Goal: Task Accomplishment & Management: Use online tool/utility

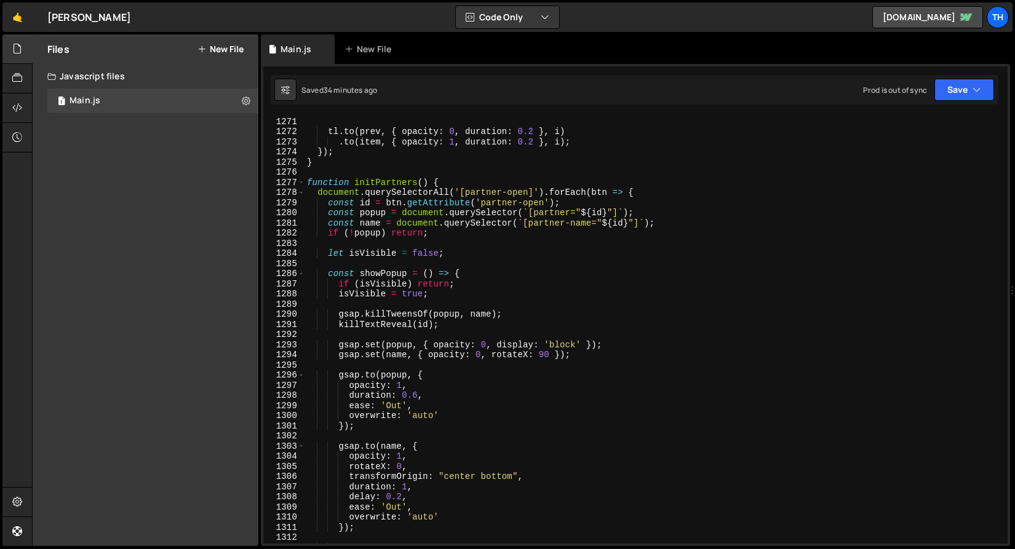
scroll to position [12863, 0]
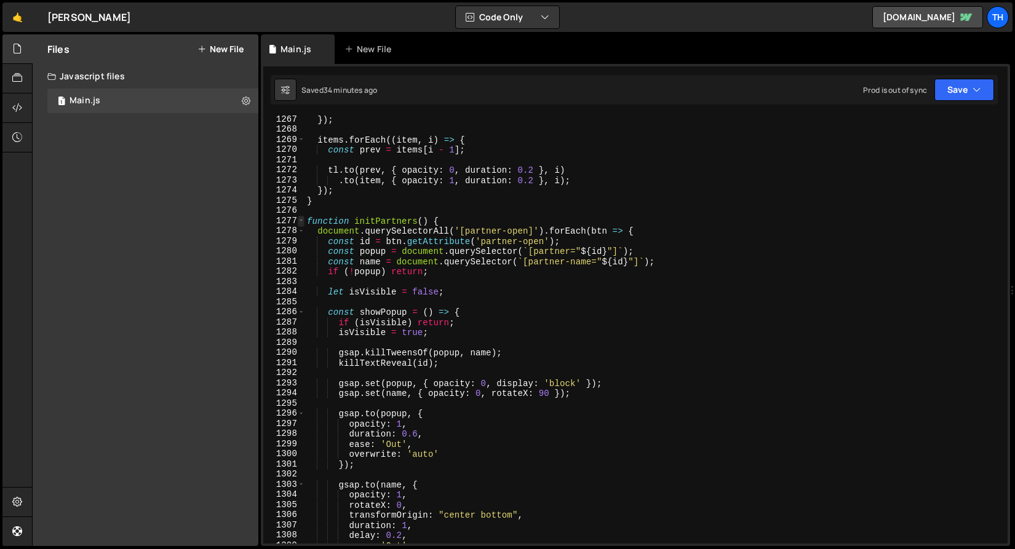
click at [301, 217] on span at bounding box center [301, 221] width 7 height 10
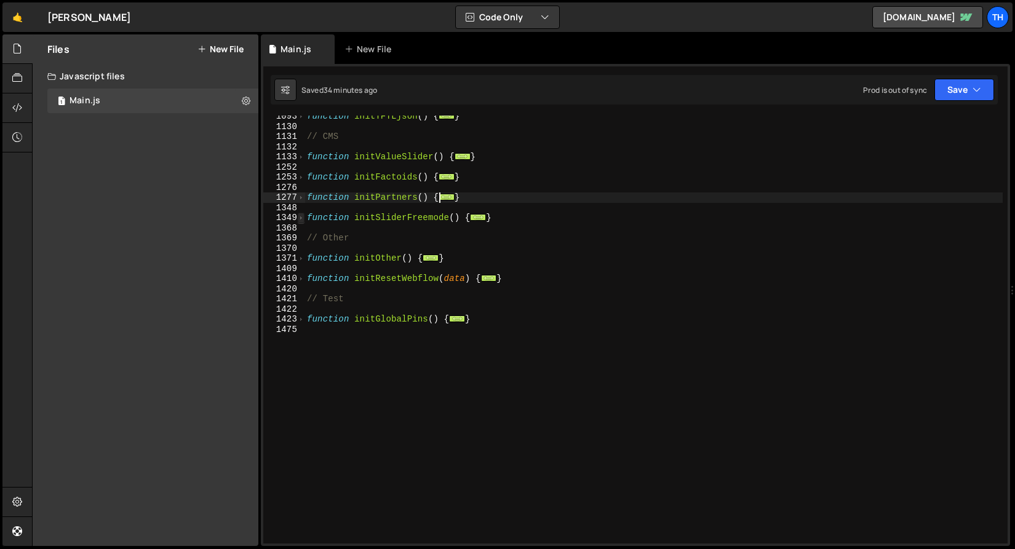
scroll to position [573, 0]
click at [298, 317] on span at bounding box center [301, 319] width 7 height 10
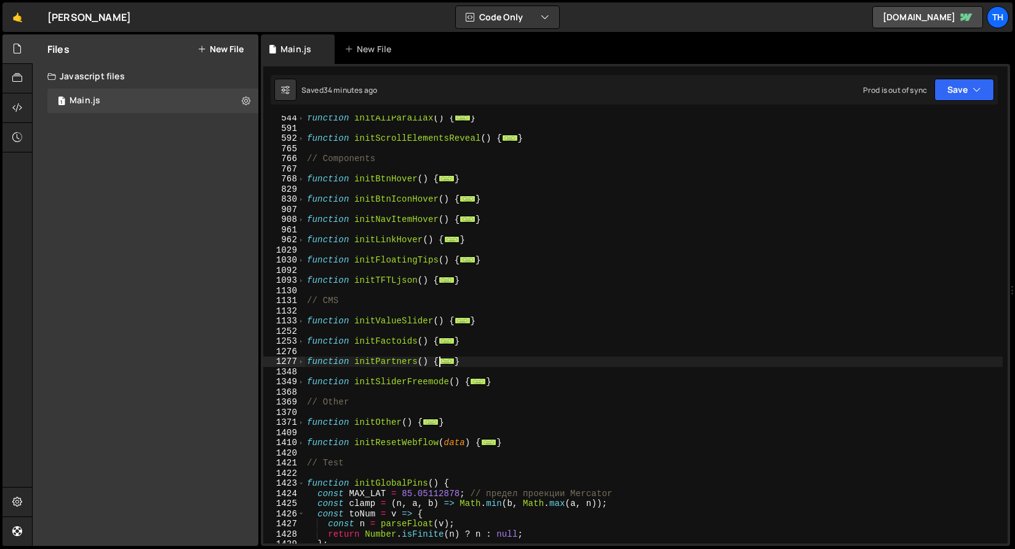
scroll to position [225, 0]
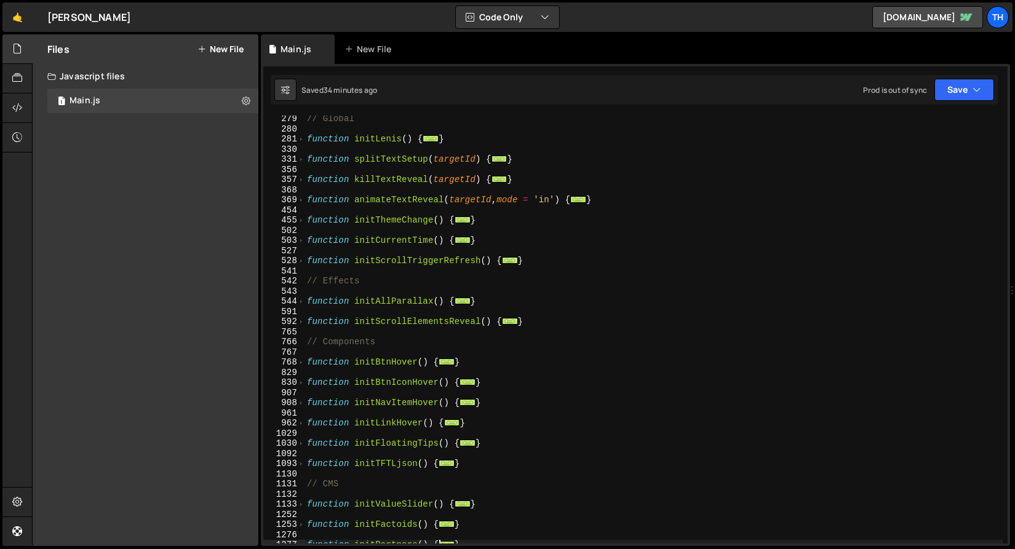
click at [296, 217] on div "455" at bounding box center [284, 220] width 42 height 10
type textarea "function initThemeChange() { const themedElements = document.querySelectorAll("…"
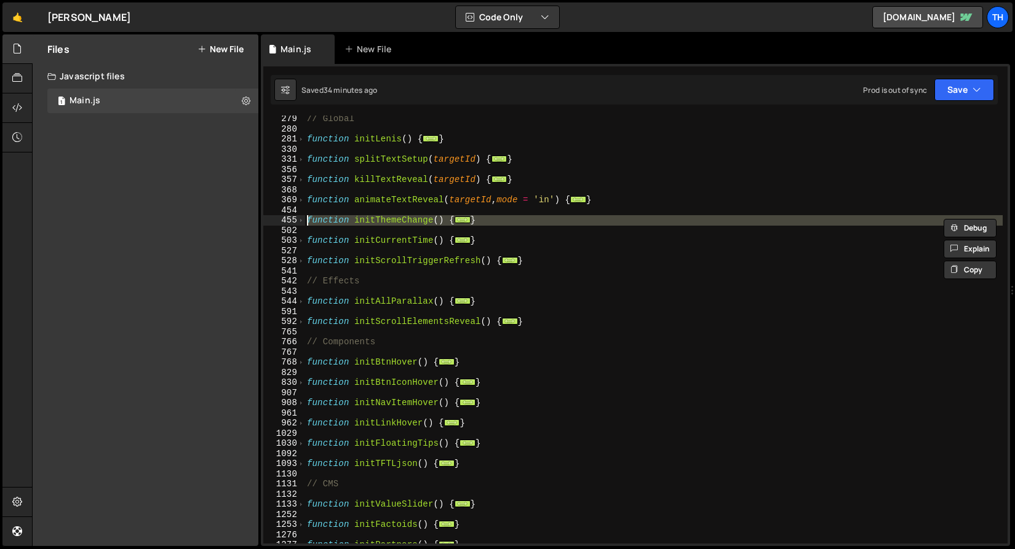
click at [296, 207] on div at bounding box center [296, 207] width 0 height 0
click at [302, 220] on span at bounding box center [301, 220] width 7 height 10
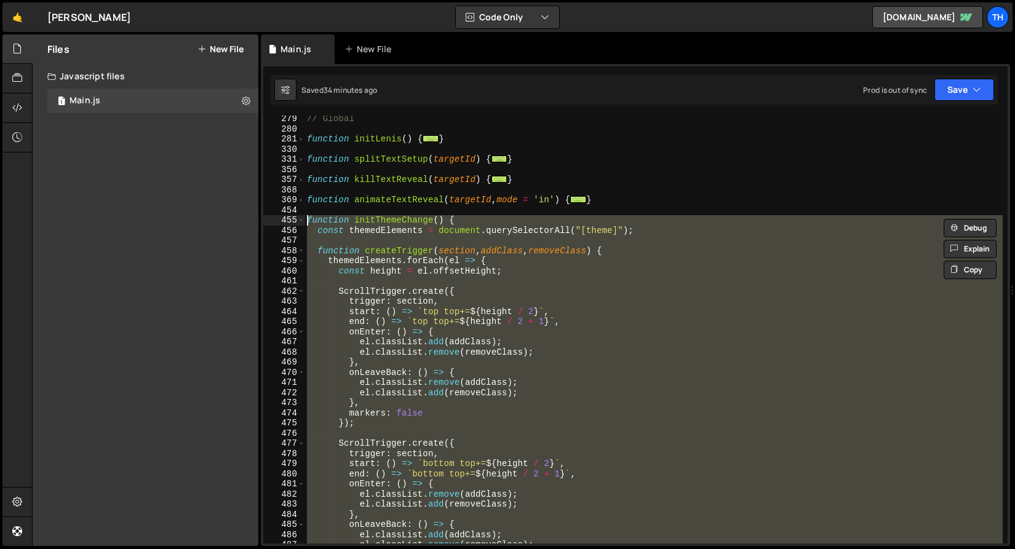
click at [381, 276] on div "// Global function initLenis ( ) { ... } function splitTextSetup ( targetId ) {…" at bounding box center [654, 330] width 698 height 428
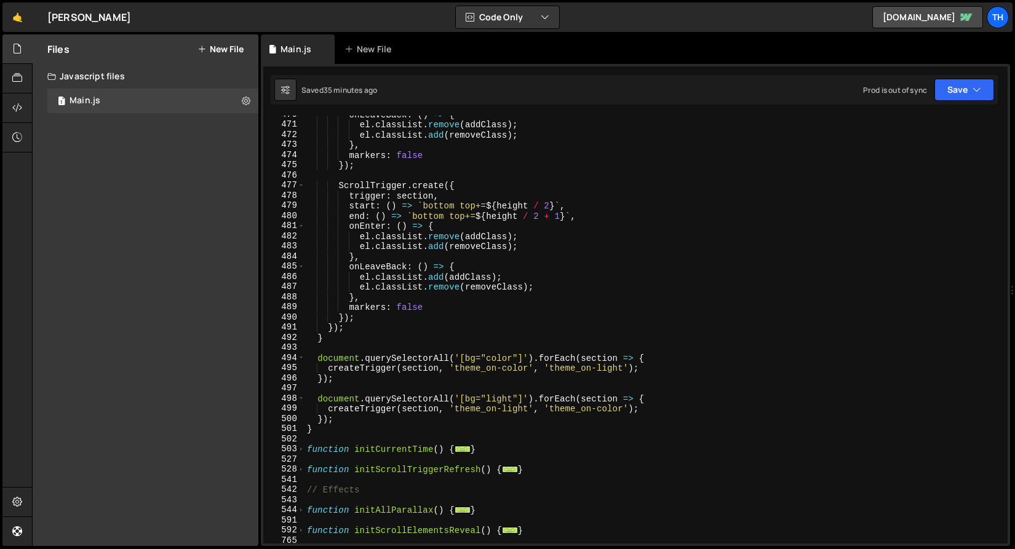
scroll to position [483, 0]
drag, startPoint x: 456, startPoint y: 367, endPoint x: 528, endPoint y: 368, distance: 72.6
click at [528, 368] on div "onLeaveBack : ( ) => { el . classList . remove ( addClass ) ; el . classList . …" at bounding box center [654, 334] width 698 height 449
type textarea "createTrigger(section, 'theme_on-color', 'theme_on-light');"
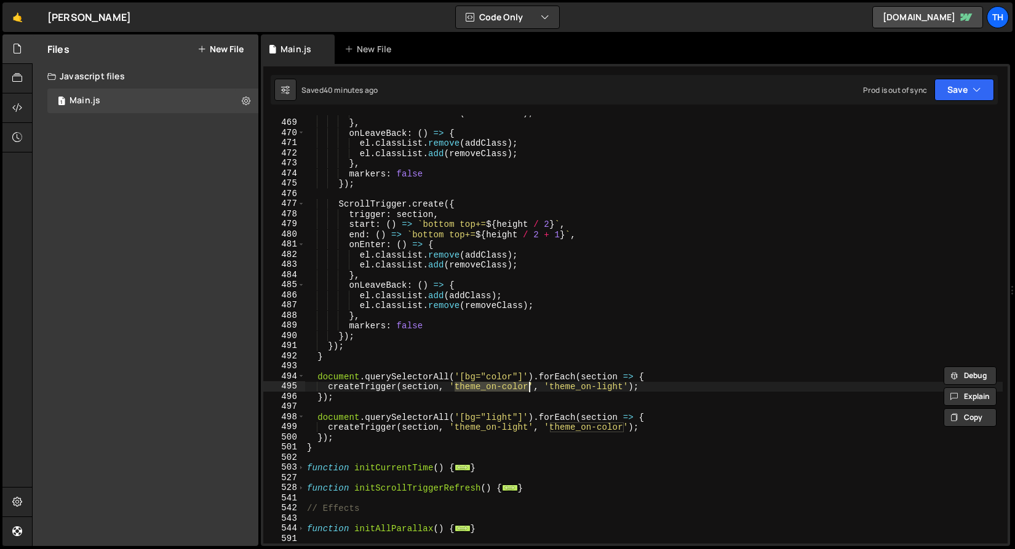
scroll to position [479, 0]
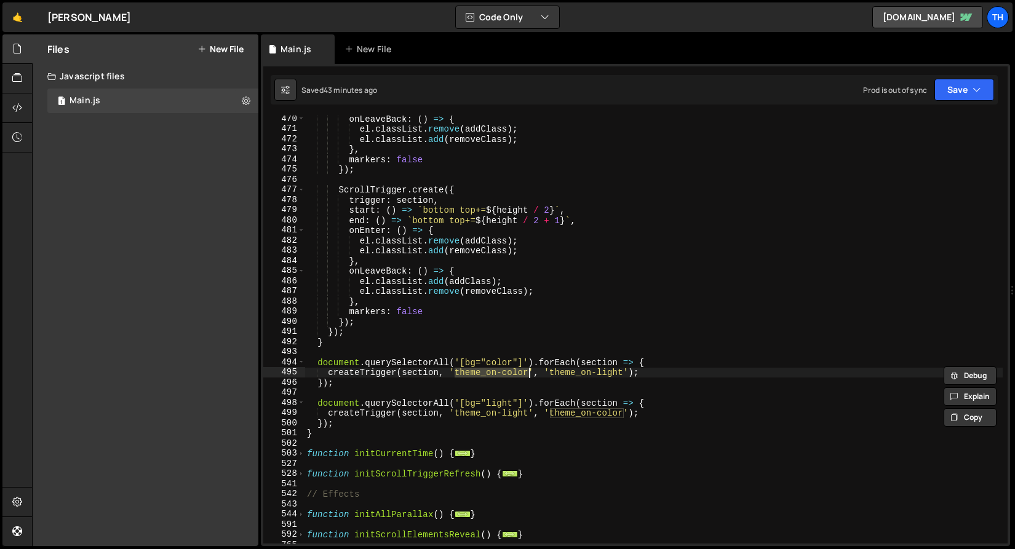
click at [346, 396] on div "onLeaveBack : ( ) => { el . classList . remove ( addClass ) ; el . classList . …" at bounding box center [654, 338] width 698 height 449
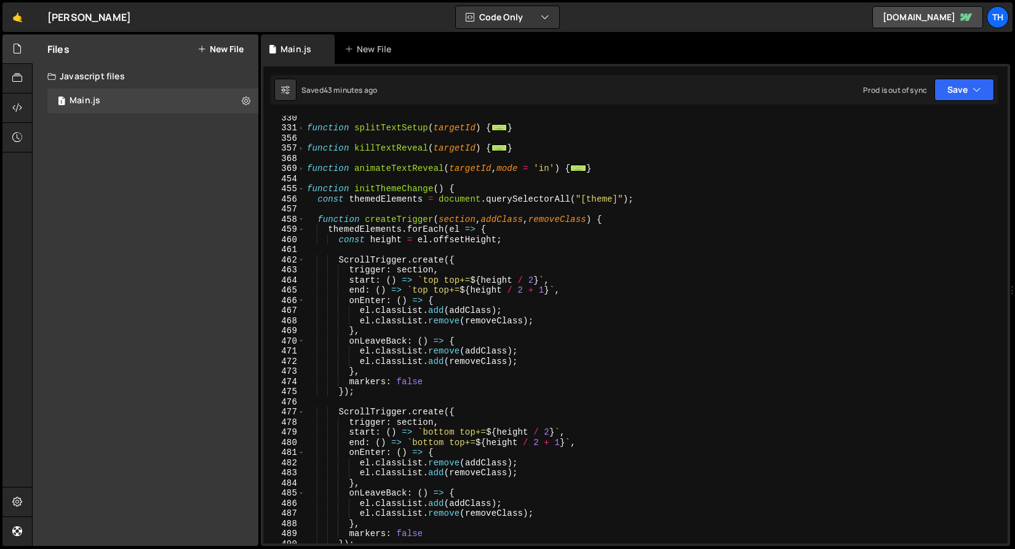
scroll to position [257, 0]
click at [433, 178] on div "function splitTextSetup ( targetId ) { ... } function killTextReveal ( targetId…" at bounding box center [654, 337] width 698 height 449
click at [431, 181] on div "function splitTextSetup ( targetId ) { ... } function killTextReveal ( targetId…" at bounding box center [654, 337] width 698 height 449
click at [420, 187] on div "function splitTextSetup ( targetId ) { ... } function killTextReveal ( targetId…" at bounding box center [654, 337] width 698 height 449
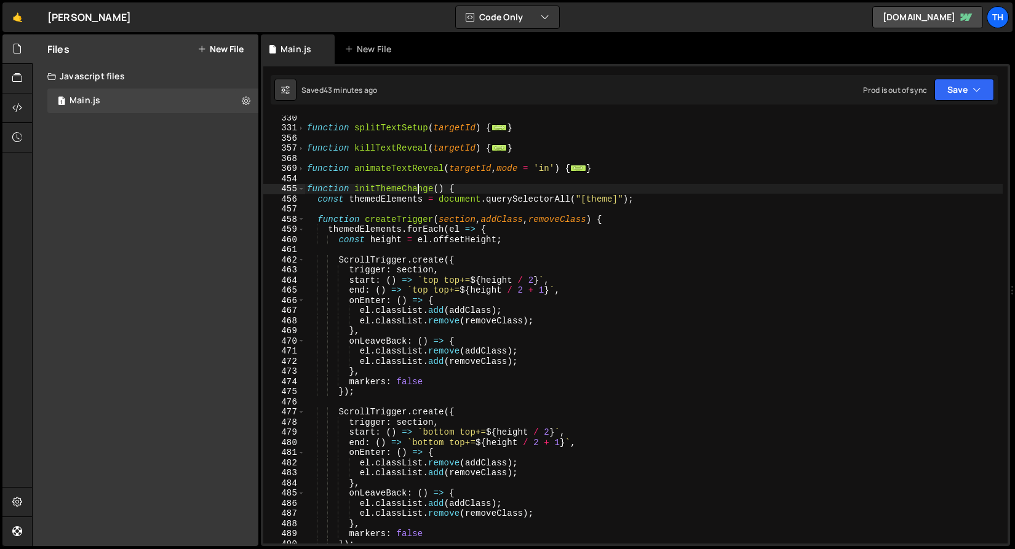
click at [420, 186] on div "function splitTextSetup ( targetId ) { ... } function killTextReveal ( targetId…" at bounding box center [654, 337] width 698 height 449
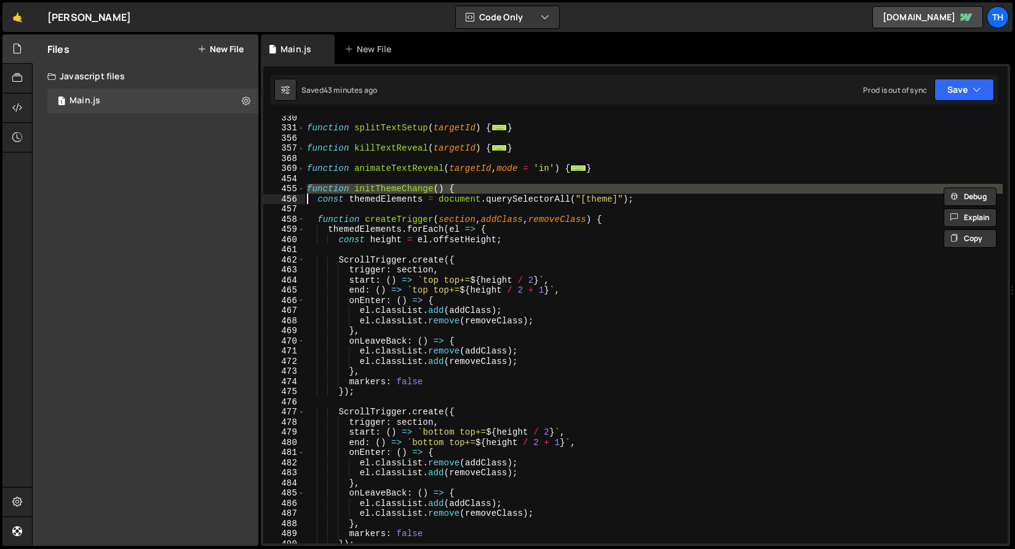
click at [422, 189] on div "function splitTextSetup ( targetId ) { ... } function killTextReveal ( targetId…" at bounding box center [654, 330] width 698 height 428
type textarea "function initThemeChange() {"
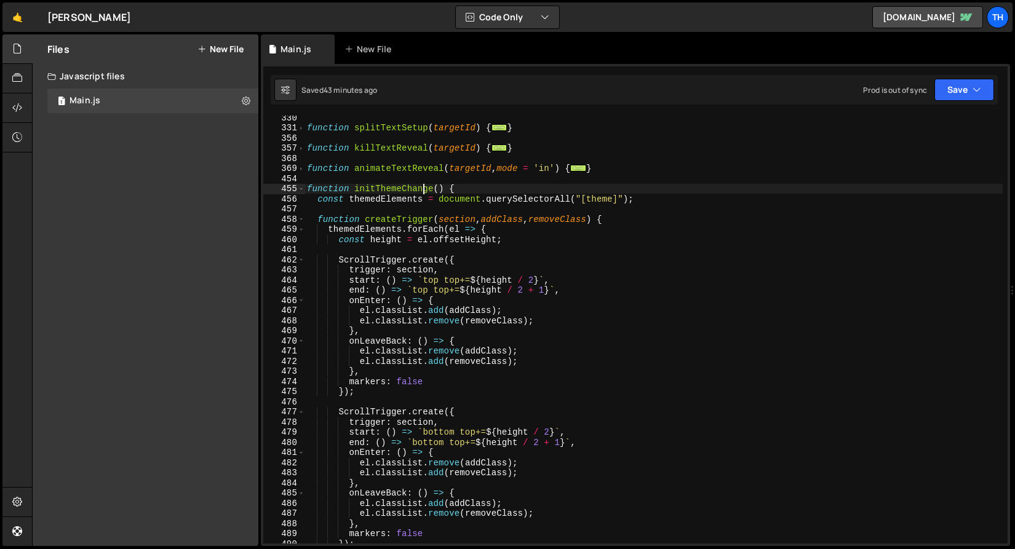
click at [422, 189] on div "function splitTextSetup ( targetId ) { ... } function killTextReveal ( targetId…" at bounding box center [654, 337] width 698 height 449
type input "initThemeChange"
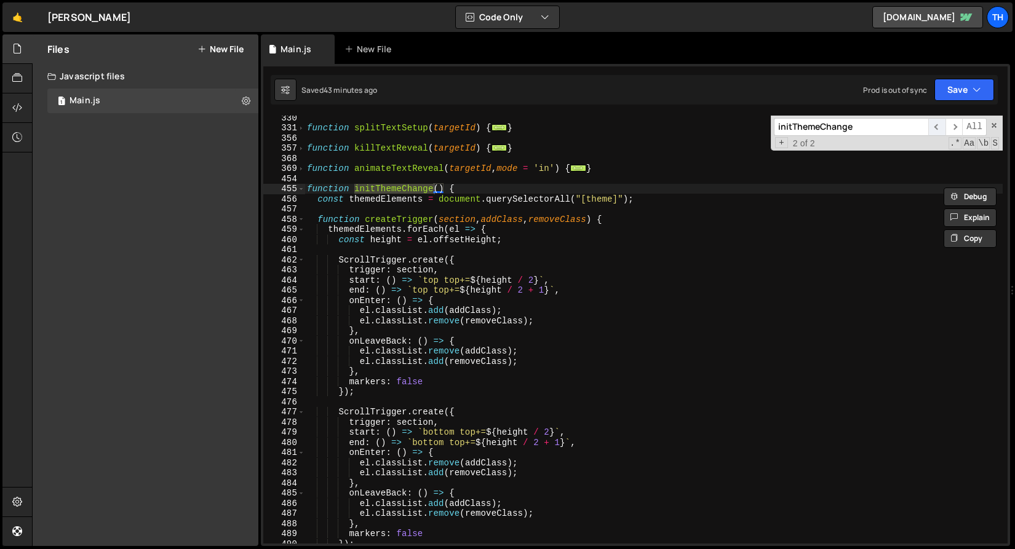
click at [941, 122] on span "​" at bounding box center [936, 127] width 17 height 18
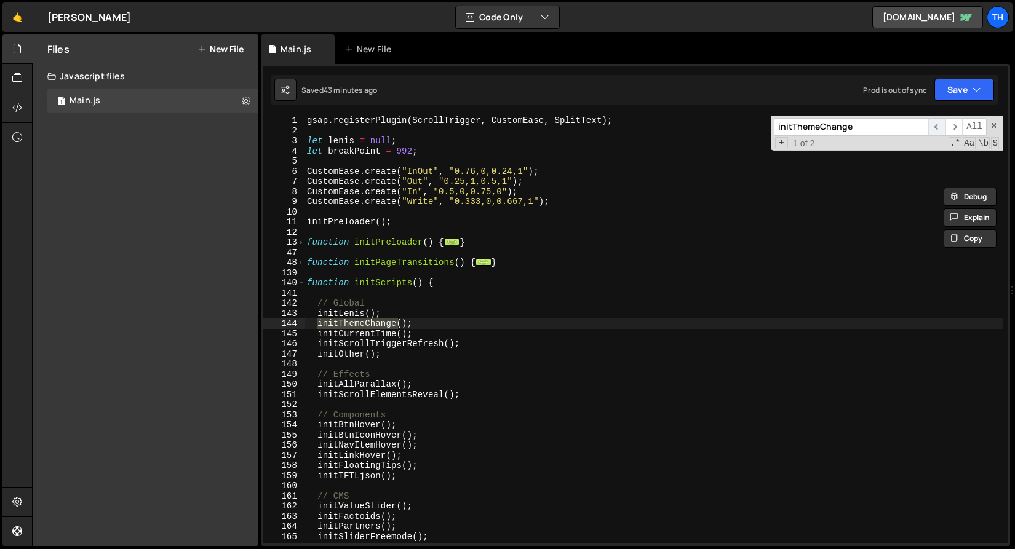
scroll to position [0, 0]
click at [959, 127] on span "​" at bounding box center [954, 127] width 17 height 18
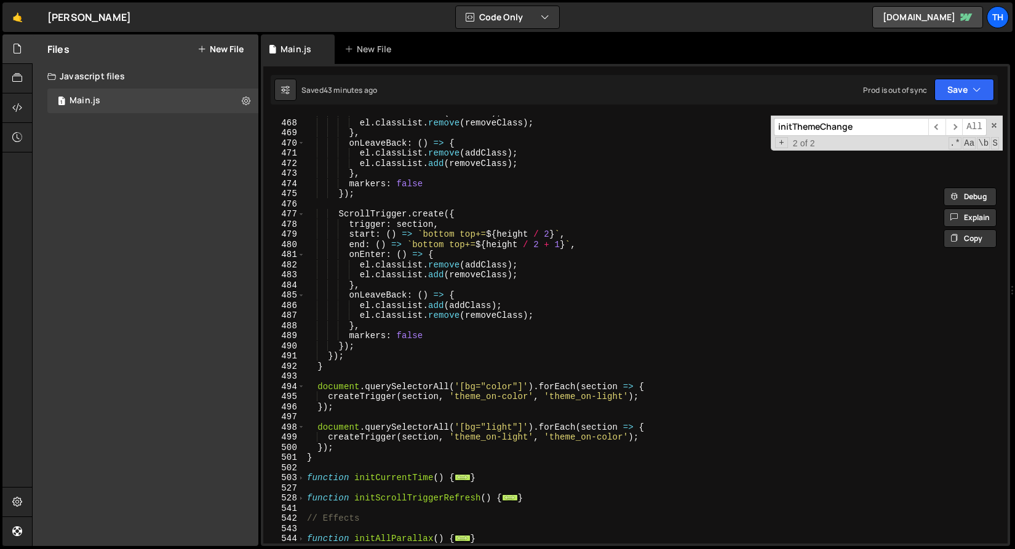
scroll to position [628, 0]
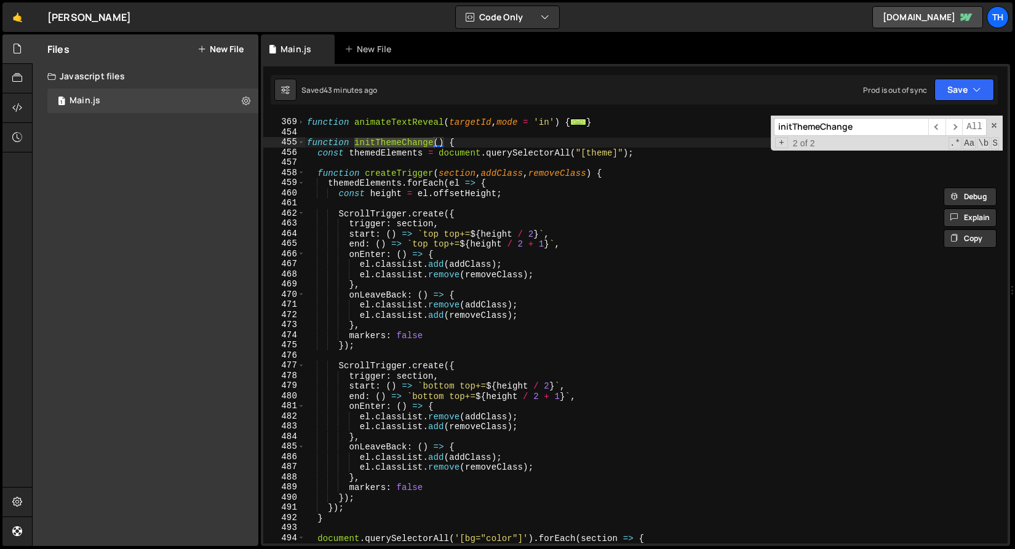
click at [610, 155] on div "function animateTextReveal ( targetId , mode = 'in' ) { ... } function initThem…" at bounding box center [654, 331] width 698 height 449
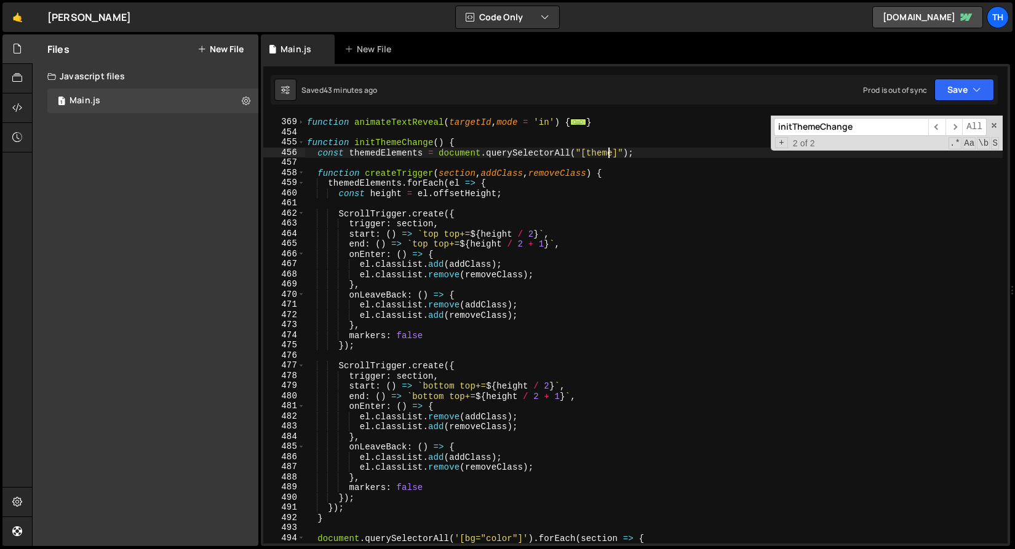
click at [610, 155] on div "function animateTextReveal ( targetId , mode = 'in' ) { ... } function initThem…" at bounding box center [654, 331] width 698 height 449
click at [301, 205] on div "461" at bounding box center [284, 203] width 42 height 10
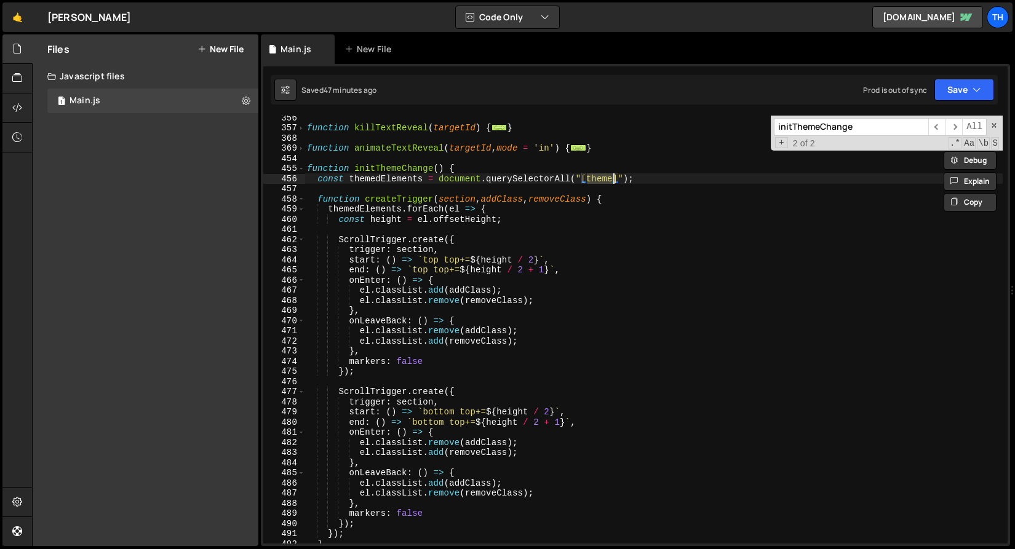
scroll to position [592, 0]
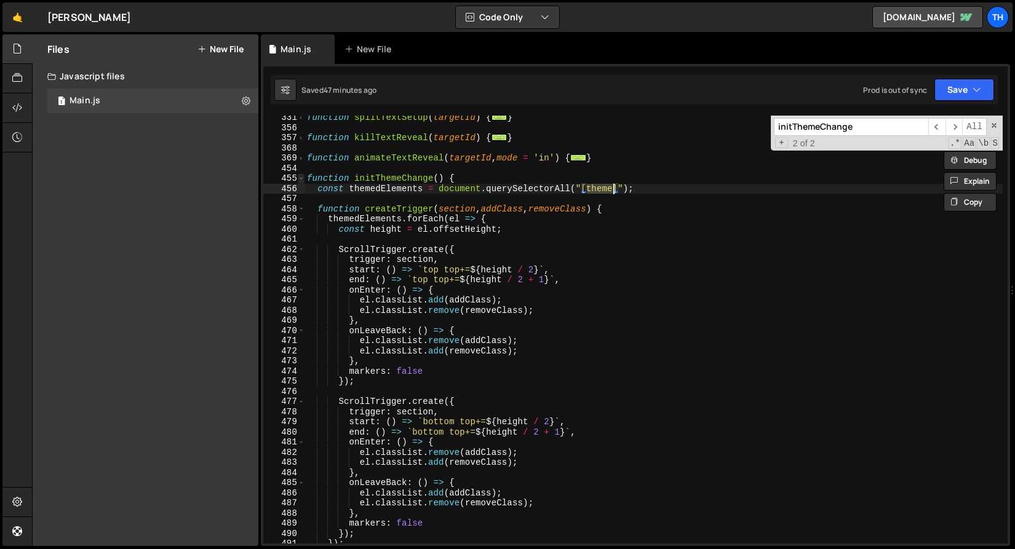
click at [302, 180] on span at bounding box center [301, 178] width 7 height 10
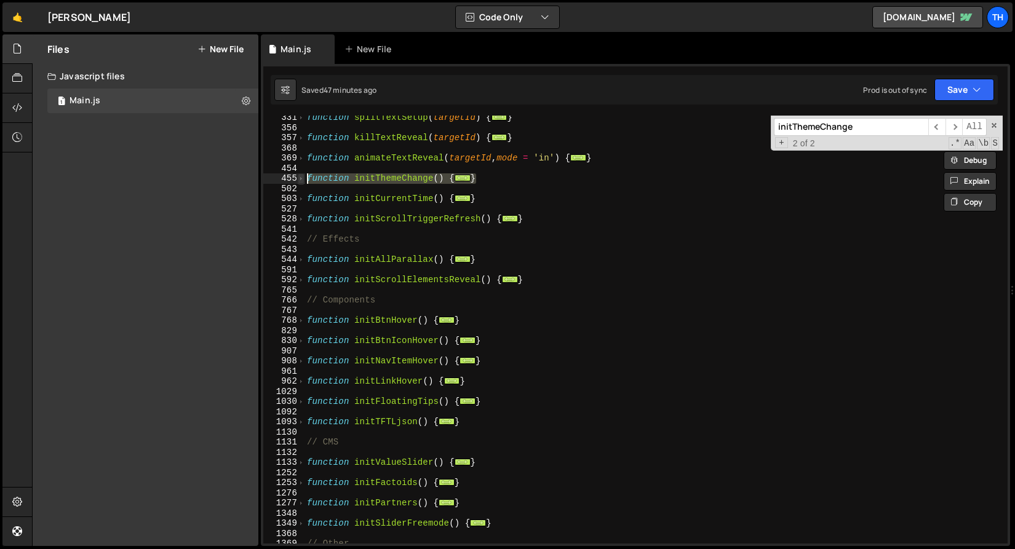
drag, startPoint x: 512, startPoint y: 180, endPoint x: 297, endPoint y: 176, distance: 214.8
click at [297, 176] on div "const themedElements = document.querySelectorAll("[theme]"); 331 356 357 368 36…" at bounding box center [635, 330] width 744 height 428
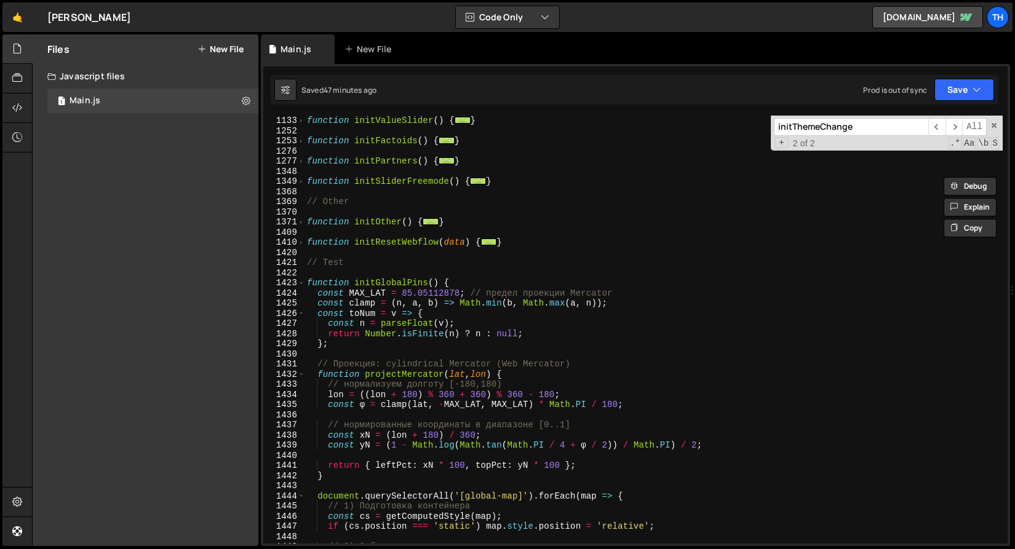
click at [305, 284] on div "1423" at bounding box center [284, 283] width 42 height 10
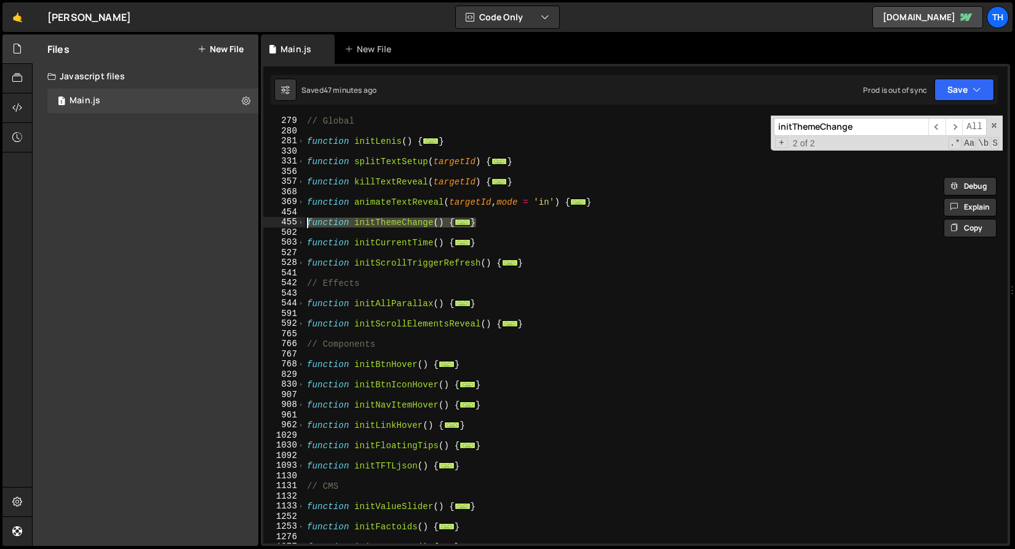
scroll to position [0, 0]
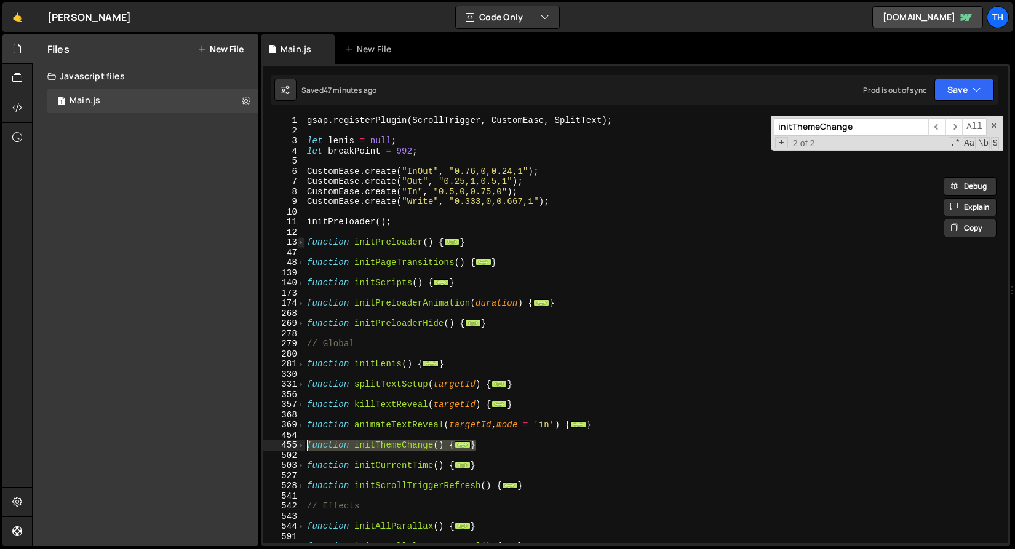
click at [303, 245] on span at bounding box center [301, 242] width 7 height 10
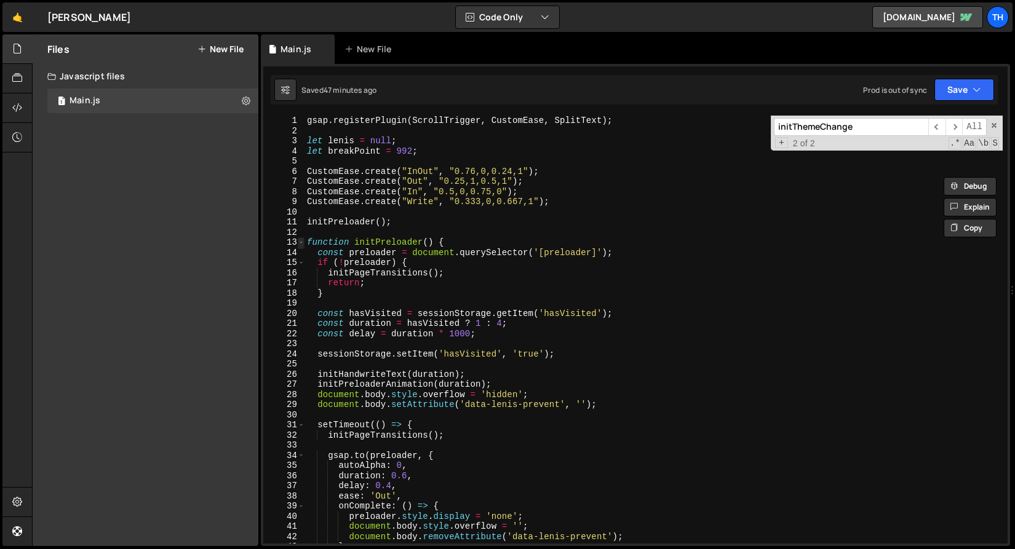
click at [303, 245] on span at bounding box center [301, 242] width 7 height 10
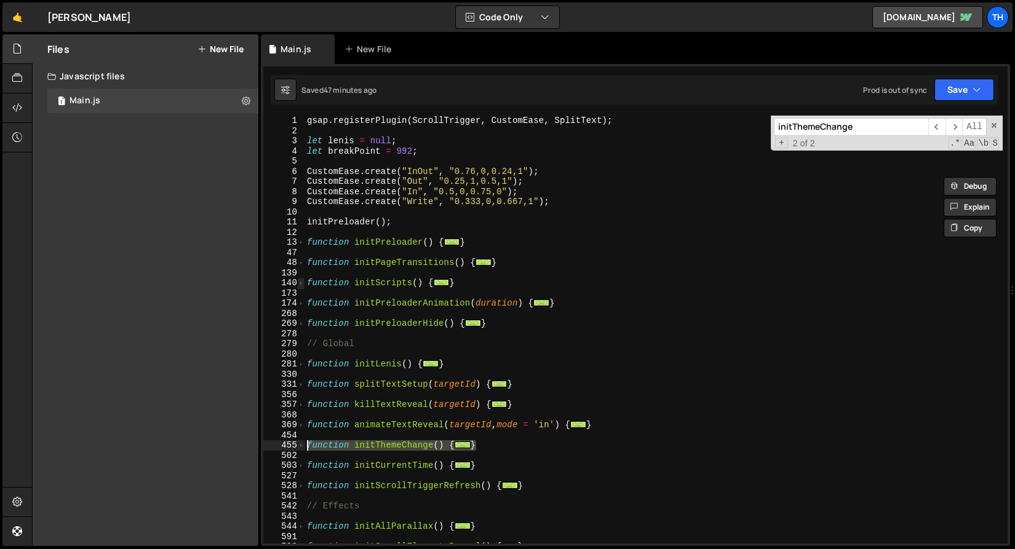
click at [303, 287] on span at bounding box center [301, 283] width 7 height 10
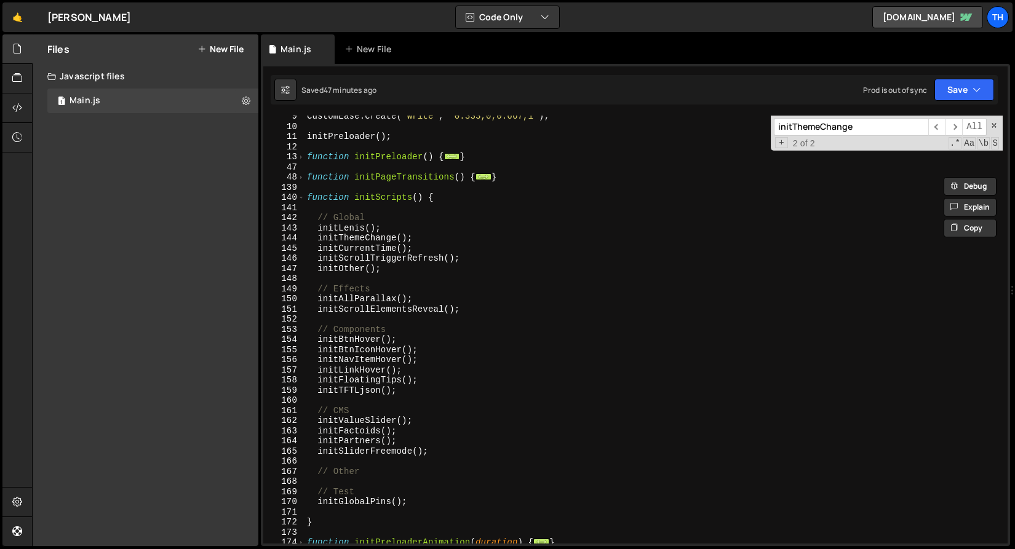
scroll to position [85, 0]
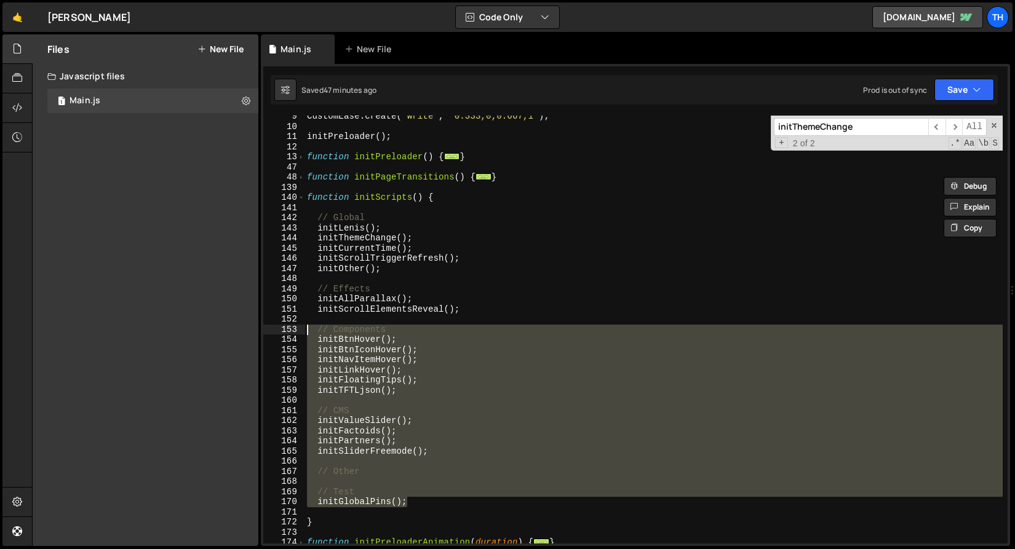
drag, startPoint x: 425, startPoint y: 503, endPoint x: 244, endPoint y: 330, distance: 249.8
click at [244, 330] on div "Files New File Javascript files 1 Main.js 0 CSS files Copy share link Edit File…" at bounding box center [523, 290] width 983 height 512
type textarea "// Components initBtnHover();"
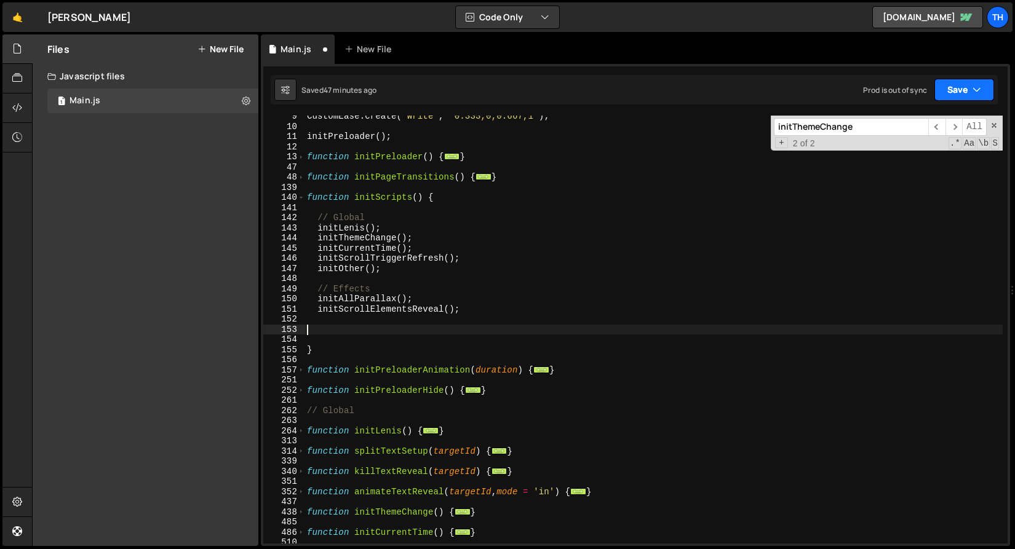
click at [954, 94] on button "Save" at bounding box center [965, 90] width 60 height 22
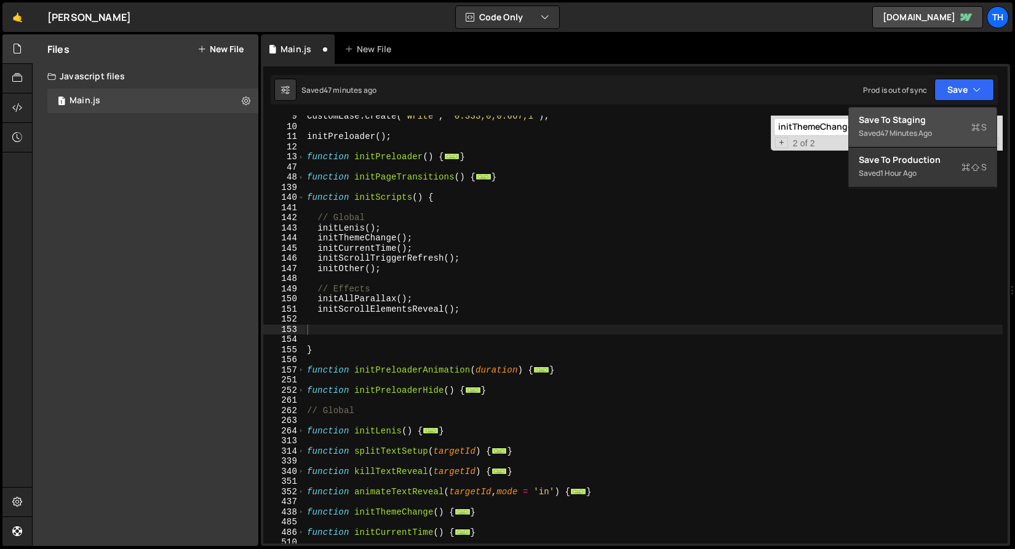
click at [943, 110] on button "Save to Staging S Saved 47 minutes ago" at bounding box center [923, 128] width 148 height 40
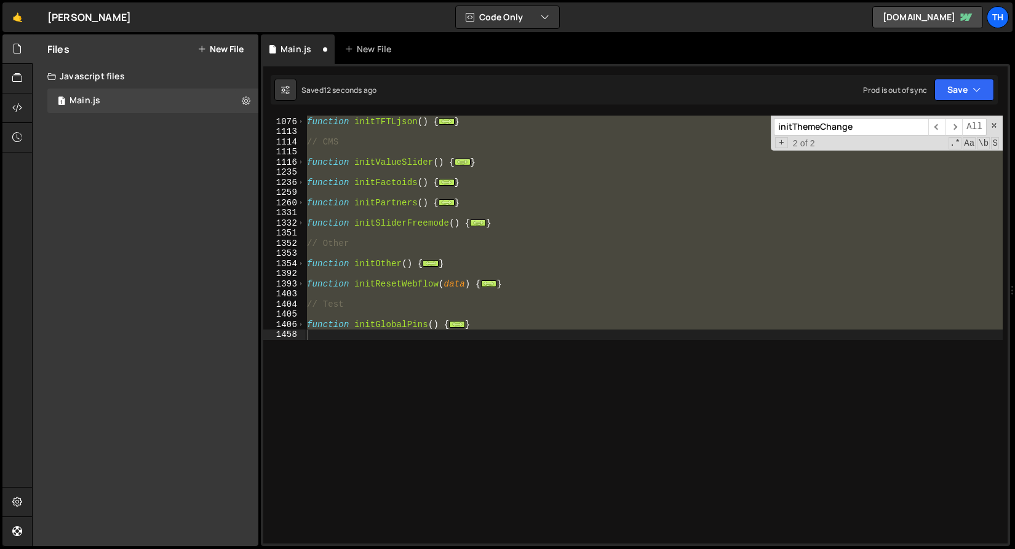
scroll to position [253, 0]
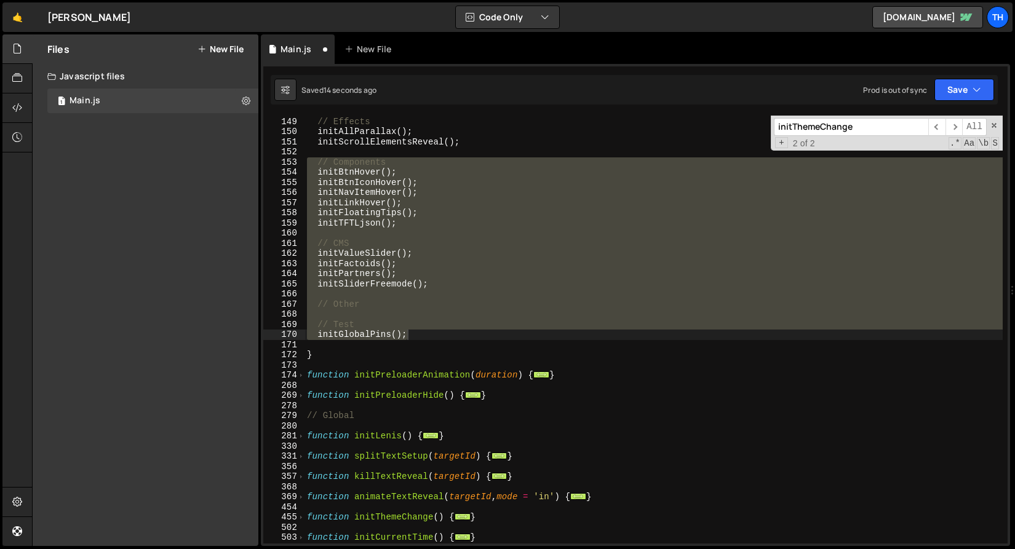
type textarea "// Test initGlobalPins();"
click at [390, 235] on div "// Effects initAllParallax ( ) ; initScrollElementsReveal ( ) ; // Components i…" at bounding box center [654, 330] width 698 height 428
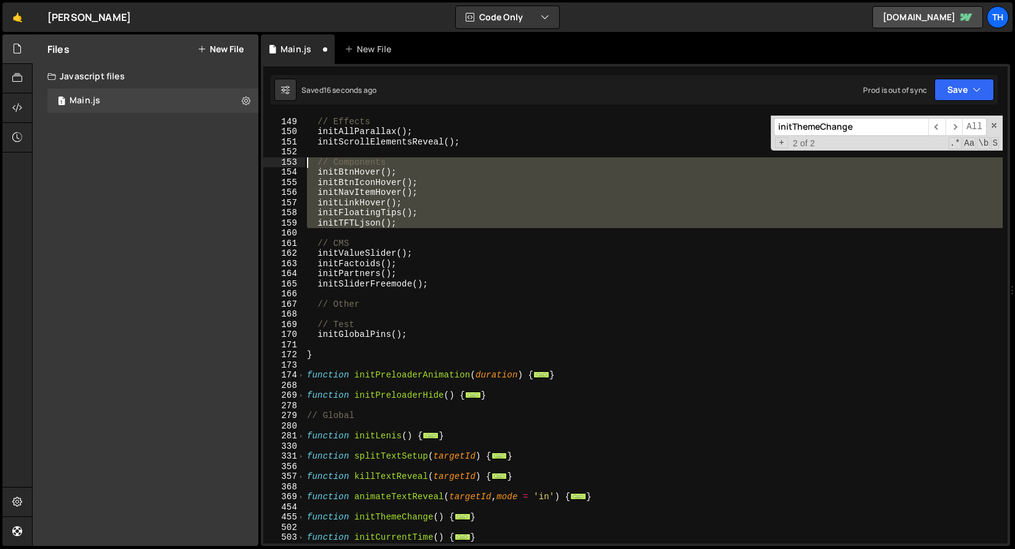
drag, startPoint x: 423, startPoint y: 228, endPoint x: 261, endPoint y: 162, distance: 174.7
click at [261, 162] on div "148 149 150 151 152 153 154 155 156 157 158 159 160 161 162 163 164 165 166 167…" at bounding box center [635, 305] width 749 height 482
type textarea "// Components initBtnHover();"
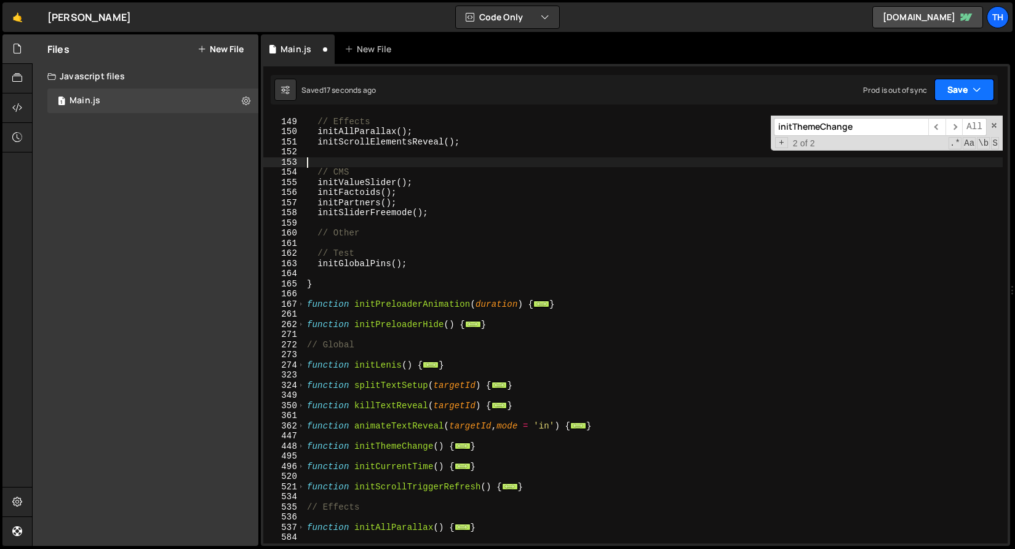
click at [948, 89] on button "Save" at bounding box center [965, 90] width 60 height 22
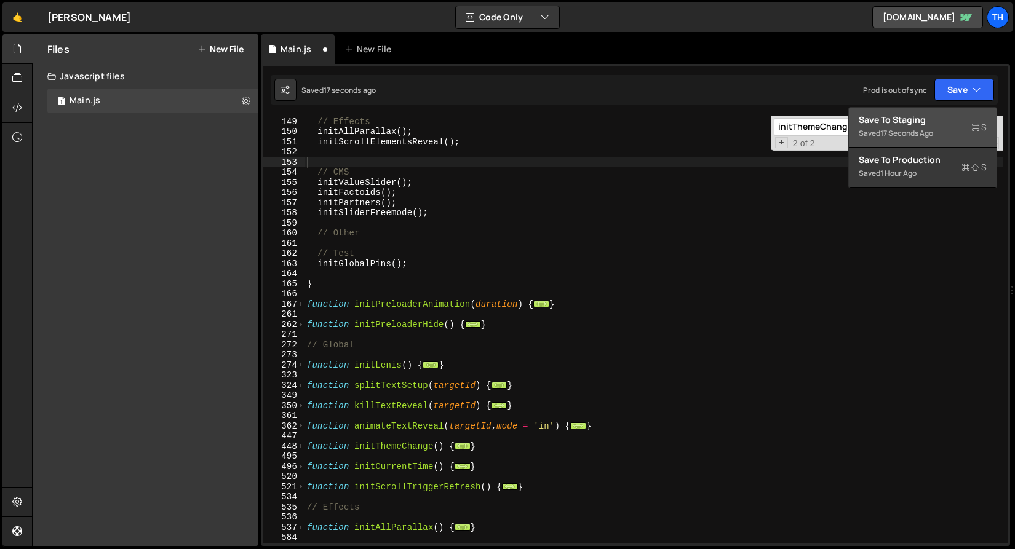
click at [890, 137] on div "17 seconds ago" at bounding box center [906, 133] width 53 height 10
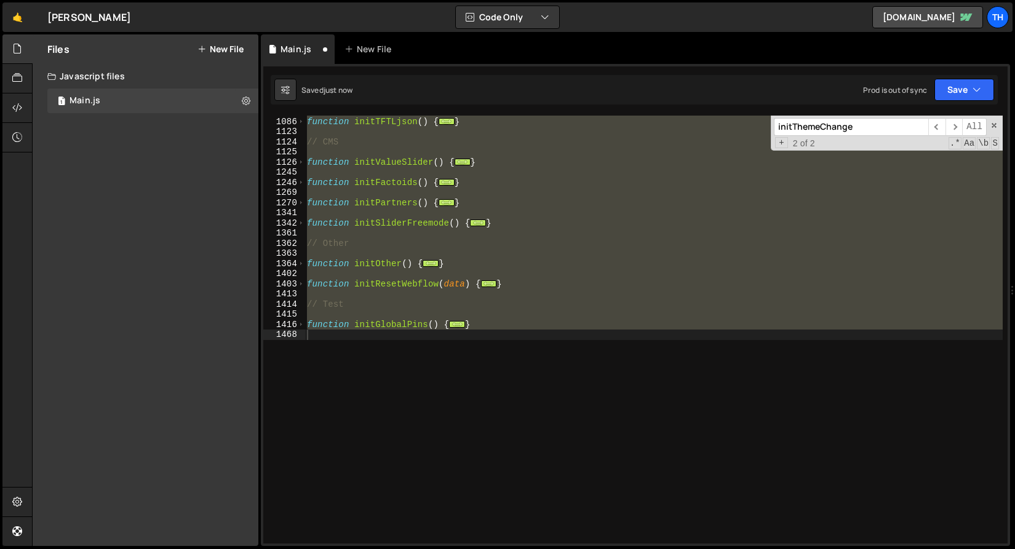
scroll to position [151, 0]
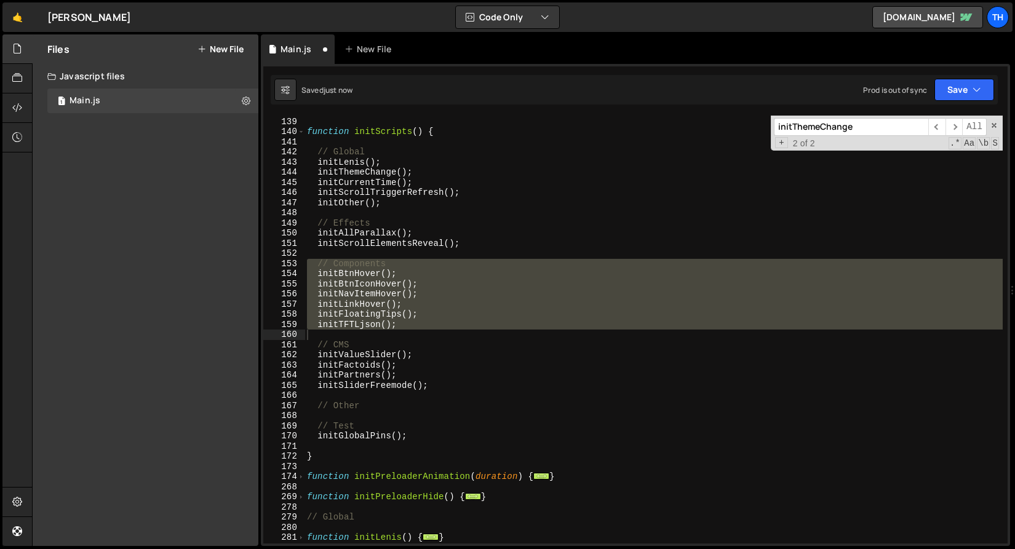
click at [386, 283] on div "function initPageTransitions ( ) { ... } function initScripts ( ) { // Global i…" at bounding box center [654, 330] width 698 height 428
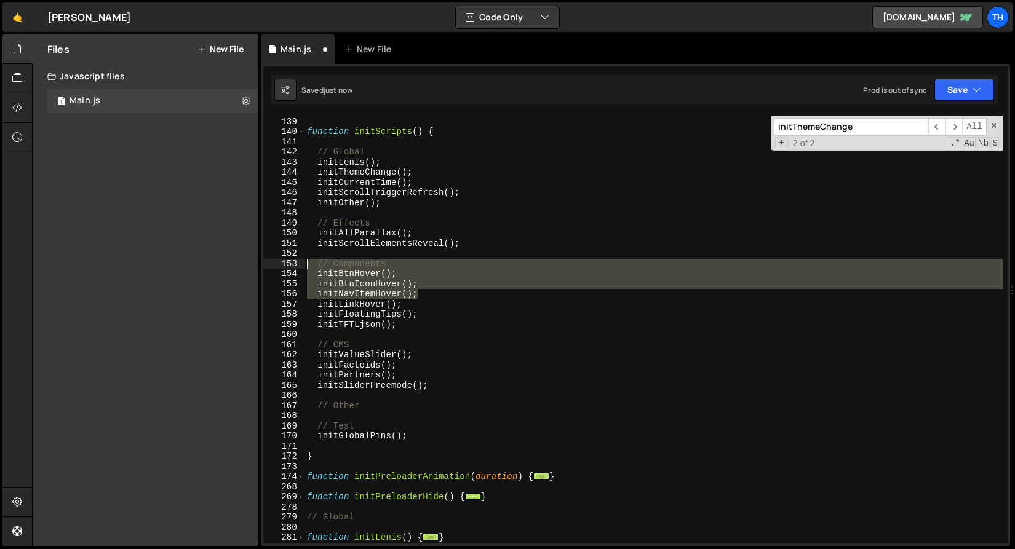
drag, startPoint x: 419, startPoint y: 297, endPoint x: 132, endPoint y: 269, distance: 288.6
click at [132, 269] on div "Files New File Javascript files 1 Main.js 0 CSS files Copy share link Edit File…" at bounding box center [523, 290] width 983 height 512
type textarea "initBtnHover(); initBtnIconHover();"
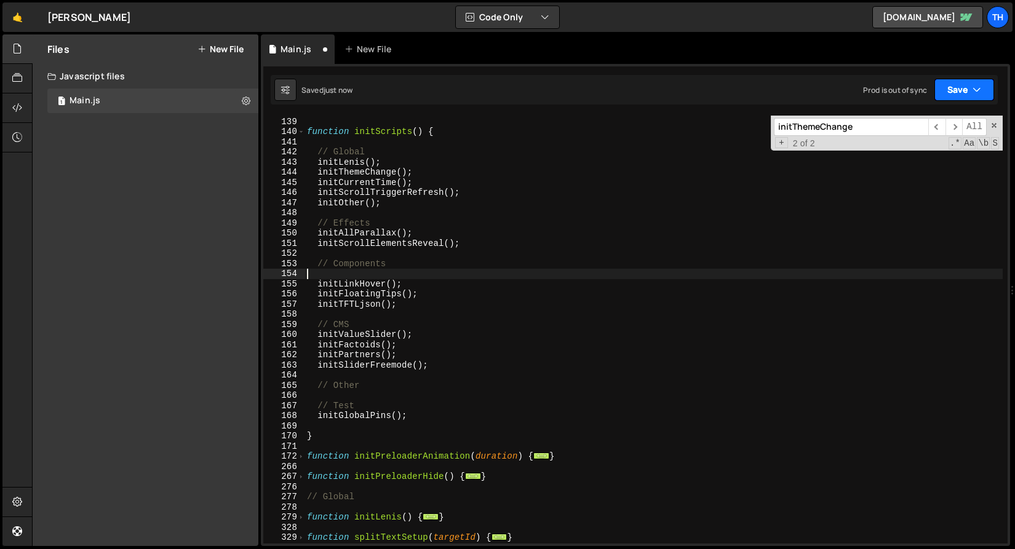
click at [944, 95] on button "Save" at bounding box center [965, 90] width 60 height 22
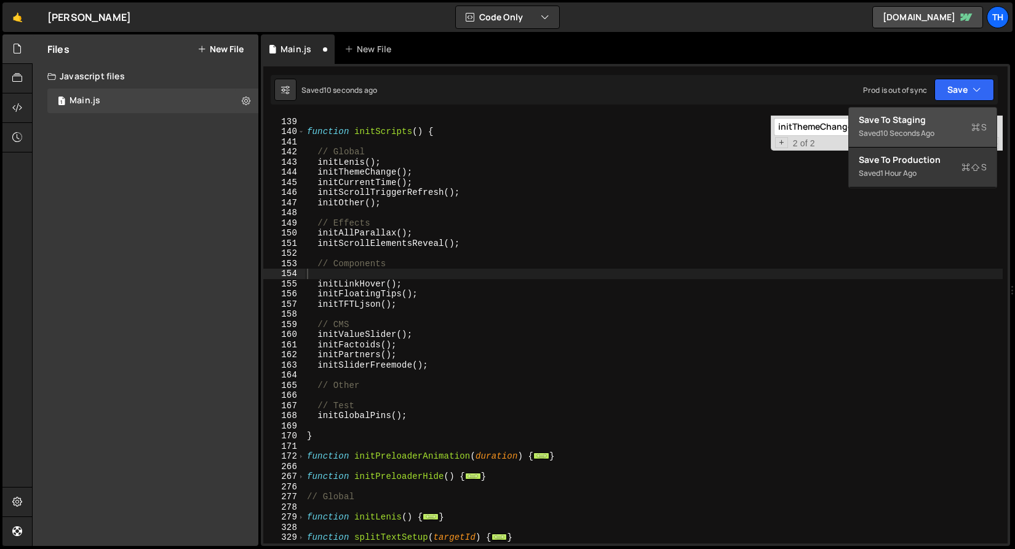
click at [905, 116] on div "Save to Staging S" at bounding box center [923, 120] width 128 height 12
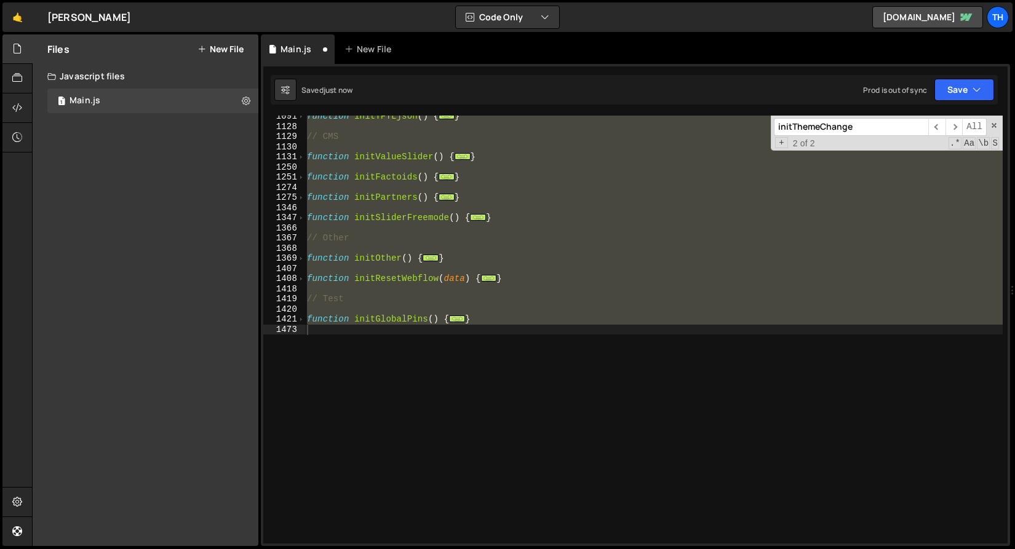
scroll to position [111, 0]
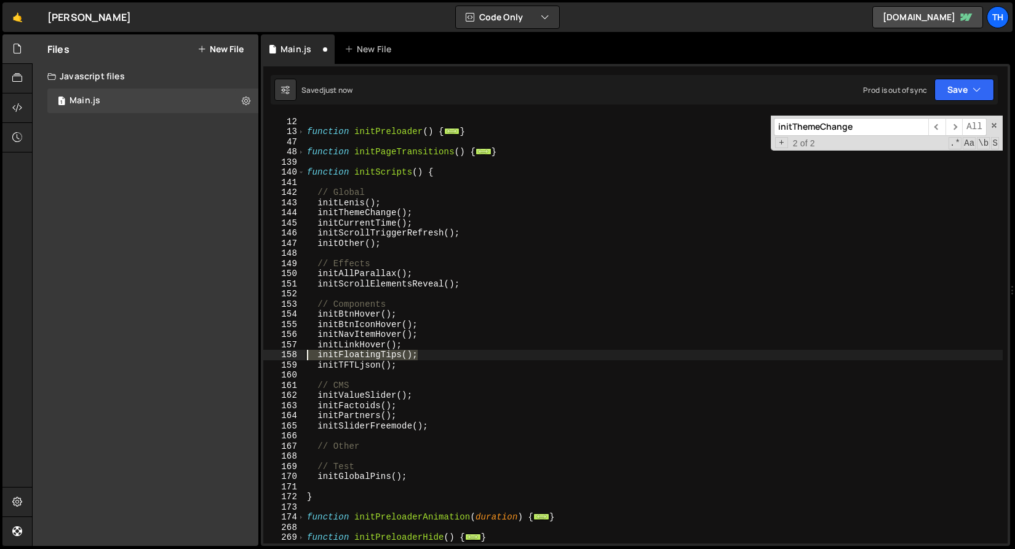
drag, startPoint x: 421, startPoint y: 353, endPoint x: 305, endPoint y: 350, distance: 116.3
click at [305, 350] on div "initFloatingTips(); 11 12 13 47 48 139 140 141 142 143 144 145 146 147 148 149 …" at bounding box center [635, 330] width 744 height 428
click at [425, 341] on div "initPreloader ( ) ; function initPreloader ( ) { ... } function initPageTransit…" at bounding box center [654, 330] width 698 height 449
drag, startPoint x: 432, startPoint y: 352, endPoint x: 304, endPoint y: 356, distance: 128.0
click at [304, 356] on div "initLinkHover(); 11 12 13 47 48 139 140 141 142 143 144 145 146 147 148 149 150…" at bounding box center [635, 330] width 744 height 428
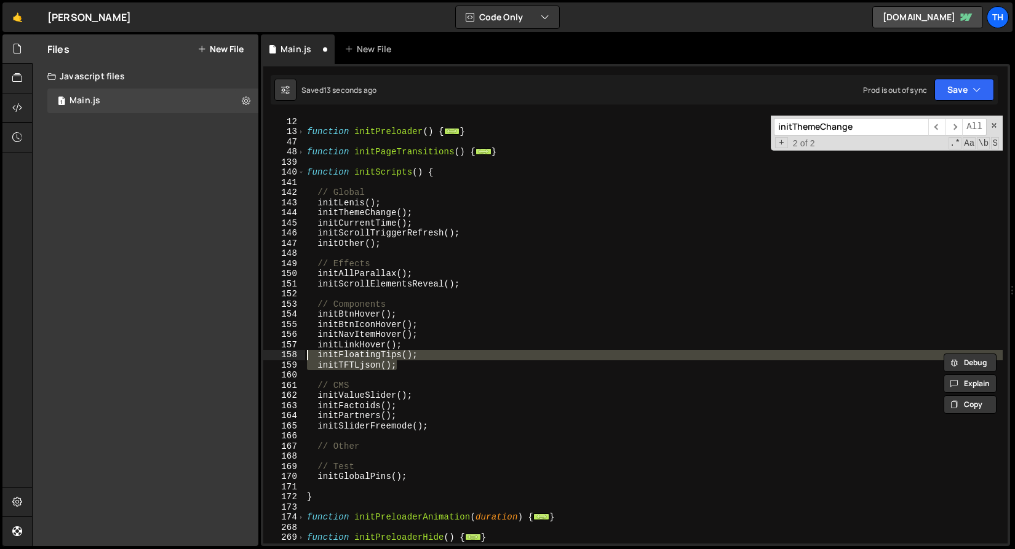
drag, startPoint x: 401, startPoint y: 365, endPoint x: 240, endPoint y: 359, distance: 160.7
click at [240, 359] on div "Files New File Javascript files 1 Main.js 0 CSS files Copy share link Edit File…" at bounding box center [523, 290] width 983 height 512
type textarea "initFloatingTips(); initTFTLjson();"
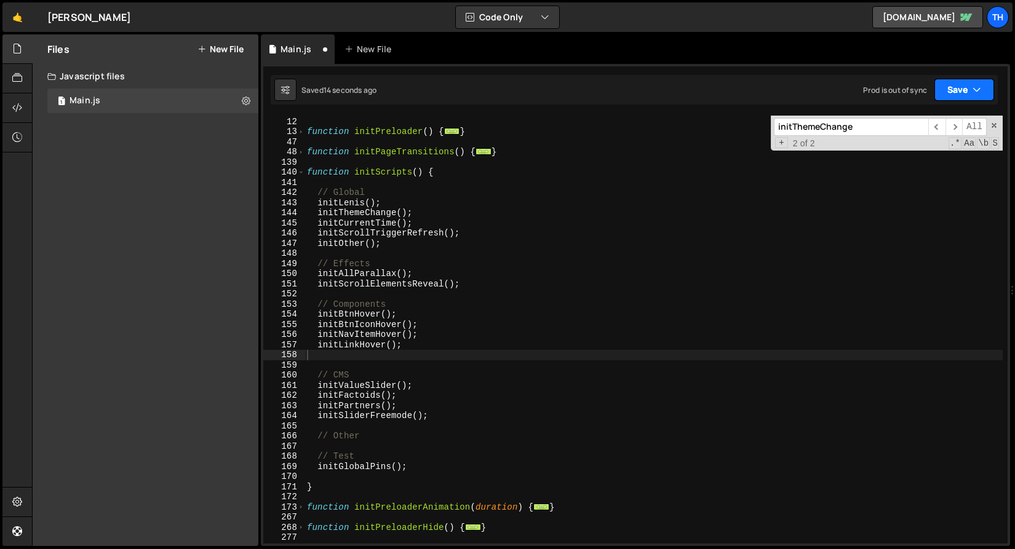
click at [963, 84] on button "Save" at bounding box center [965, 90] width 60 height 22
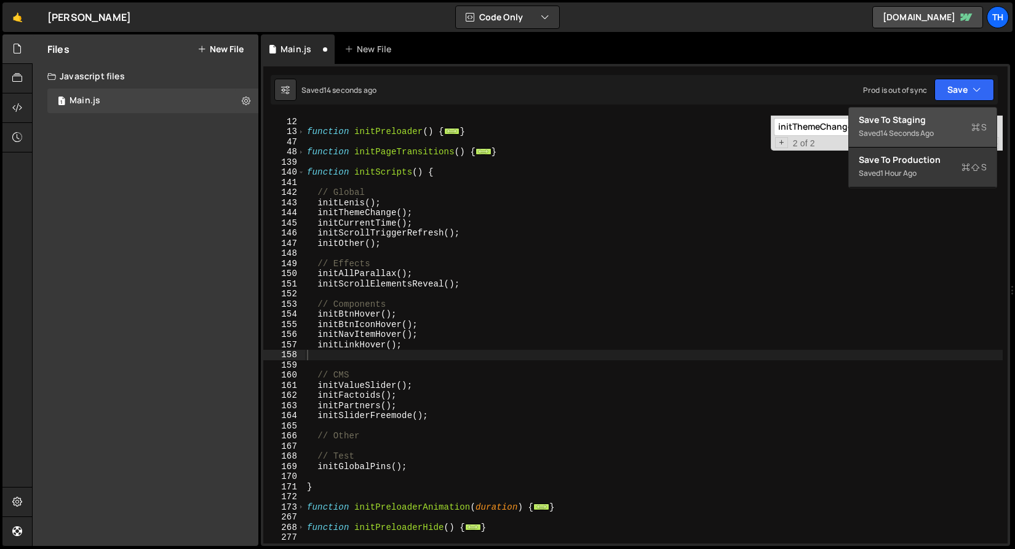
click at [930, 116] on div "Save to Staging S" at bounding box center [923, 120] width 128 height 12
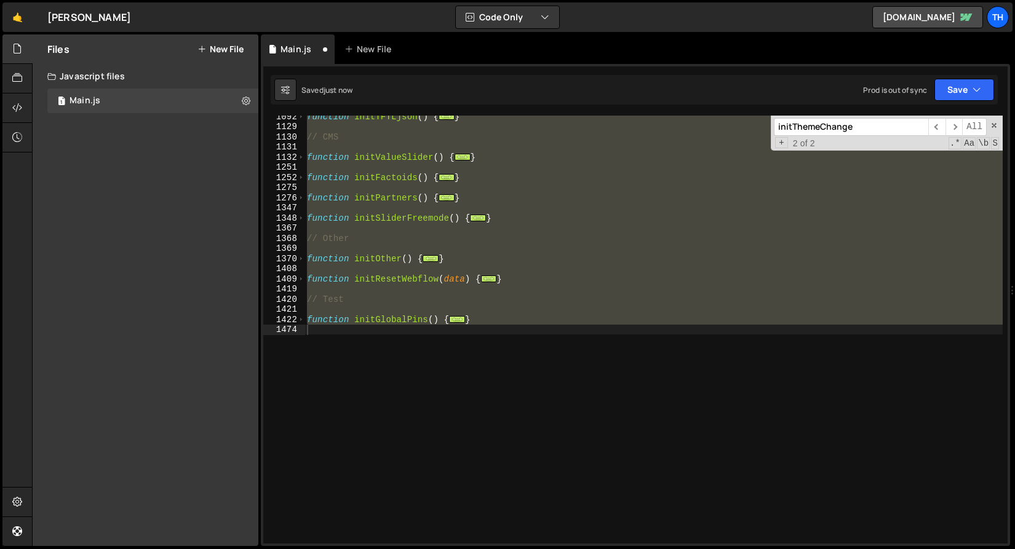
scroll to position [141, 0]
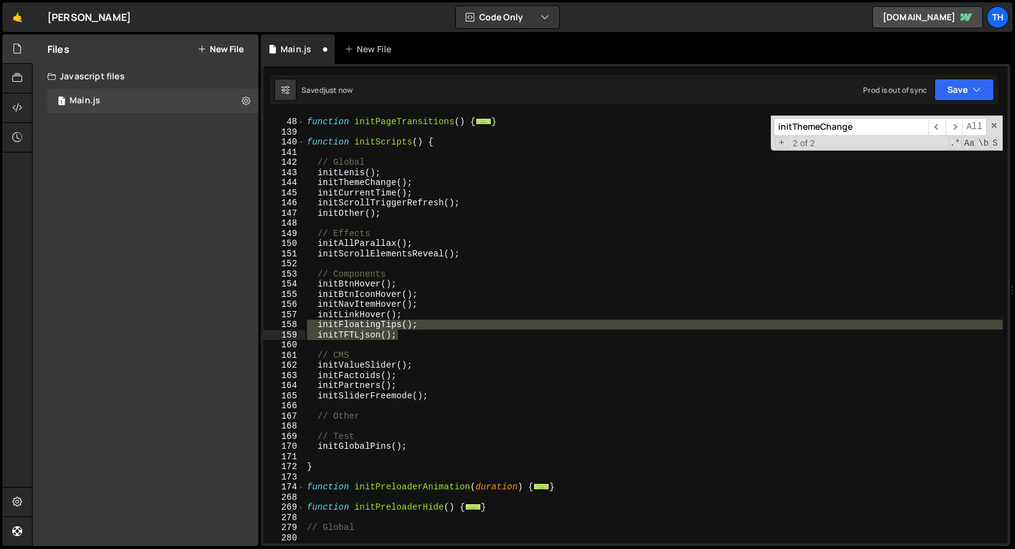
type textarea "initLinkHover();"
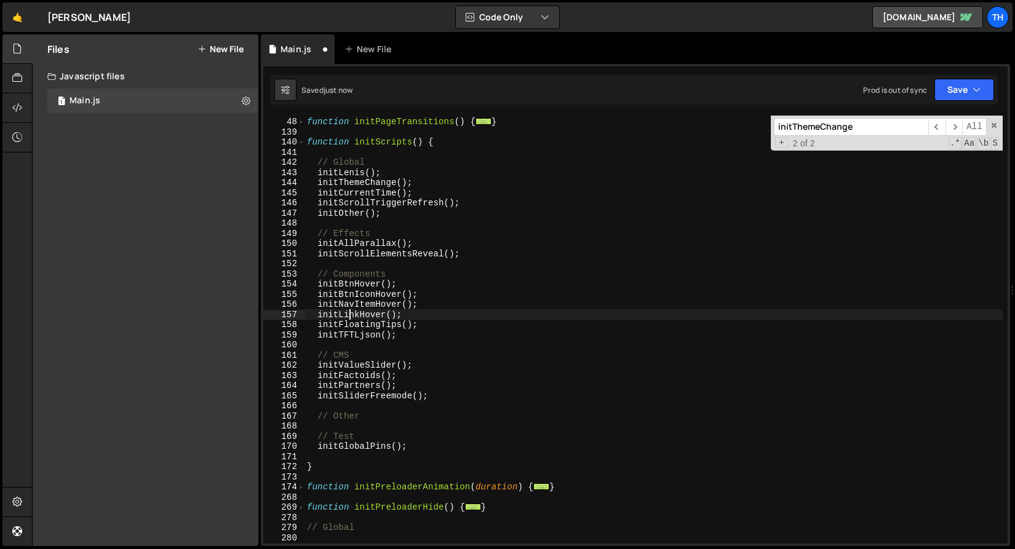
click at [350, 312] on div "function initPageTransitions ( ) { ... } function initScripts ( ) { // Global i…" at bounding box center [654, 330] width 698 height 449
click at [813, 127] on input "initThemeChange" at bounding box center [851, 127] width 154 height 18
paste input "initLinkHover"
paste input "LinkHover"
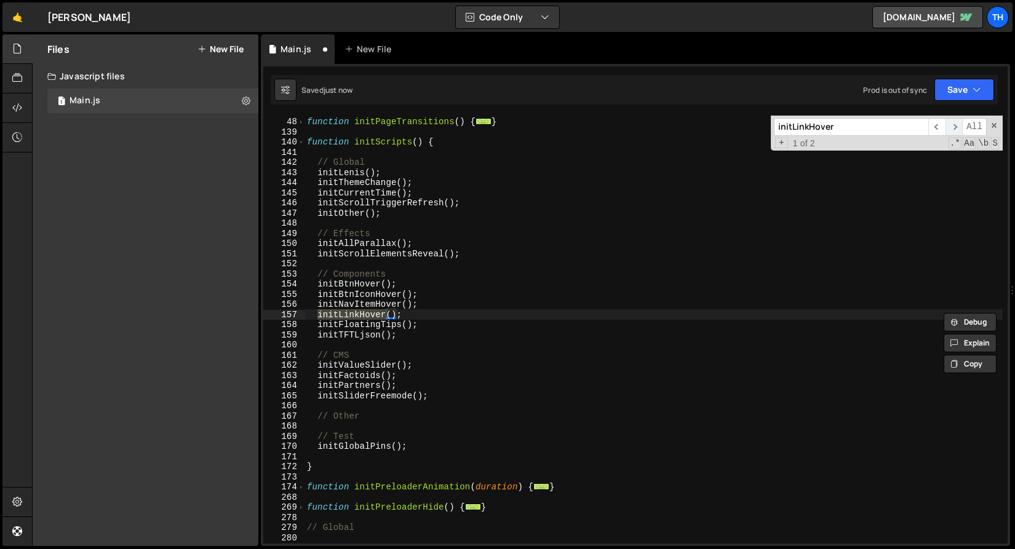
type input "initLinkHover"
click at [955, 128] on span "​" at bounding box center [954, 127] width 17 height 18
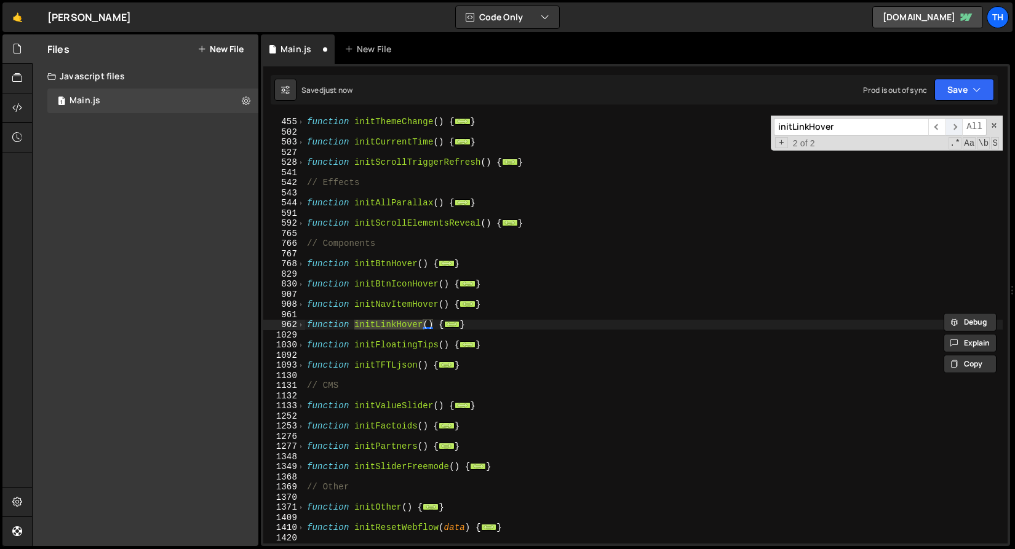
scroll to position [648, 0]
type textarea "function initLinkHover() {"
click at [305, 329] on div "962" at bounding box center [284, 325] width 42 height 10
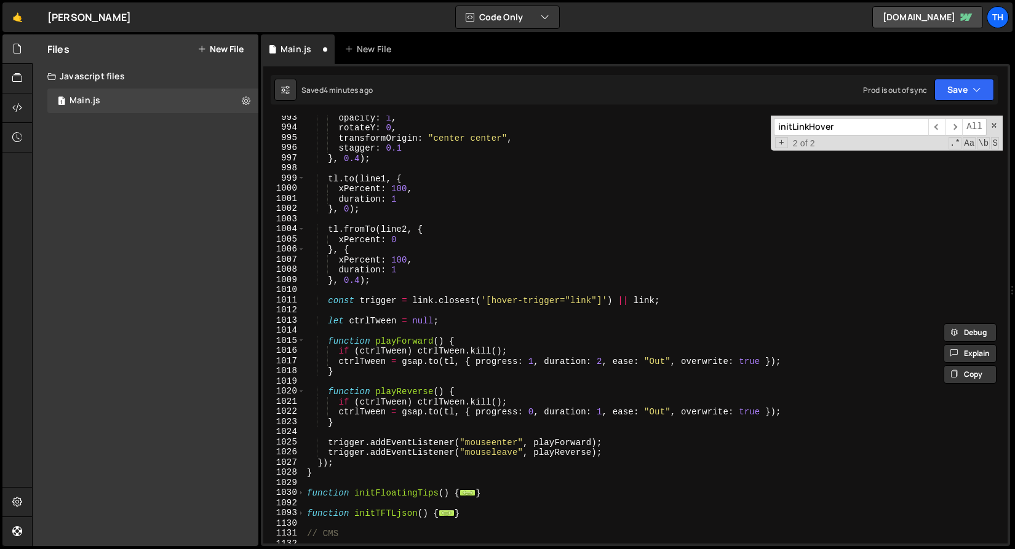
scroll to position [1181, 0]
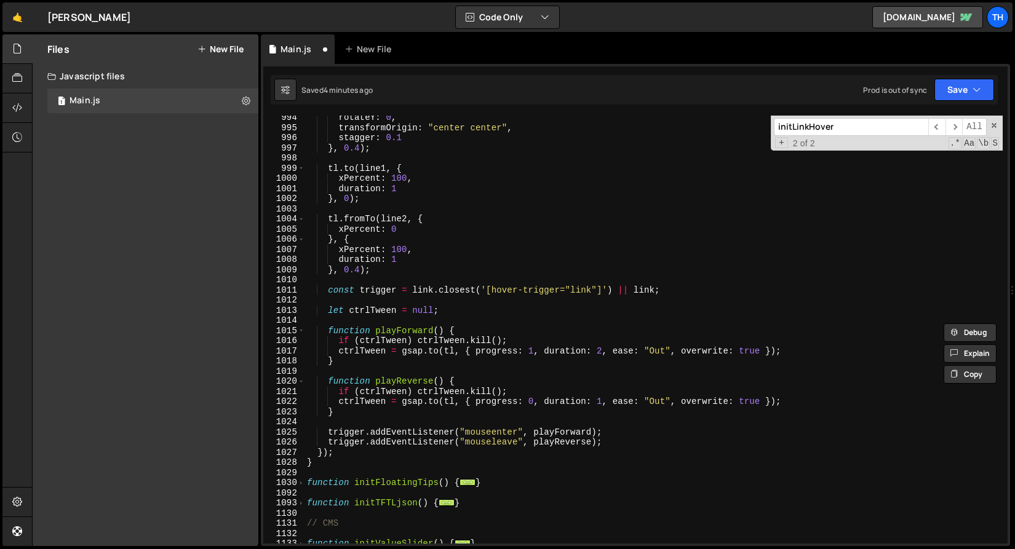
click at [814, 116] on div "initLinkHover ​ ​ All Replace All + 2 of 2 .* Aa \b S" at bounding box center [887, 133] width 232 height 35
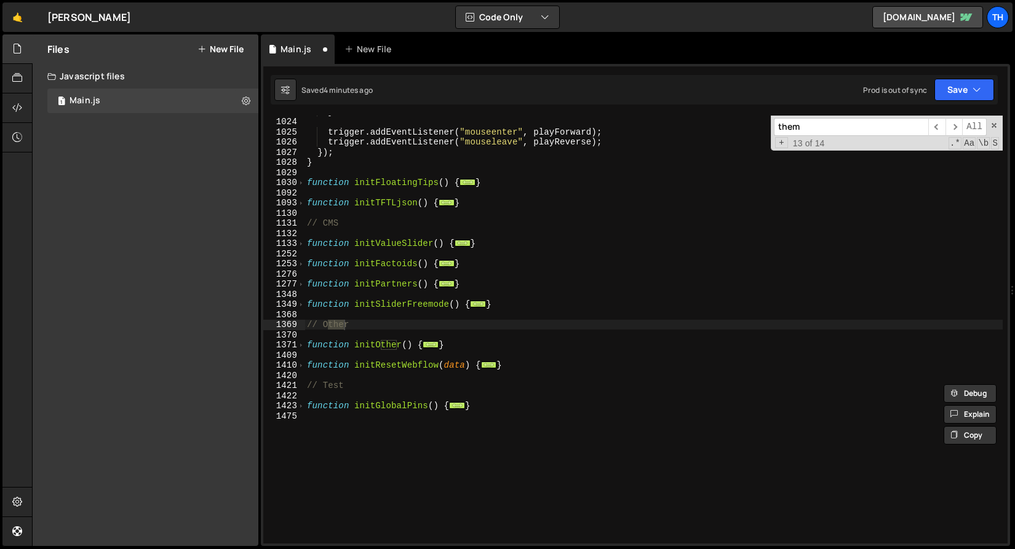
scroll to position [0, 0]
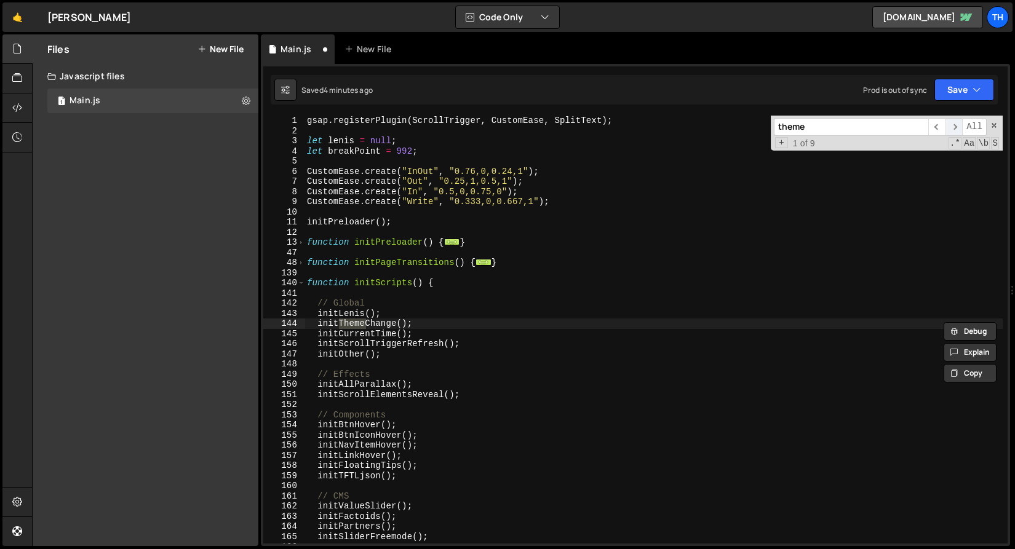
type input "theme"
click at [955, 128] on span "​" at bounding box center [954, 127] width 17 height 18
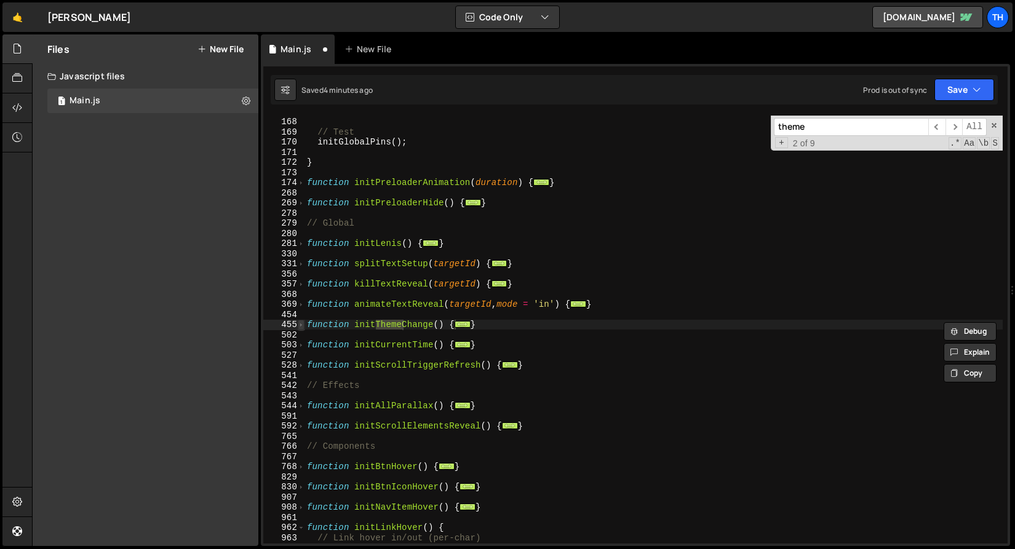
click at [300, 325] on span at bounding box center [301, 325] width 7 height 10
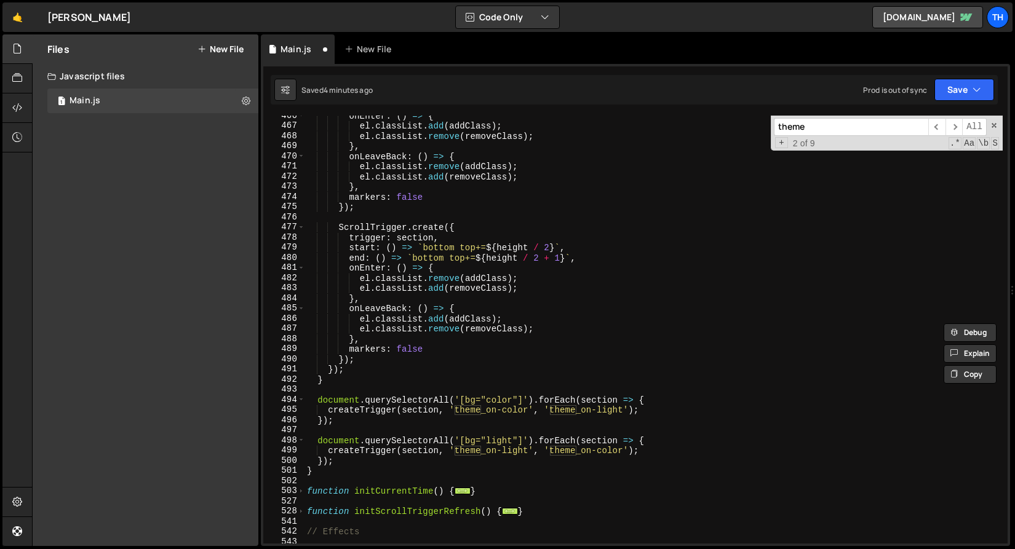
scroll to position [767, 0]
click at [486, 450] on div "onEnter : ( ) => { el . classList . add ( addClass ) ; el . classList . remove …" at bounding box center [654, 335] width 698 height 449
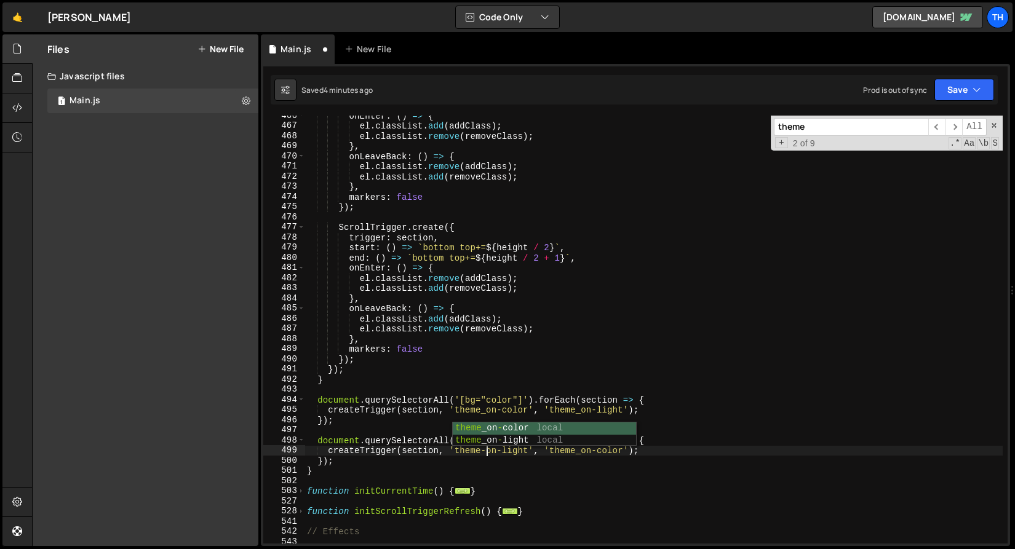
scroll to position [0, 12]
click at [413, 452] on div "onEnter : ( ) => { el . classList . add ( addClass ) ; el . classList . remove …" at bounding box center [654, 335] width 698 height 449
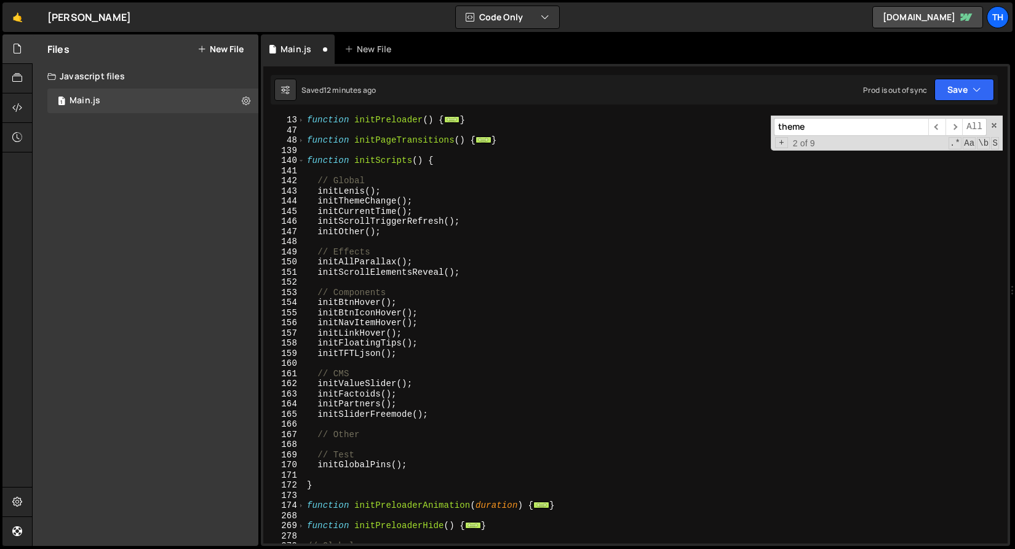
scroll to position [123, 0]
click at [357, 345] on div "function initPreloader ( ) { ... } function initPageTransitions ( ) { ... } fun…" at bounding box center [654, 338] width 698 height 449
type textarea "initFloatingTips();"
click at [357, 345] on div "function initPreloader ( ) { ... } function initPageTransitions ( ) { ... } fun…" at bounding box center [654, 338] width 698 height 449
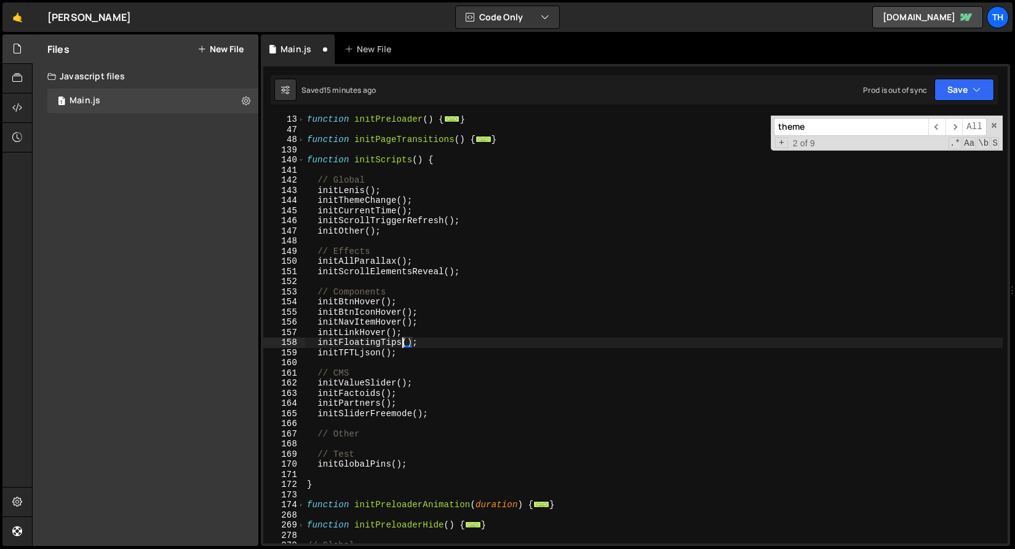
click at [807, 129] on input "theme" at bounding box center [851, 127] width 154 height 18
paste input "initFloatingTips"
paste input
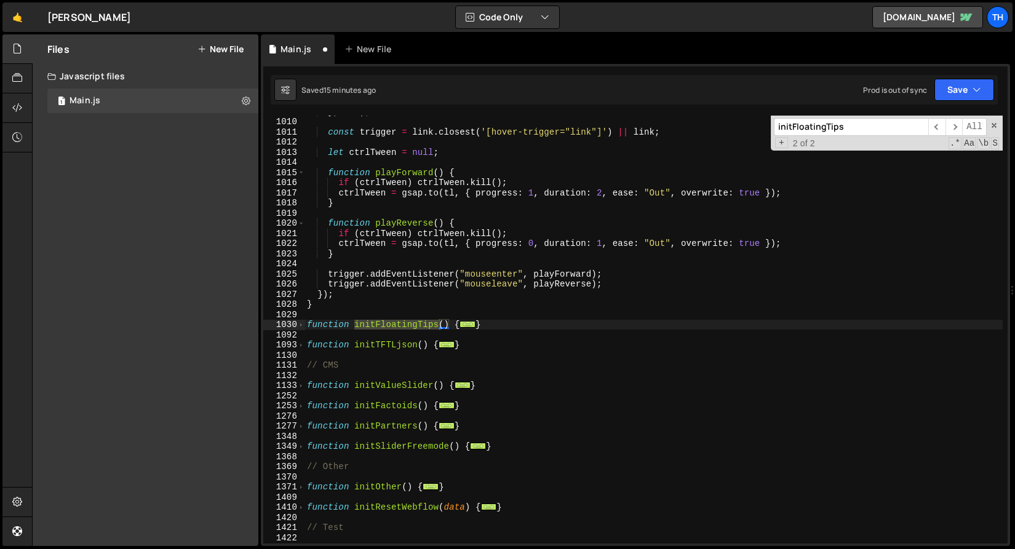
scroll to position [1806, 0]
type input "initFloatingTips"
click at [964, 96] on button "Save" at bounding box center [965, 90] width 60 height 22
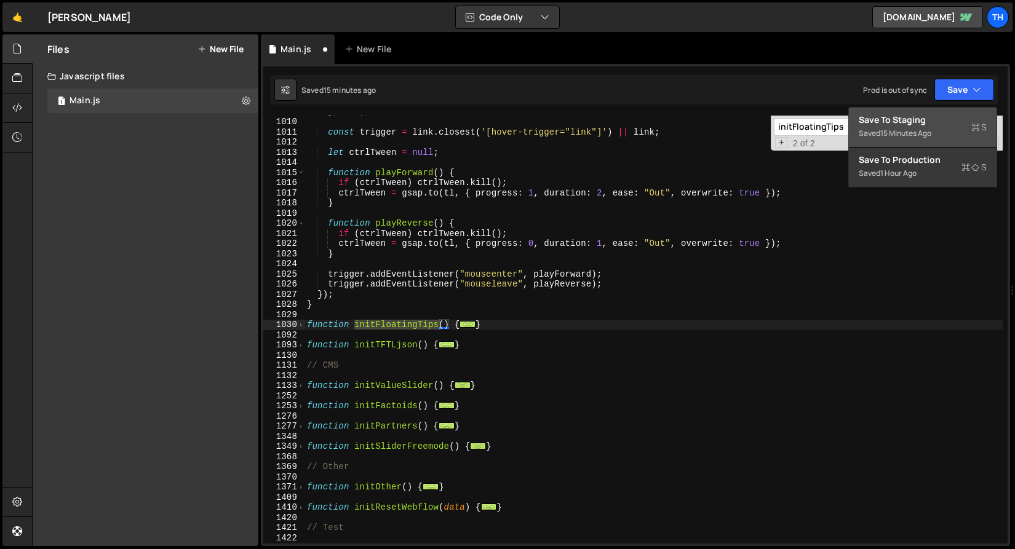
click at [944, 113] on button "Save to Staging S Saved 15 minutes ago" at bounding box center [923, 128] width 148 height 40
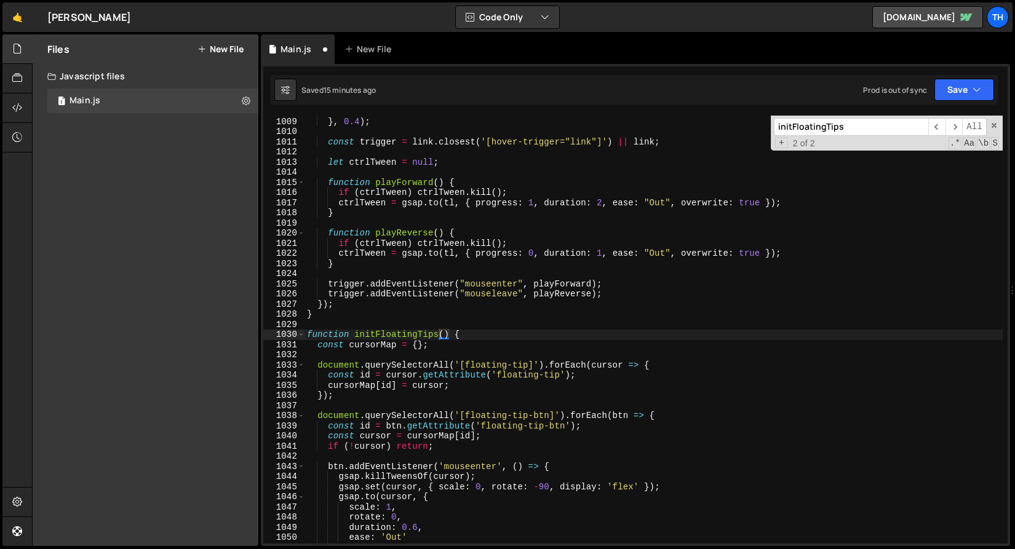
scroll to position [10242, 0]
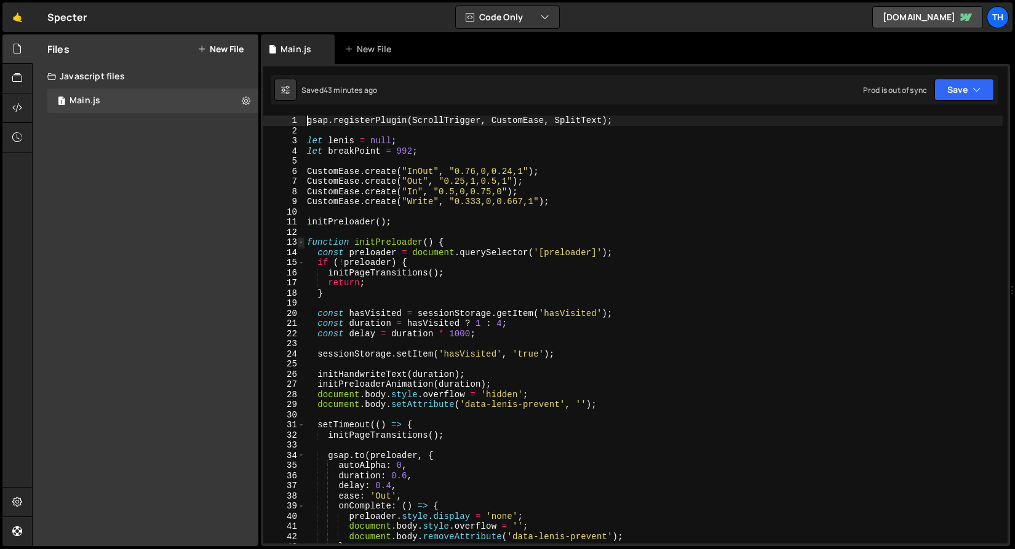
click at [302, 241] on span at bounding box center [301, 242] width 7 height 10
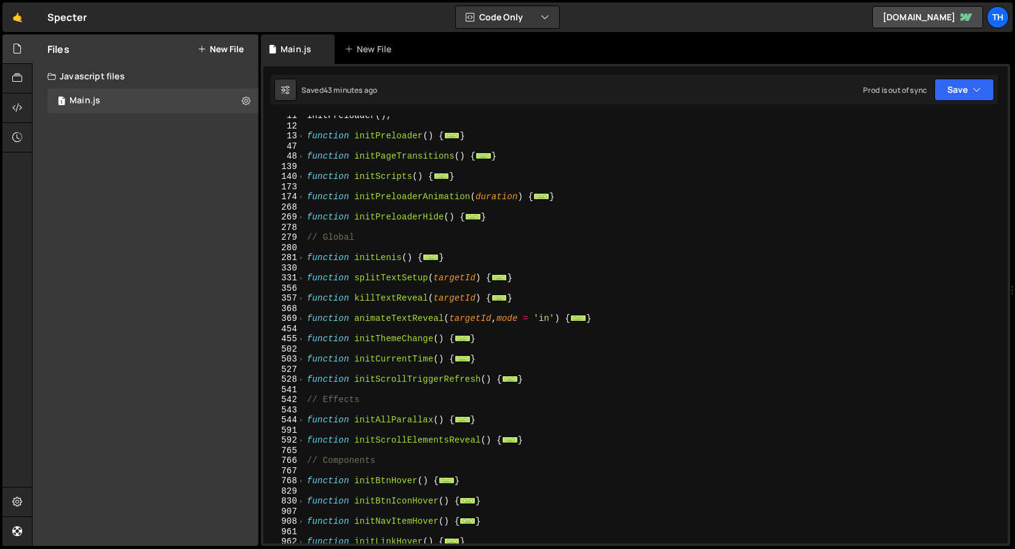
scroll to position [121, 0]
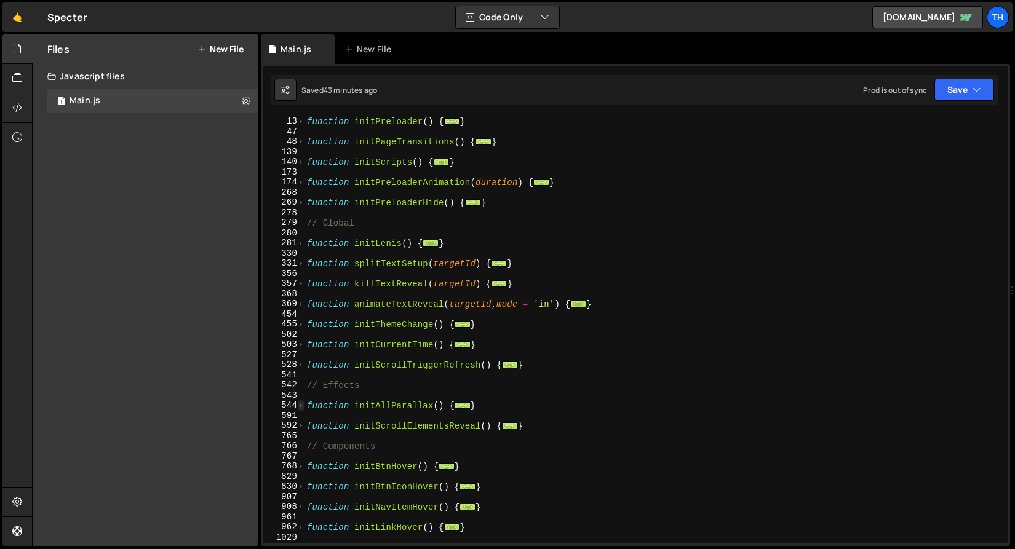
click at [300, 409] on span at bounding box center [301, 406] width 7 height 10
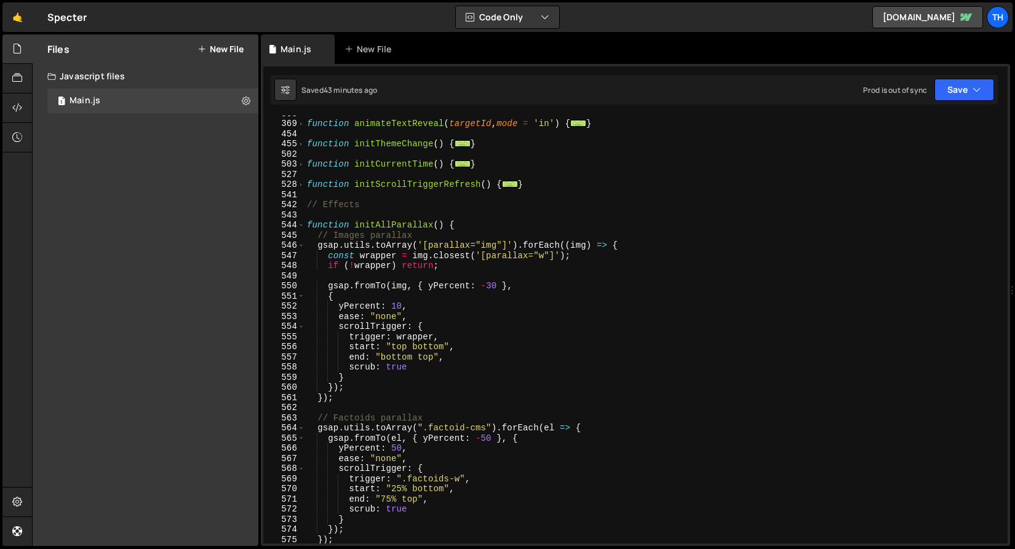
scroll to position [377, 0]
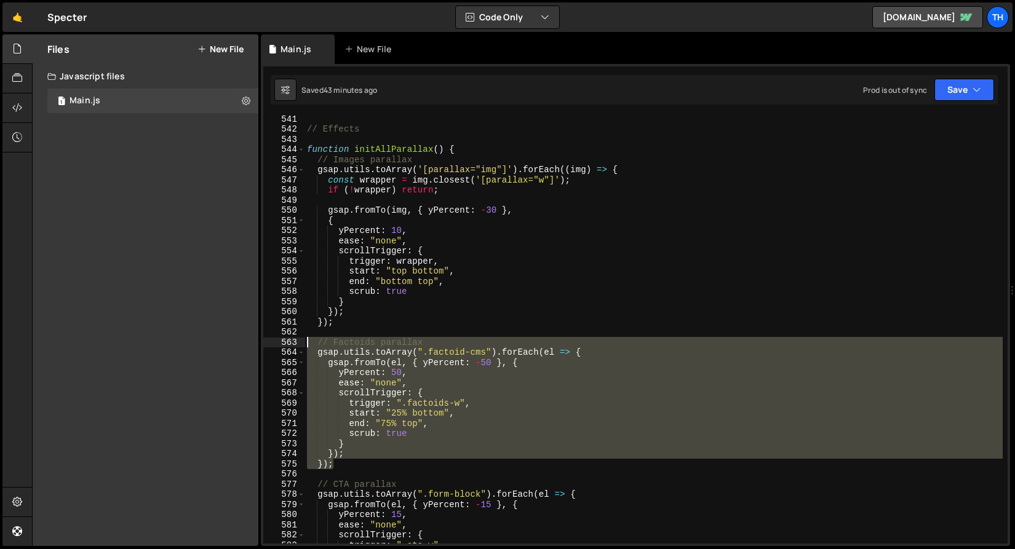
drag, startPoint x: 346, startPoint y: 466, endPoint x: 241, endPoint y: 341, distance: 163.8
click at [241, 341] on div "Files New File Javascript files 1 Main.js 0 CSS files Copy share link Edit File…" at bounding box center [523, 290] width 983 height 512
type textarea "// Factoids parallax gsap.utils.toArray(".factoid-cms").forEach(el => {"
click at [314, 334] on div "// Effects function initAllParallax ( ) { // Images parallax gsap . utils . toA…" at bounding box center [654, 338] width 698 height 449
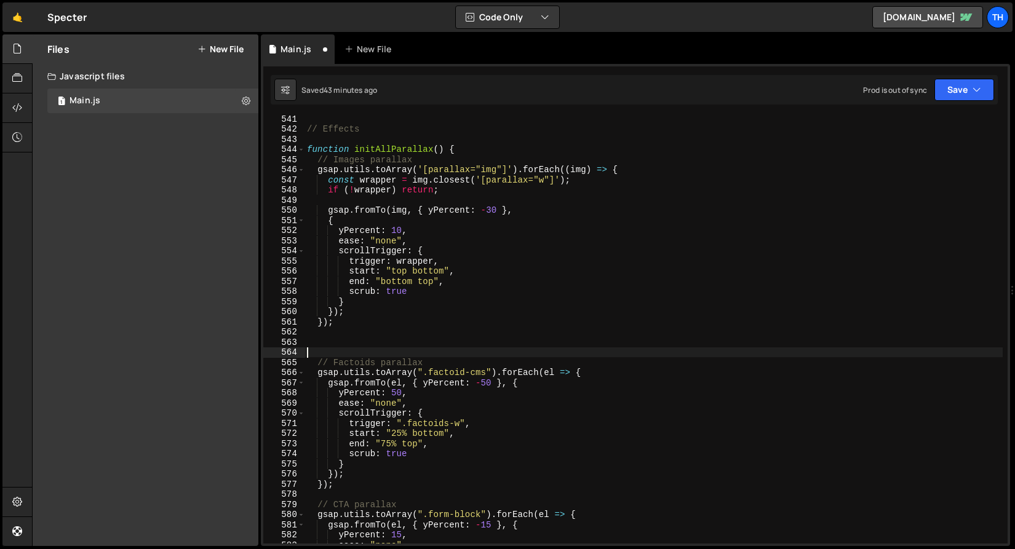
type textarea "// Factoids parallax"
paste textarea "});"
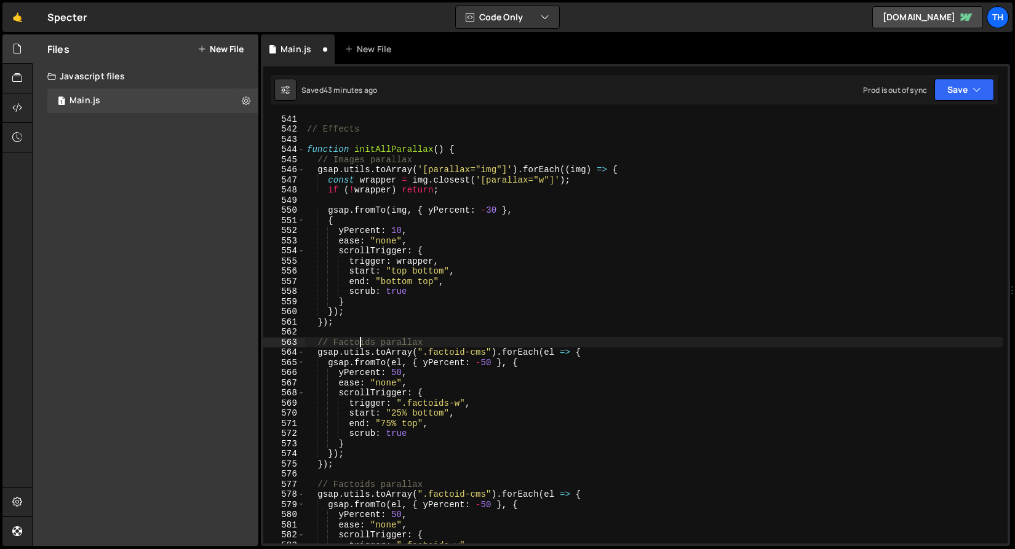
click at [358, 340] on div "// Effects function initAllParallax ( ) { // Images parallax gsap . utils . toA…" at bounding box center [654, 338] width 698 height 449
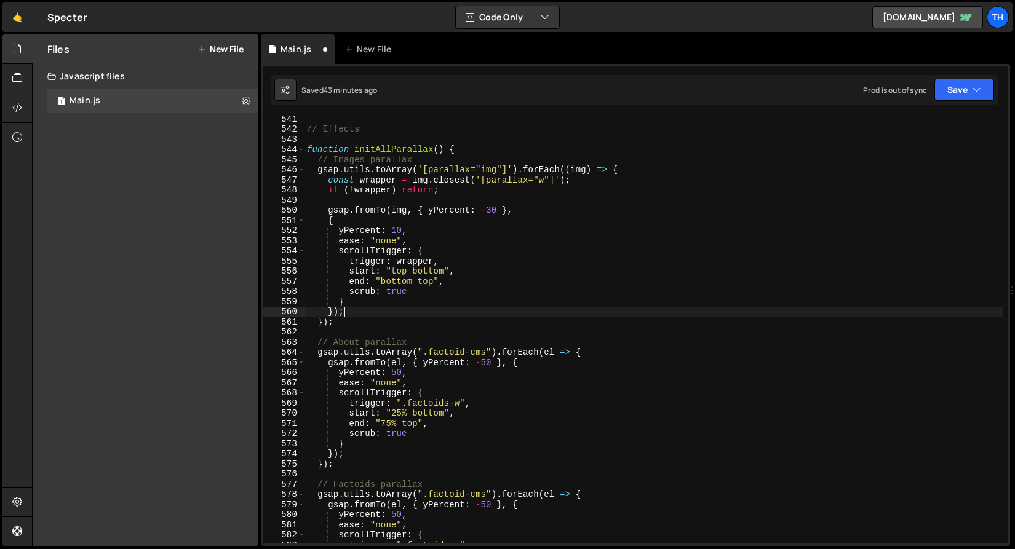
click at [415, 315] on div "// Effects function initAllParallax ( ) { // Images parallax gsap . utils . toA…" at bounding box center [654, 338] width 698 height 449
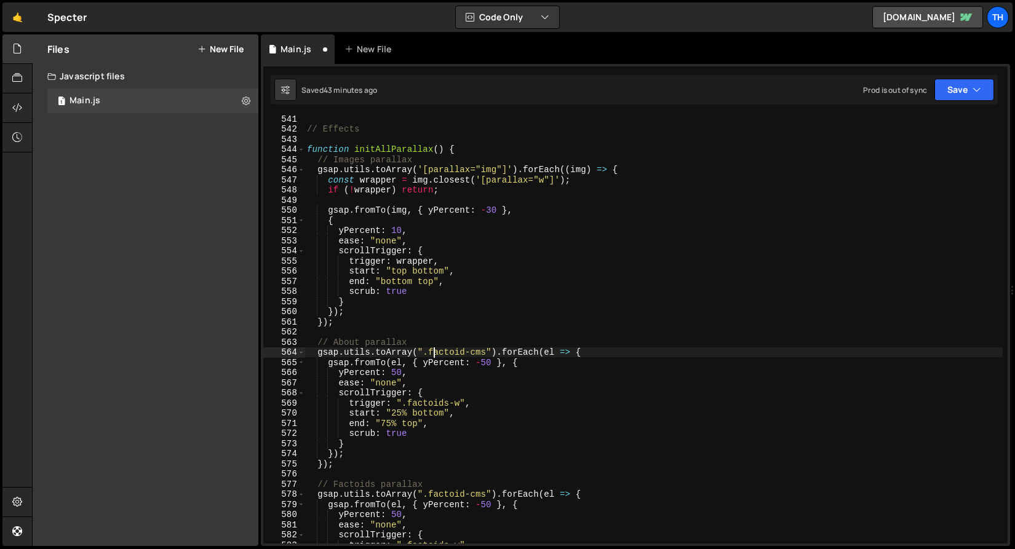
click at [433, 353] on div "// Effects function initAllParallax ( ) { // Images parallax gsap . utils . toA…" at bounding box center [654, 338] width 698 height 449
drag, startPoint x: 431, startPoint y: 353, endPoint x: 485, endPoint y: 353, distance: 54.1
click at [485, 353] on div "// Effects function initAllParallax ( ) { // Images parallax gsap . utils . toA…" at bounding box center [654, 338] width 698 height 449
paste textarea "about-s_quote"
click at [443, 359] on div "// Effects function initAllParallax ( ) { // Images parallax gsap . utils . toA…" at bounding box center [654, 338] width 698 height 449
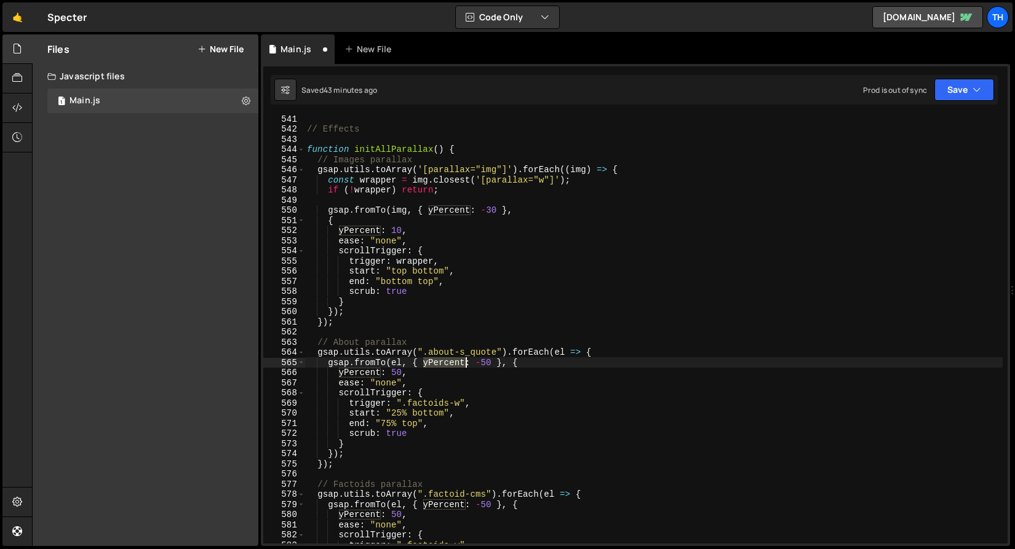
click at [443, 359] on div "// Effects function initAllParallax ( ) { // Images parallax gsap . utils . toA…" at bounding box center [654, 338] width 698 height 449
click at [410, 372] on div "// Effects function initAllParallax ( ) { // Images parallax gsap . utils . toA…" at bounding box center [654, 338] width 698 height 449
type textarea "yPercent: 50,"
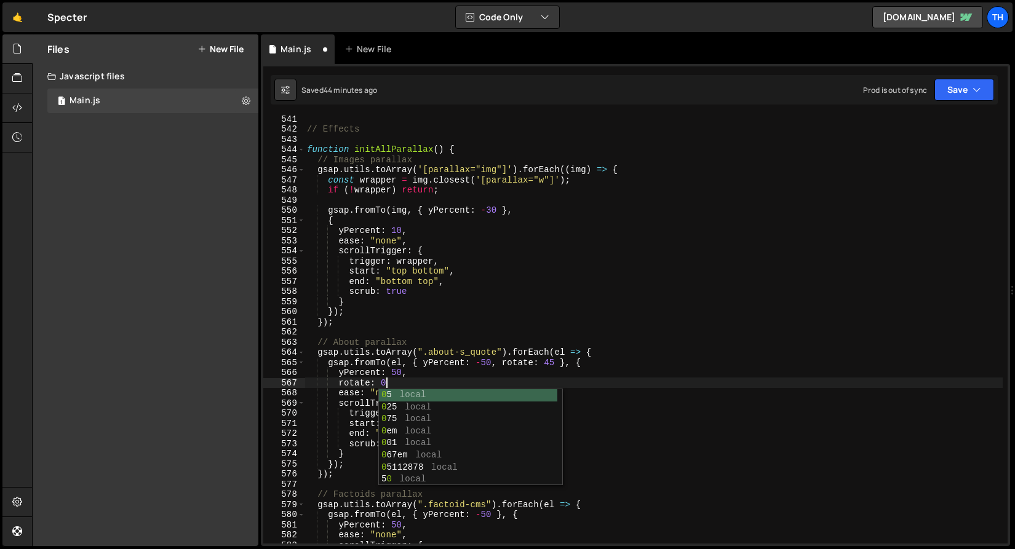
scroll to position [0, 5]
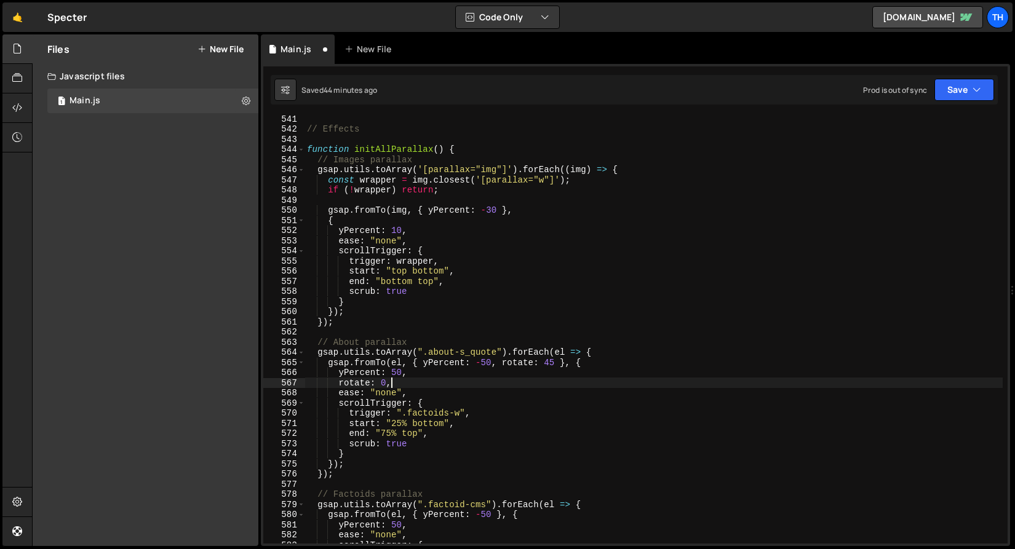
click at [397, 372] on div "// Effects function initAllParallax ( ) { // Images parallax gsap . utils . toA…" at bounding box center [654, 338] width 698 height 449
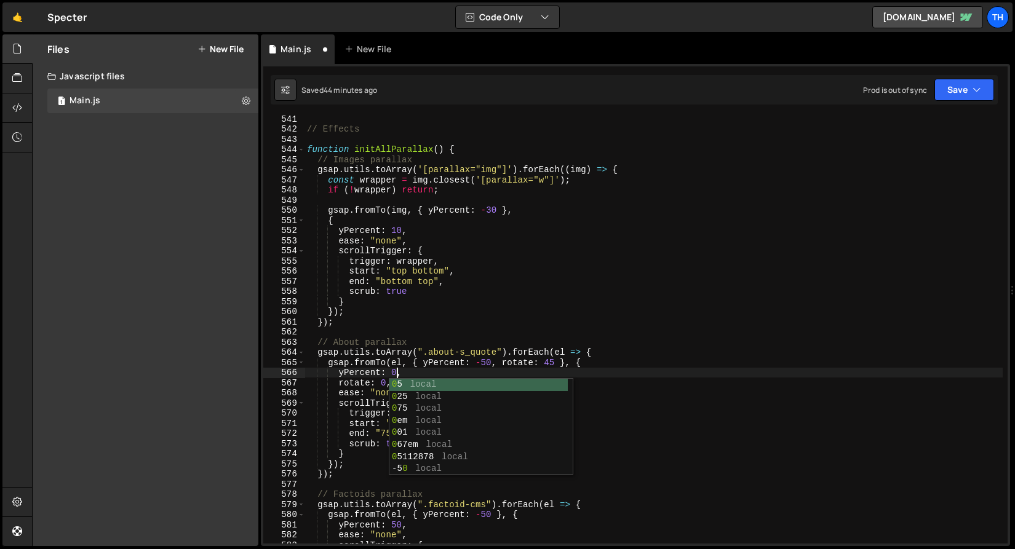
scroll to position [0, 6]
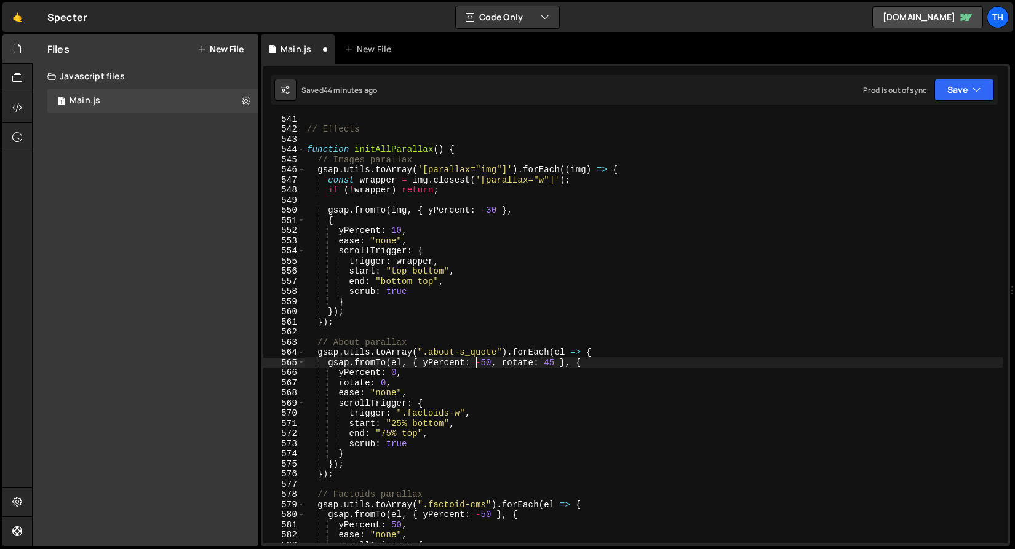
click at [479, 361] on div "// Effects function initAllParallax ( ) { // Images parallax gsap . utils . toA…" at bounding box center [654, 338] width 698 height 449
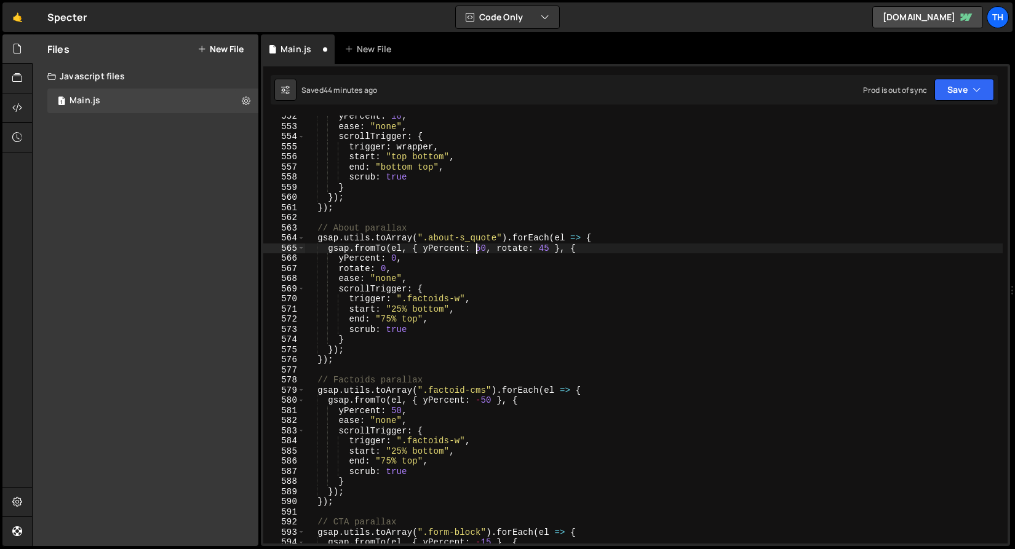
scroll to position [491, 0]
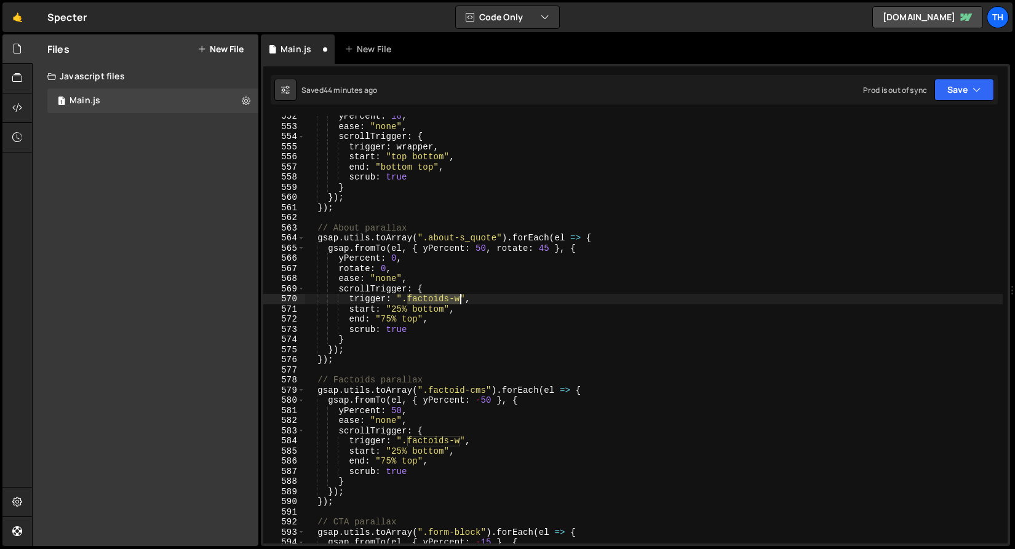
drag, startPoint x: 409, startPoint y: 300, endPoint x: 458, endPoint y: 299, distance: 49.8
click at [458, 299] on div "yPercent : 10 , ease : "none" , scrollTrigger : { trigger : wrapper , start : "…" at bounding box center [654, 335] width 698 height 449
paste textarea "about"
click at [393, 303] on div "yPercent : 10 , ease : "none" , scrollTrigger : { trigger : wrapper , start : "…" at bounding box center [654, 335] width 698 height 449
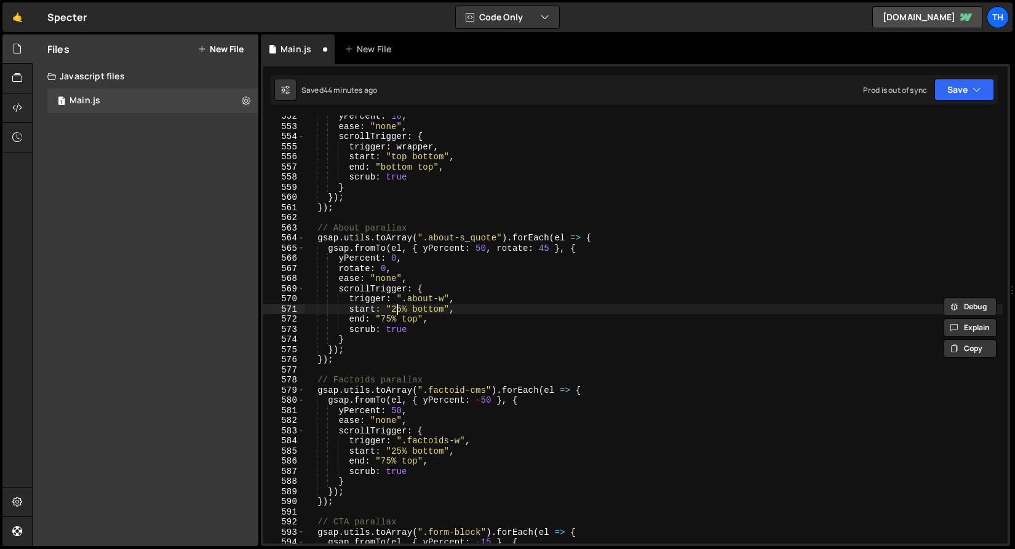
click at [395, 306] on div "yPercent : 10 , ease : "none" , scrollTrigger : { trigger : wrapper , start : "…" at bounding box center [654, 335] width 698 height 449
drag, startPoint x: 393, startPoint y: 306, endPoint x: 407, endPoint y: 306, distance: 13.5
click at [407, 306] on div "yPercent : 10 , ease : "none" , scrollTrigger : { trigger : wrapper , start : "…" at bounding box center [654, 335] width 698 height 449
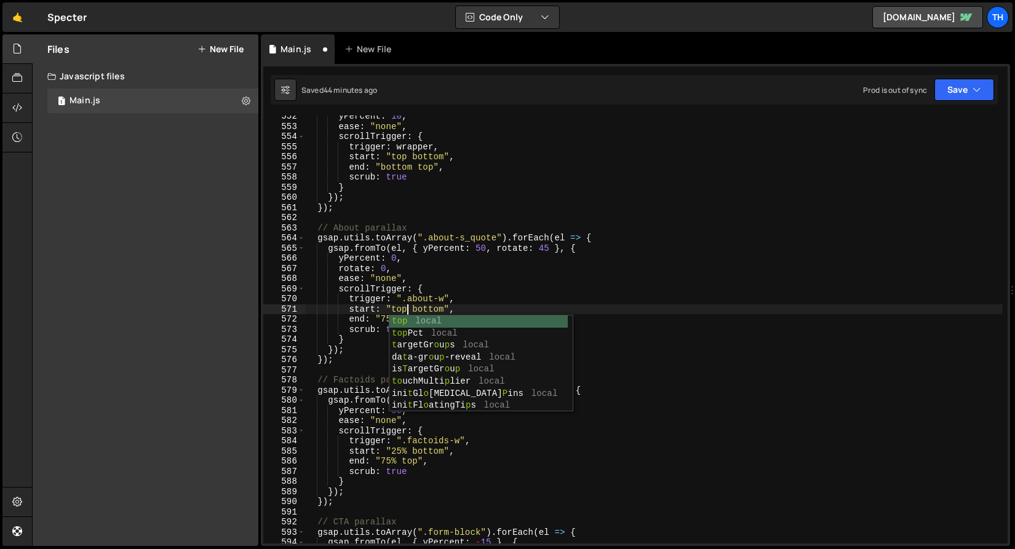
click at [379, 273] on div "yPercent : 10 , ease : "none" , scrollTrigger : { trigger : wrapper , start : "…" at bounding box center [654, 335] width 698 height 449
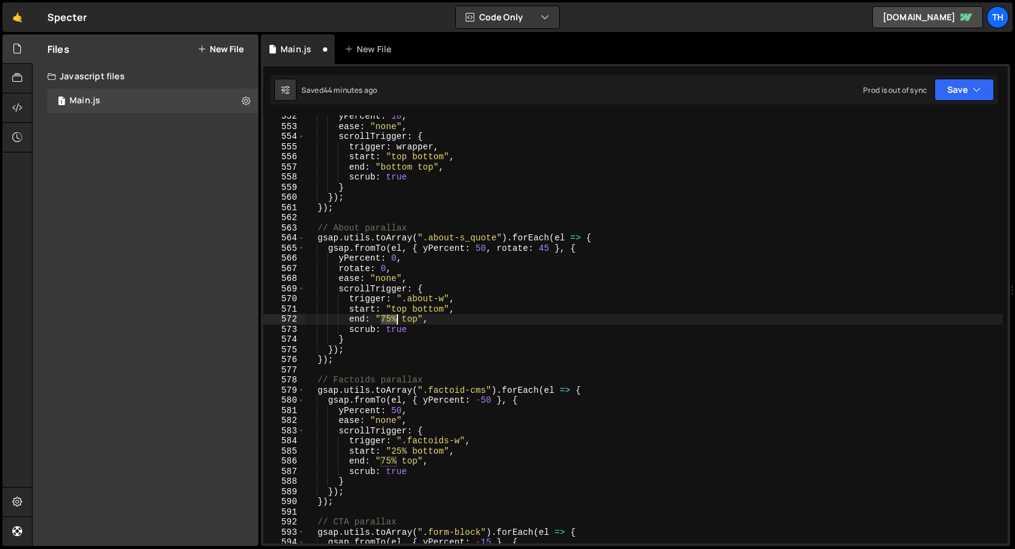
drag, startPoint x: 381, startPoint y: 319, endPoint x: 396, endPoint y: 321, distance: 15.6
click at [396, 321] on div "yPercent : 10 , ease : "none" , scrollTrigger : { trigger : wrapper , start : "…" at bounding box center [654, 335] width 698 height 449
click at [949, 84] on button "Save" at bounding box center [965, 90] width 60 height 22
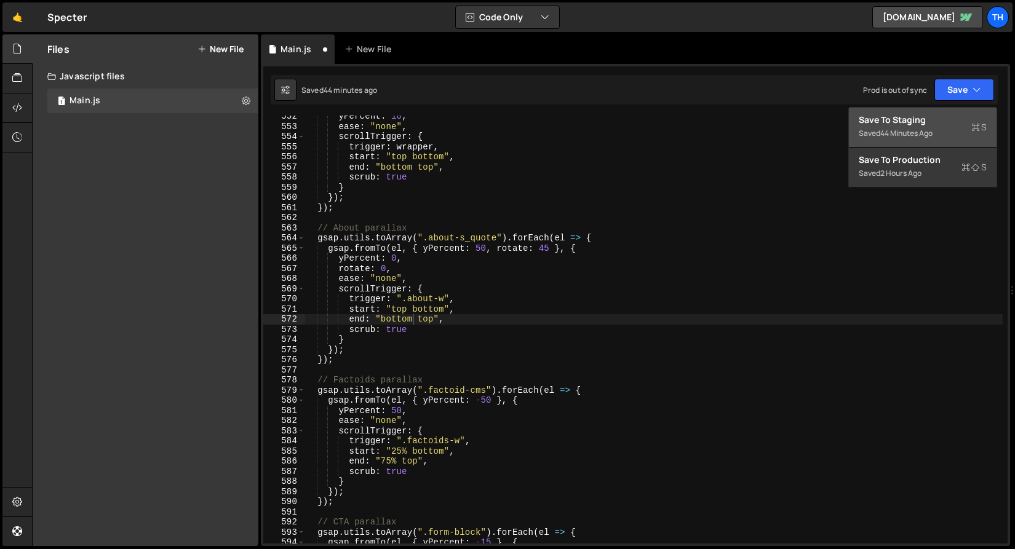
click at [917, 137] on div "44 minutes ago" at bounding box center [906, 133] width 52 height 10
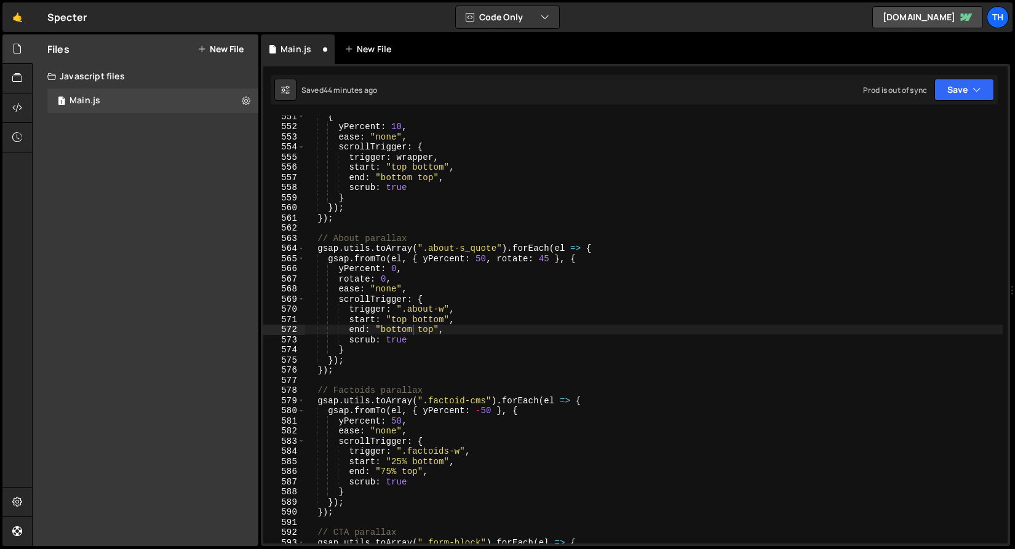
scroll to position [5597, 0]
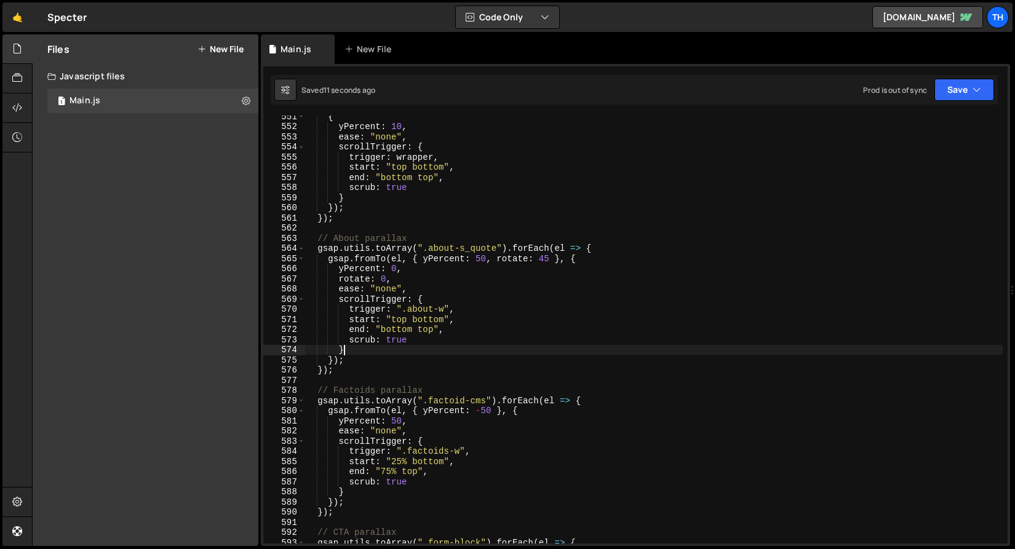
click at [475, 351] on div "{ yPercent : 10 , ease : "none" , scrollTrigger : { trigger : wrapper , start :…" at bounding box center [654, 335] width 698 height 449
click at [541, 257] on div "{ yPercent : 10 , ease : "none" , scrollTrigger : { trigger : wrapper , start :…" at bounding box center [654, 335] width 698 height 449
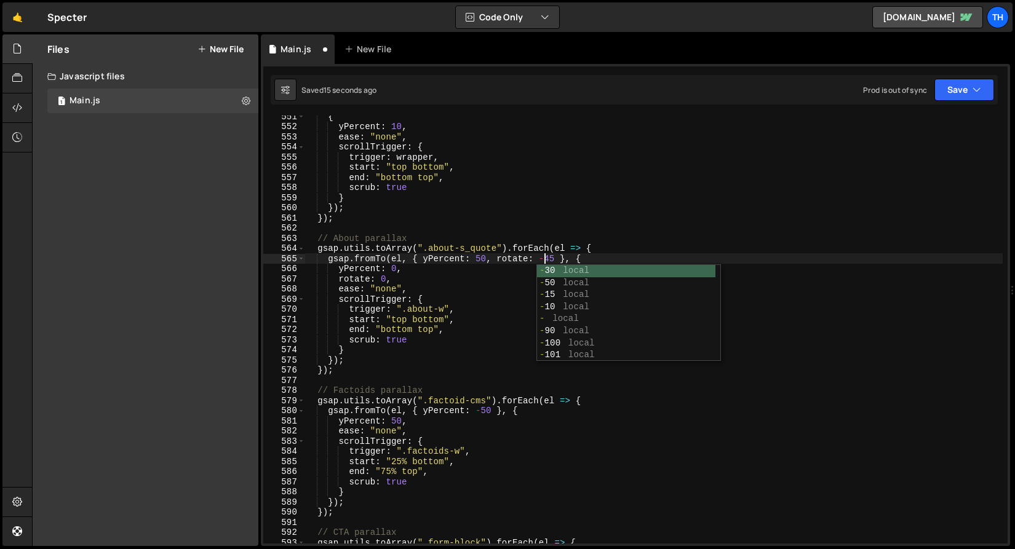
scroll to position [0, 16]
click at [429, 261] on div "{ yPercent : 10 , ease : "none" , scrollTrigger : { trigger : wrapper , start :…" at bounding box center [654, 335] width 698 height 449
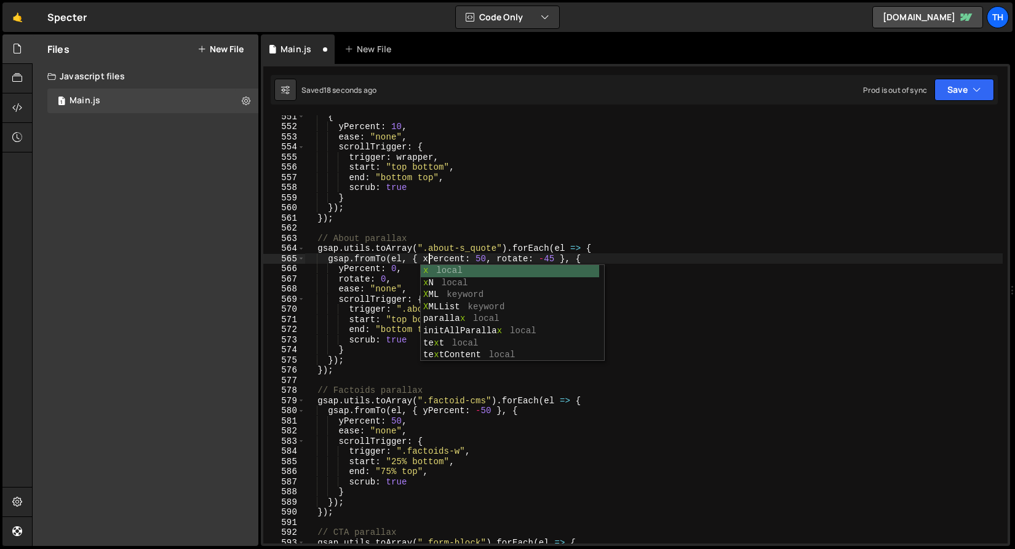
scroll to position [0, 9]
click at [345, 268] on div "{ yPercent : 10 , ease : "none" , scrollTrigger : { trigger : wrapper , start :…" at bounding box center [654, 335] width 698 height 449
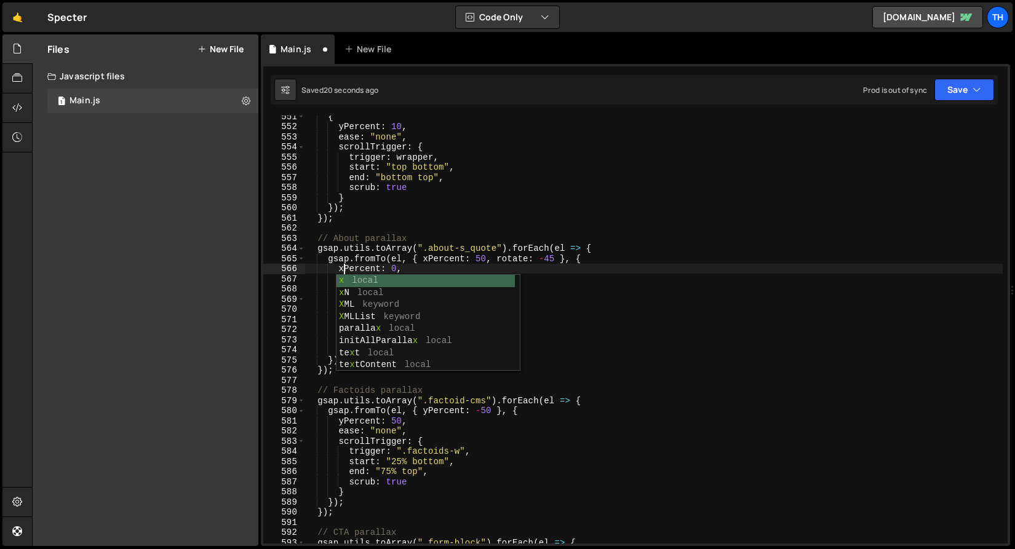
scroll to position [0, 2]
click at [975, 94] on icon "button" at bounding box center [977, 90] width 9 height 12
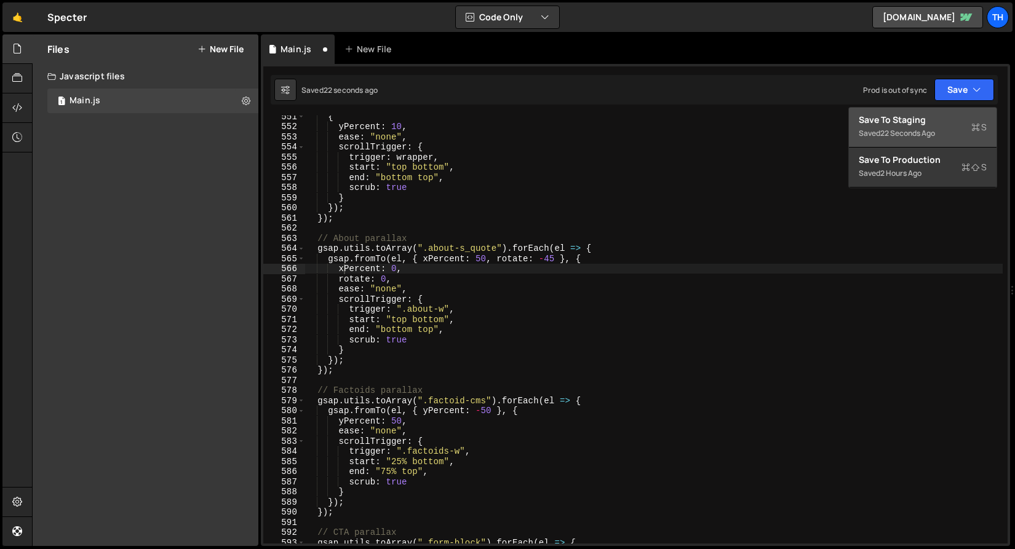
click at [918, 136] on div "22 seconds ago" at bounding box center [907, 133] width 55 height 10
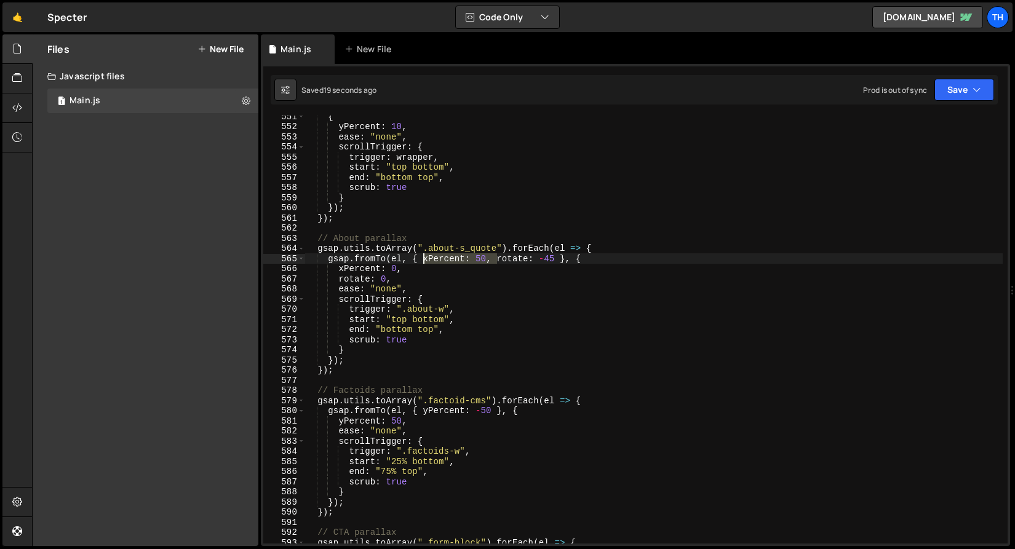
drag, startPoint x: 498, startPoint y: 260, endPoint x: 425, endPoint y: 258, distance: 73.9
click at [425, 258] on div "{ yPercent : 10 , ease : "none" , scrollTrigger : { trigger : wrapper , start :…" at bounding box center [654, 335] width 698 height 449
click at [338, 268] on div "{ yPercent : 10 , ease : "none" , scrollTrigger : { trigger : wrapper , start :…" at bounding box center [654, 335] width 698 height 449
click at [981, 82] on button "Save" at bounding box center [965, 90] width 60 height 22
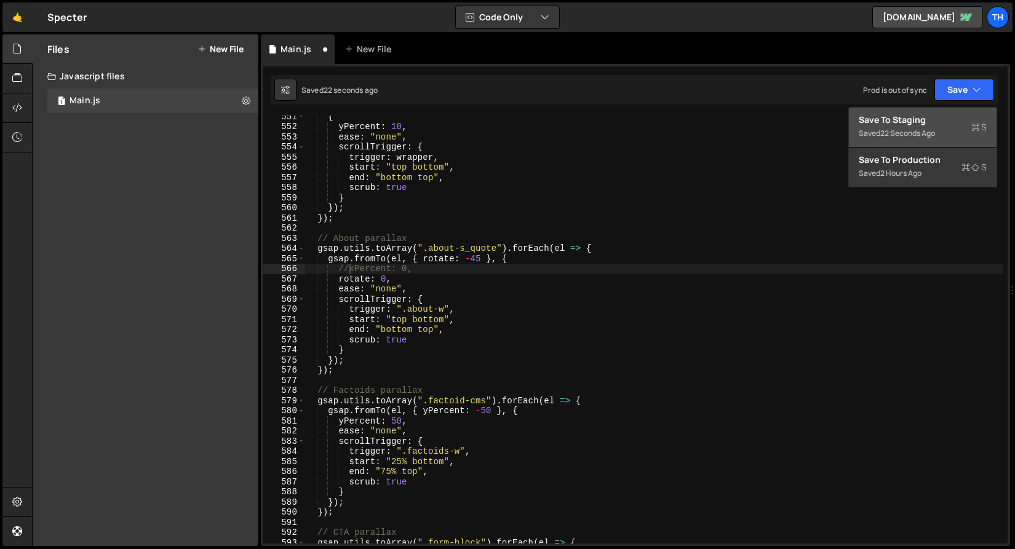
click at [937, 113] on button "Save to Staging S Saved 22 seconds ago" at bounding box center [923, 128] width 148 height 40
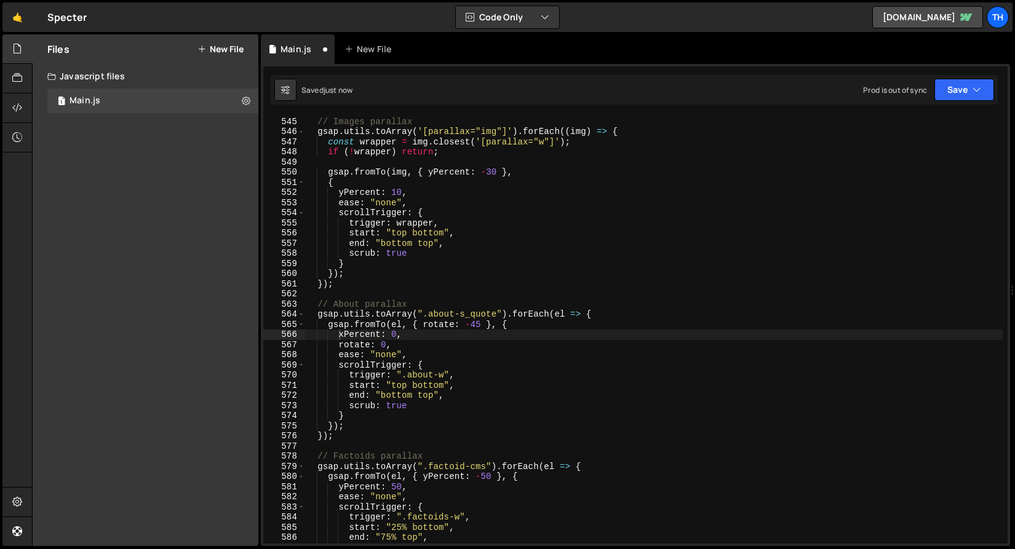
scroll to position [5532, 0]
click at [486, 322] on div "function initAllParallax ( ) { // Images parallax gsap . utils . toArray ( '[pa…" at bounding box center [654, 330] width 698 height 428
click at [486, 322] on div "function initAllParallax ( ) { // Images parallax gsap . utils . toArray ( '[pa…" at bounding box center [654, 330] width 698 height 449
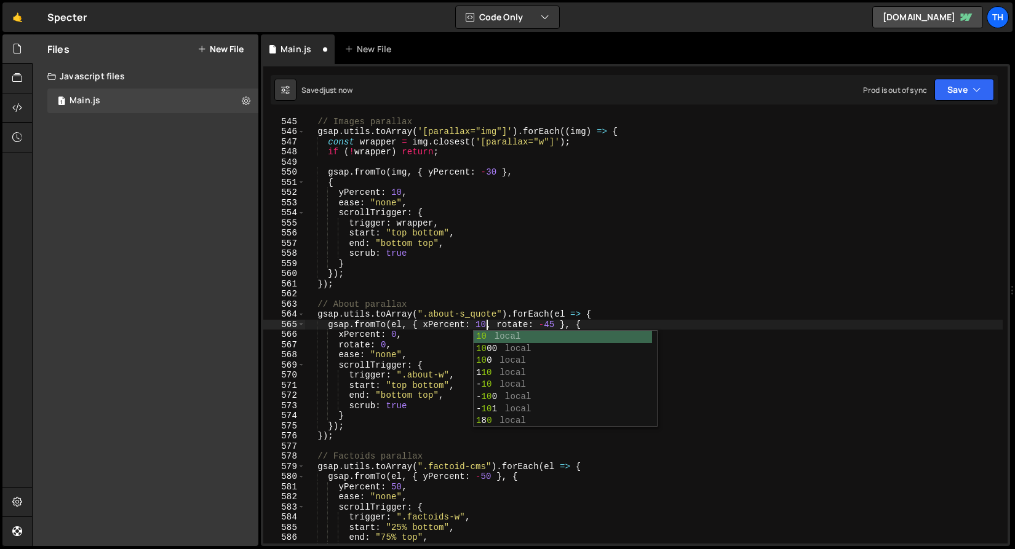
scroll to position [0, 12]
click at [556, 324] on div "function initAllParallax ( ) { // Images parallax gsap . utils . toArray ( '[pa…" at bounding box center [654, 330] width 698 height 449
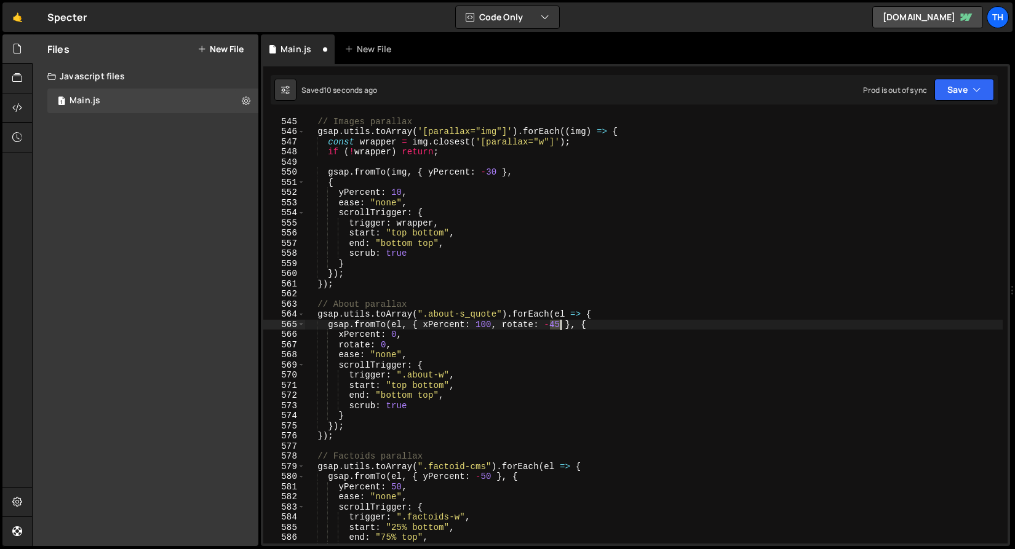
click at [556, 324] on div "function initAllParallax ( ) { // Images parallax gsap . utils . toArray ( '[pa…" at bounding box center [654, 330] width 698 height 449
click at [976, 69] on div "gsap.fromTo(el, { xPercent: 100, rotate: -45 }, { 544 545 546 547 548 549 550 5…" at bounding box center [635, 305] width 749 height 482
click at [968, 89] on button "Save" at bounding box center [965, 90] width 60 height 22
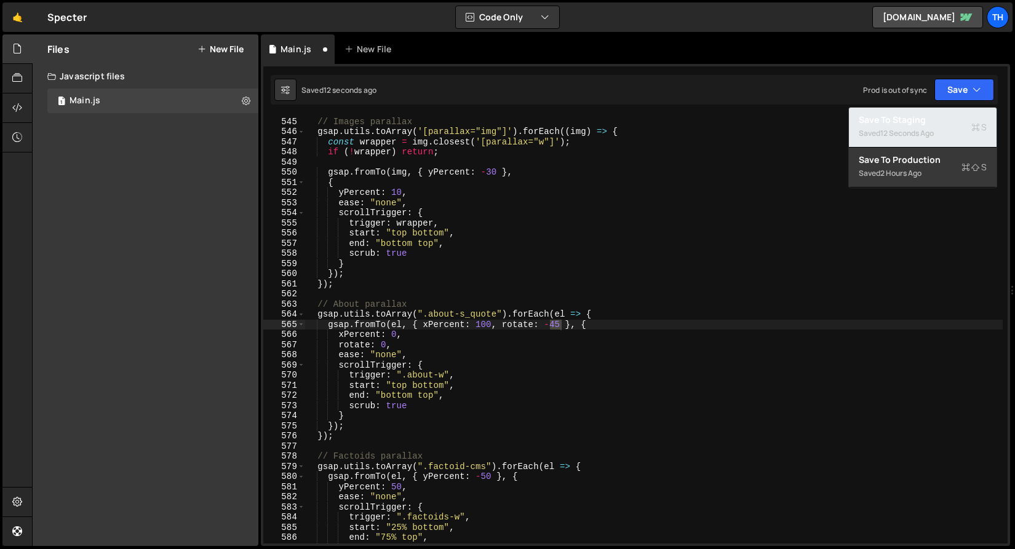
click at [914, 137] on div "12 seconds ago" at bounding box center [907, 133] width 54 height 10
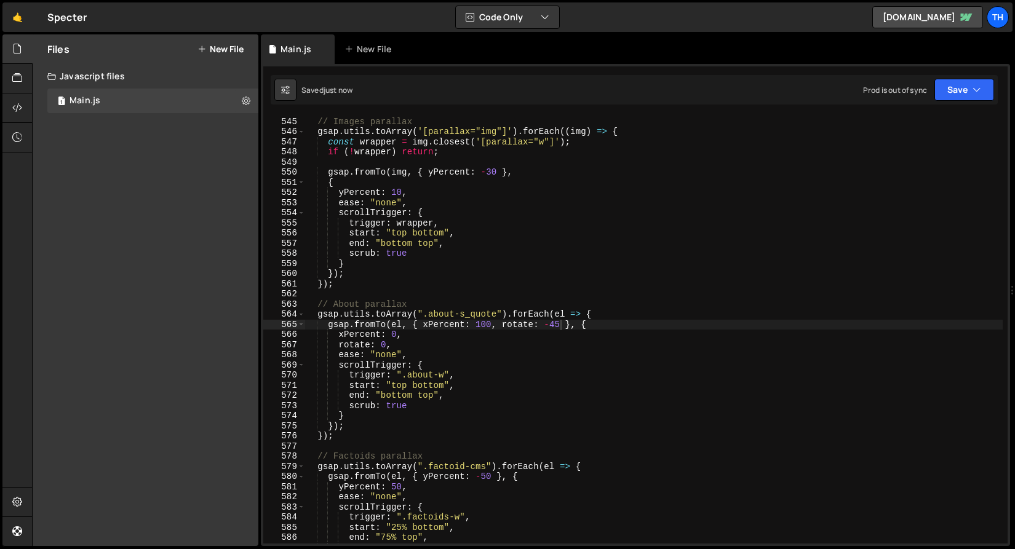
click at [556, 324] on div "function initAllParallax ( ) { // Images parallax gsap . utils . toArray ( '[pa…" at bounding box center [654, 330] width 698 height 449
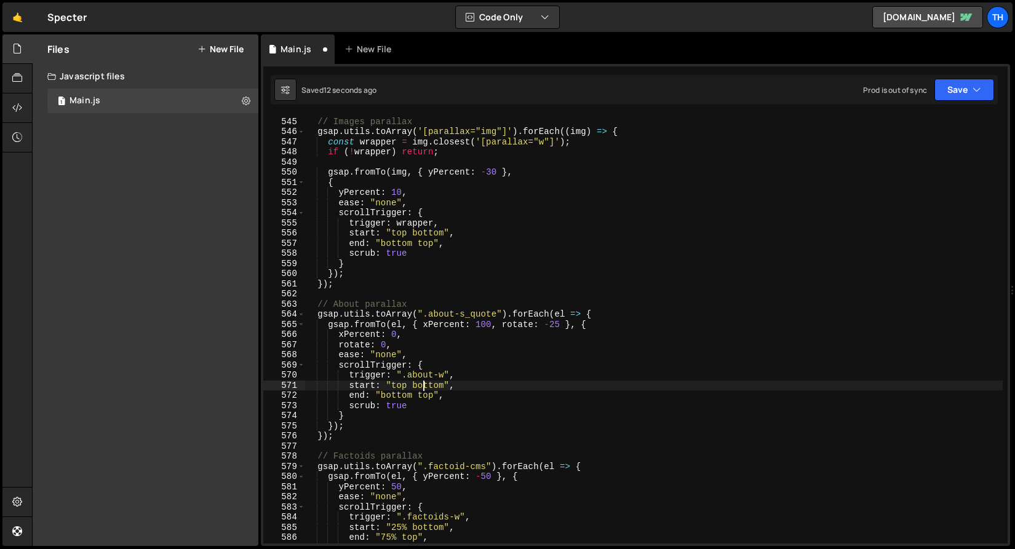
click at [424, 389] on div "function initAllParallax ( ) { // Images parallax gsap . utils . toArray ( '[pa…" at bounding box center [654, 330] width 698 height 449
click at [424, 391] on div "function initAllParallax ( ) { // Images parallax gsap . utils . toArray ( '[pa…" at bounding box center [654, 330] width 698 height 449
click at [396, 392] on div "function initAllParallax ( ) { // Images parallax gsap . utils . toArray ( '[pa…" at bounding box center [654, 330] width 698 height 449
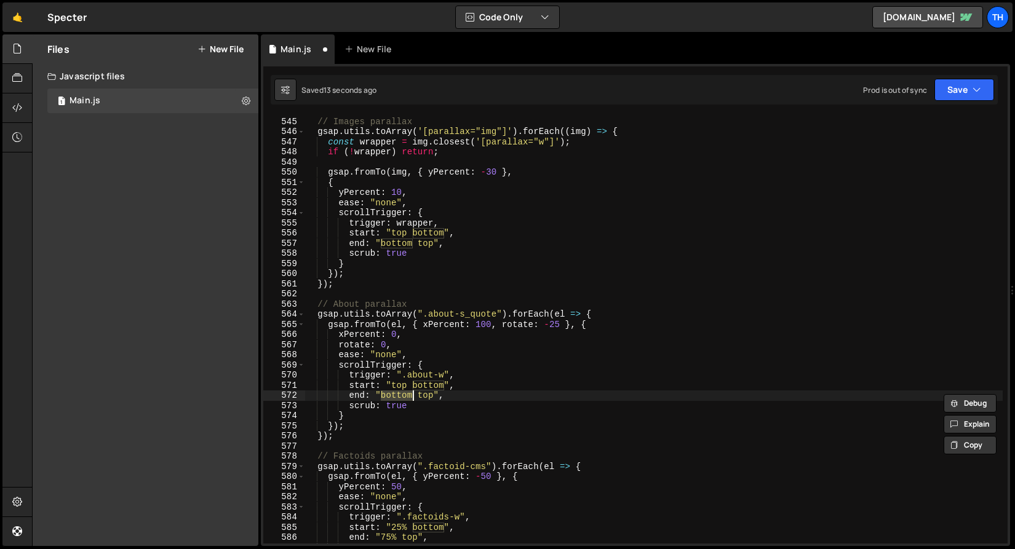
click at [428, 392] on div "function initAllParallax ( ) { // Images parallax gsap . utils . toArray ( '[pa…" at bounding box center [654, 330] width 698 height 449
paste textarea "bottom"
click at [954, 91] on button "Save" at bounding box center [965, 90] width 60 height 22
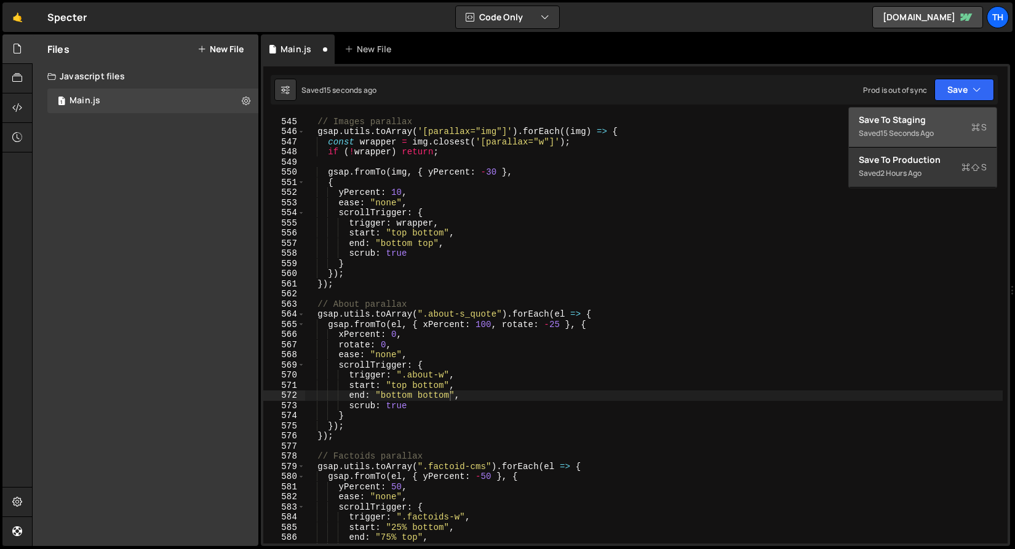
click at [939, 120] on div "Save to Staging S" at bounding box center [923, 120] width 128 height 12
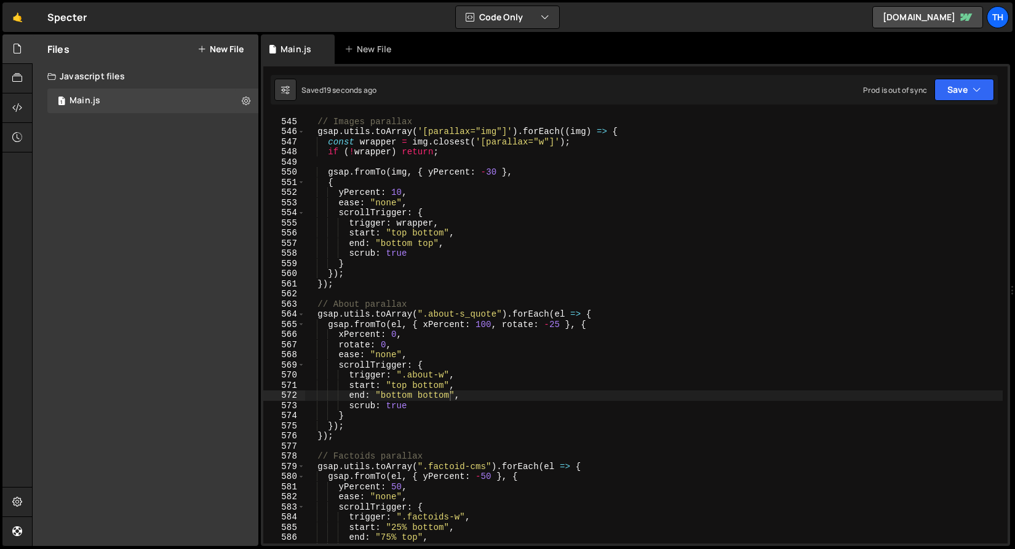
click at [407, 395] on div "function initAllParallax ( ) { // Images parallax gsap . utils . toArray ( '[pa…" at bounding box center [654, 330] width 698 height 449
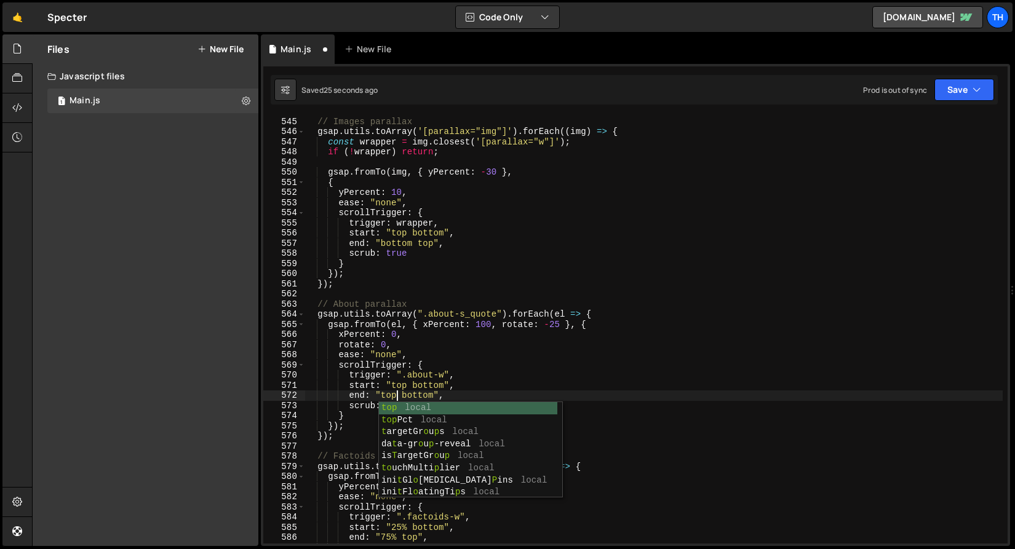
click at [420, 391] on div "function initAllParallax ( ) { // Images parallax gsap . utils . toArray ( '[pa…" at bounding box center [654, 330] width 698 height 449
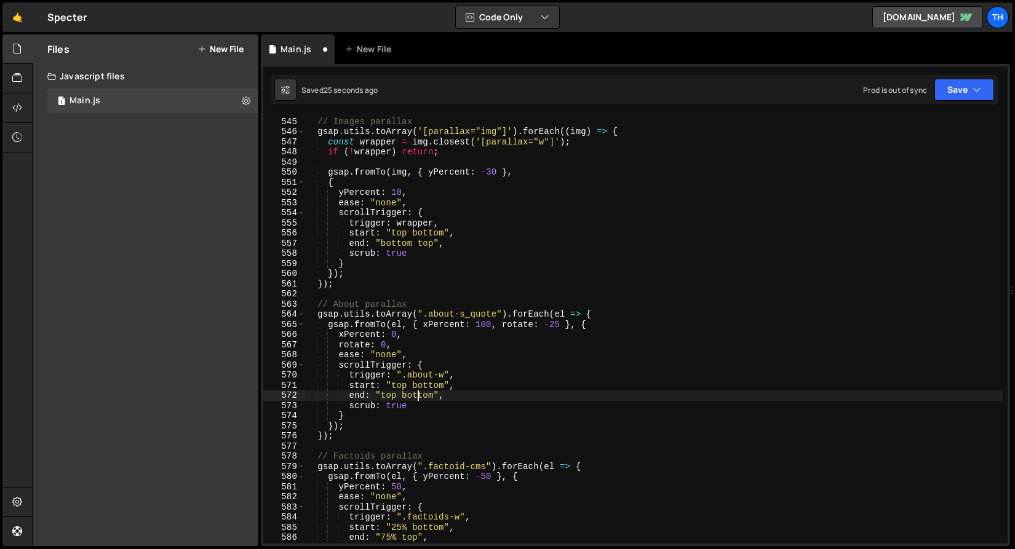
click at [420, 391] on div "function initAllParallax ( ) { // Images parallax gsap . utils . toArray ( '[pa…" at bounding box center [654, 330] width 698 height 449
click at [973, 84] on icon "button" at bounding box center [977, 90] width 9 height 12
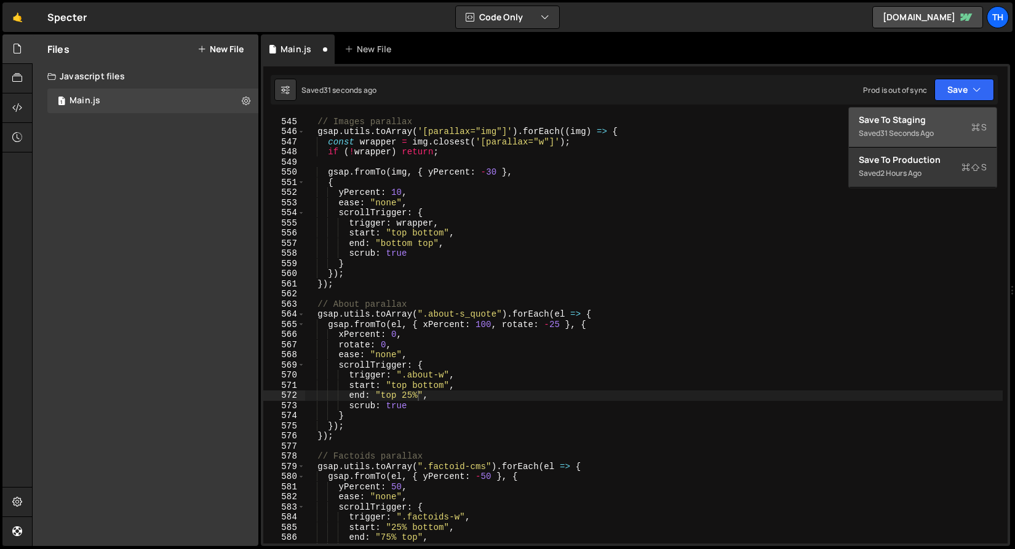
click at [959, 112] on button "Save to Staging S Saved 31 seconds ago" at bounding box center [923, 128] width 148 height 40
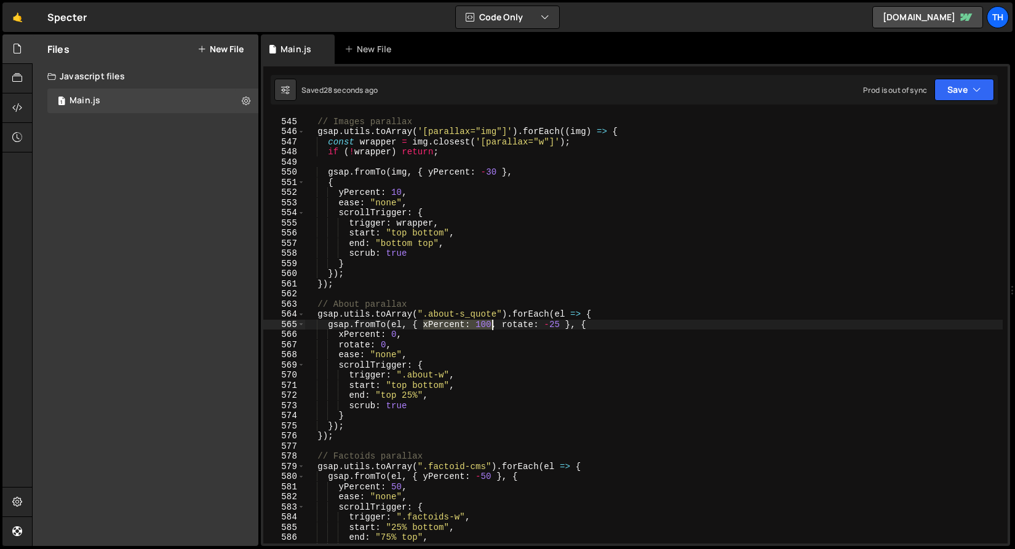
drag, startPoint x: 424, startPoint y: 324, endPoint x: 490, endPoint y: 325, distance: 66.5
click at [490, 325] on div "function initAllParallax ( ) { // Images parallax gsap . utils . toArray ( '[pa…" at bounding box center [654, 330] width 698 height 449
paste textarea "xPercent: 100"
click at [506, 322] on div "function initAllParallax ( ) { // Images parallax gsap . utils . toArray ( '[pa…" at bounding box center [654, 330] width 698 height 449
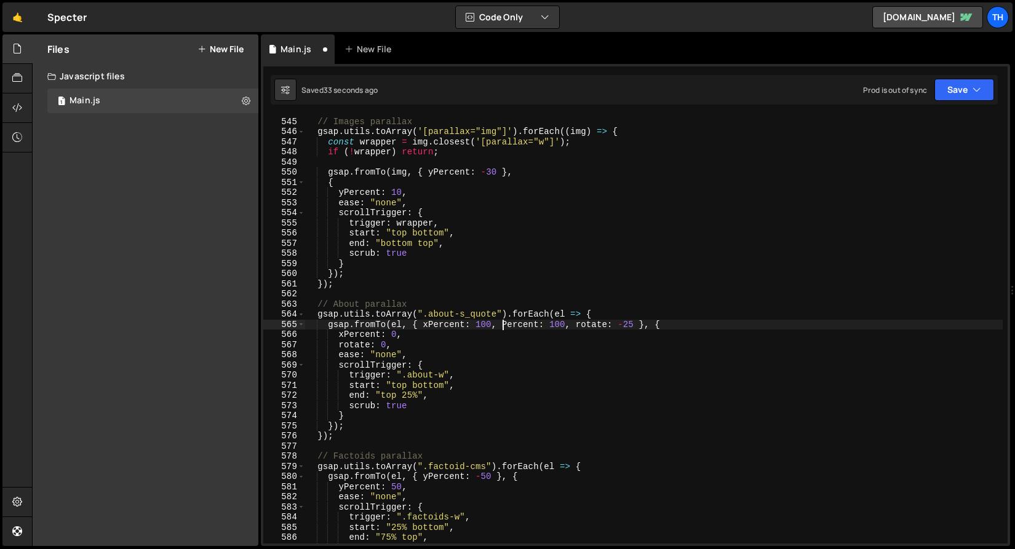
scroll to position [0, 14]
click at [562, 324] on div "function initAllParallax ( ) { // Images parallax gsap . utils . toArray ( '[pa…" at bounding box center [654, 330] width 698 height 449
click at [450, 333] on div "function initAllParallax ( ) { // Images parallax gsap . utils . toArray ( '[pa…" at bounding box center [654, 330] width 698 height 449
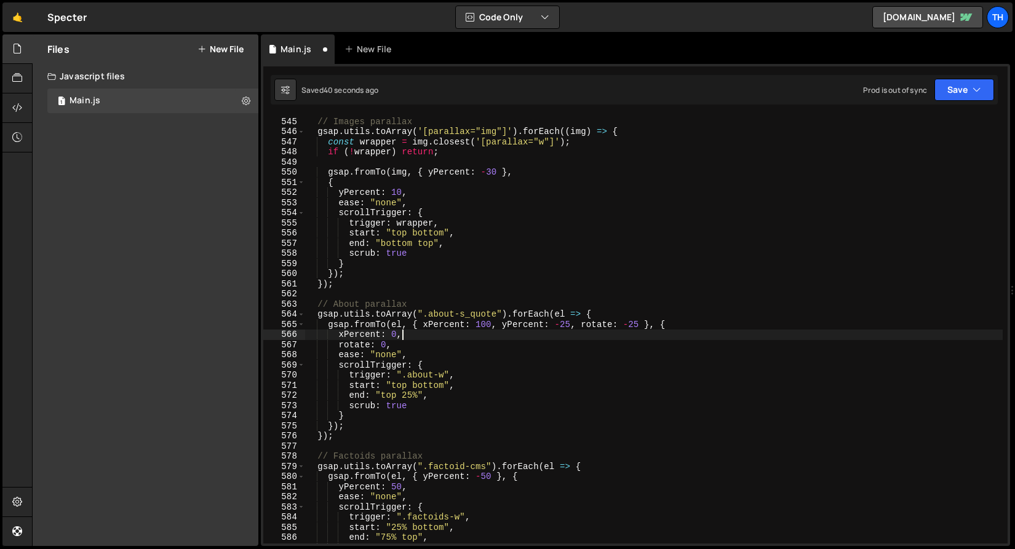
type textarea "xPercent: 0,"
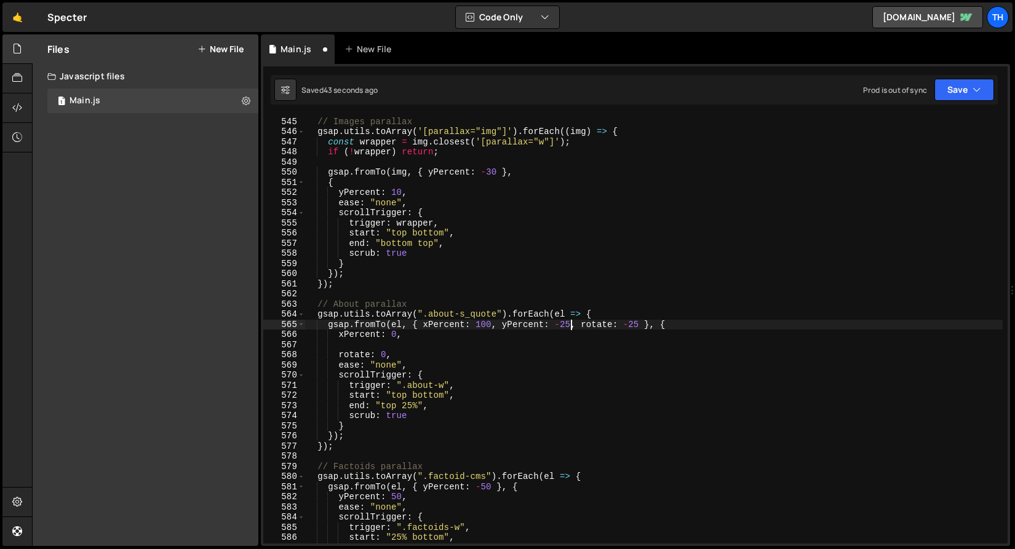
click at [570, 322] on div "function initAllParallax ( ) { // Images parallax gsap . utils . toArray ( '[pa…" at bounding box center [654, 330] width 698 height 449
drag, startPoint x: 576, startPoint y: 325, endPoint x: 503, endPoint y: 325, distance: 73.2
click at [503, 325] on div "function initAllParallax ( ) { // Images parallax gsap . utils . toArray ( '[pa…" at bounding box center [654, 330] width 698 height 449
click at [421, 337] on div "function initAllParallax ( ) { // Images parallax gsap . utils . toArray ( '[pa…" at bounding box center [654, 330] width 698 height 449
type textarea "xPercent: 0,"
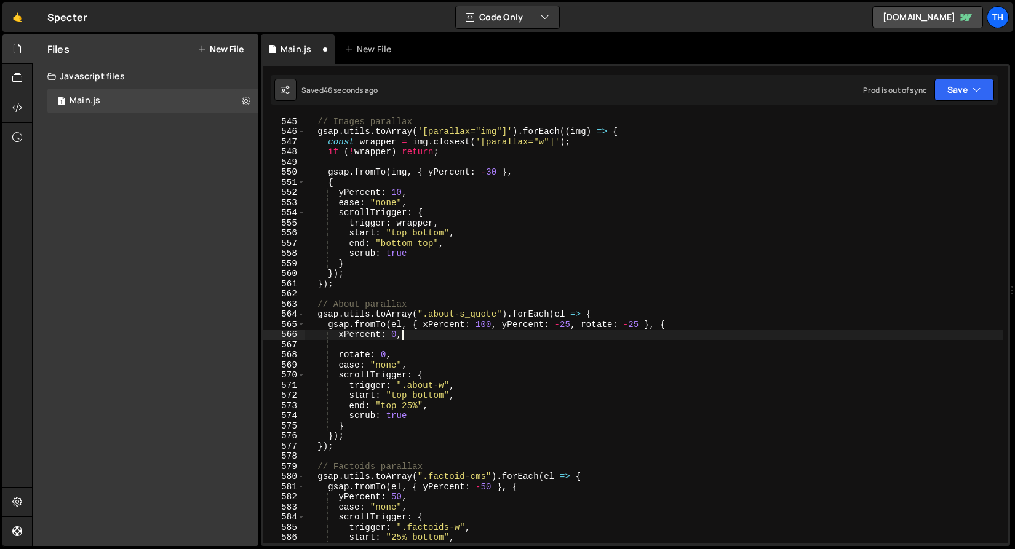
click at [421, 338] on div "function initAllParallax ( ) { // Images parallax gsap . utils . toArray ( '[pa…" at bounding box center [654, 330] width 698 height 449
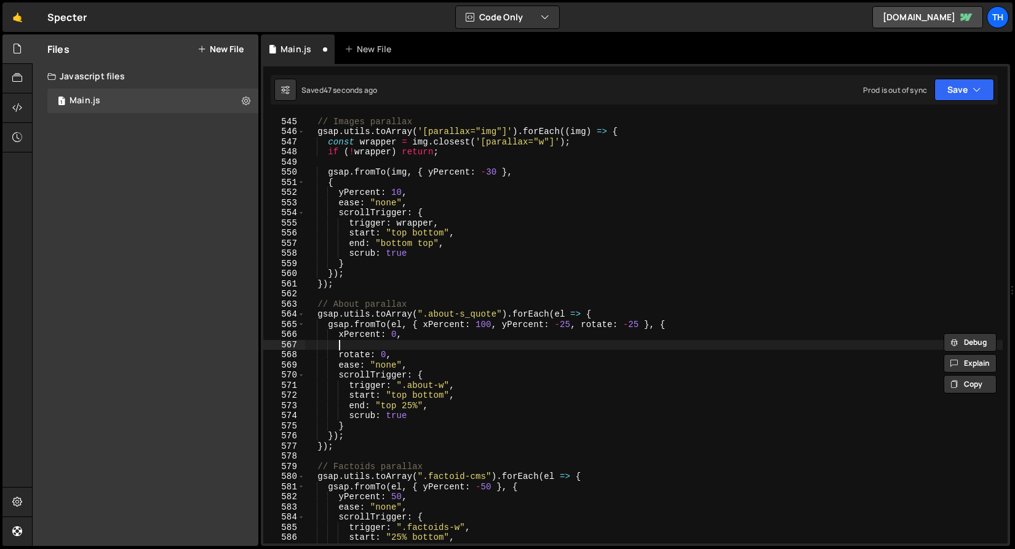
click at [421, 341] on div "function initAllParallax ( ) { // Images parallax gsap . utils . toArray ( '[pa…" at bounding box center [654, 330] width 698 height 449
paste textarea "yPercent: -25,"
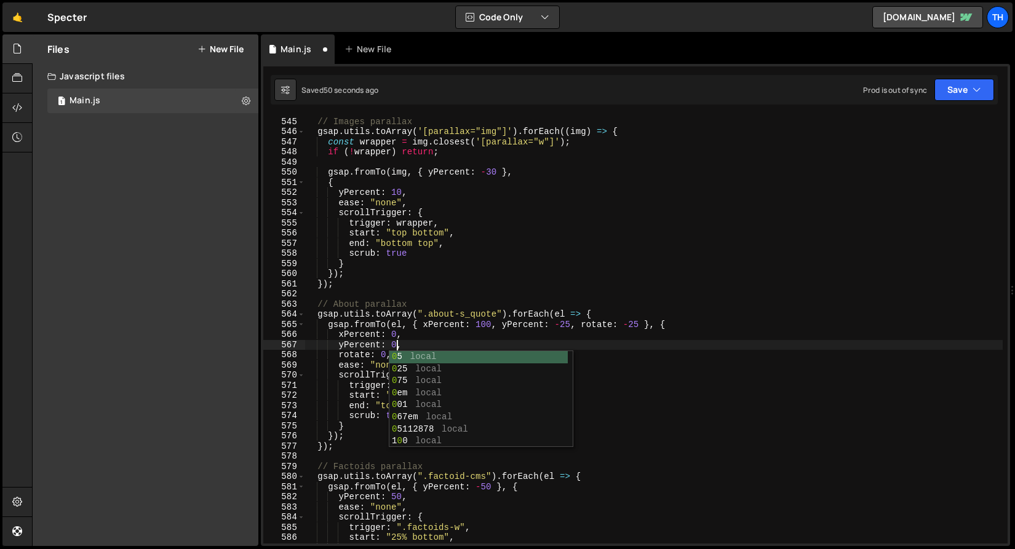
scroll to position [0, 6]
click at [953, 91] on button "Save" at bounding box center [965, 90] width 60 height 22
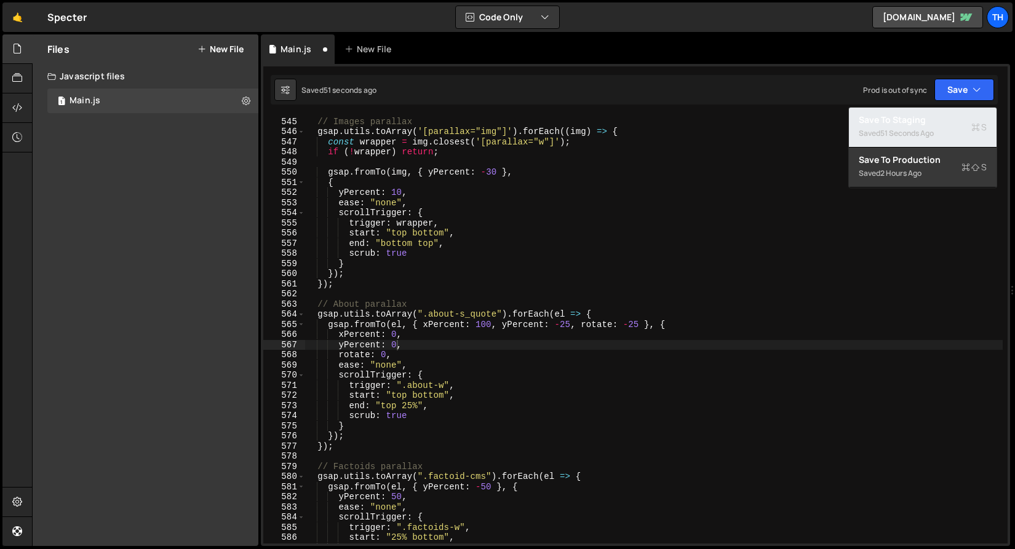
click at [927, 129] on div "51 seconds ago" at bounding box center [907, 133] width 54 height 10
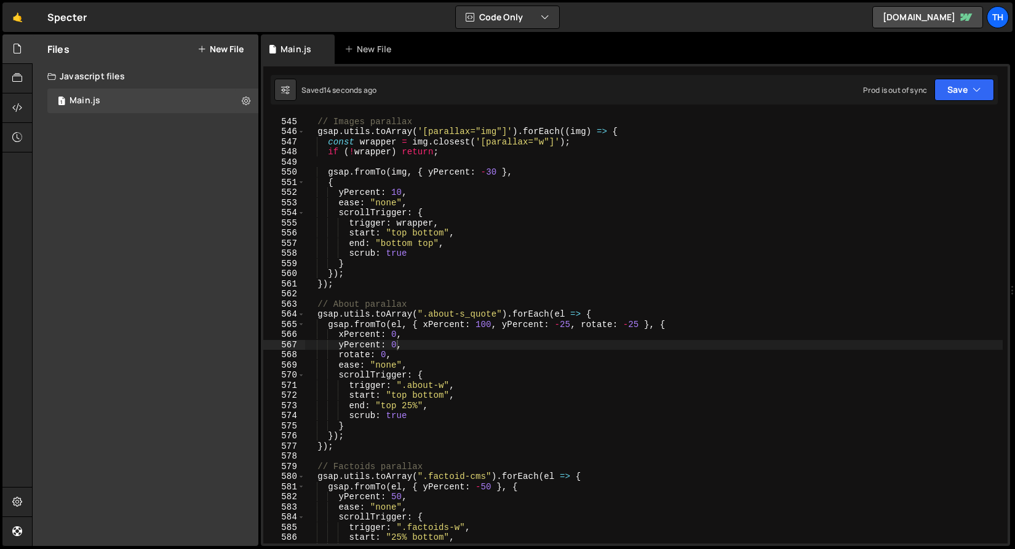
click at [385, 367] on div "function initAllParallax ( ) { // Images parallax gsap . utils . toArray ( '[pa…" at bounding box center [654, 330] width 698 height 449
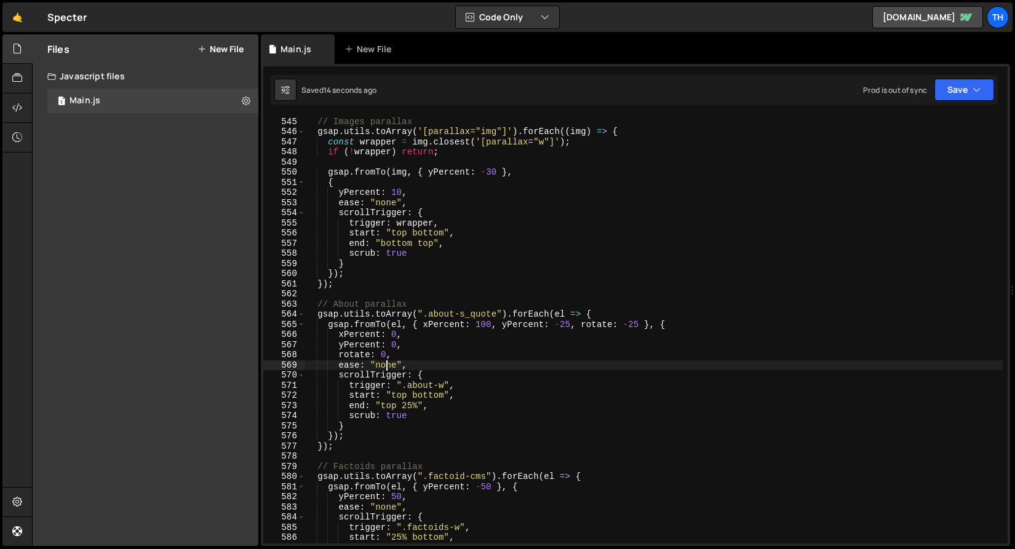
click at [385, 367] on div "function initAllParallax ( ) { // Images parallax gsap . utils . toArray ( '[pa…" at bounding box center [654, 330] width 698 height 449
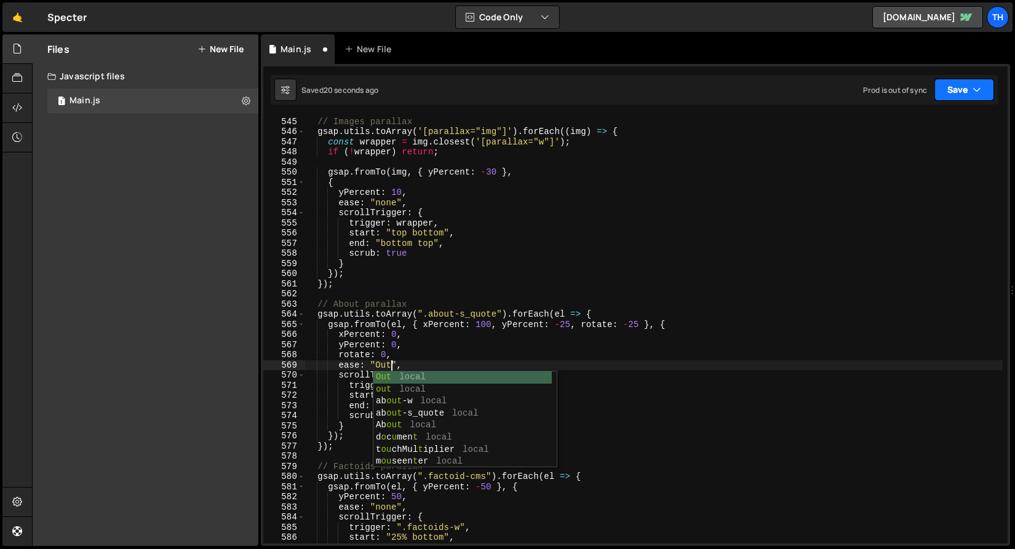
click at [968, 95] on button "Save" at bounding box center [965, 90] width 60 height 22
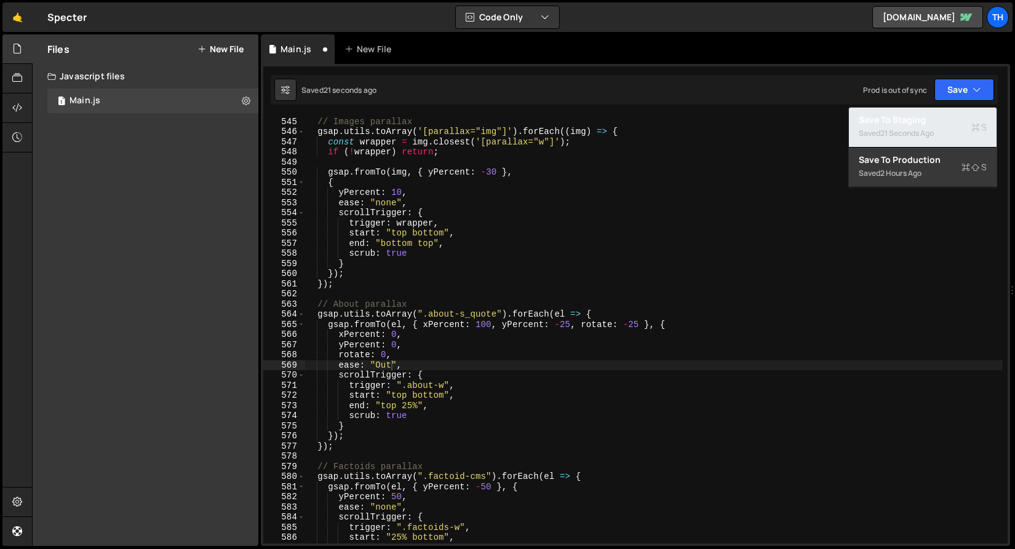
click at [939, 136] on div "Saved 21 seconds ago" at bounding box center [923, 133] width 128 height 15
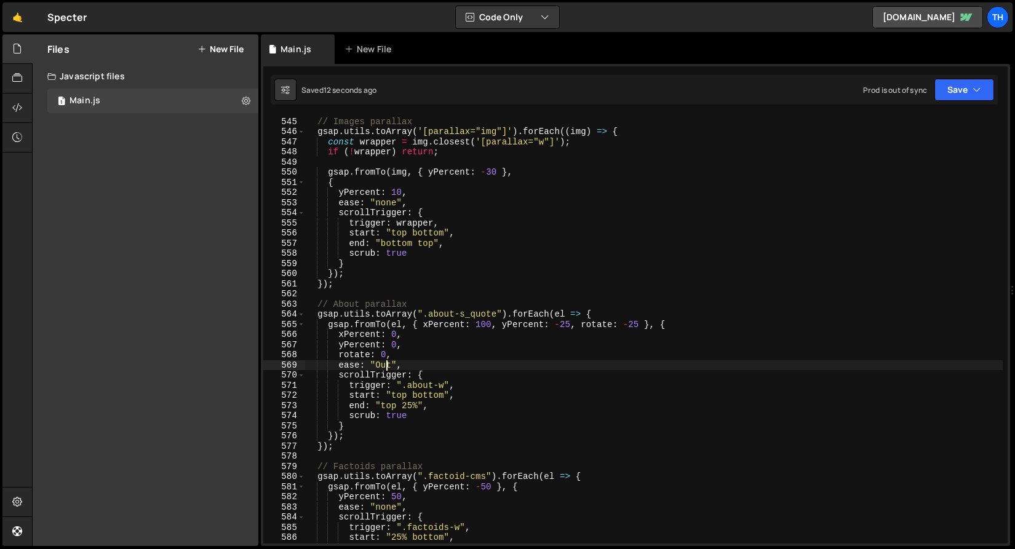
click at [388, 363] on div "function initAllParallax ( ) { // Images parallax gsap . utils . toArray ( '[pa…" at bounding box center [654, 330] width 698 height 449
click at [975, 88] on icon "button" at bounding box center [977, 90] width 9 height 12
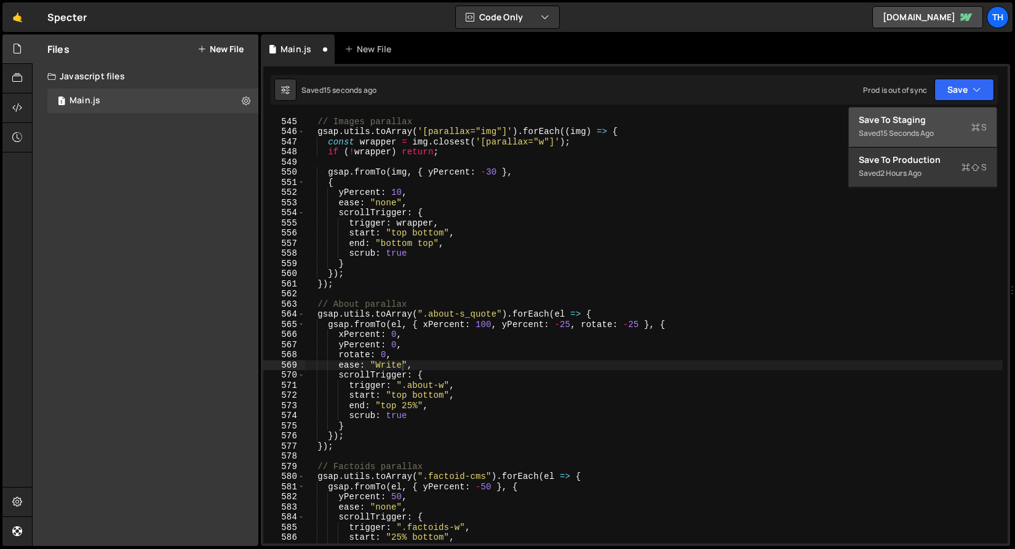
click at [955, 135] on div "Saved 15 seconds ago" at bounding box center [923, 133] width 128 height 15
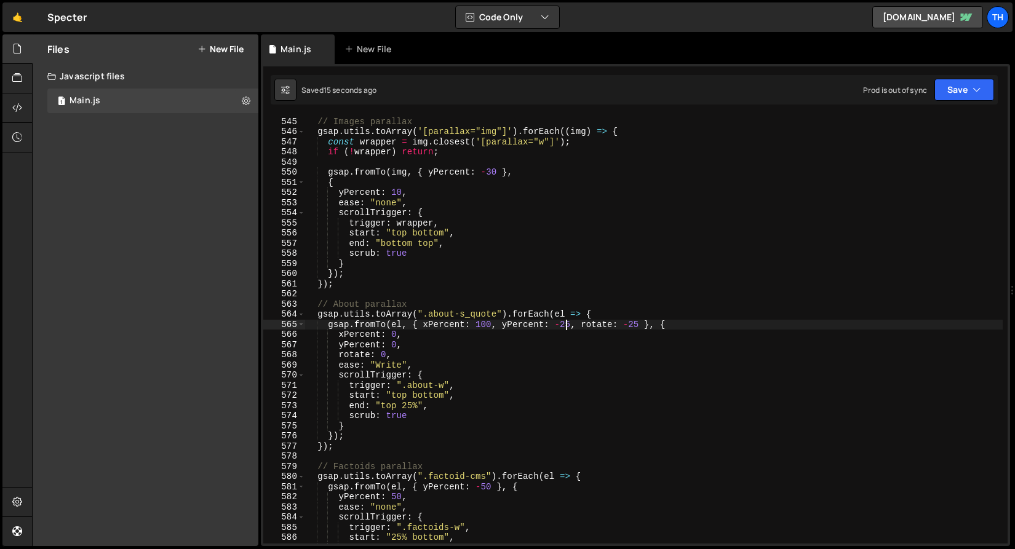
click at [567, 327] on div "function initAllParallax ( ) { // Images parallax gsap . utils . toArray ( '[pa…" at bounding box center [654, 330] width 698 height 449
click at [952, 96] on button "Save" at bounding box center [965, 90] width 60 height 22
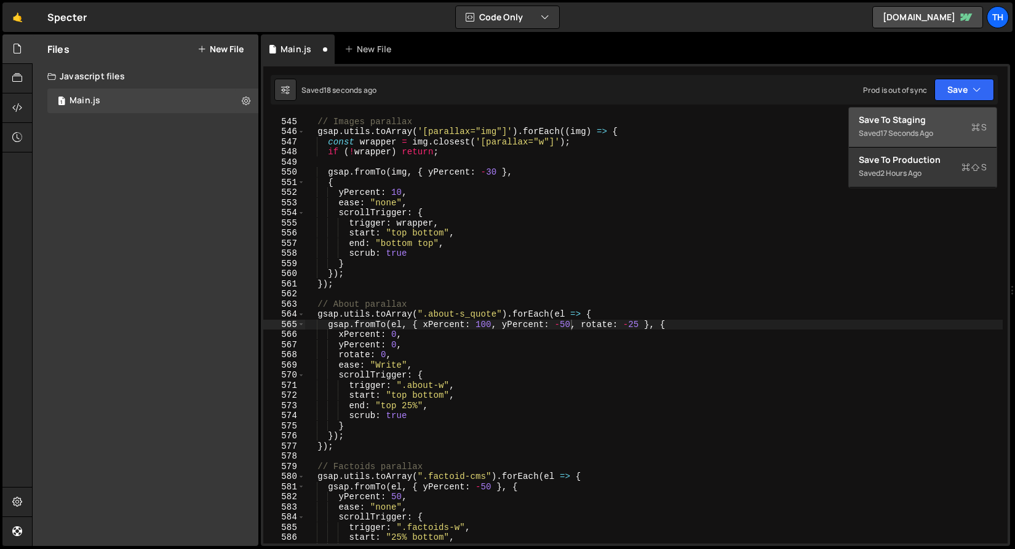
click at [943, 128] on div "Saved 17 seconds ago" at bounding box center [923, 133] width 128 height 15
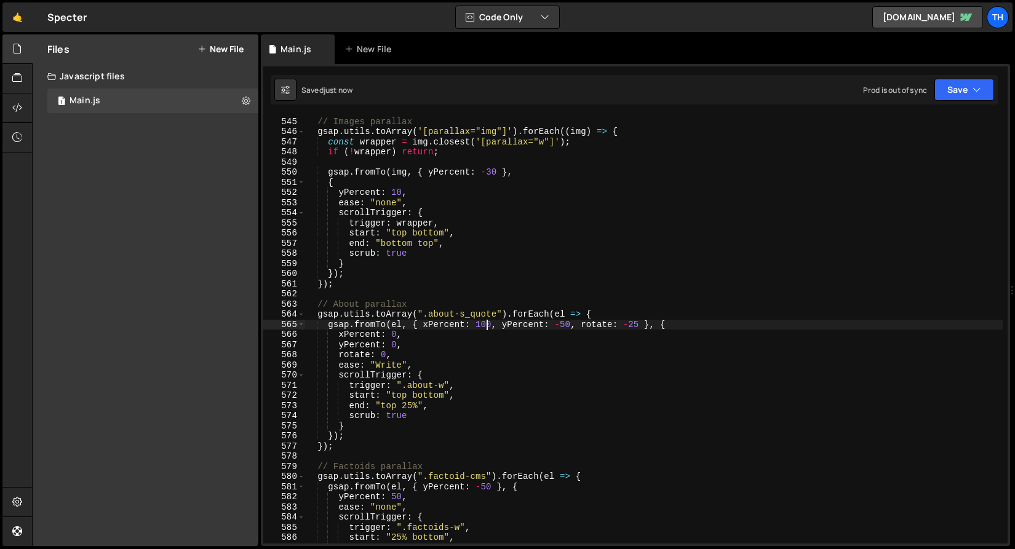
click at [486, 321] on div "function initAllParallax ( ) { // Images parallax gsap . utils . toArray ( '[pa…" at bounding box center [654, 330] width 698 height 449
click at [978, 86] on icon "button" at bounding box center [977, 90] width 9 height 12
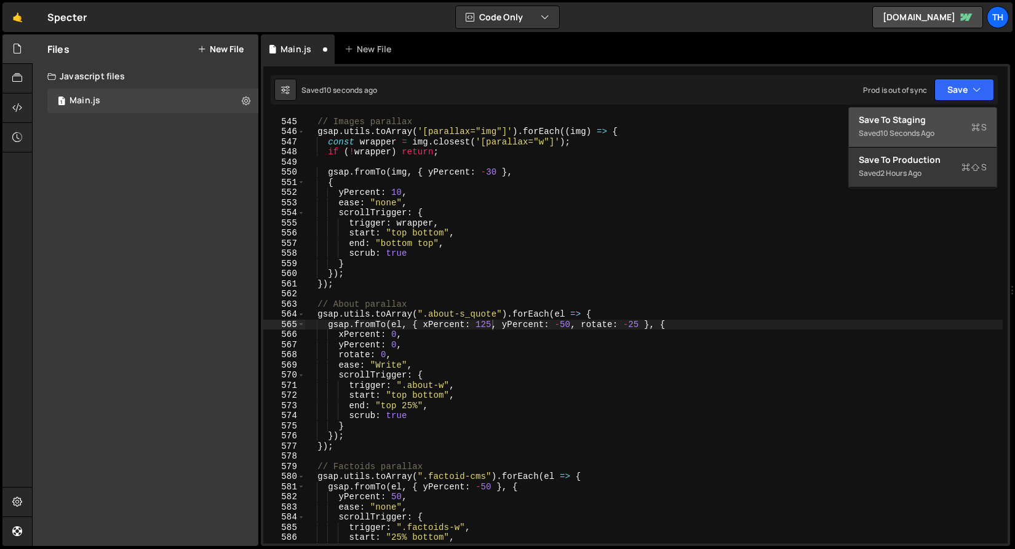
click at [947, 132] on div "Saved 10 seconds ago" at bounding box center [923, 133] width 128 height 15
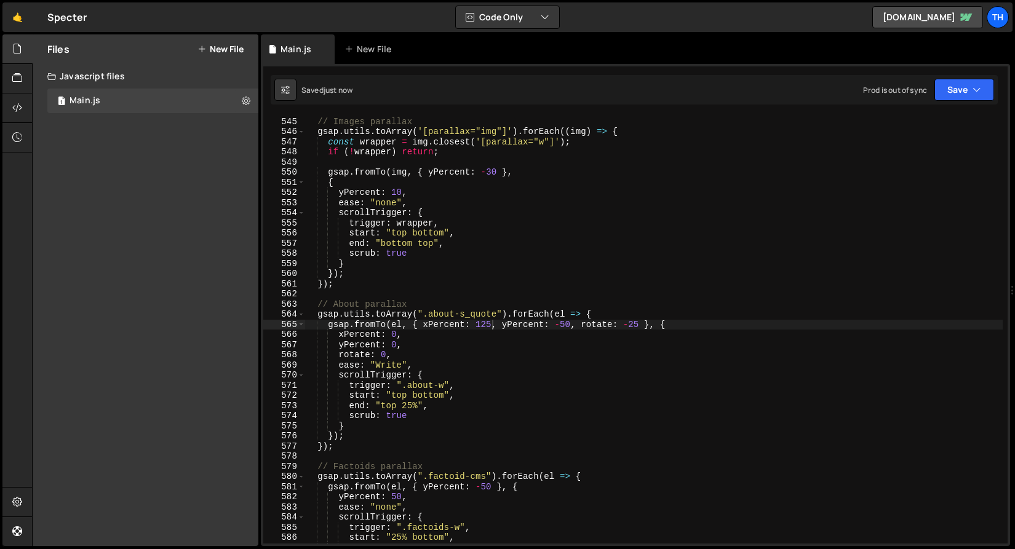
click at [485, 324] on div "function initAllParallax ( ) { // Images parallax gsap . utils . toArray ( '[pa…" at bounding box center [654, 330] width 698 height 449
drag, startPoint x: 981, startPoint y: 91, endPoint x: 972, endPoint y: 113, distance: 23.8
click at [981, 91] on icon "button" at bounding box center [977, 90] width 9 height 12
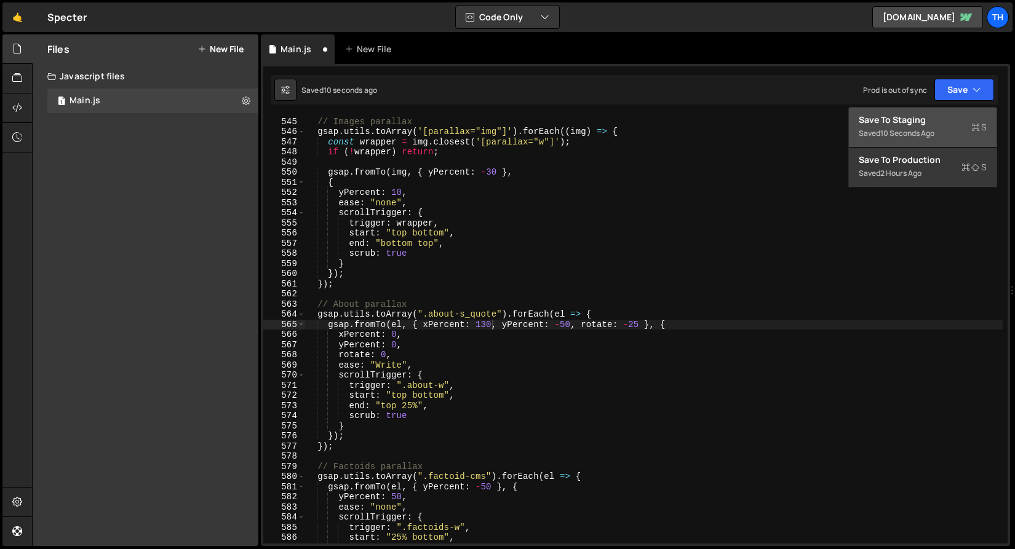
click at [945, 146] on button "Save to Staging S Saved 10 seconds ago" at bounding box center [923, 128] width 148 height 40
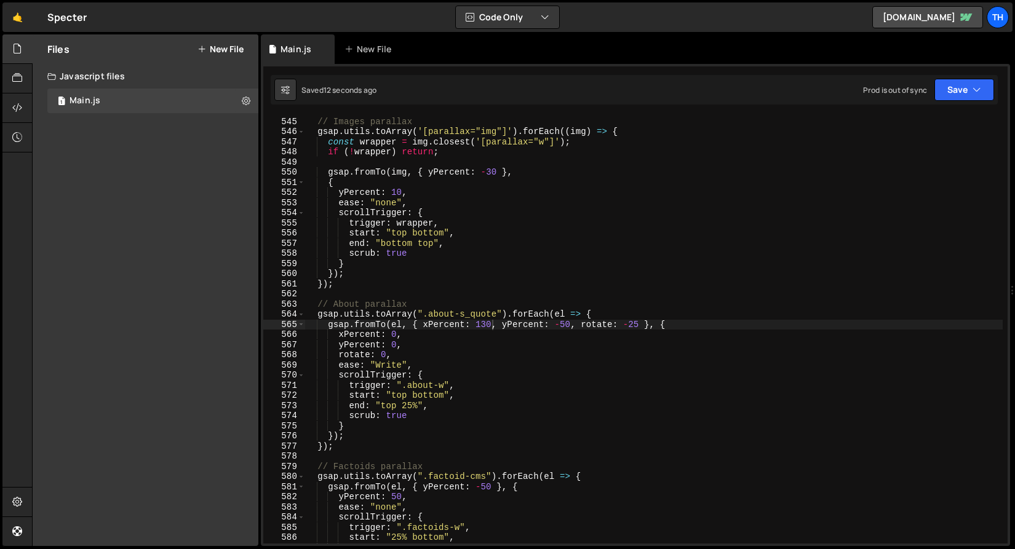
click at [567, 327] on div "function initAllParallax ( ) { // Images parallax gsap . utils . toArray ( '[pa…" at bounding box center [654, 330] width 698 height 449
click at [954, 89] on button "Save" at bounding box center [965, 90] width 60 height 22
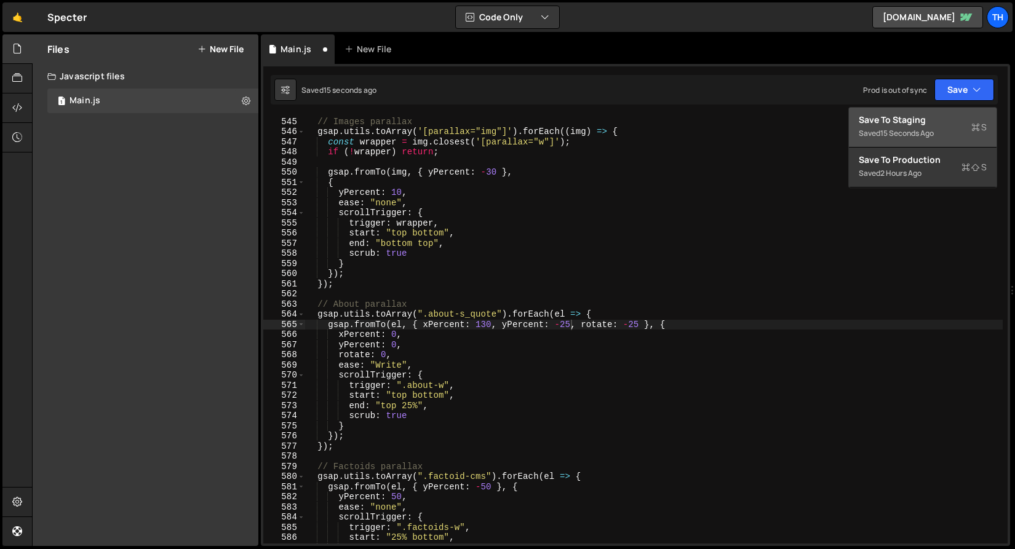
click at [927, 120] on div "Save to Staging S" at bounding box center [923, 120] width 128 height 12
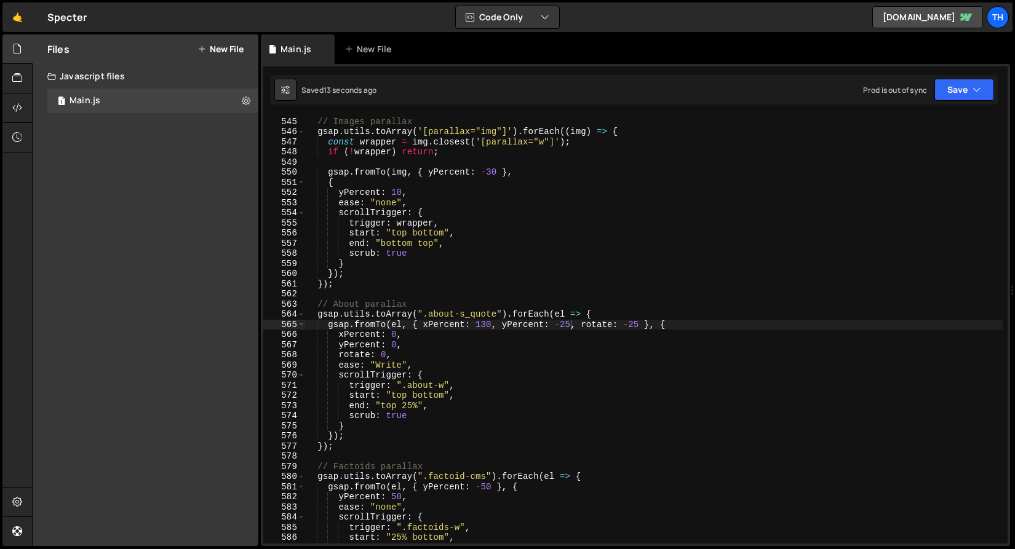
click at [410, 410] on div "function initAllParallax ( ) { // Images parallax gsap . utils . toArray ( '[pa…" at bounding box center [654, 330] width 698 height 449
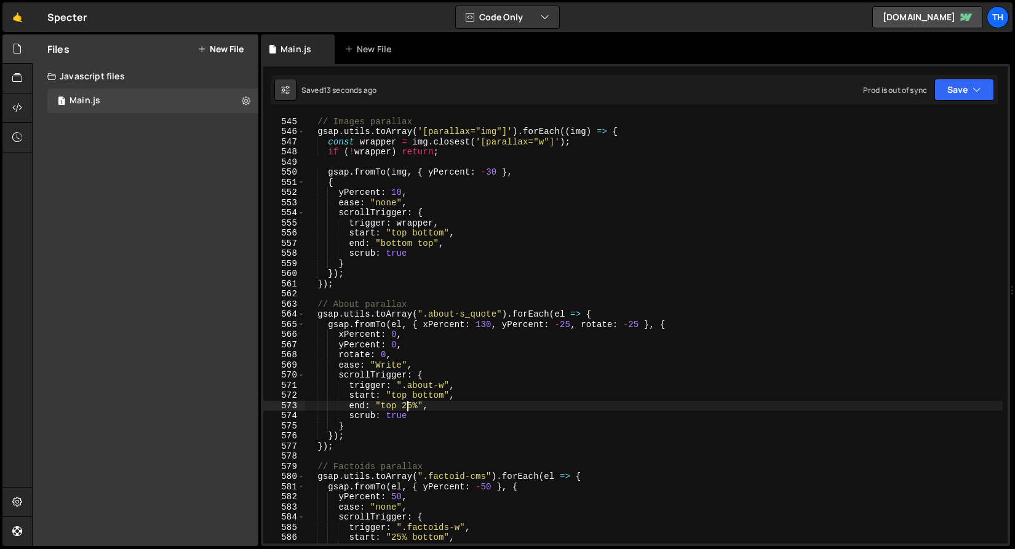
click at [410, 410] on div "function initAllParallax ( ) { // Images parallax gsap . utils . toArray ( '[pa…" at bounding box center [654, 330] width 698 height 449
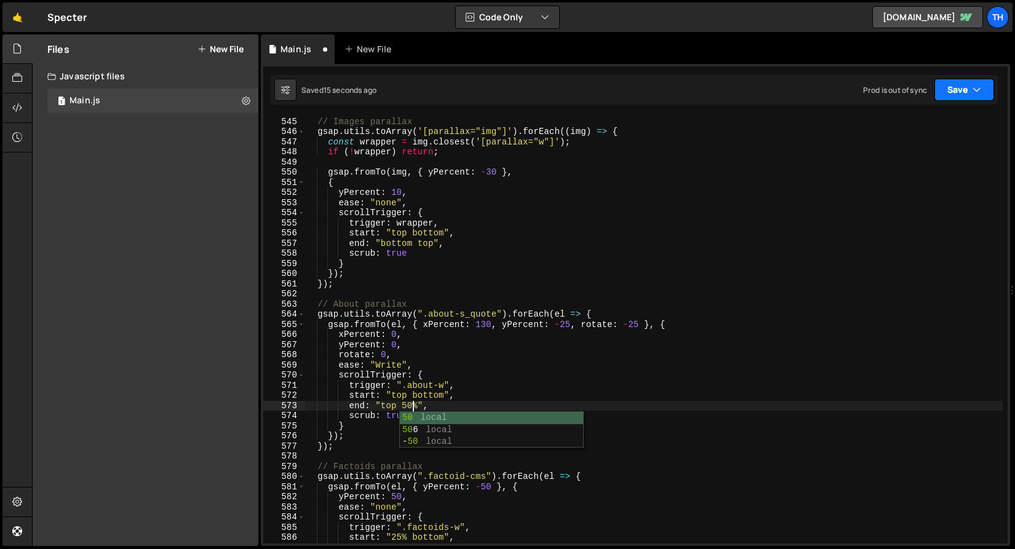
click at [938, 84] on button "Save" at bounding box center [965, 90] width 60 height 22
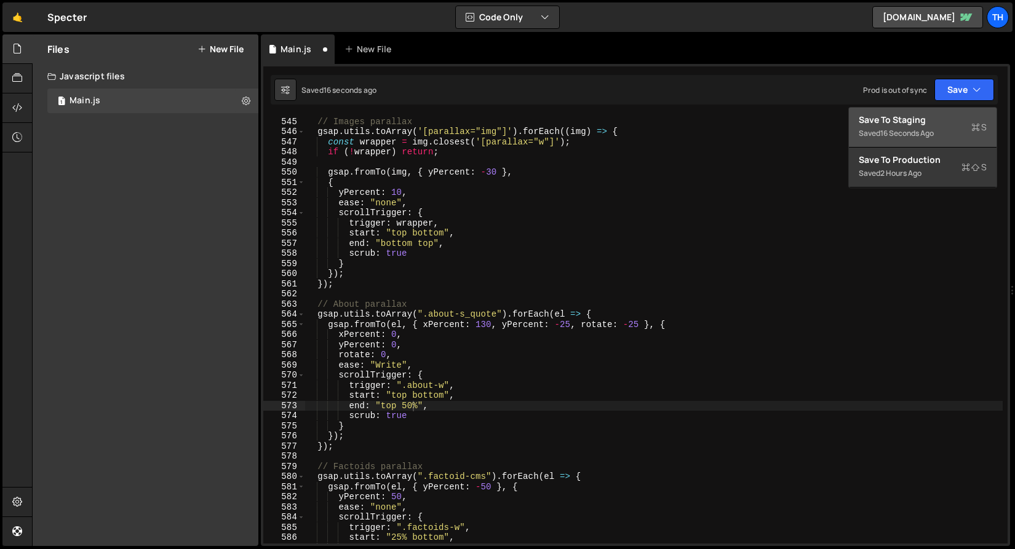
click at [938, 113] on button "Save to Staging S Saved 16 seconds ago" at bounding box center [923, 128] width 148 height 40
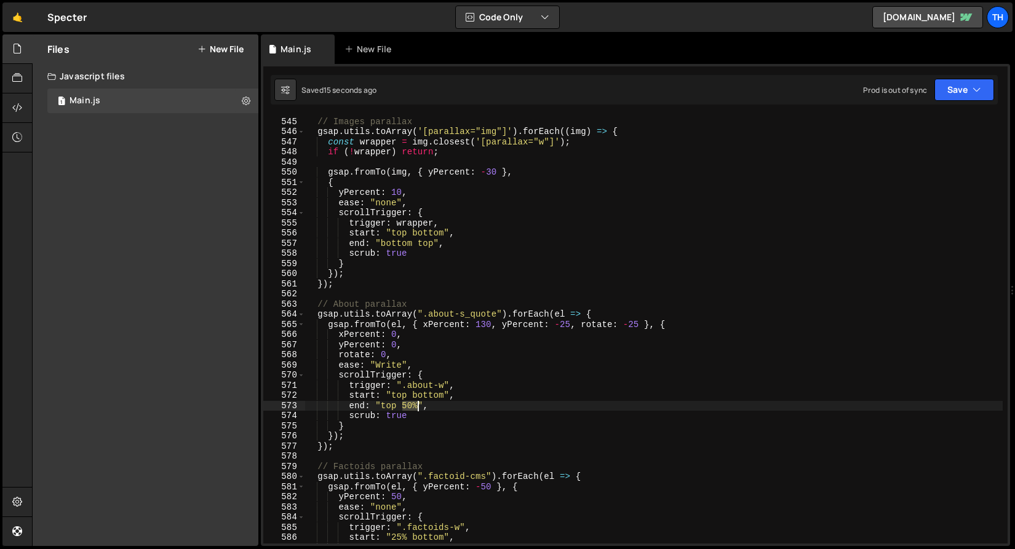
drag, startPoint x: 404, startPoint y: 405, endPoint x: 417, endPoint y: 406, distance: 12.9
click at [417, 406] on div "function initAllParallax ( ) { // Images parallax gsap . utils . toArray ( '[pa…" at bounding box center [654, 330] width 698 height 449
click at [409, 405] on div "function initAllParallax ( ) { // Images parallax gsap . utils . toArray ( '[pa…" at bounding box center [654, 330] width 698 height 428
click at [968, 87] on button "Save" at bounding box center [965, 90] width 60 height 22
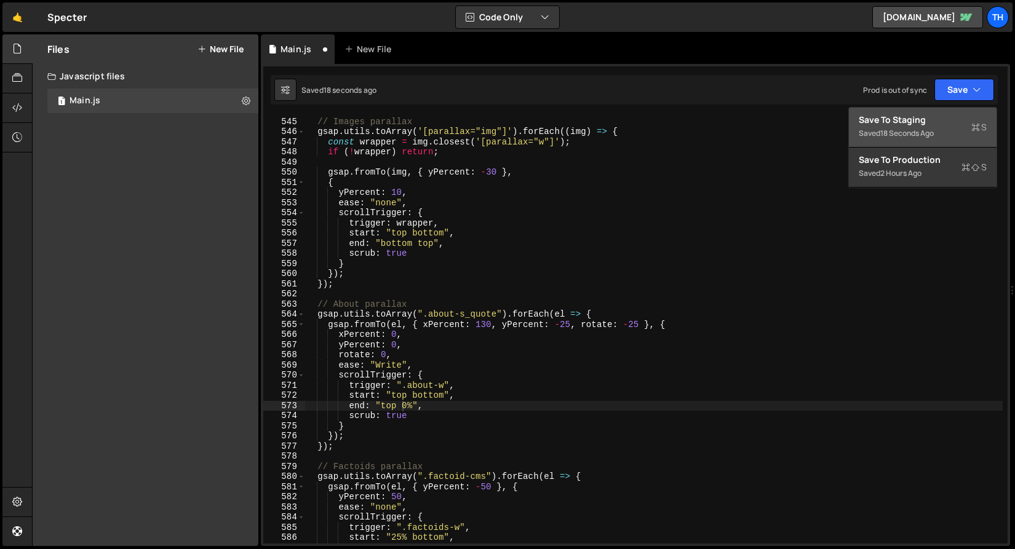
click at [947, 114] on div "Save to Staging S" at bounding box center [923, 120] width 128 height 12
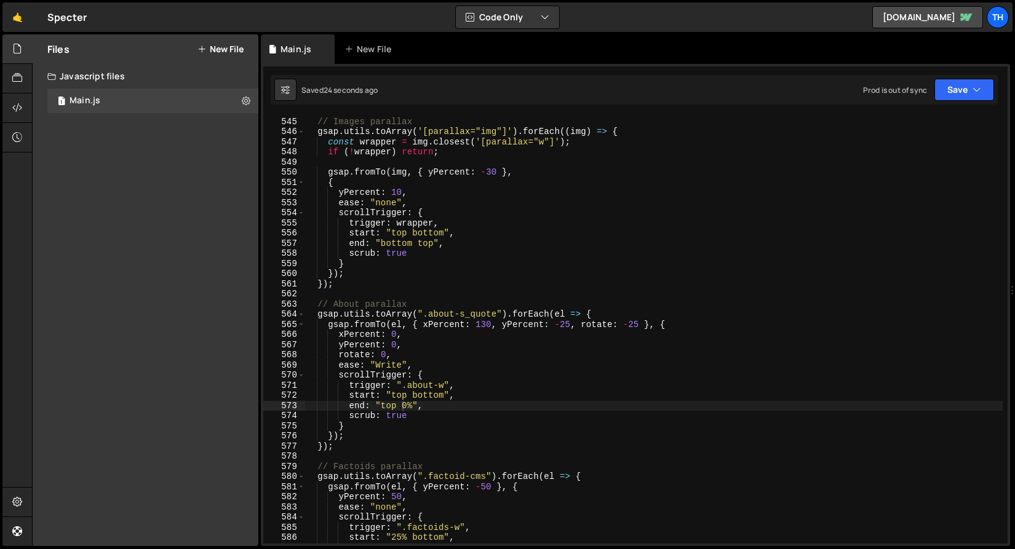
click at [397, 328] on div "function initAllParallax ( ) { // Images parallax gsap . utils . toArray ( '[pa…" at bounding box center [654, 330] width 698 height 449
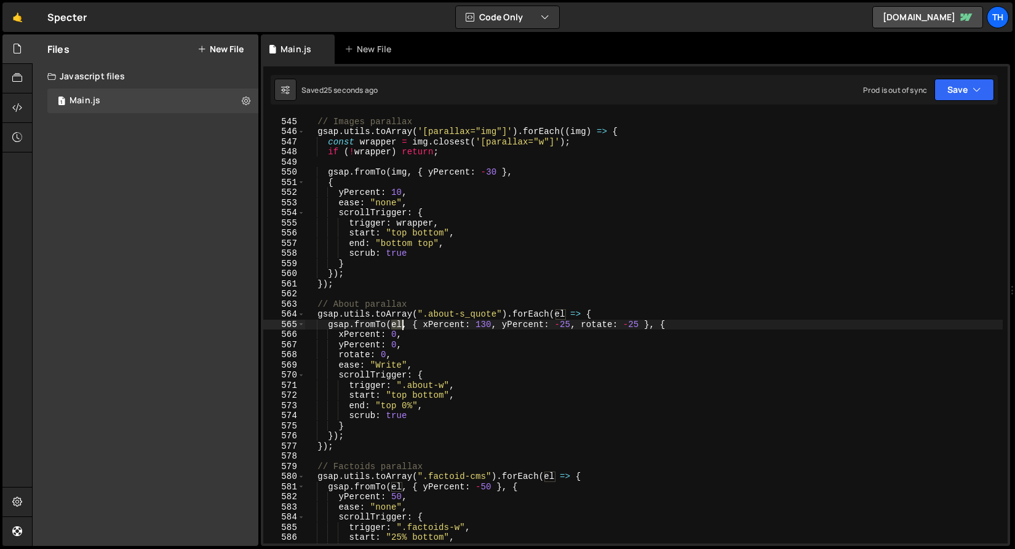
click at [397, 328] on div "function initAllParallax ( ) { // Images parallax gsap . utils . toArray ( '[pa…" at bounding box center [654, 330] width 698 height 449
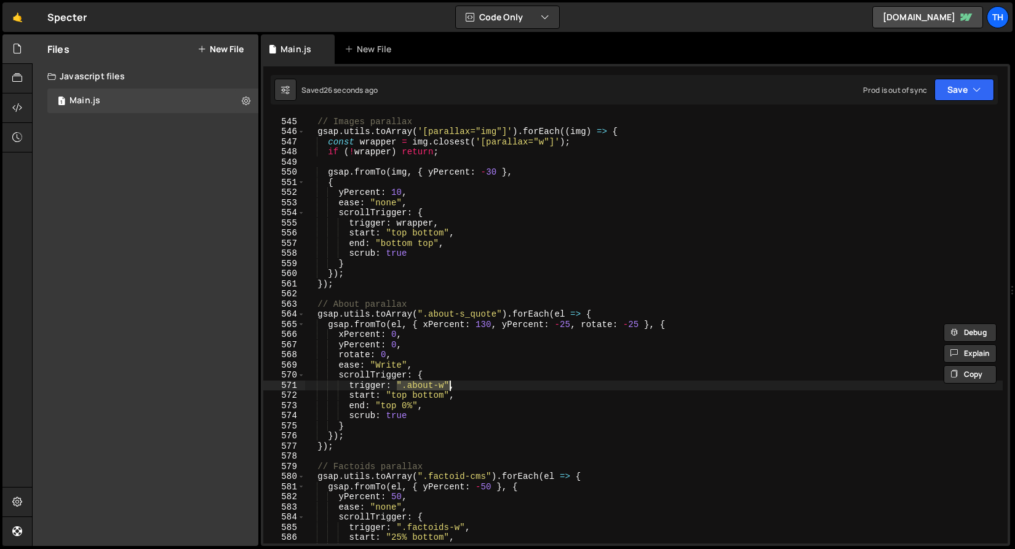
drag, startPoint x: 399, startPoint y: 384, endPoint x: 451, endPoint y: 386, distance: 52.3
click at [451, 386] on div "function initAllParallax ( ) { // Images parallax gsap . utils . toArray ( '[pa…" at bounding box center [654, 330] width 698 height 449
paste textarea "el"
click at [409, 386] on div "function initAllParallax ( ) { // Images parallax gsap . utils . toArray ( '[pa…" at bounding box center [654, 330] width 698 height 428
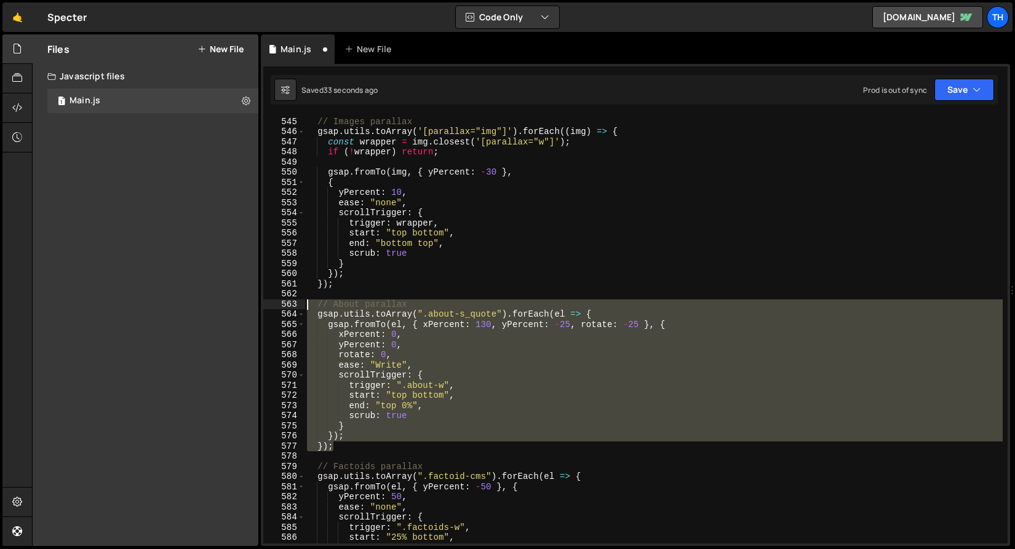
drag, startPoint x: 351, startPoint y: 446, endPoint x: 207, endPoint y: 305, distance: 201.9
click at [207, 305] on div "Files New File Javascript files 1 Main.js 0 CSS files Copy share link Edit File…" at bounding box center [523, 290] width 983 height 512
click at [447, 382] on div "function initAllParallax ( ) { // Images parallax gsap . utils . toArray ( '[pa…" at bounding box center [654, 330] width 698 height 428
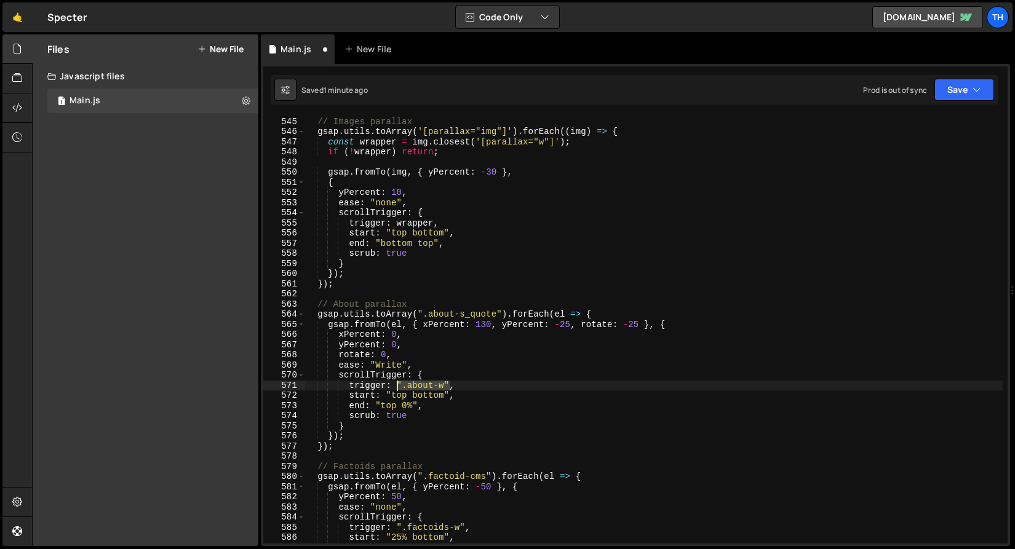
drag, startPoint x: 451, startPoint y: 385, endPoint x: 398, endPoint y: 385, distance: 52.9
click at [398, 385] on div "function initAllParallax ( ) { // Images parallax gsap . utils . toArray ( '[pa…" at bounding box center [654, 330] width 698 height 449
paste textarea "});"
click at [961, 88] on button "Save" at bounding box center [965, 90] width 60 height 22
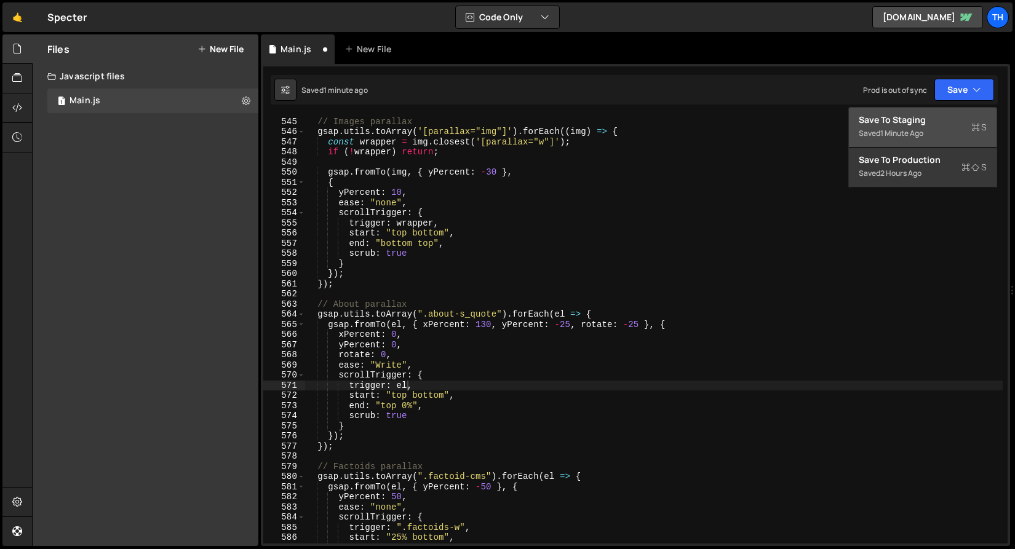
click at [951, 114] on div "Save to Staging S" at bounding box center [923, 120] width 128 height 12
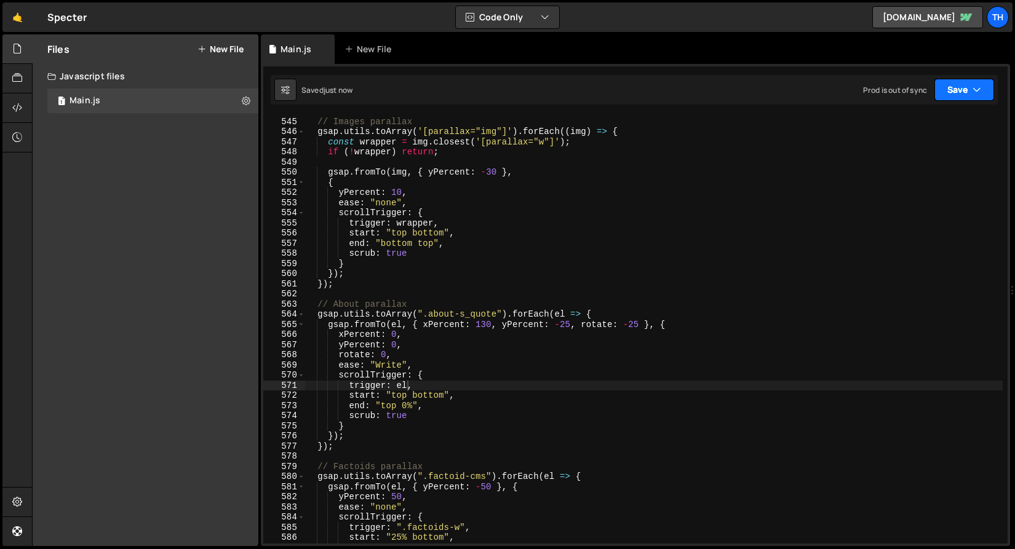
click at [954, 89] on button "Save" at bounding box center [965, 90] width 60 height 22
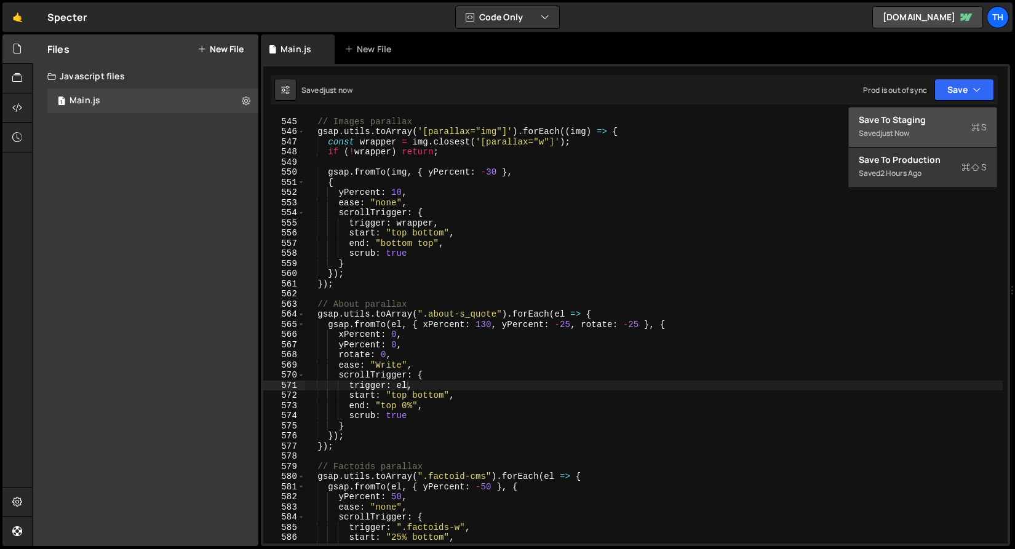
click at [953, 119] on div "Save to Staging S" at bounding box center [923, 120] width 128 height 12
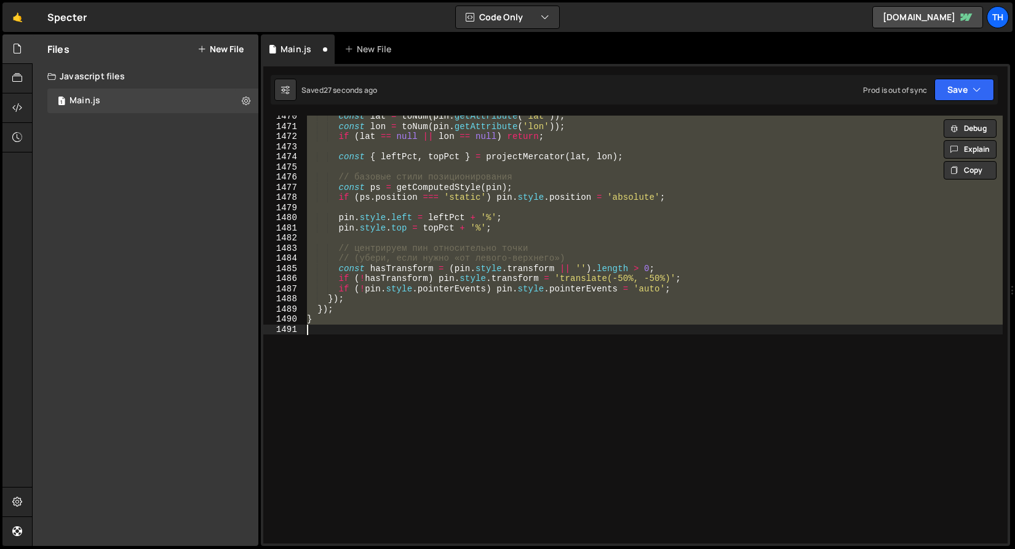
scroll to position [5582, 0]
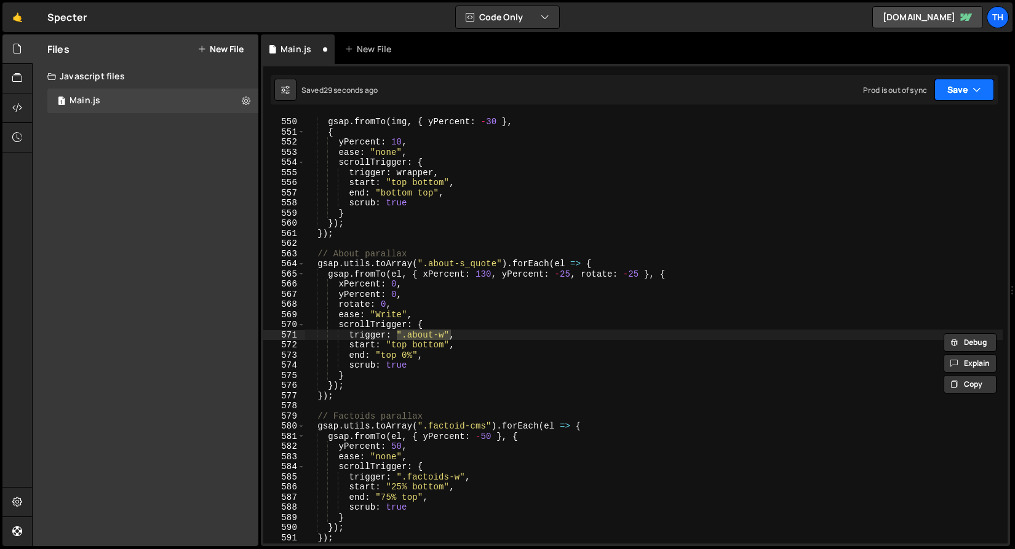
click at [961, 88] on button "Save" at bounding box center [965, 90] width 60 height 22
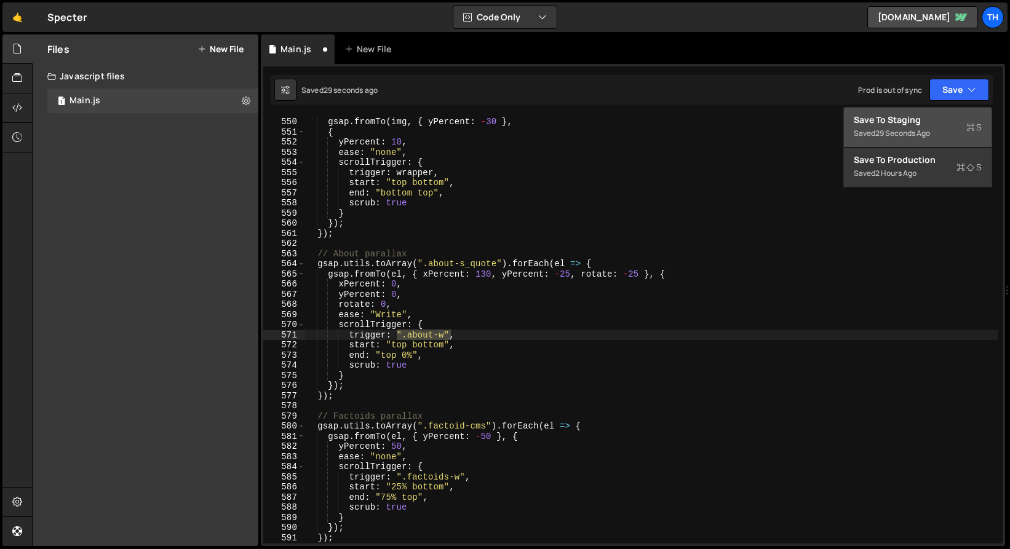
click at [941, 111] on button "Save to Staging S Saved 29 seconds ago" at bounding box center [918, 128] width 148 height 40
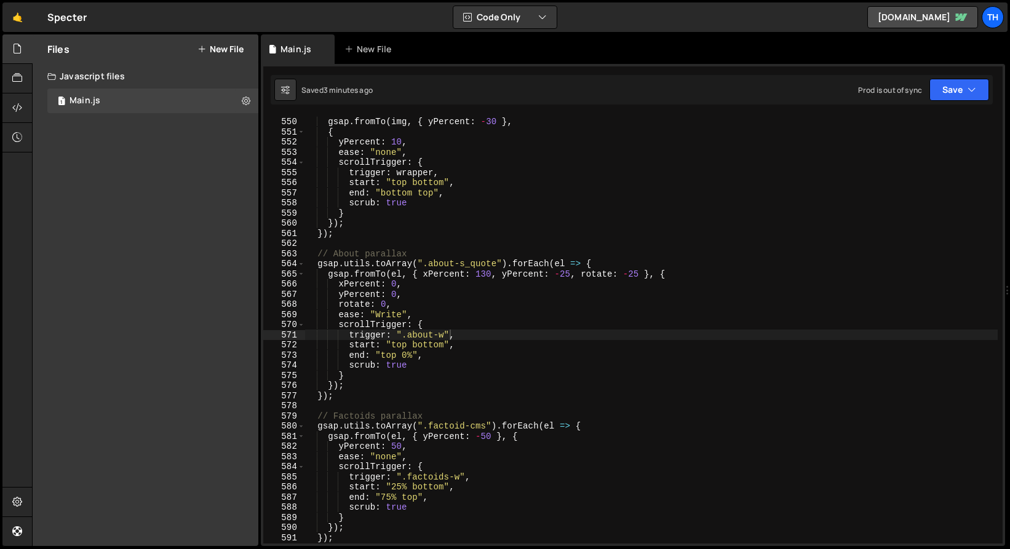
click at [370, 316] on div "gsap . fromTo ( img , { yPercent : - 30 } , { yPercent : 10 , ease : "none" , s…" at bounding box center [654, 330] width 698 height 449
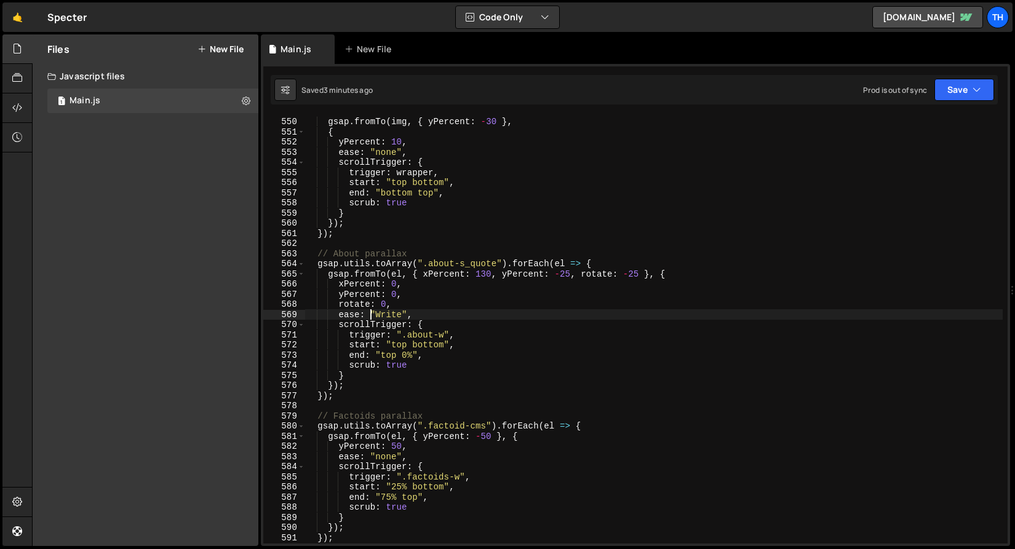
click at [380, 316] on div "gsap . fromTo ( img , { yPercent : - 30 } , { yPercent : 10 , ease : "none" , s…" at bounding box center [654, 330] width 698 height 449
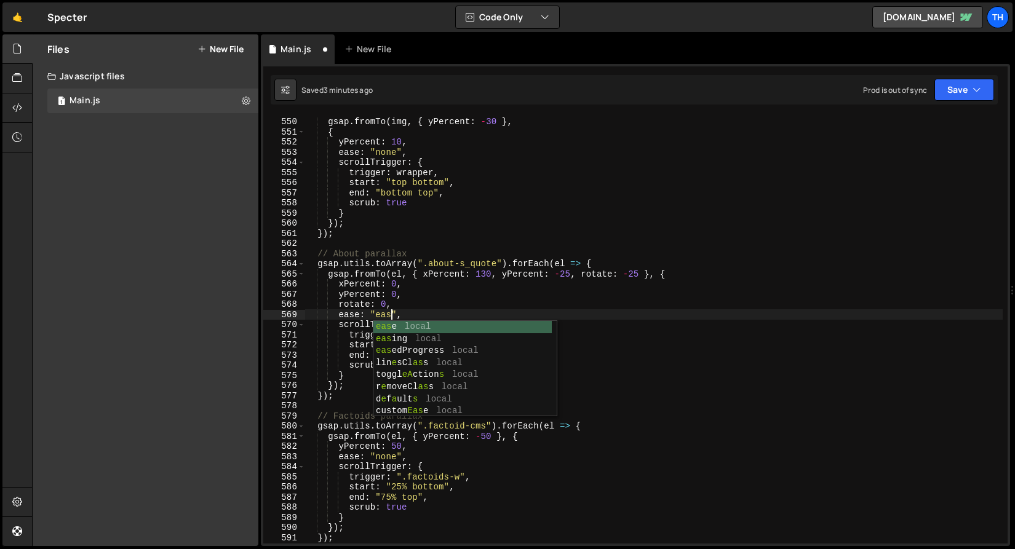
scroll to position [0, 6]
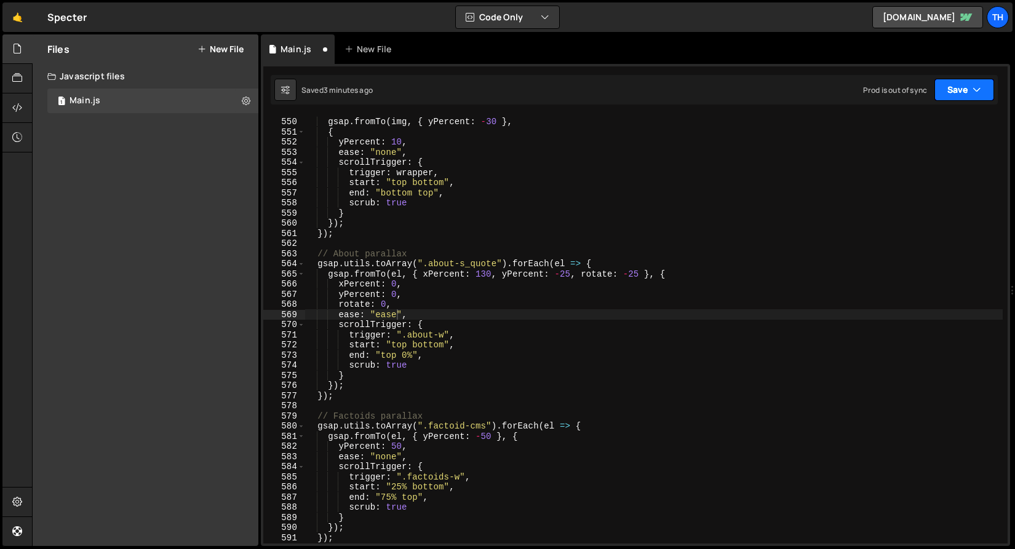
click at [963, 95] on button "Save" at bounding box center [965, 90] width 60 height 22
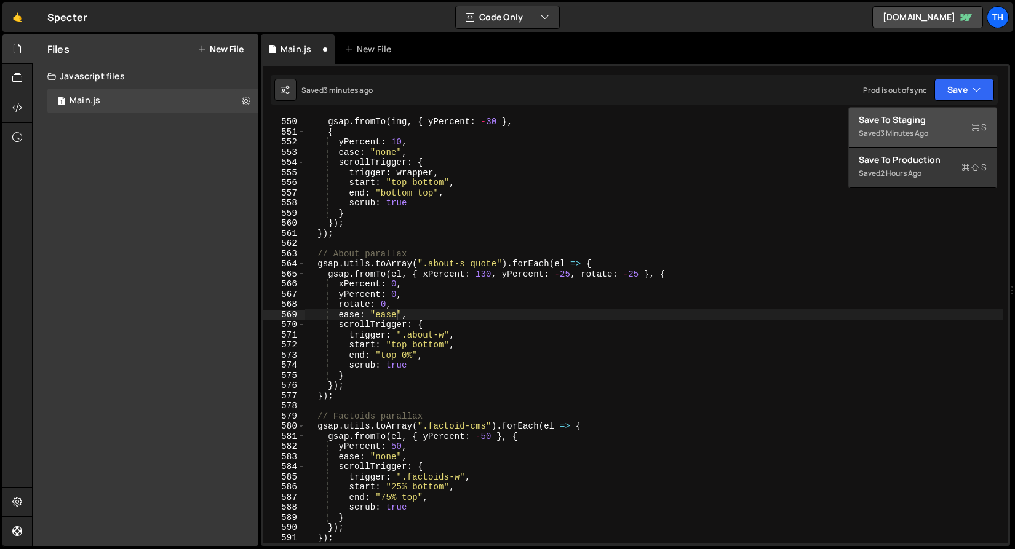
click at [931, 140] on div "Saved 3 minutes ago" at bounding box center [923, 133] width 128 height 15
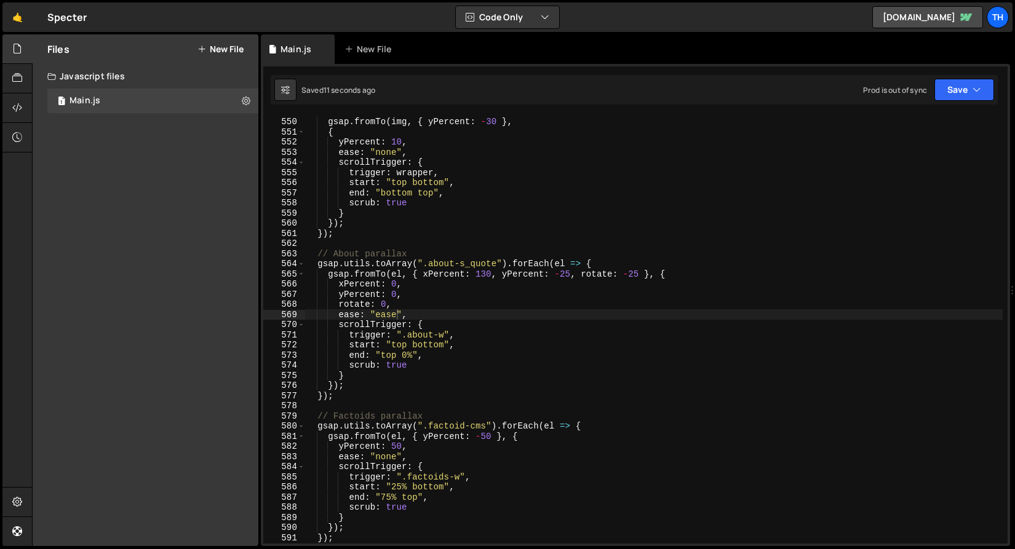
click at [385, 319] on div "gsap . fromTo ( img , { yPercent : - 30 } , { yPercent : 10 , ease : "none" , s…" at bounding box center [654, 330] width 698 height 449
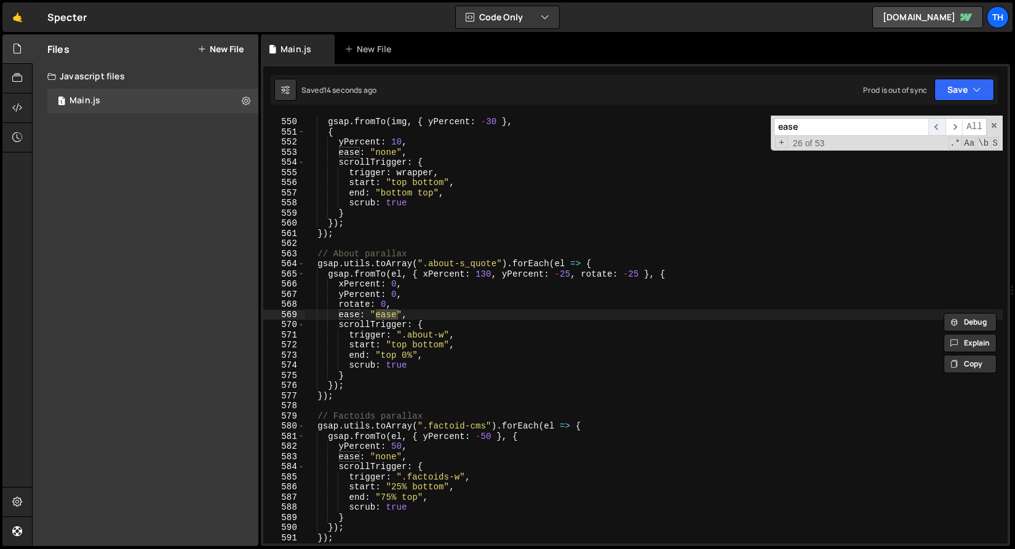
click at [942, 126] on span "​" at bounding box center [936, 127] width 17 height 18
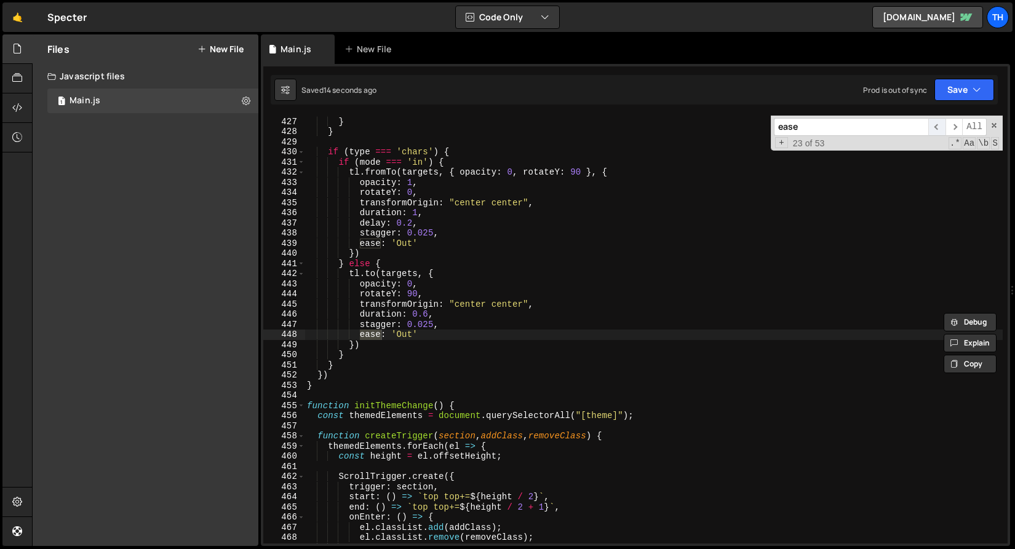
click at [942, 126] on span "​" at bounding box center [936, 127] width 17 height 18
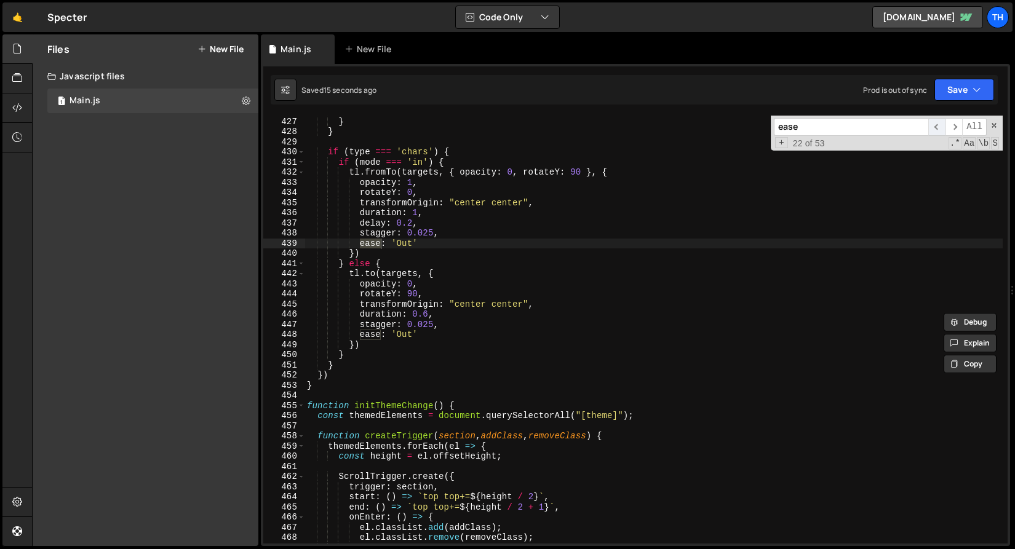
click at [942, 126] on span "​" at bounding box center [936, 127] width 17 height 18
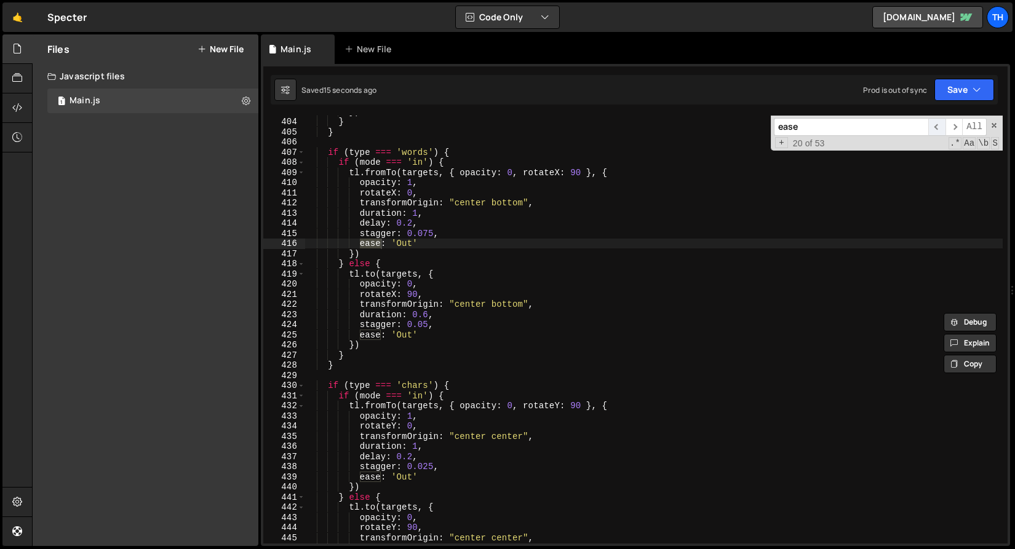
click at [942, 126] on span "​" at bounding box center [936, 127] width 17 height 18
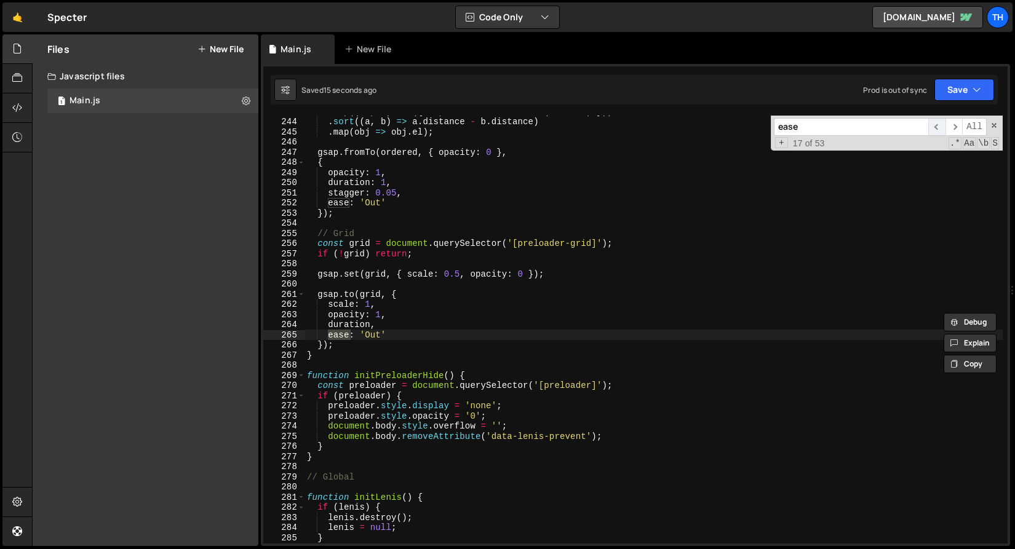
click at [942, 126] on span "​" at bounding box center [936, 127] width 17 height 18
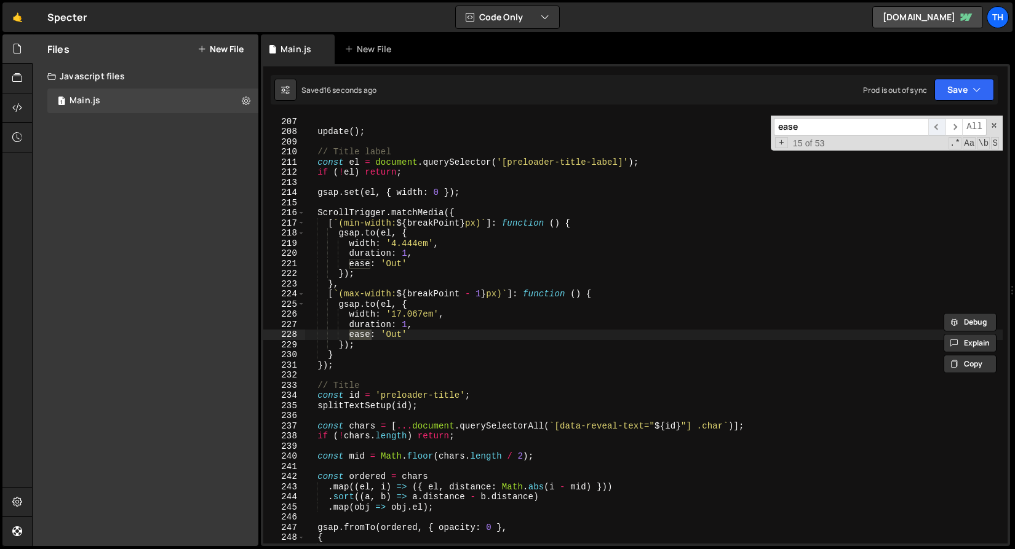
click at [942, 126] on span "​" at bounding box center [936, 127] width 17 height 18
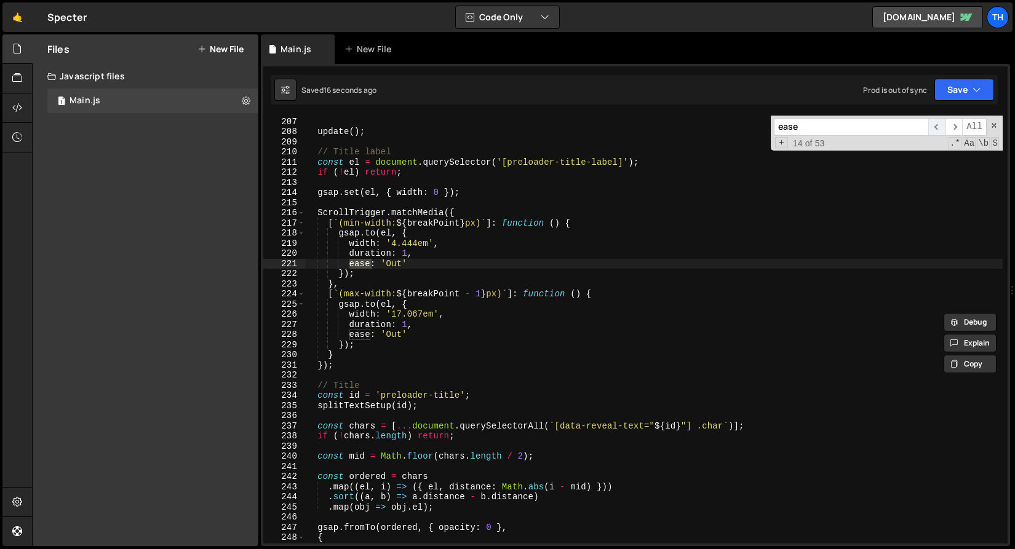
click at [942, 126] on span "​" at bounding box center [936, 127] width 17 height 18
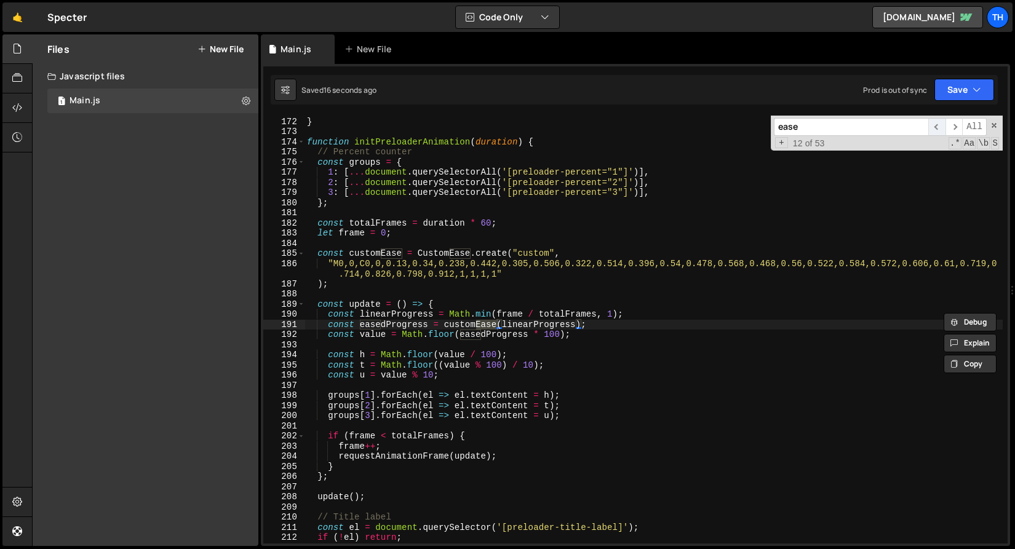
click at [942, 126] on span "​" at bounding box center [936, 127] width 17 height 18
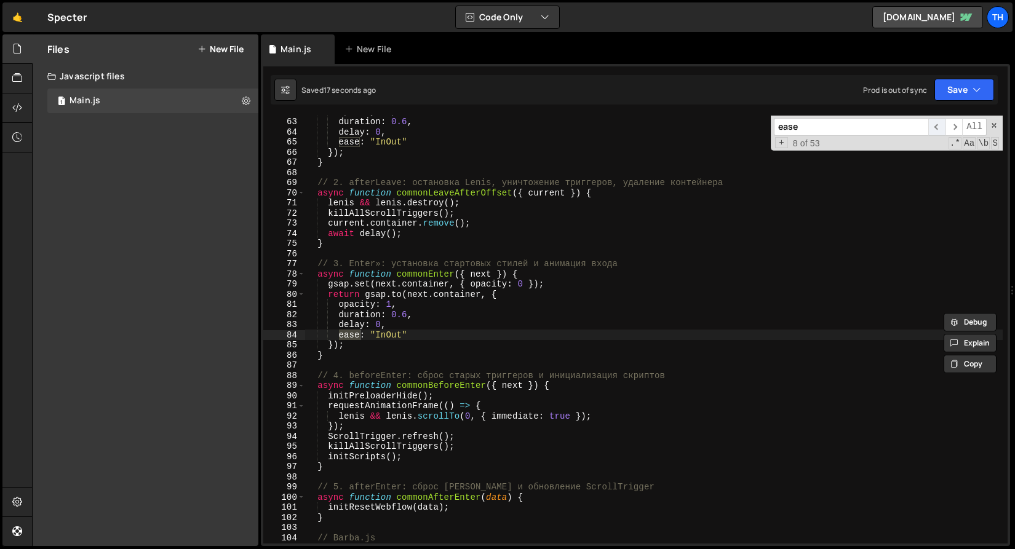
click at [942, 126] on span "​" at bounding box center [936, 127] width 17 height 18
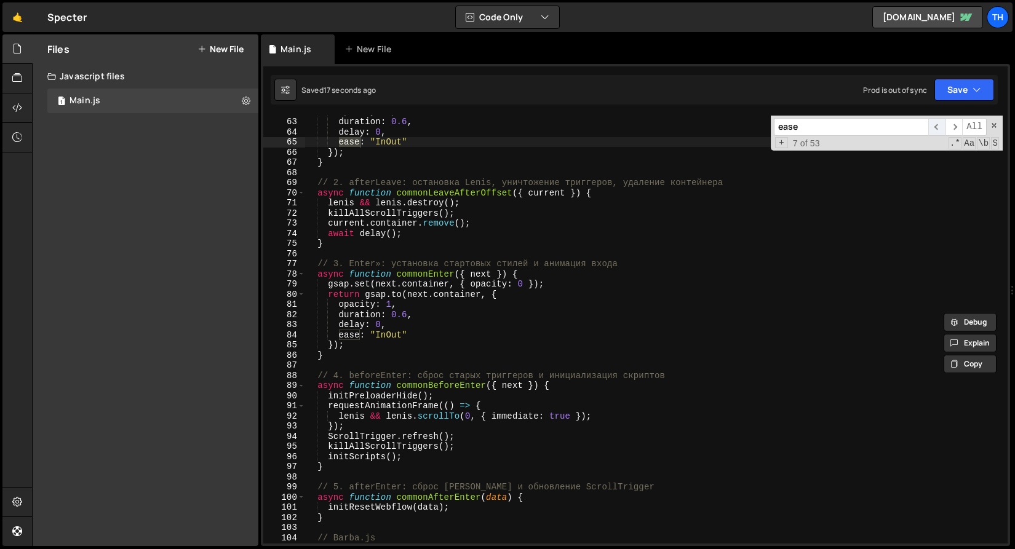
click at [942, 126] on span "​" at bounding box center [936, 127] width 17 height 18
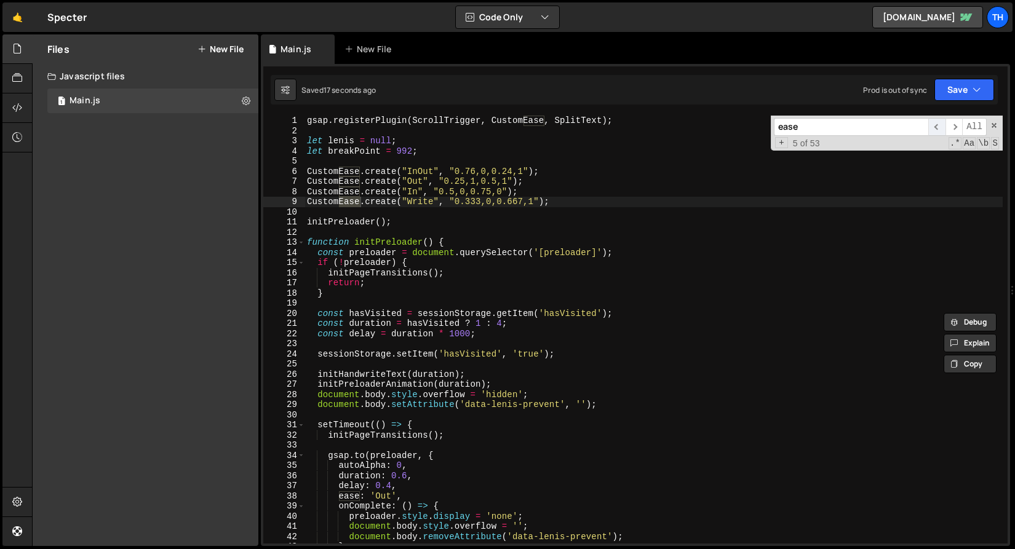
scroll to position [0, 0]
click at [942, 126] on span "​" at bounding box center [936, 127] width 17 height 18
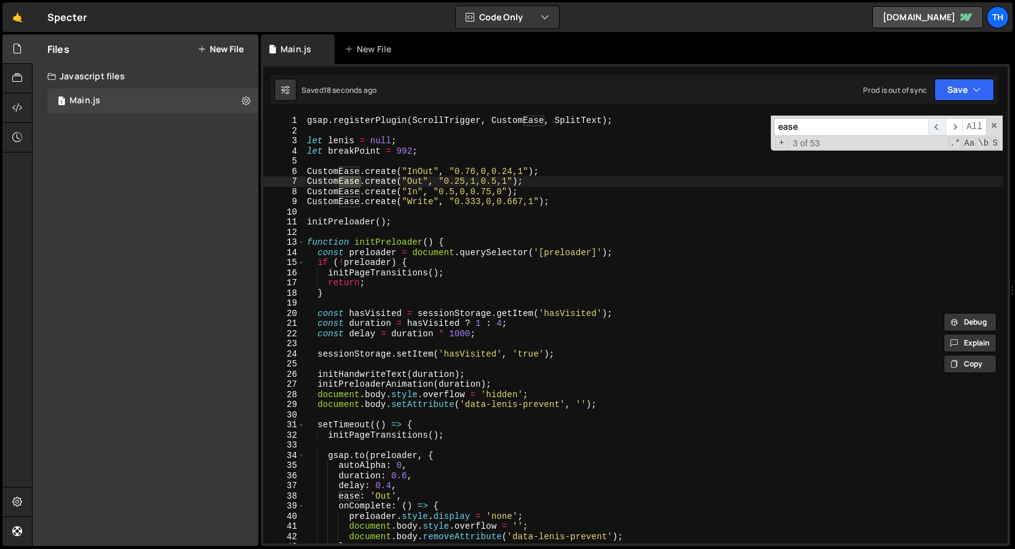
click at [942, 126] on span "​" at bounding box center [936, 127] width 17 height 18
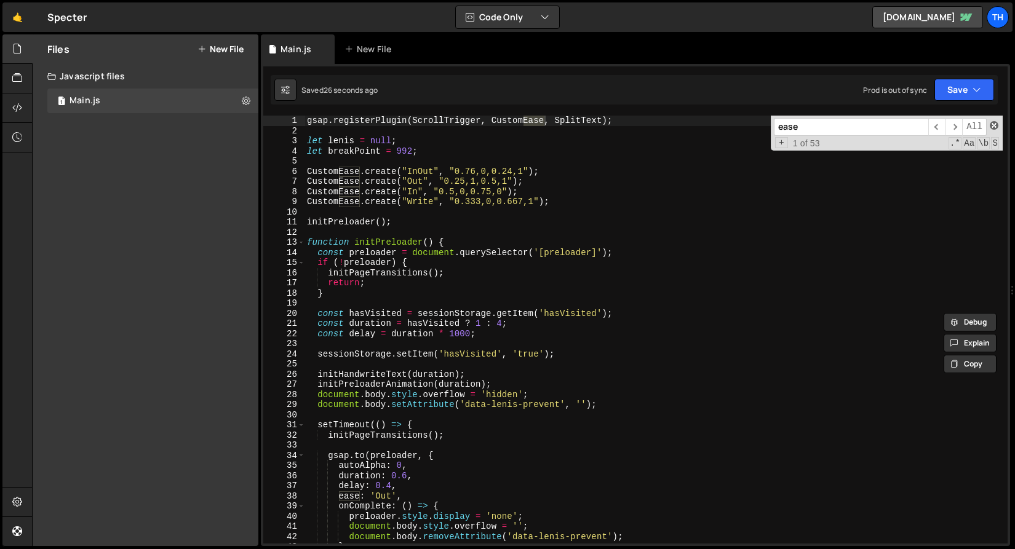
click at [992, 124] on span at bounding box center [994, 125] width 9 height 9
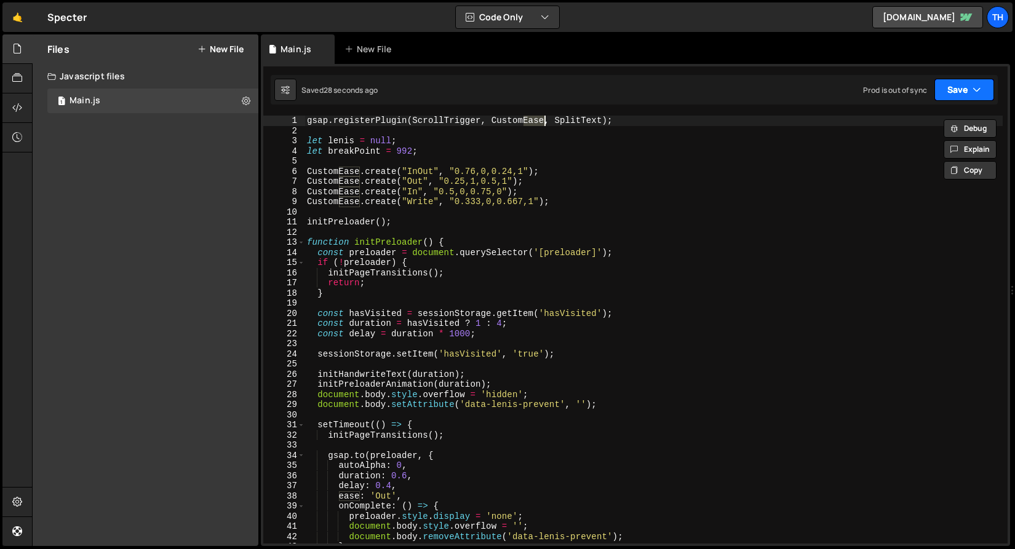
click at [962, 99] on button "Save" at bounding box center [965, 90] width 60 height 22
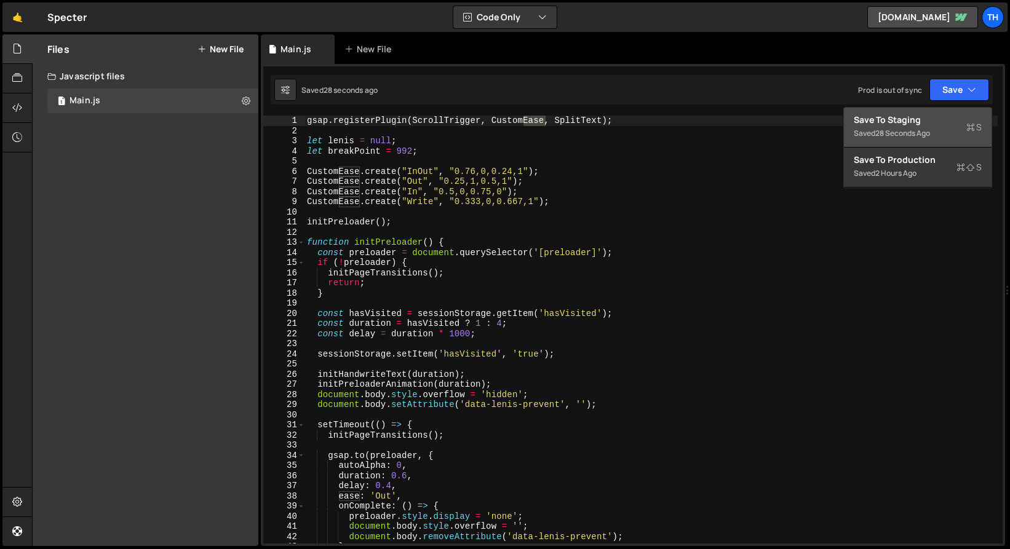
click at [936, 119] on div "Save to Staging S" at bounding box center [918, 120] width 128 height 12
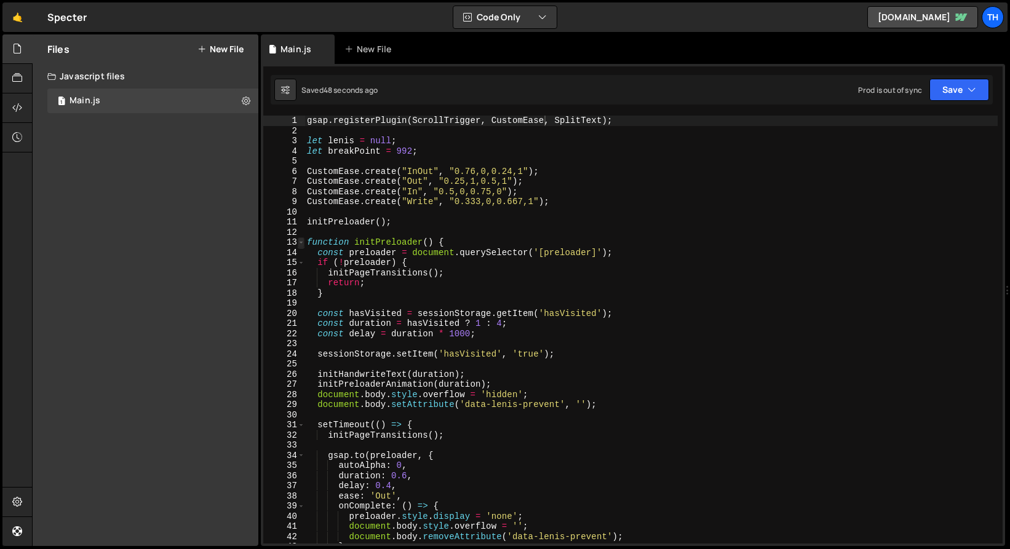
click at [300, 239] on span at bounding box center [301, 242] width 7 height 10
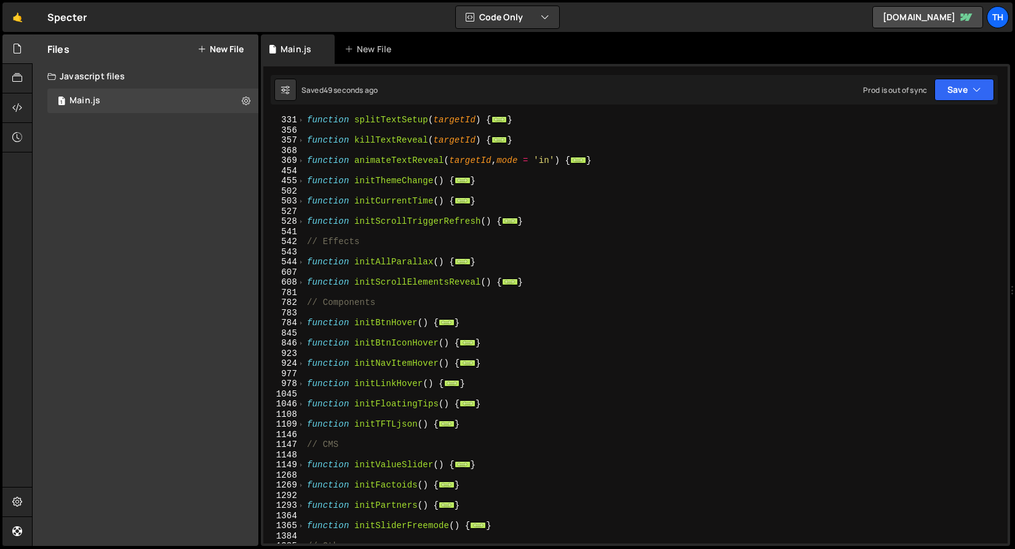
scroll to position [264, 0]
click at [304, 263] on span at bounding box center [301, 262] width 7 height 10
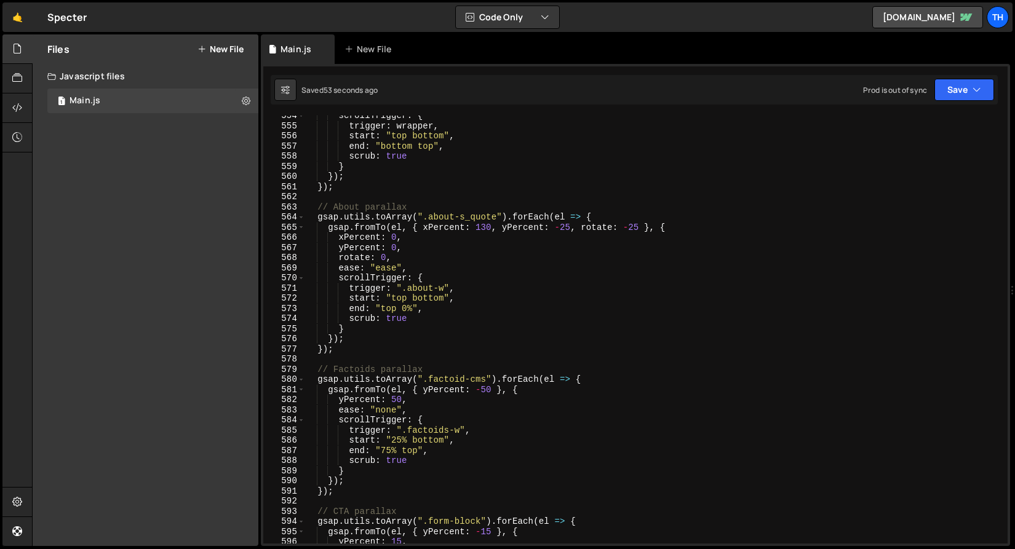
scroll to position [474, 0]
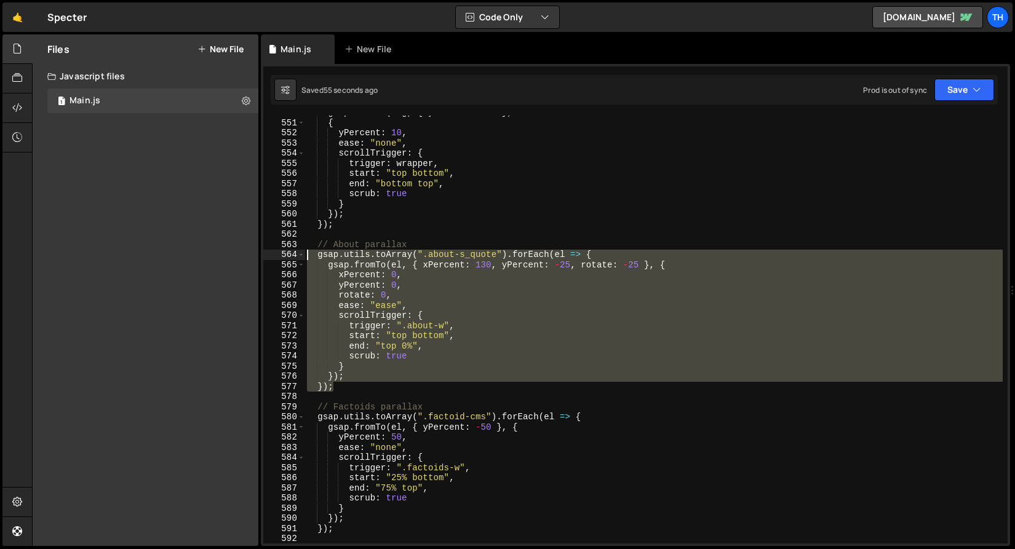
drag, startPoint x: 343, startPoint y: 383, endPoint x: 221, endPoint y: 252, distance: 179.8
click at [221, 252] on div "Files New File Javascript files 1 Main.js 0 CSS files Copy share link Edit File…" at bounding box center [523, 290] width 983 height 512
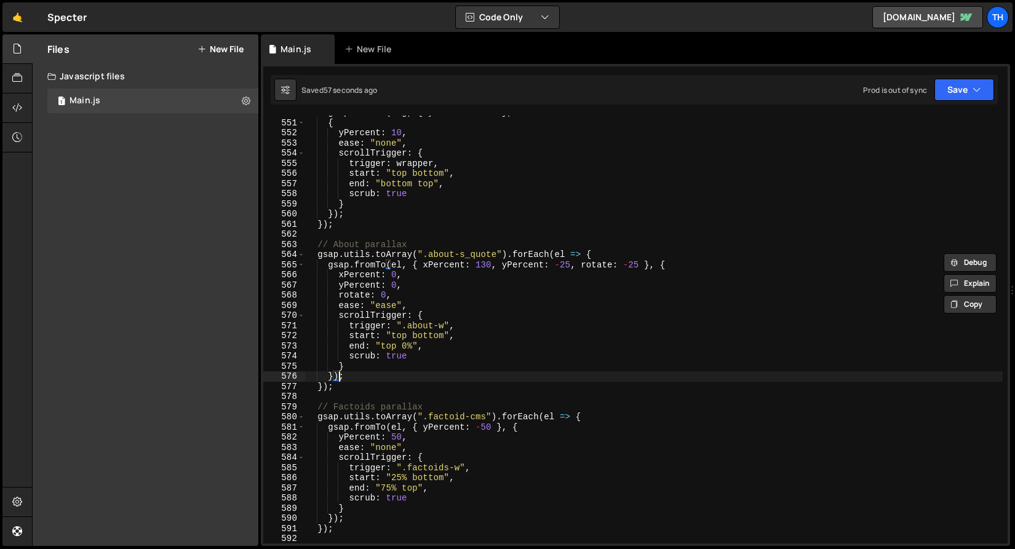
click at [338, 377] on div "gsap . fromTo ( img , { yPercent : - 30 } , { yPercent : 10 , ease : "none" , s…" at bounding box center [654, 332] width 698 height 449
click at [343, 386] on div "gsap . fromTo ( img , { yPercent : - 30 } , { yPercent : 10 , ease : "none" , s…" at bounding box center [654, 332] width 698 height 449
type textarea "});"
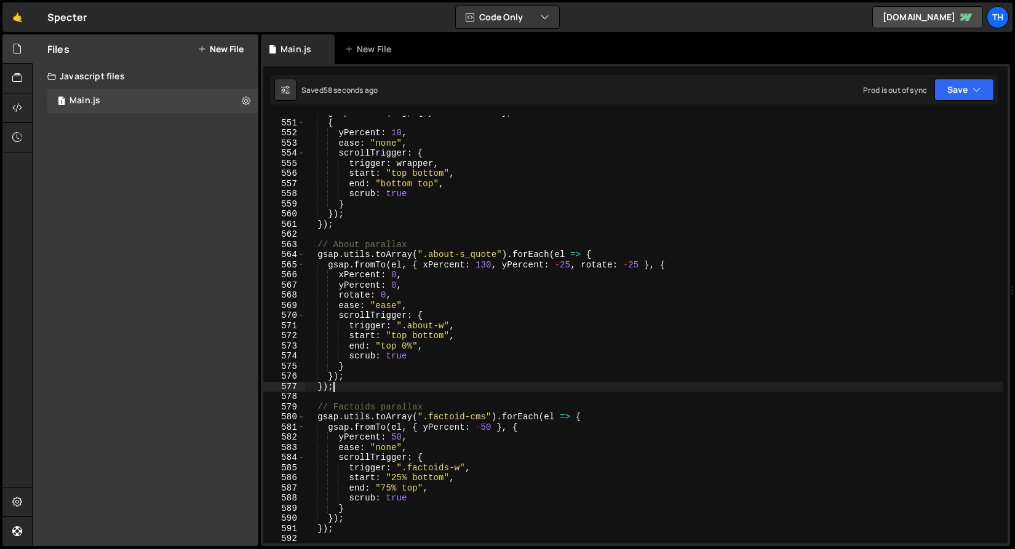
scroll to position [0, 0]
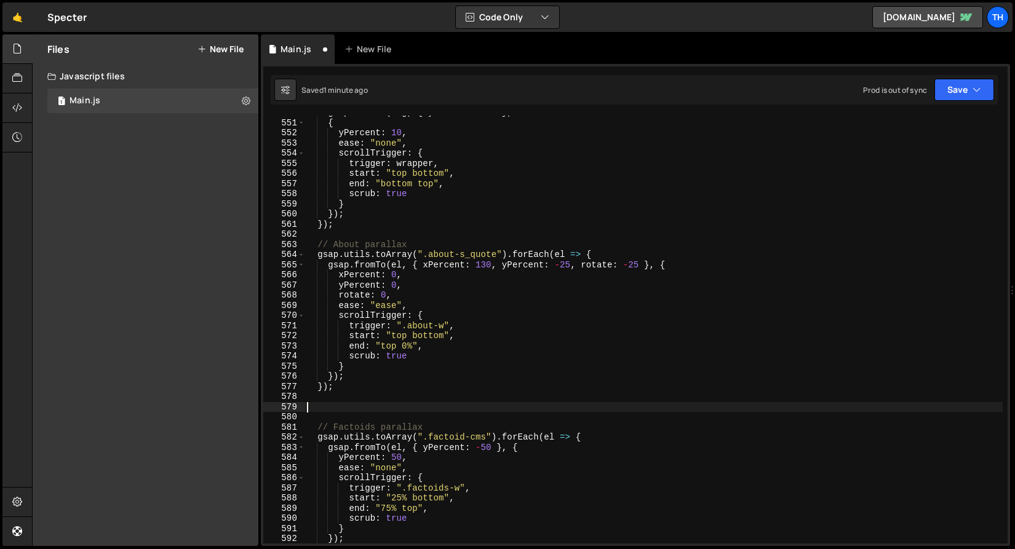
paste textarea "});"
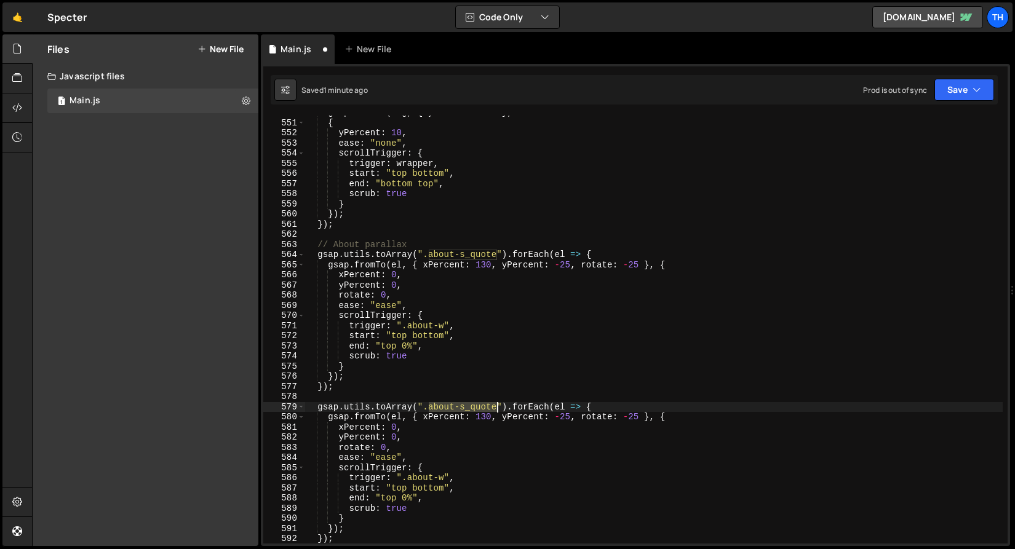
drag, startPoint x: 427, startPoint y: 408, endPoint x: 495, endPoint y: 411, distance: 68.4
click at [495, 411] on div "gsap . fromTo ( img , { yPercent : - 30 } , { yPercent : 10 , ease : "none" , s…" at bounding box center [654, 332] width 698 height 449
paste textarea "lead"
click at [479, 418] on div "gsap . fromTo ( img , { yPercent : - 30 } , { yPercent : 10 , ease : "none" , s…" at bounding box center [654, 332] width 698 height 449
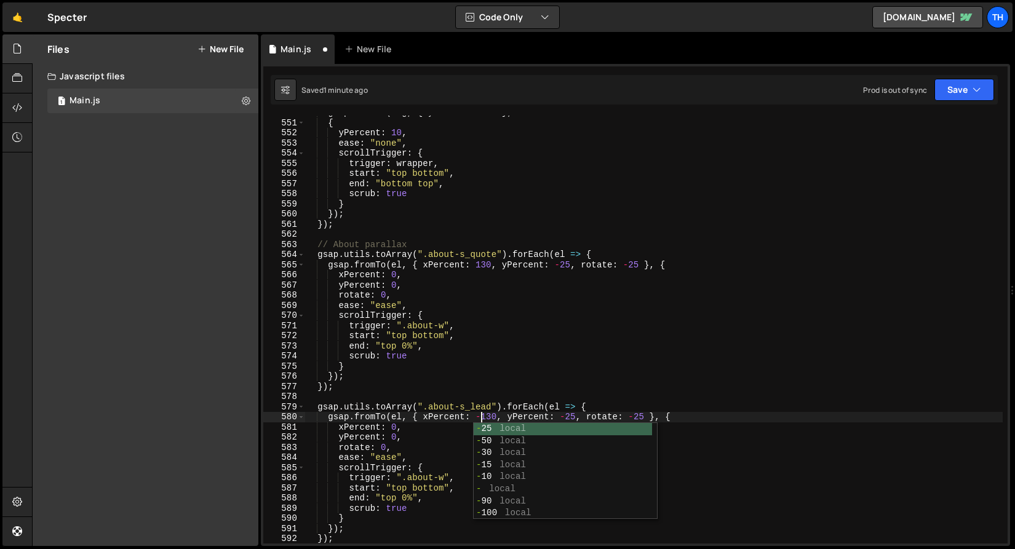
scroll to position [0, 12]
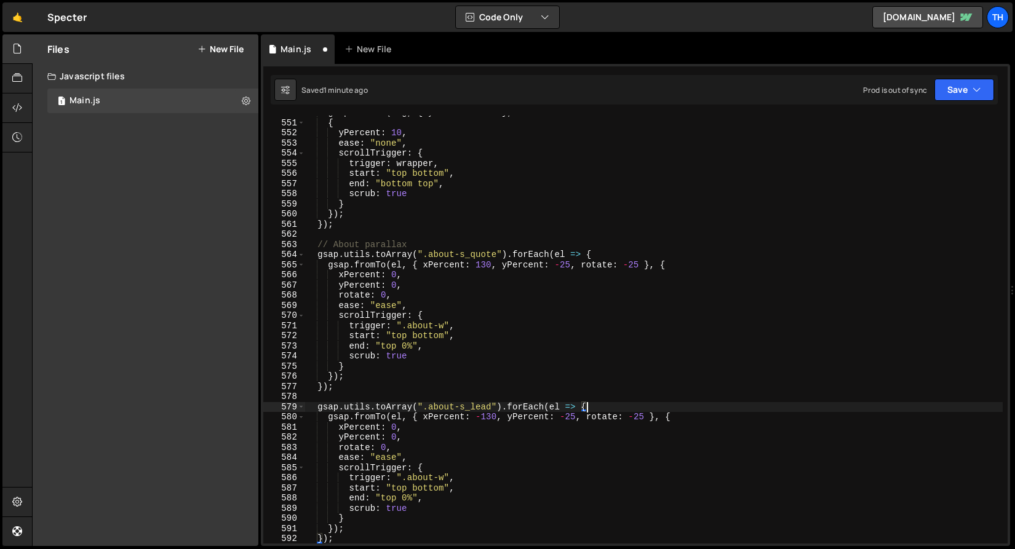
click at [607, 402] on div "gsap . fromTo ( img , { yPercent : - 30 } , { yPercent : 10 , ease : "none" , s…" at bounding box center [654, 332] width 698 height 449
click at [633, 420] on div "gsap . fromTo ( img , { yPercent : - 30 } , { yPercent : 10 , ease : "none" , s…" at bounding box center [654, 332] width 698 height 449
click at [983, 84] on button "Save" at bounding box center [965, 90] width 60 height 22
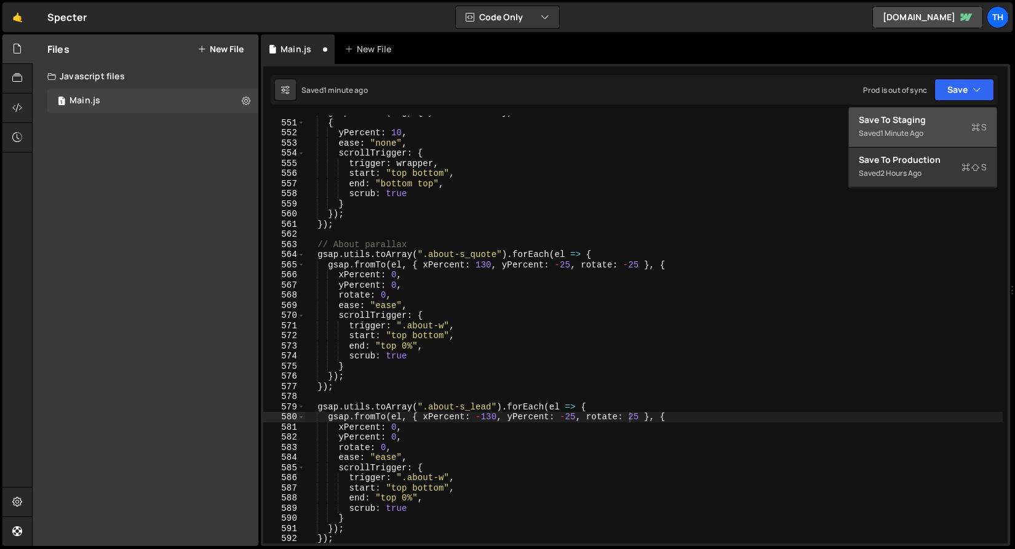
click at [917, 129] on div "1 minute ago" at bounding box center [901, 133] width 43 height 10
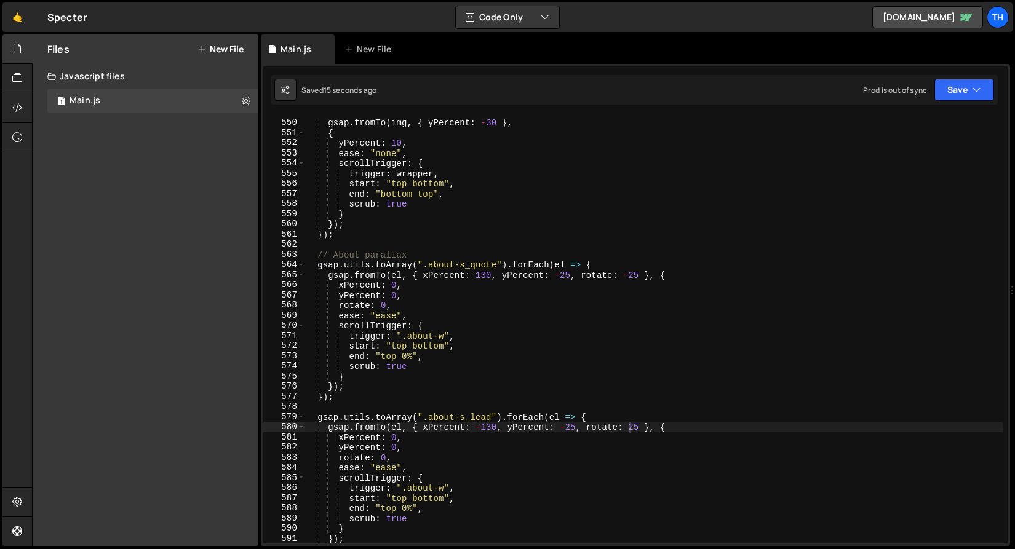
scroll to position [0, 7]
drag, startPoint x: 410, startPoint y: 508, endPoint x: 403, endPoint y: 508, distance: 6.8
click at [403, 508] on div "gsap . fromTo ( img , { yPercent : - 30 } , { yPercent : 10 , ease : "none" , s…" at bounding box center [654, 332] width 698 height 449
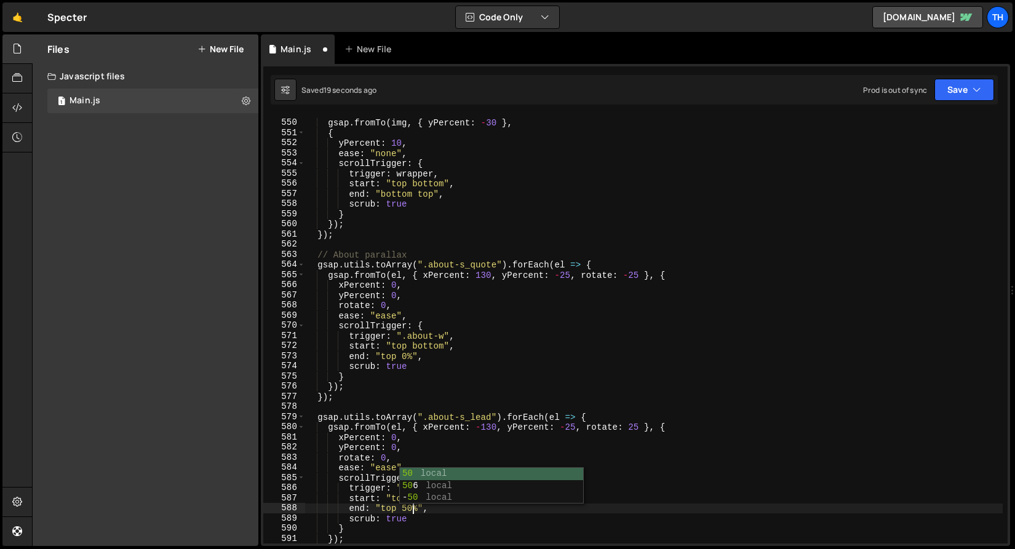
click at [552, 344] on div "gsap . fromTo ( img , { yPercent : - 30 } , { yPercent : 10 , ease : "none" , s…" at bounding box center [654, 332] width 698 height 449
click at [957, 82] on button "Save" at bounding box center [965, 90] width 60 height 22
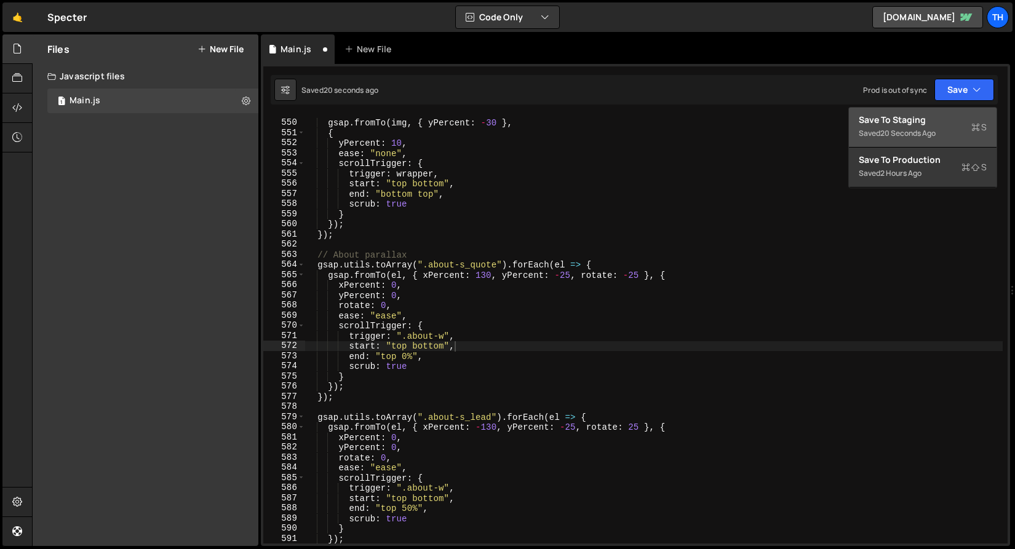
click at [944, 132] on div "Saved 20 seconds ago" at bounding box center [923, 133] width 128 height 15
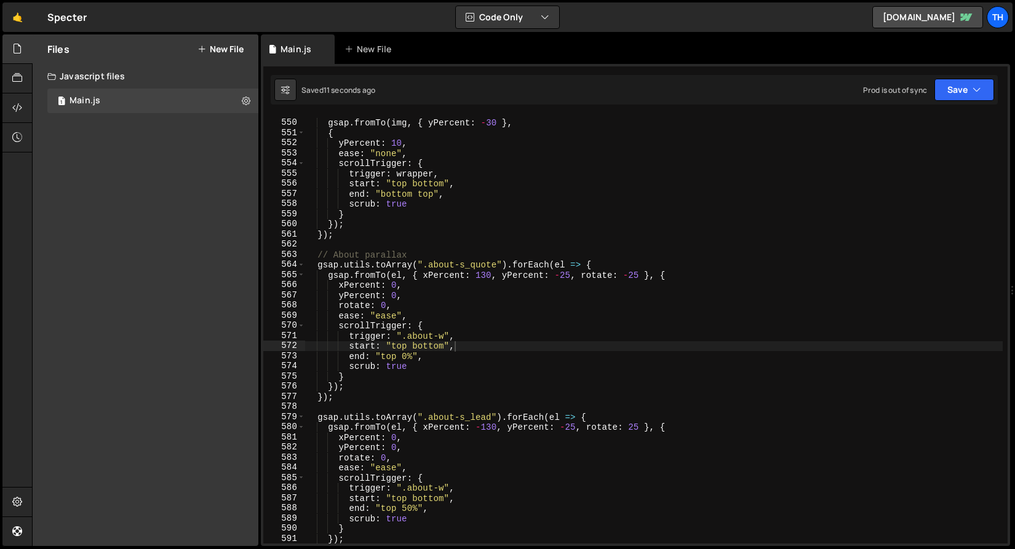
click at [417, 496] on div "gsap . fromTo ( img , { yPercent : - 30 } , { yPercent : 10 , ease : "none" , s…" at bounding box center [654, 332] width 698 height 449
click at [494, 437] on div "gsap . fromTo ( img , { yPercent : - 30 } , { yPercent : 10 , ease : "none" , s…" at bounding box center [654, 332] width 698 height 449
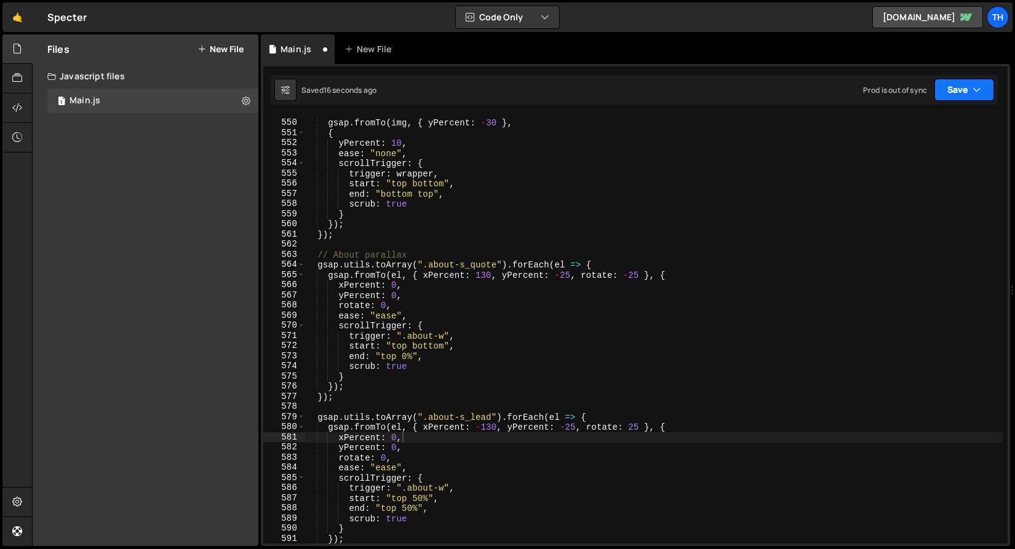
click at [951, 94] on button "Save" at bounding box center [965, 90] width 60 height 22
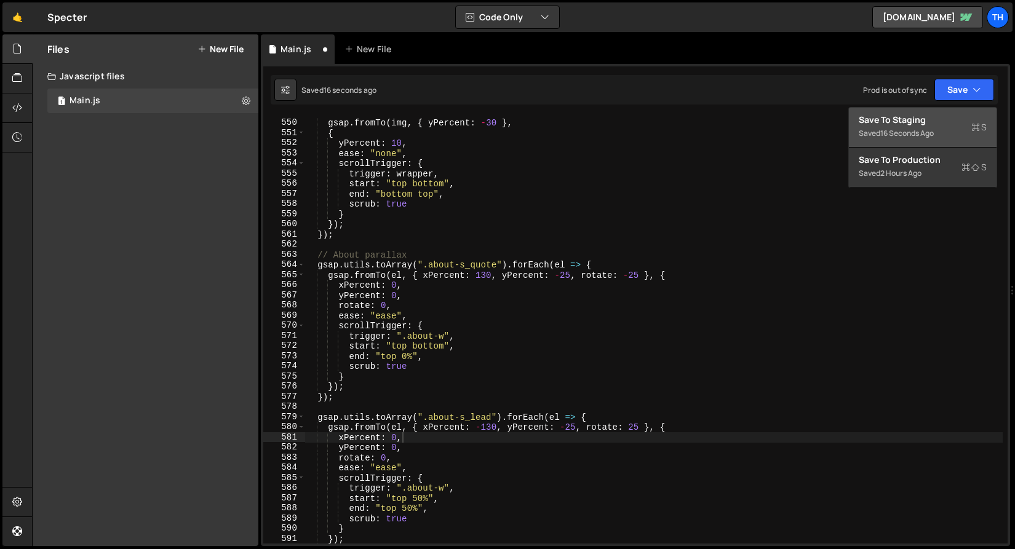
click at [921, 117] on div "Save to Staging S" at bounding box center [923, 120] width 128 height 12
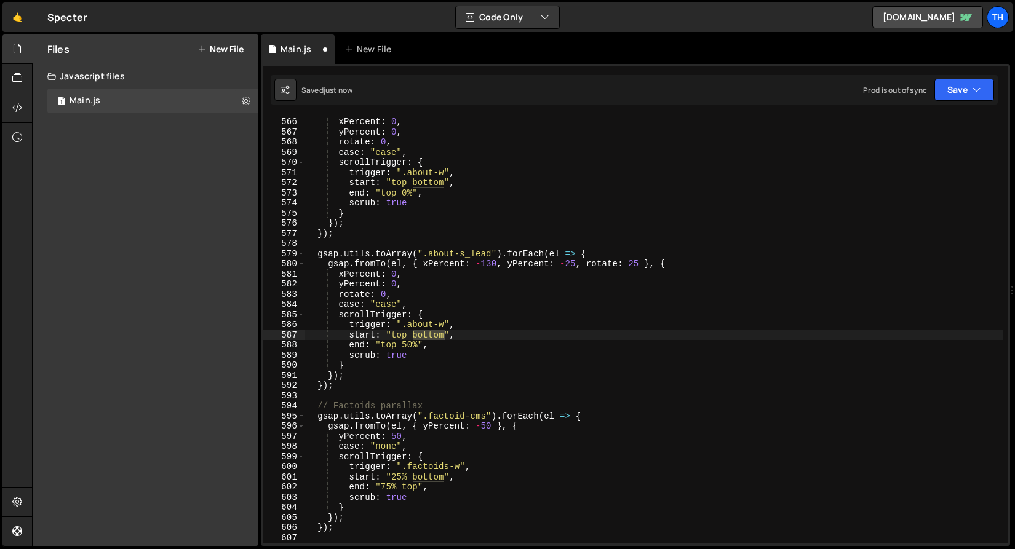
scroll to position [5745, 0]
click at [398, 335] on div "gsap . fromTo ( el , { xPercent : 130 , yPercent : - 25 , rotate : - 25 } , { x…" at bounding box center [654, 330] width 698 height 449
click at [971, 79] on button "Save" at bounding box center [965, 90] width 60 height 22
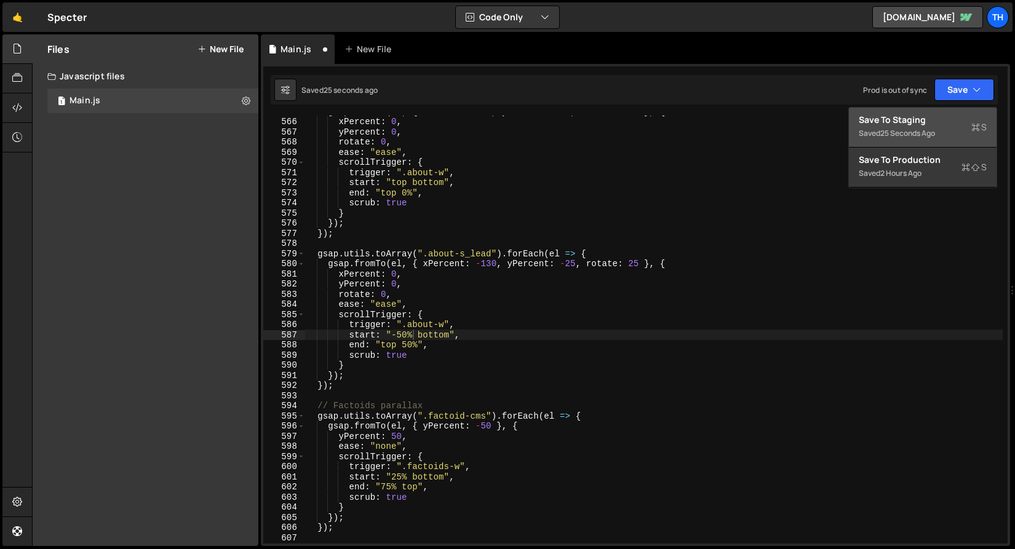
click at [951, 118] on div "Save to Staging S" at bounding box center [923, 120] width 128 height 12
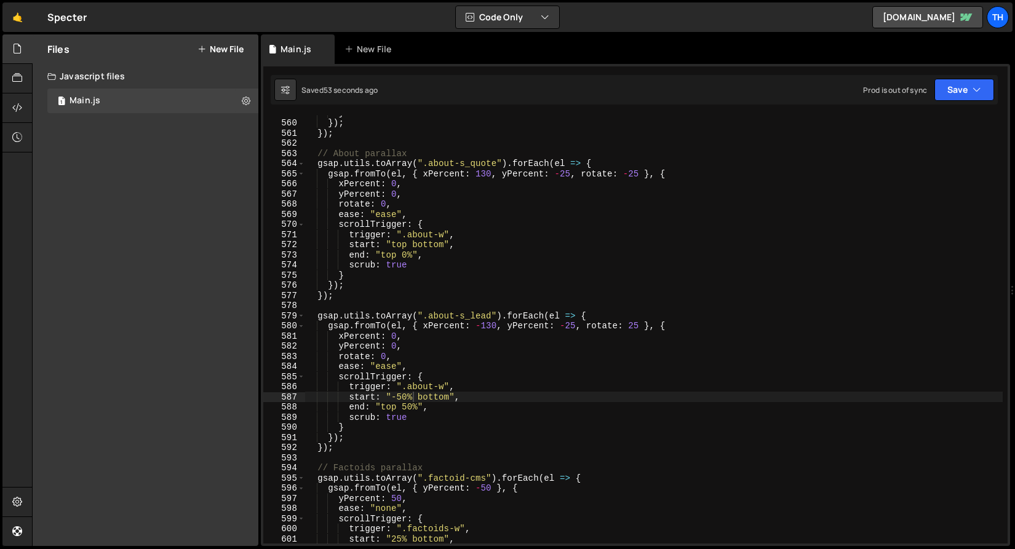
scroll to position [5682, 0]
type textarea "end: "top 50%","
click at [466, 404] on div "} }) ; }) ; // About parallax gsap . utils . toArray ( ".about-s_quote" ) . for…" at bounding box center [654, 332] width 698 height 449
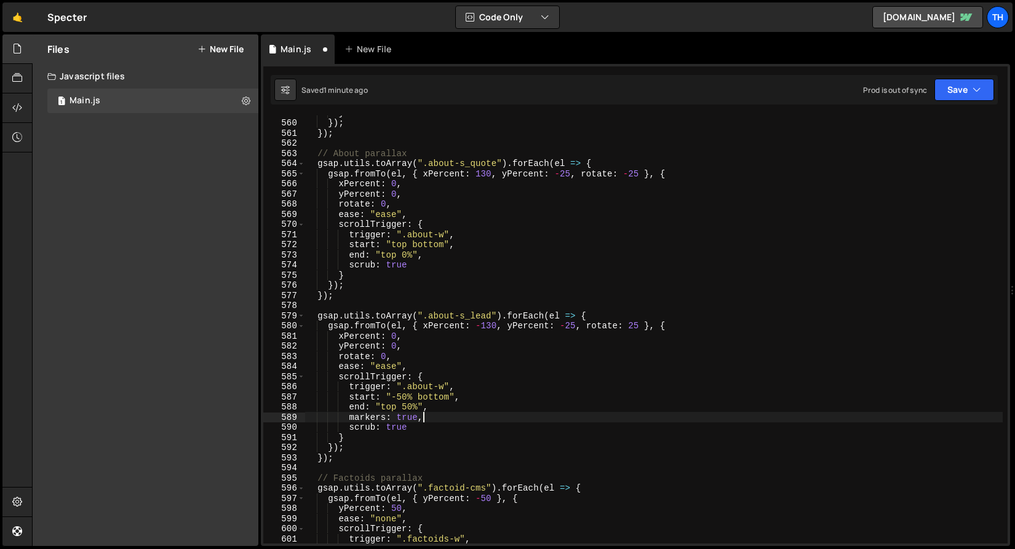
scroll to position [0, 7]
click at [965, 85] on button "Save" at bounding box center [965, 90] width 60 height 22
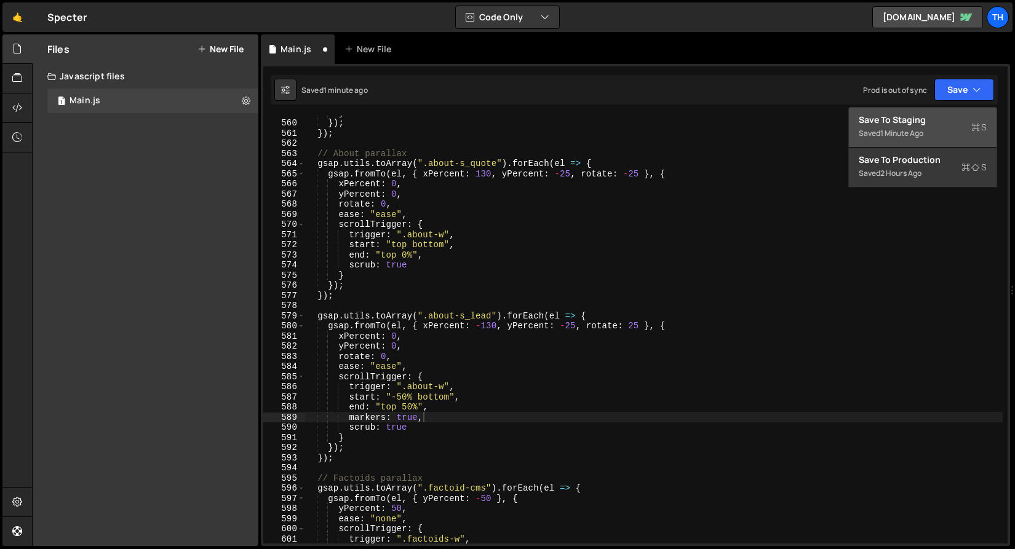
click at [949, 116] on div "Save to Staging S" at bounding box center [923, 120] width 128 height 12
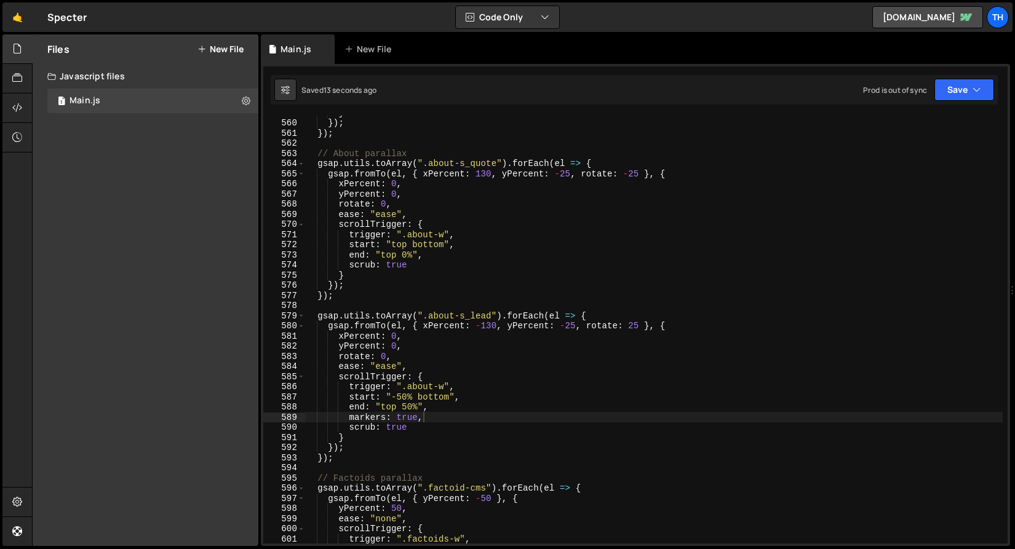
click at [401, 397] on div "} }) ; }) ; // About parallax gsap . utils . toArray ( ".about-s_quote" ) . for…" at bounding box center [654, 332] width 698 height 449
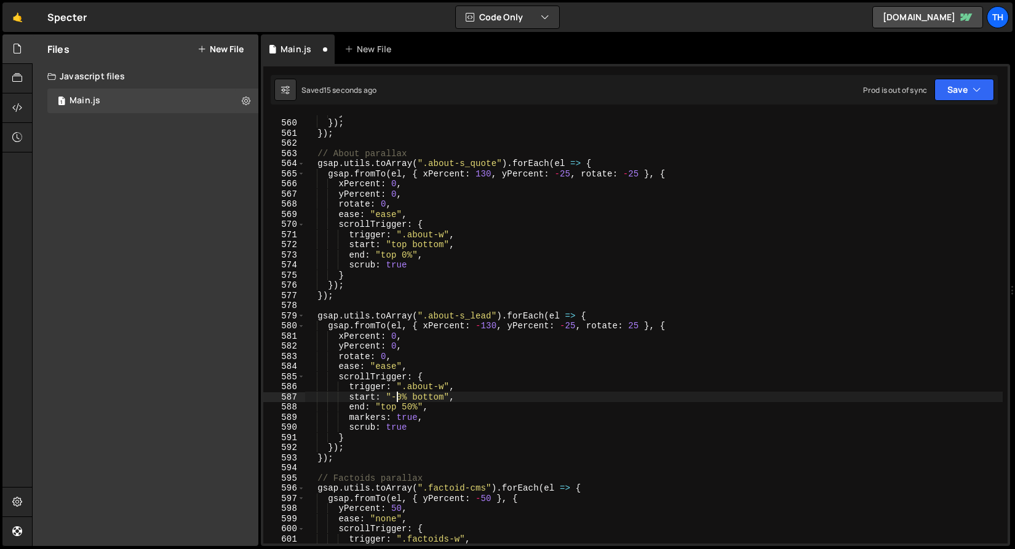
scroll to position [0, 7]
click at [407, 411] on div "} }) ; }) ; // About parallax gsap . utils . toArray ( ".about-s_quote" ) . for…" at bounding box center [654, 332] width 698 height 449
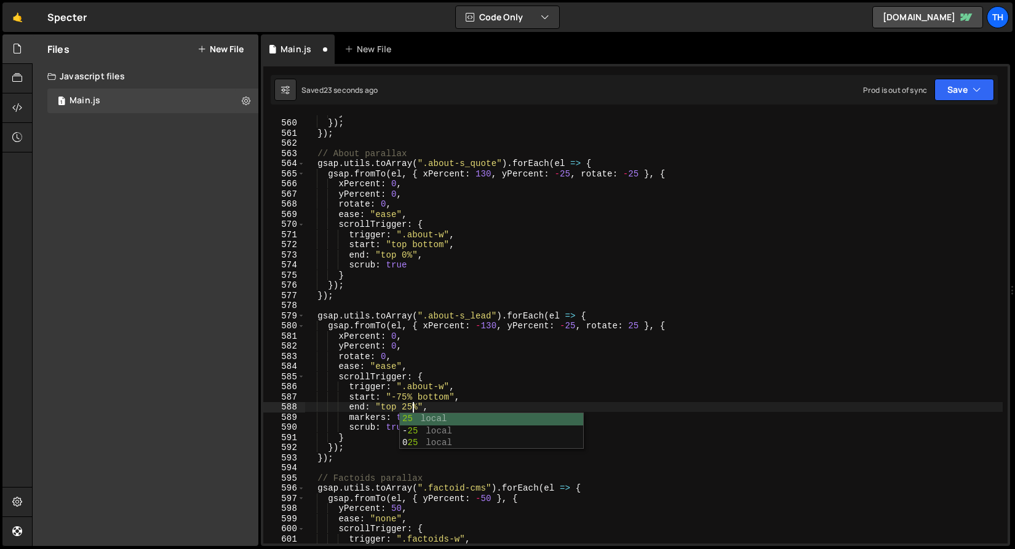
click at [484, 333] on div "} }) ; }) ; // About parallax gsap . utils . toArray ( ".about-s_quote" ) . for…" at bounding box center [654, 332] width 698 height 449
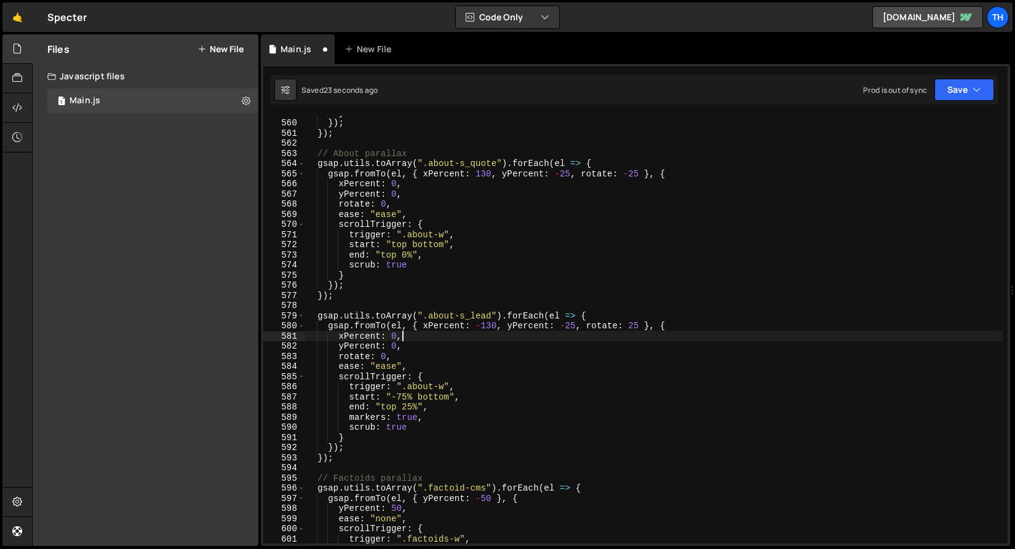
scroll to position [0, 6]
click at [958, 86] on button "Save" at bounding box center [965, 90] width 60 height 22
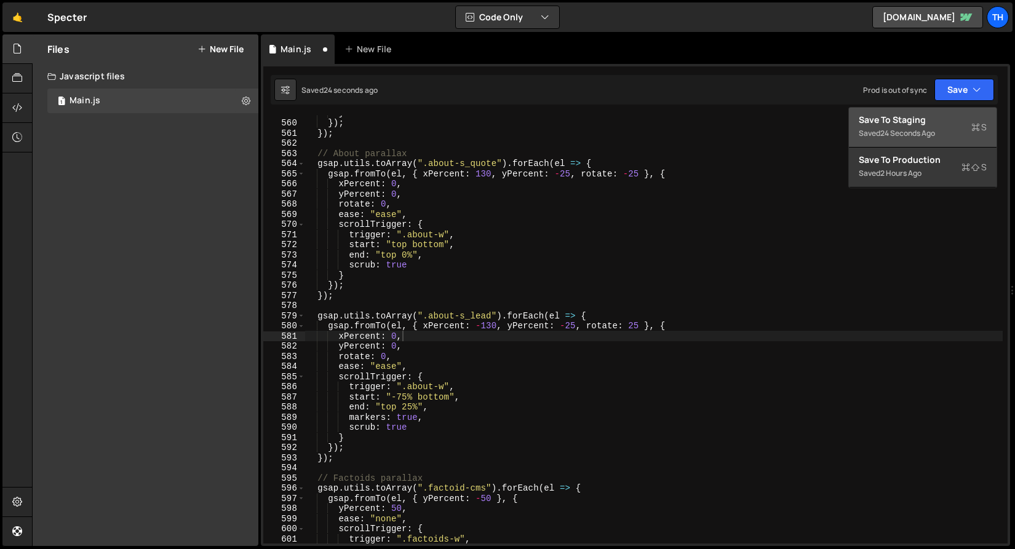
click at [928, 135] on div "24 seconds ago" at bounding box center [907, 133] width 55 height 10
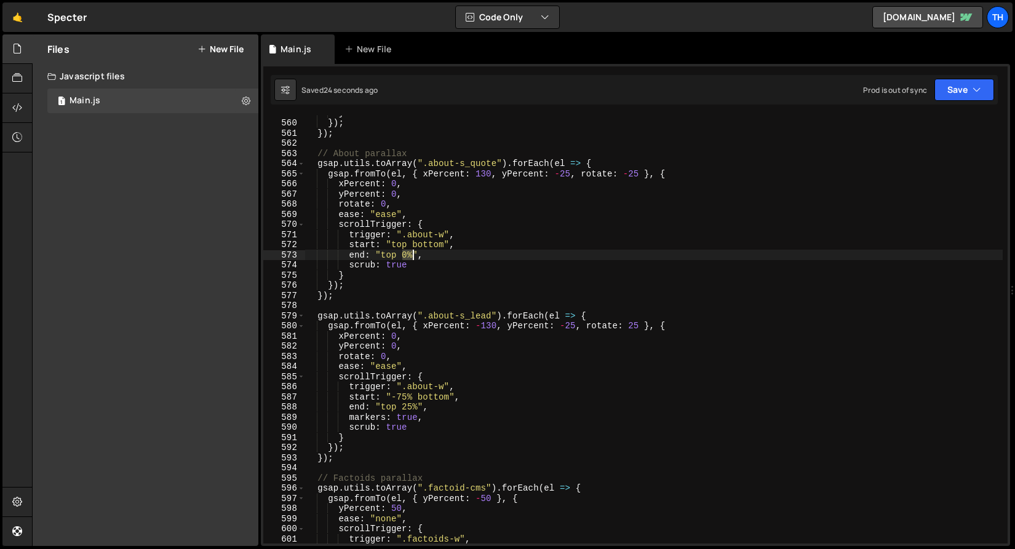
drag, startPoint x: 404, startPoint y: 256, endPoint x: 413, endPoint y: 256, distance: 9.2
click at [413, 256] on div "} }) ; }) ; // About parallax gsap . utils . toArray ( ".about-s_quote" ) . for…" at bounding box center [654, 332] width 698 height 449
click at [386, 260] on div "} }) ; }) ; // About parallax gsap . utils . toArray ( ".about-s_quote" ) . for…" at bounding box center [654, 332] width 698 height 449
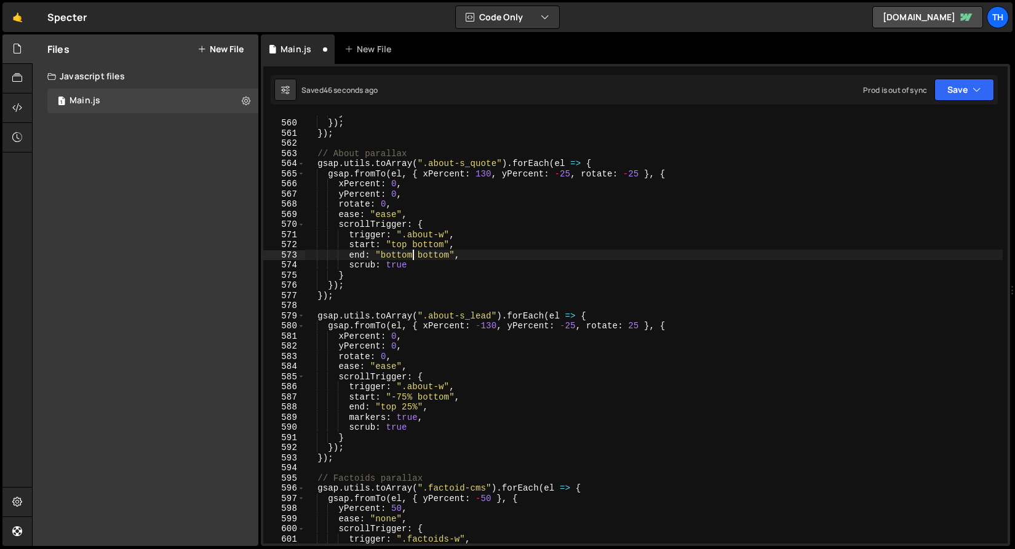
scroll to position [0, 7]
click at [985, 89] on button "Save" at bounding box center [965, 90] width 60 height 22
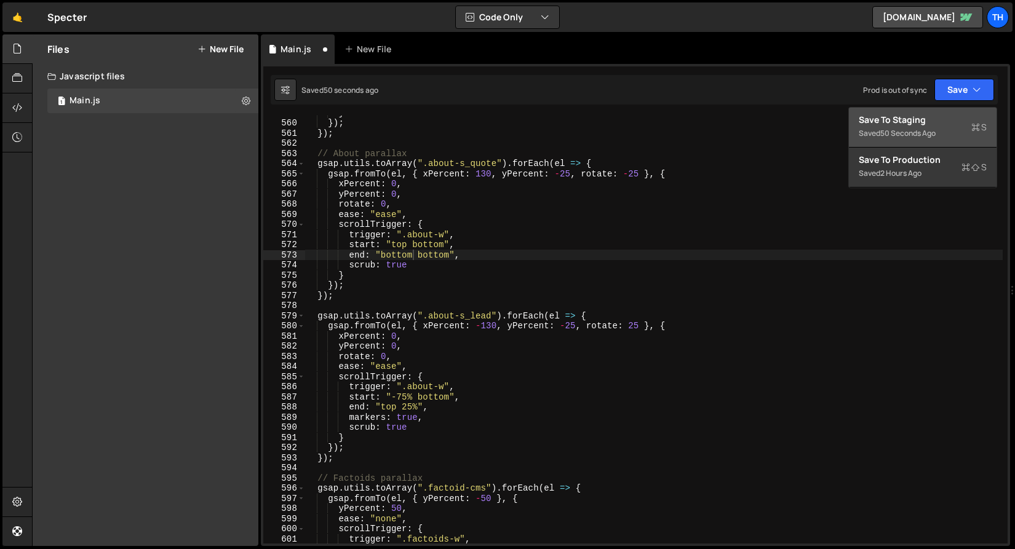
click at [933, 122] on div "Save to Staging S" at bounding box center [923, 120] width 128 height 12
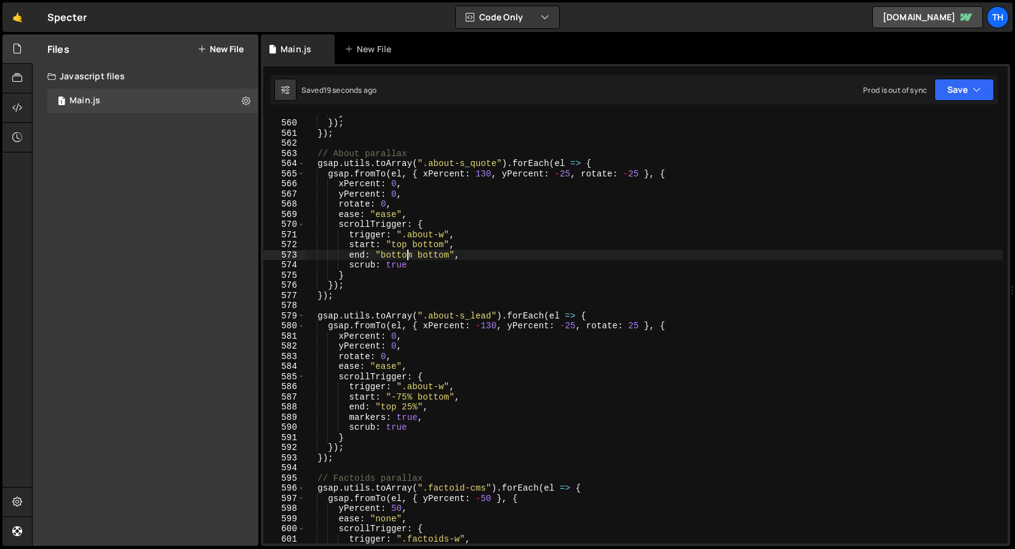
click at [407, 259] on div "} }) ; }) ; // About parallax gsap . utils . toArray ( ".about-s_quote" ) . for…" at bounding box center [654, 332] width 698 height 449
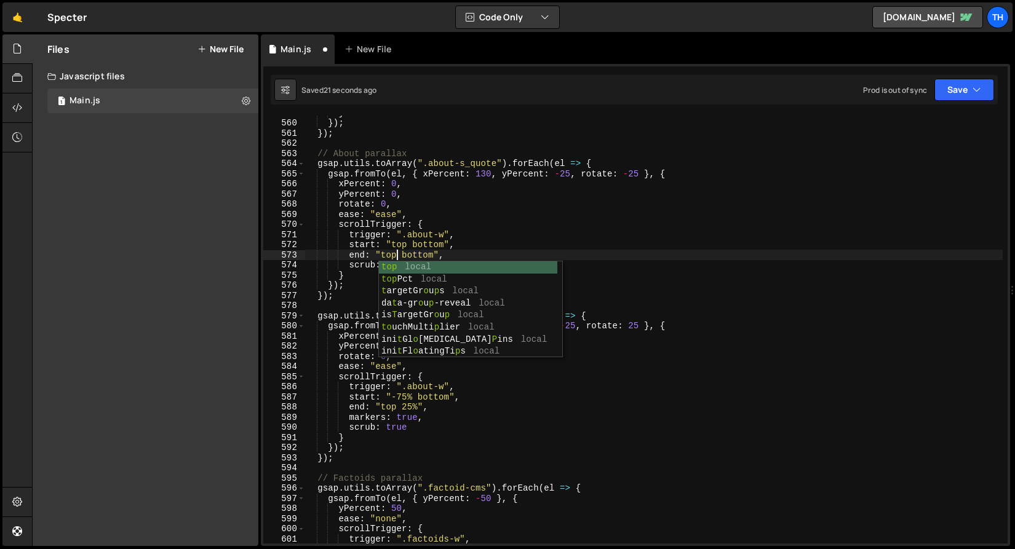
click at [426, 254] on div "} }) ; }) ; // About parallax gsap . utils . toArray ( ".about-s_quote" ) . for…" at bounding box center [654, 332] width 698 height 449
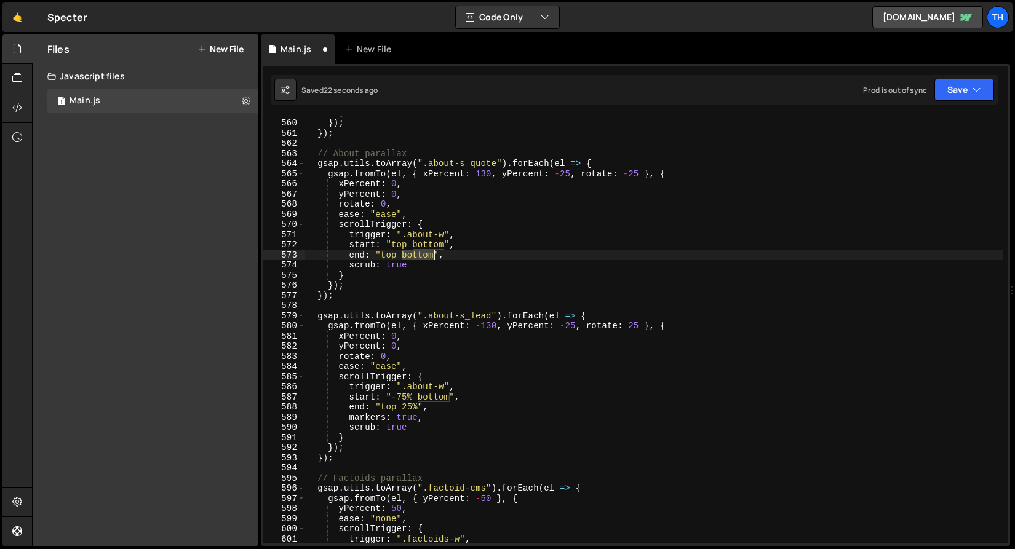
click at [426, 254] on div "} }) ; }) ; // About parallax gsap . utils . toArray ( ".about-s_quote" ) . for…" at bounding box center [654, 332] width 698 height 449
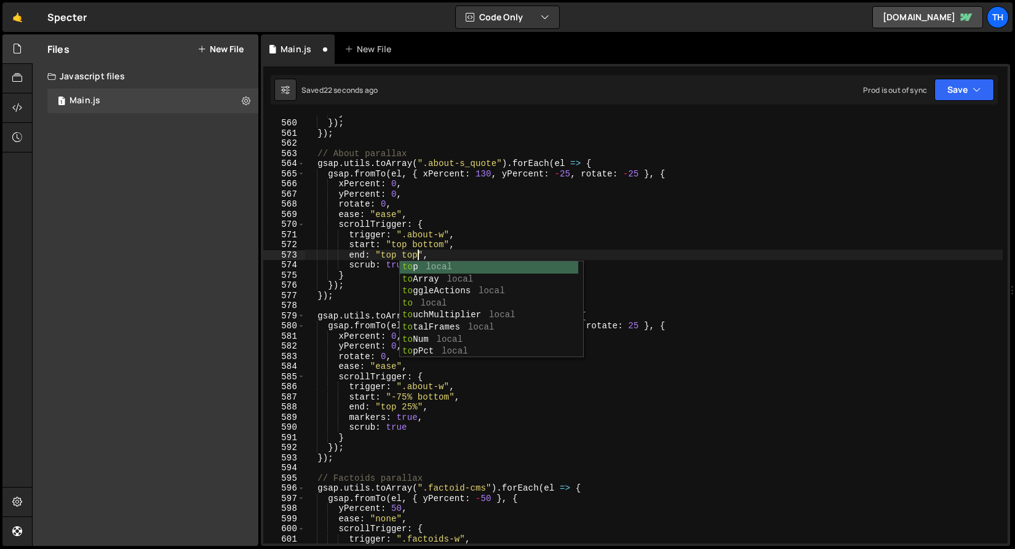
scroll to position [0, 7]
click at [333, 241] on div "} }) ; }) ; // About parallax gsap . utils . toArray ( ".about-s_quote" ) . for…" at bounding box center [654, 332] width 698 height 449
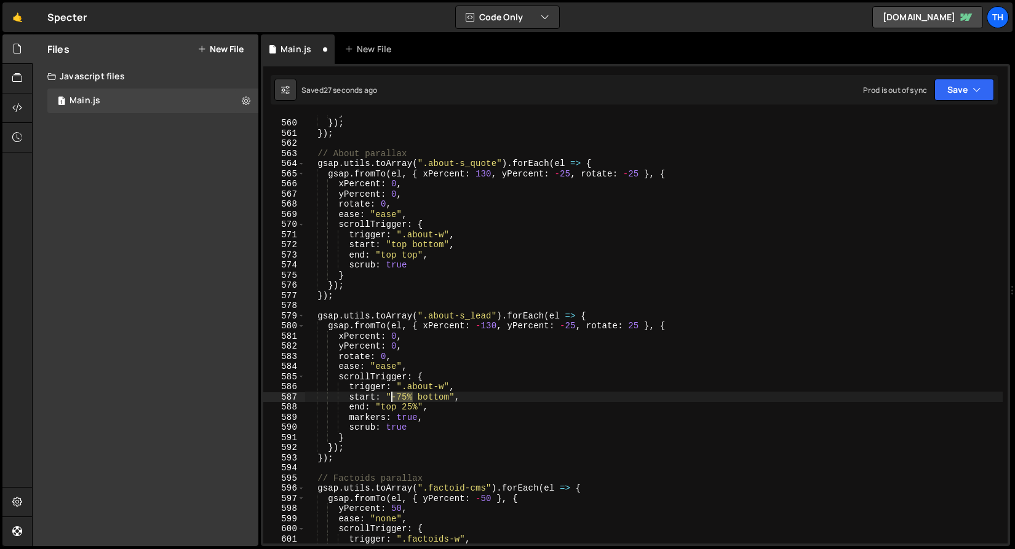
drag, startPoint x: 412, startPoint y: 399, endPoint x: 393, endPoint y: 399, distance: 19.7
click at [393, 399] on div "} }) ; }) ; // About parallax gsap . utils . toArray ( ".about-s_quote" ) . for…" at bounding box center [654, 332] width 698 height 449
click at [436, 401] on div "} }) ; }) ; // About parallax gsap . utils . toArray ( ".about-s_quote" ) . for…" at bounding box center [654, 332] width 698 height 449
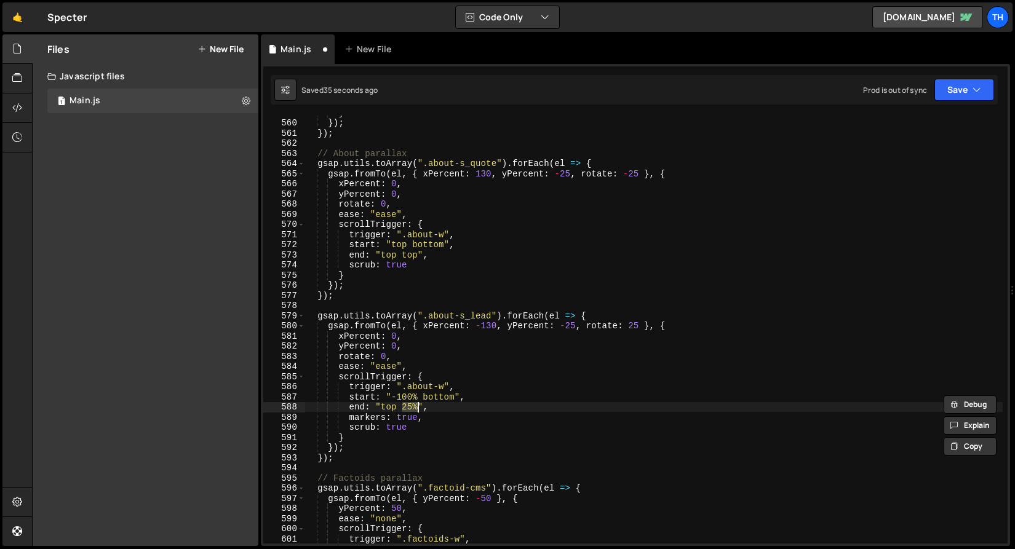
drag, startPoint x: 404, startPoint y: 410, endPoint x: 418, endPoint y: 411, distance: 14.2
click at [418, 411] on div "} }) ; }) ; // About parallax gsap . utils . toArray ( ".about-s_quote" ) . for…" at bounding box center [654, 332] width 698 height 449
click at [991, 95] on button "Save" at bounding box center [965, 90] width 60 height 22
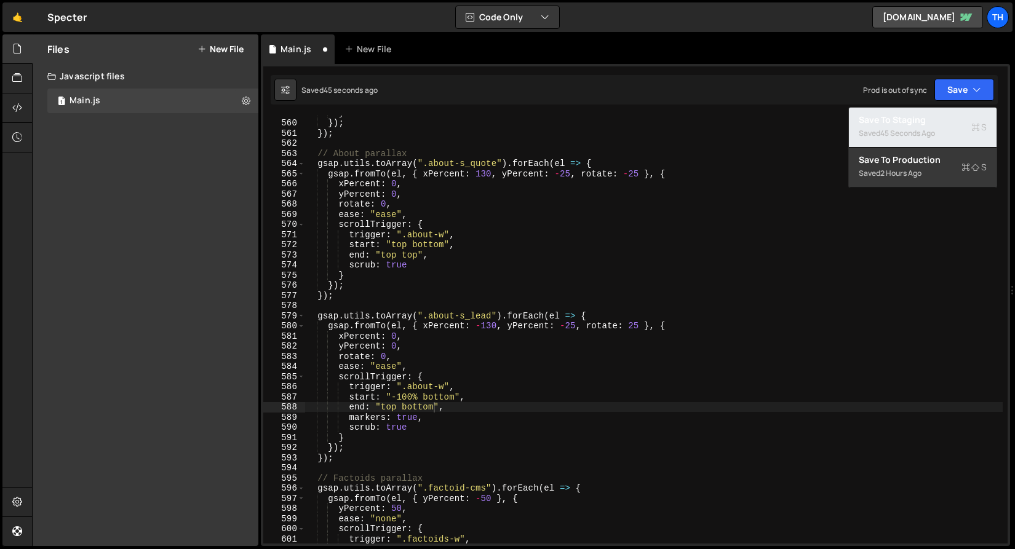
click at [947, 127] on div "Saved 45 seconds ago" at bounding box center [923, 133] width 128 height 15
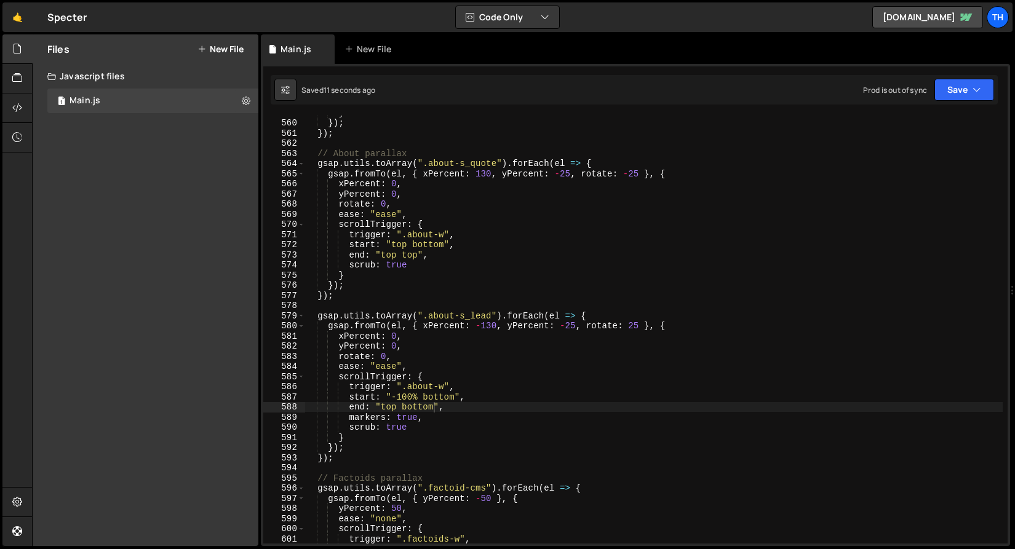
click at [412, 398] on div "} }) ; }) ; // About parallax gsap . utils . toArray ( ".about-s_quote" ) . for…" at bounding box center [654, 332] width 698 height 449
click at [423, 410] on div "} }) ; }) ; // About parallax gsap . utils . toArray ( ".about-s_quote" ) . for…" at bounding box center [654, 332] width 698 height 449
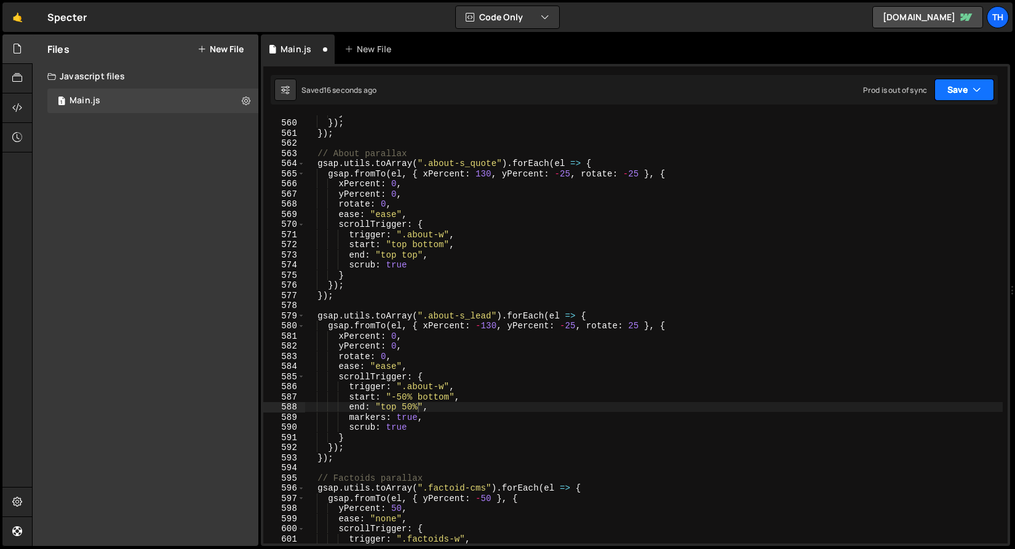
click at [951, 98] on button "Save" at bounding box center [965, 90] width 60 height 22
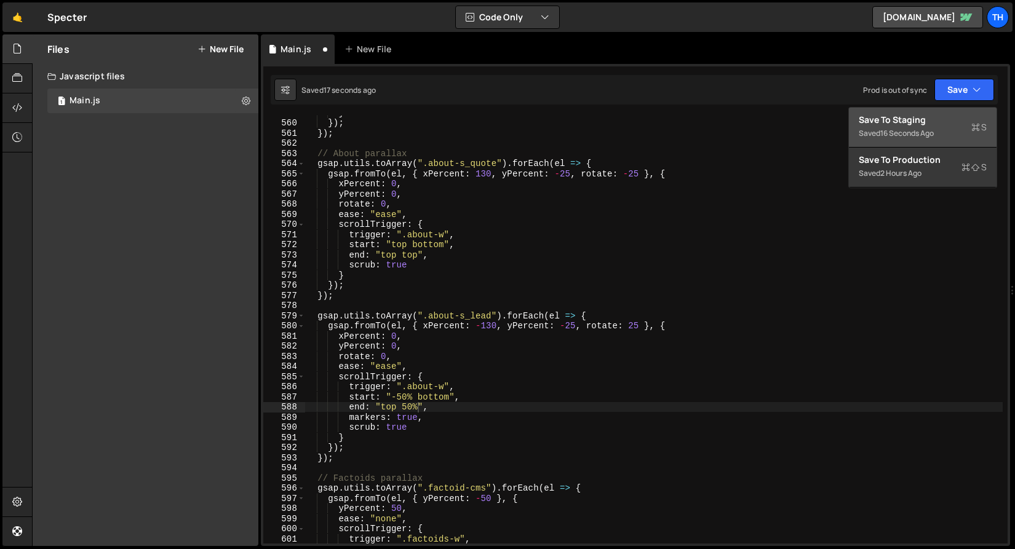
click at [936, 127] on div "Saved 16 seconds ago" at bounding box center [923, 133] width 128 height 15
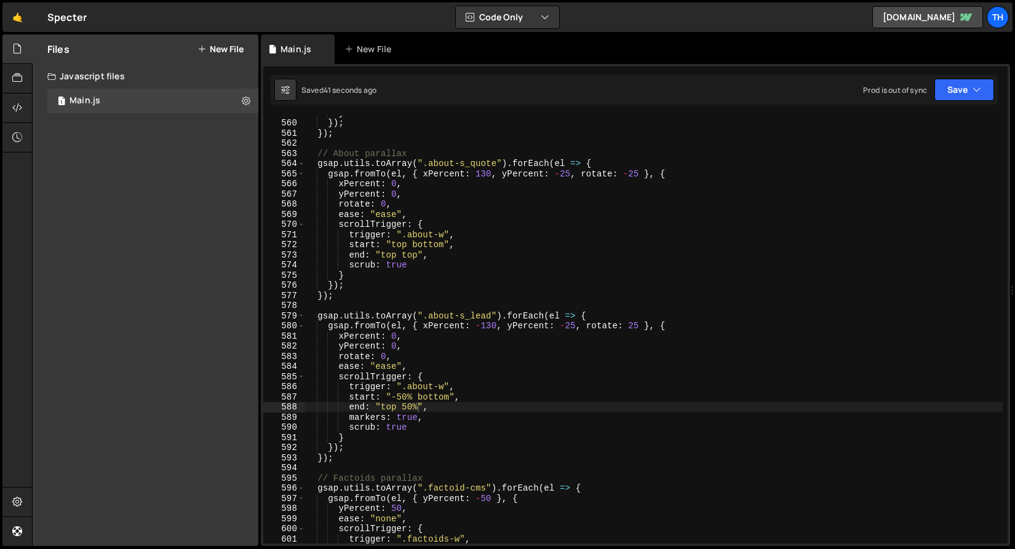
type textarea "markers: true,"
drag, startPoint x: 434, startPoint y: 421, endPoint x: 300, endPoint y: 420, distance: 134.1
click at [300, 421] on div "markers: true, 559 560 561 562 563 564 565 566 567 568 569 570 571 572 573 574 …" at bounding box center [635, 330] width 744 height 428
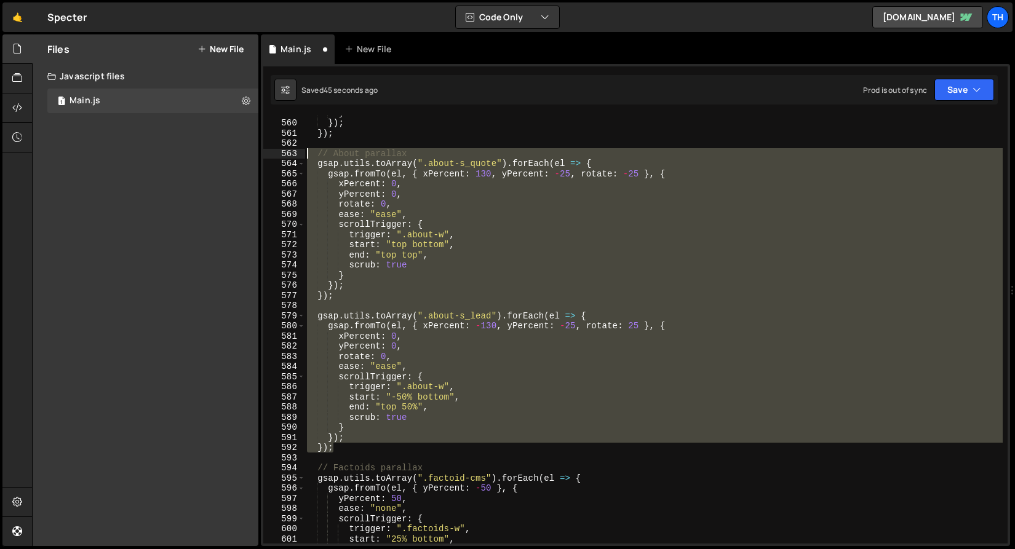
drag, startPoint x: 351, startPoint y: 449, endPoint x: 194, endPoint y: 154, distance: 334.1
click at [194, 154] on div "Files New File Javascript files 1 Main.js 0 CSS files Copy share link Edit File…" at bounding box center [523, 290] width 983 height 512
click at [348, 451] on div "} }) ; }) ; // About parallax gsap . utils . toArray ( ".about-s_quote" ) . for…" at bounding box center [654, 330] width 698 height 428
type textarea "});"
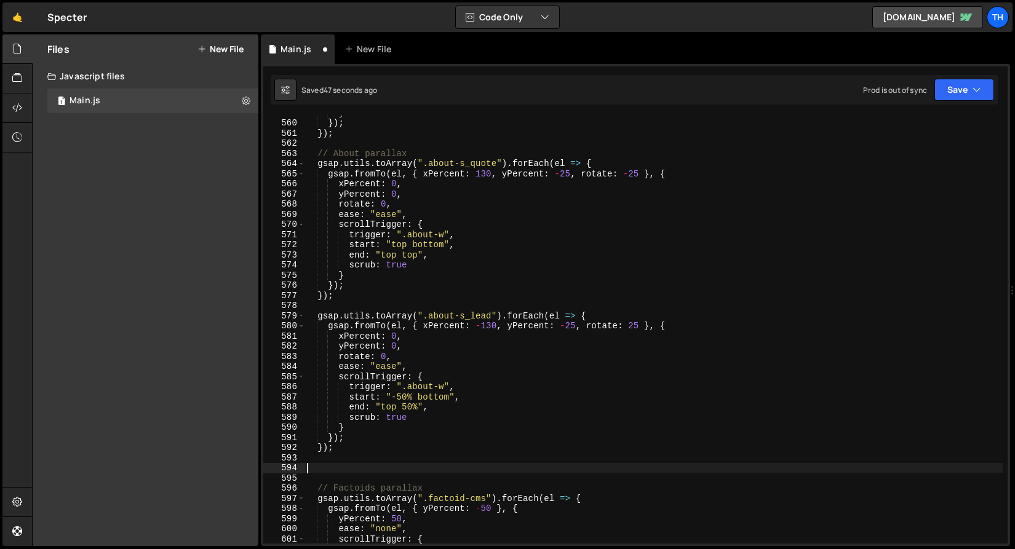
paste textarea "});"
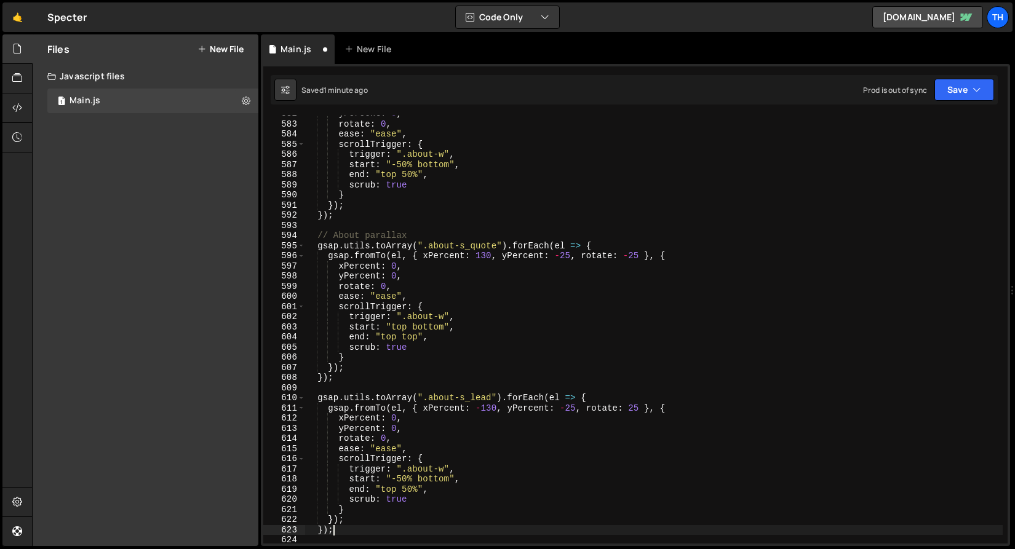
scroll to position [5917, 0]
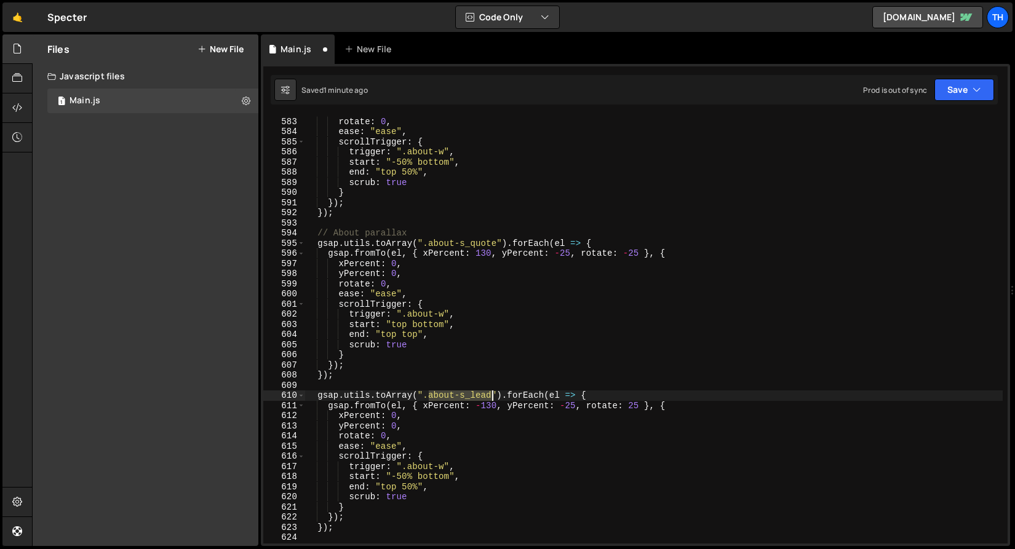
drag, startPoint x: 430, startPoint y: 397, endPoint x: 490, endPoint y: 397, distance: 59.7
click at [490, 397] on div "yPercent : 0 , rotate : 0 , ease : "ease" , scrollTrigger : { trigger : ".about…" at bounding box center [654, 330] width 698 height 449
paste textarea "factoids-s_left"
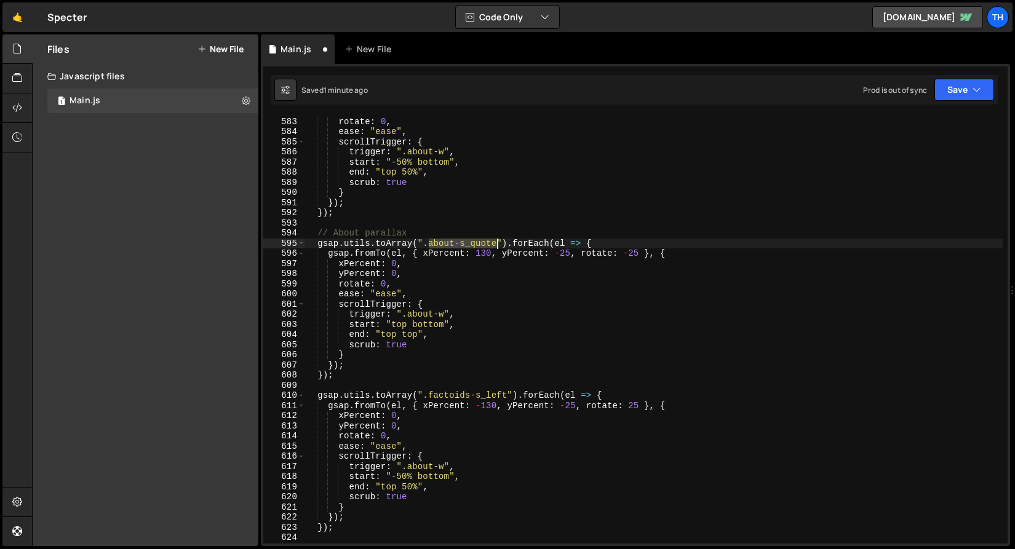
drag, startPoint x: 430, startPoint y: 245, endPoint x: 498, endPoint y: 246, distance: 67.7
click at [498, 246] on div "yPercent : 0 , rotate : 0 , ease : "ease" , scrollTrigger : { trigger : ".about…" at bounding box center [654, 330] width 698 height 449
paste textarea "factoids-s_right"
drag, startPoint x: 482, startPoint y: 244, endPoint x: 428, endPoint y: 242, distance: 54.2
click at [428, 242] on div "yPercent : 0 , rotate : 0 , ease : "ease" , scrollTrigger : { trigger : ".about…" at bounding box center [654, 330] width 698 height 449
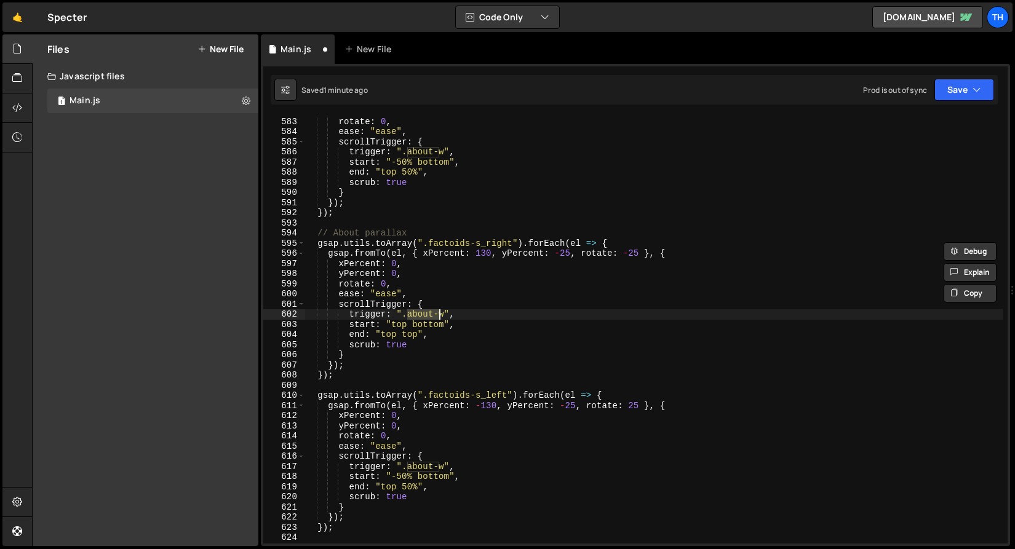
drag, startPoint x: 407, startPoint y: 315, endPoint x: 442, endPoint y: 315, distance: 35.1
click at [442, 315] on div "yPercent : 0 , rotate : 0 , ease : "ease" , scrollTrigger : { trigger : ".about…" at bounding box center [654, 330] width 698 height 449
drag, startPoint x: 445, startPoint y: 317, endPoint x: 408, endPoint y: 313, distance: 37.7
click at [408, 313] on div "yPercent : 0 , rotate : 0 , ease : "ease" , scrollTrigger : { trigger : ".about…" at bounding box center [654, 330] width 698 height 449
paste textarea "factoids-s"
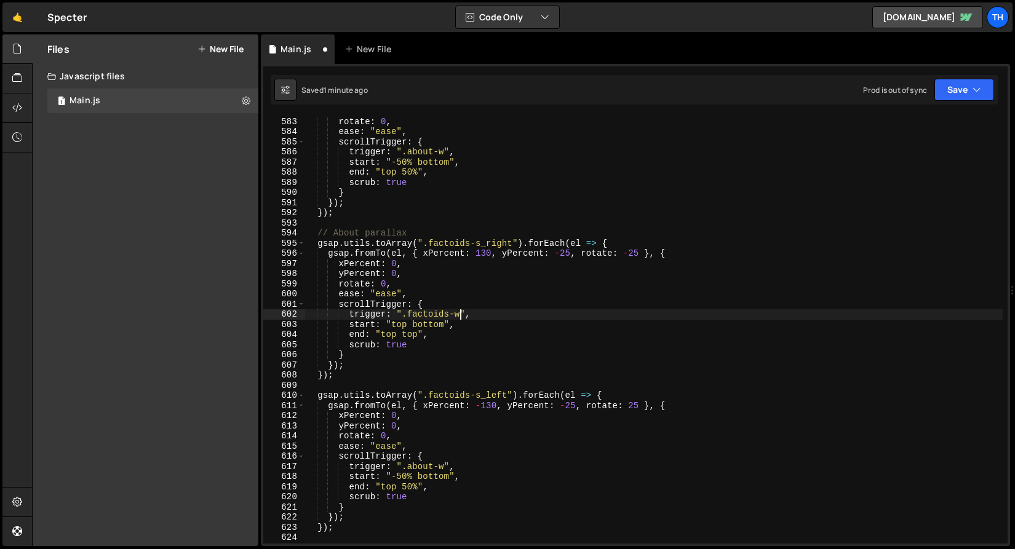
scroll to position [0, 10]
drag, startPoint x: 458, startPoint y: 316, endPoint x: 410, endPoint y: 313, distance: 48.7
click at [410, 313] on div "yPercent : 0 , rotate : 0 , ease : "ease" , scrollTrigger : { trigger : ".about…" at bounding box center [654, 330] width 698 height 449
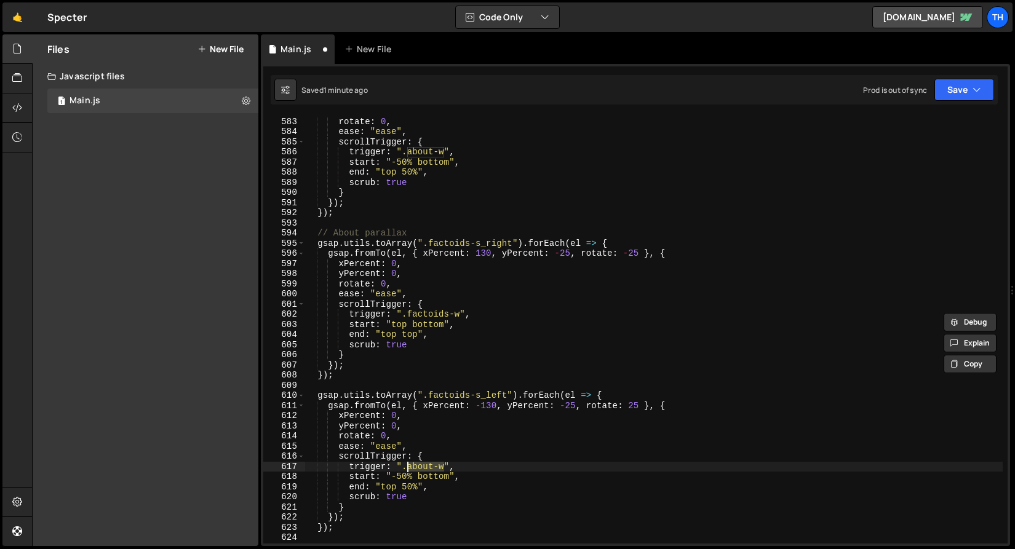
drag, startPoint x: 445, startPoint y: 467, endPoint x: 408, endPoint y: 465, distance: 37.0
click at [408, 465] on div "yPercent : 0 , rotate : 0 , ease : "ease" , scrollTrigger : { trigger : ".about…" at bounding box center [654, 330] width 698 height 449
paste textarea "factoids"
click at [946, 90] on button "Save" at bounding box center [965, 90] width 60 height 22
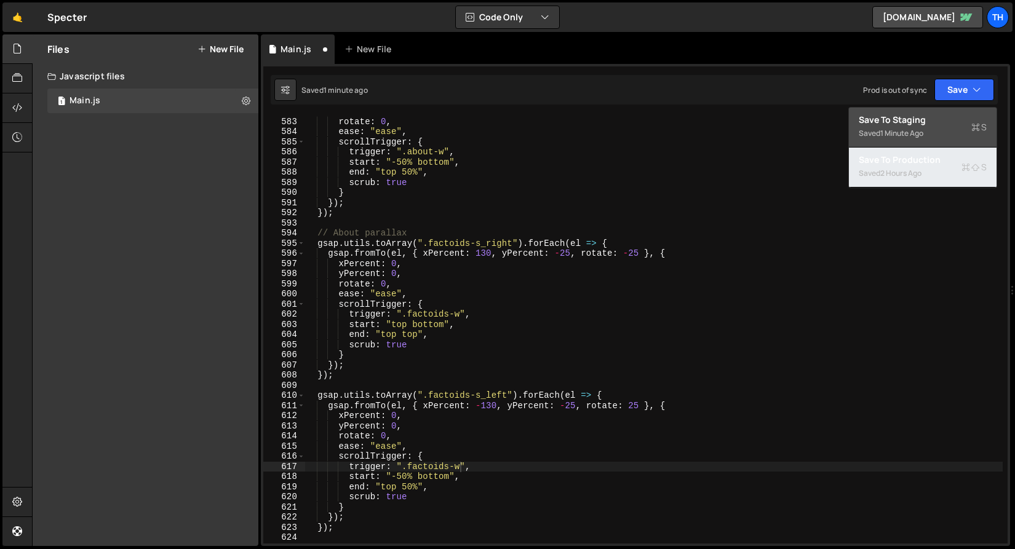
drag, startPoint x: 925, startPoint y: 150, endPoint x: 930, endPoint y: 111, distance: 39.7
click at [930, 111] on div "Save to Staging S Saved 1 minute ago Save to Production S Saved 2 hours ago Sav…" at bounding box center [922, 147] width 149 height 81
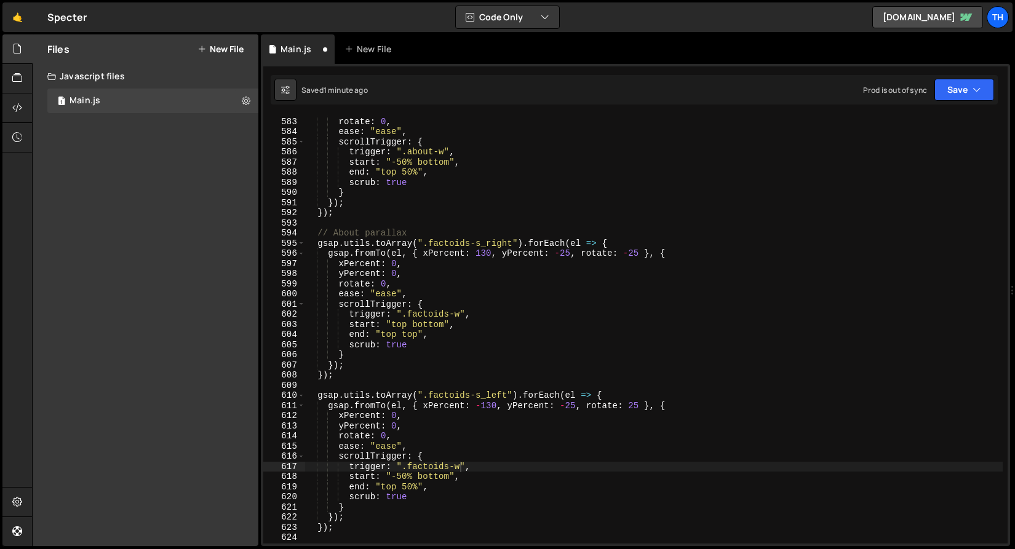
click at [930, 111] on div "trigger: ".factoids-w", 582 583 584 585 586 587 588 589 590 591 592 593 594 595…" at bounding box center [635, 305] width 749 height 482
click at [947, 95] on button "Save" at bounding box center [965, 90] width 60 height 22
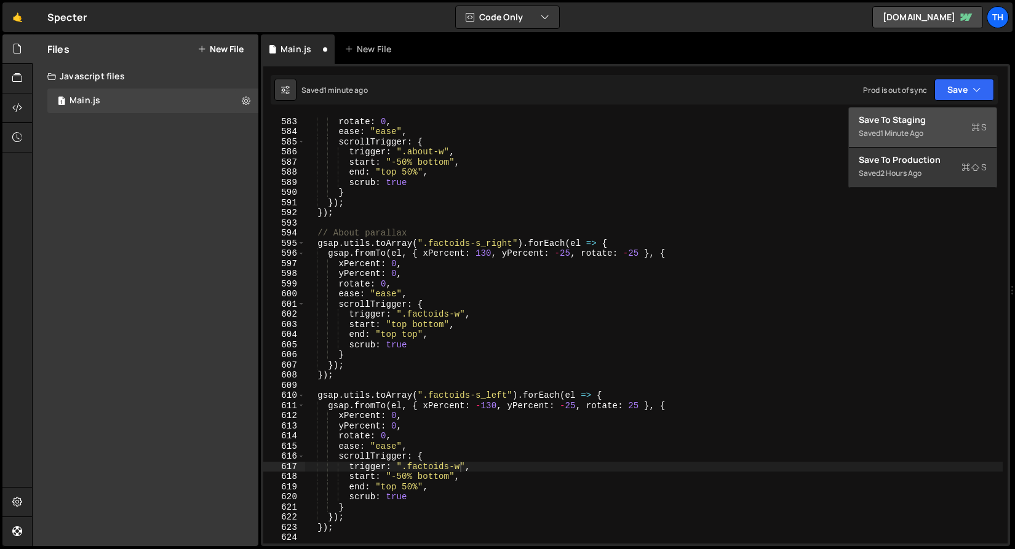
click at [944, 116] on div "Save to Staging S" at bounding box center [923, 120] width 128 height 12
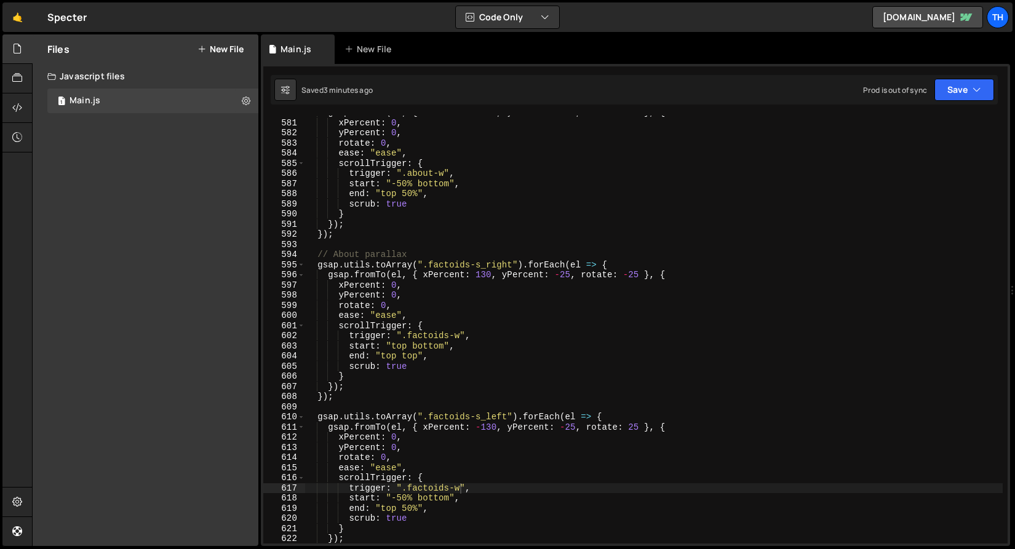
scroll to position [5892, 0]
click at [340, 260] on div "gsap . fromTo ( el , { xPercent : - 130 , yPercent : - 25 , rotate : 25 } , { x…" at bounding box center [654, 335] width 698 height 449
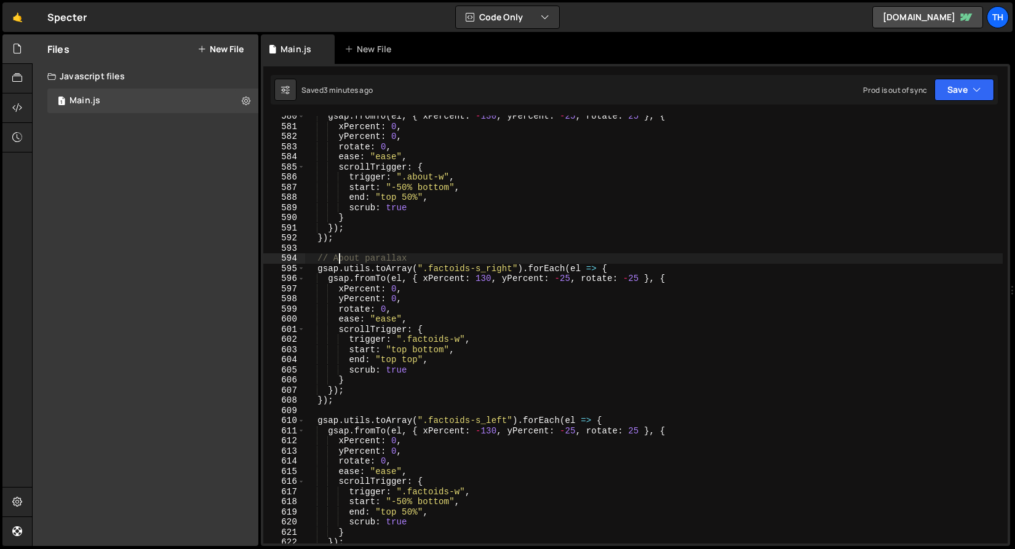
click at [340, 260] on div "gsap . fromTo ( el , { xPercent : - 130 , yPercent : - 25 , rotate : 25 } , { x…" at bounding box center [654, 335] width 698 height 449
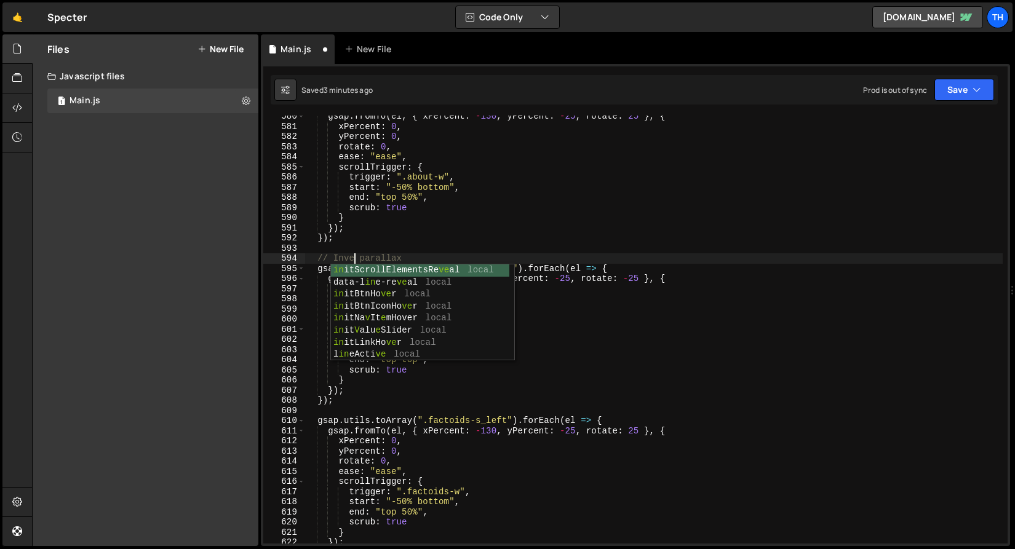
scroll to position [0, 4]
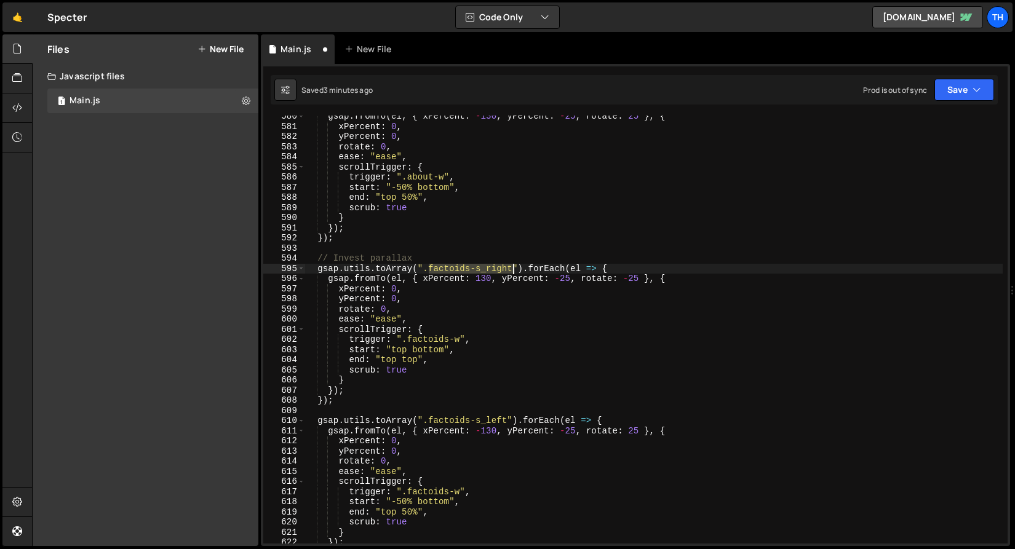
drag, startPoint x: 429, startPoint y: 268, endPoint x: 512, endPoint y: 266, distance: 82.5
click at [512, 266] on div "gsap . fromTo ( el , { xPercent : - 130 , yPercent : - 25 , rotate : 25 } , { x…" at bounding box center [654, 335] width 698 height 449
paste textarea "invest-s_info"
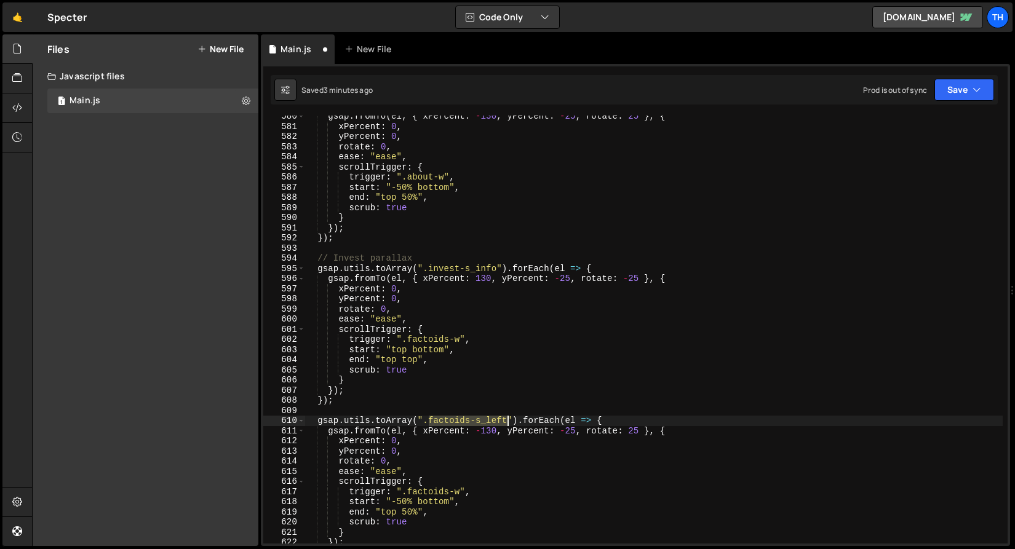
drag, startPoint x: 429, startPoint y: 423, endPoint x: 509, endPoint y: 423, distance: 79.4
click at [509, 423] on div "gsap . fromTo ( el , { xPercent : - 130 , yPercent : - 25 , rotate : 25 } , { x…" at bounding box center [654, 335] width 698 height 449
paste textarea "invest-s_char"
click at [455, 423] on div "gsap . fromTo ( el , { xPercent : - 130 , yPercent : - 25 , rotate : 25 } , { x…" at bounding box center [654, 335] width 698 height 449
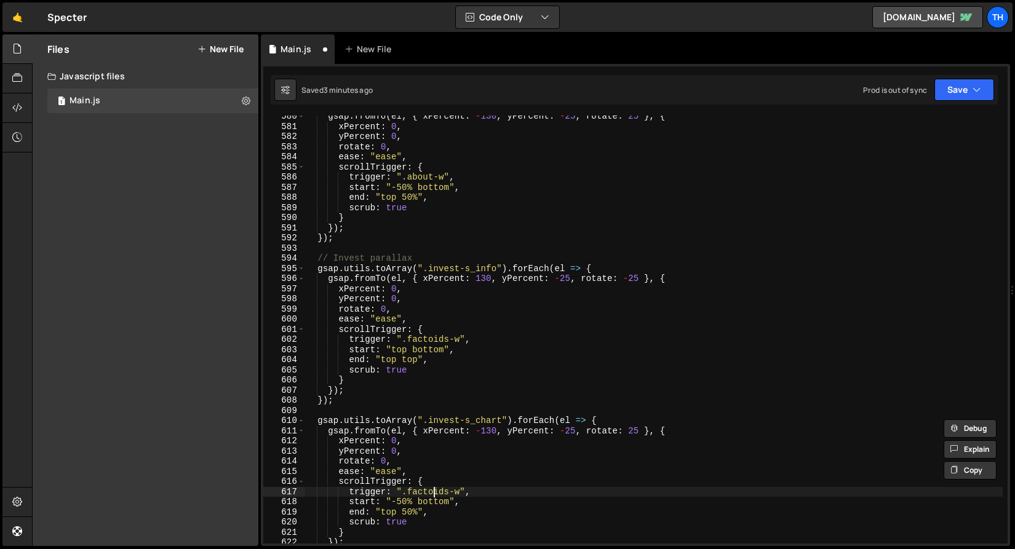
click at [435, 495] on div "gsap . fromTo ( el , { xPercent : - 130 , yPercent : - 25 , rotate : 25 } , { x…" at bounding box center [654, 335] width 698 height 449
paste textarea "invest"
click at [935, 100] on div "Upgrade to Edit Save Save to Staging S Saved 3 minutes ago Save to Production S…" at bounding box center [965, 90] width 60 height 22
click at [939, 93] on button "Save" at bounding box center [965, 90] width 60 height 22
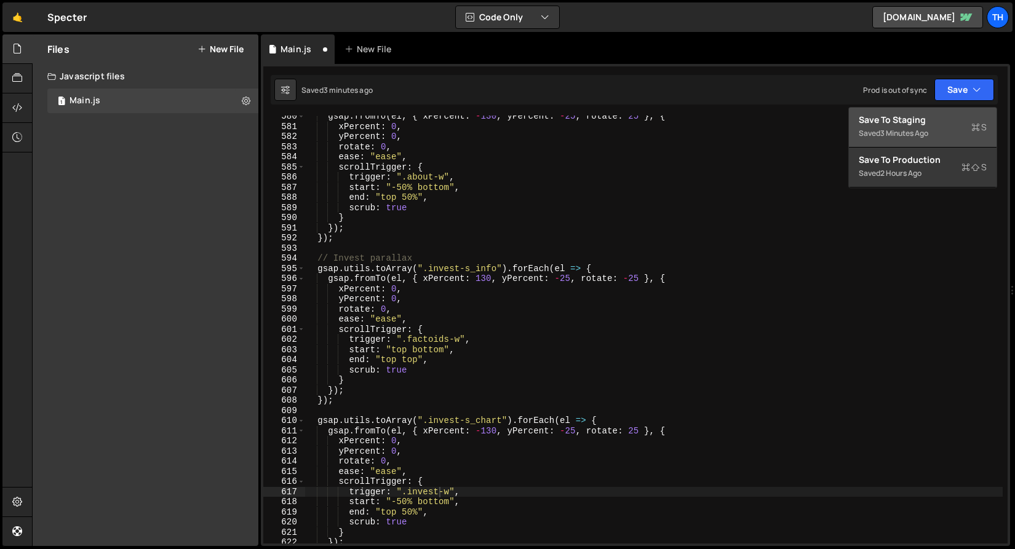
click at [934, 115] on div "Save to Staging S" at bounding box center [923, 120] width 128 height 12
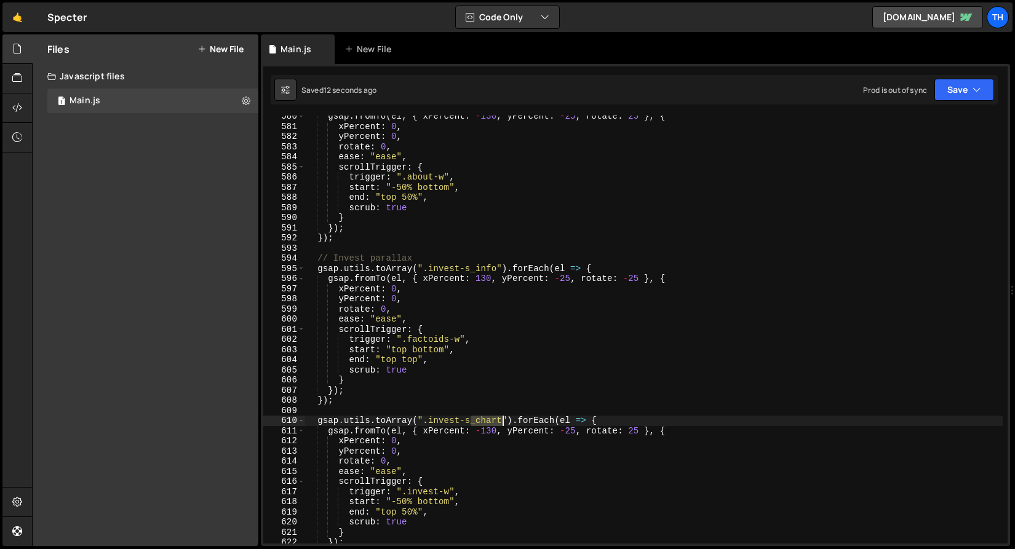
drag, startPoint x: 472, startPoint y: 423, endPoint x: 504, endPoint y: 423, distance: 32.0
click at [504, 423] on div "gsap . fromTo ( el , { xPercent : - 130 , yPercent : - 25 , rotate : 25 } , { x…" at bounding box center [654, 335] width 698 height 449
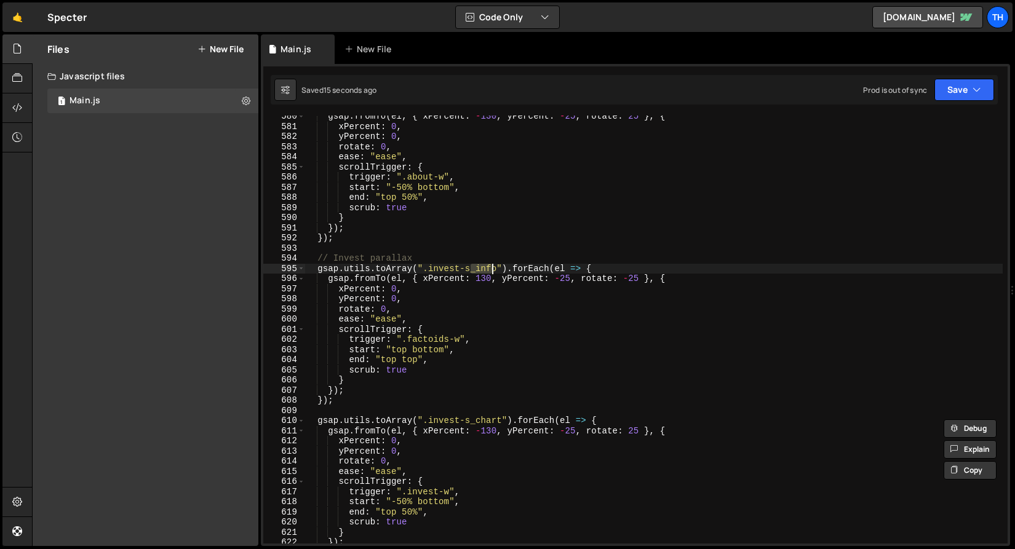
drag, startPoint x: 473, startPoint y: 270, endPoint x: 495, endPoint y: 269, distance: 22.8
click at [495, 269] on div "gsap . fromTo ( el , { xPercent : - 130 , yPercent : - 25 , rotate : 25 } , { x…" at bounding box center [654, 335] width 698 height 449
paste textarea "chart"
click at [491, 422] on div "gsap . fromTo ( el , { xPercent : - 130 , yPercent : - 25 , rotate : 25 } , { x…" at bounding box center [654, 335] width 698 height 449
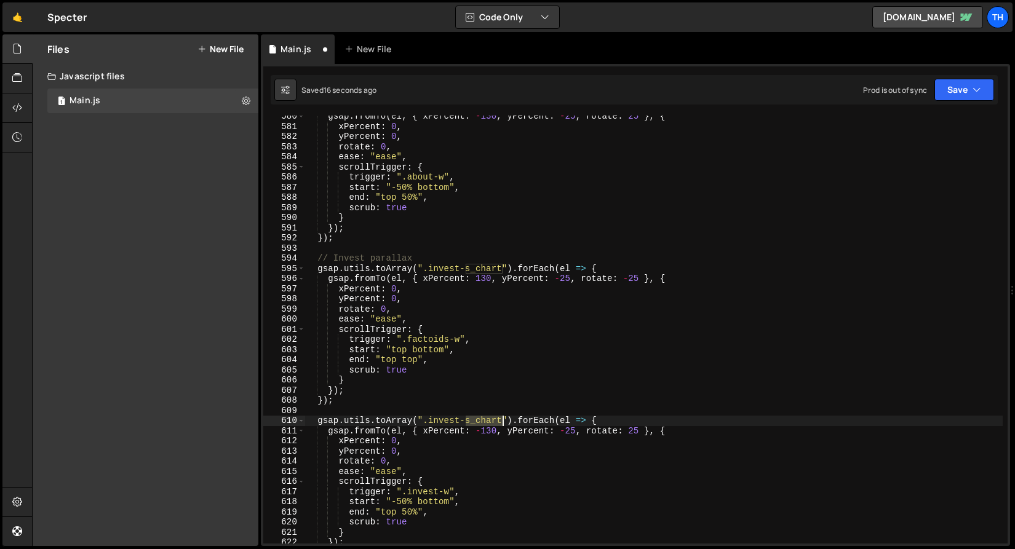
click at [491, 422] on div "gsap . fromTo ( el , { xPercent : - 130 , yPercent : - 25 , rotate : 25 } , { x…" at bounding box center [654, 335] width 698 height 449
click at [962, 86] on button "Save" at bounding box center [965, 90] width 60 height 22
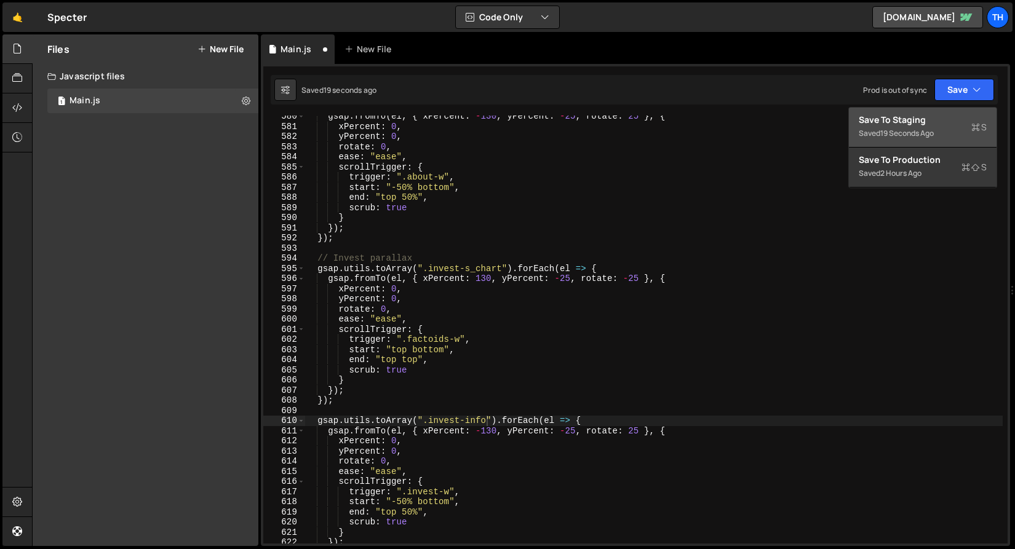
click at [959, 129] on div "Saved 19 seconds ago" at bounding box center [923, 133] width 128 height 15
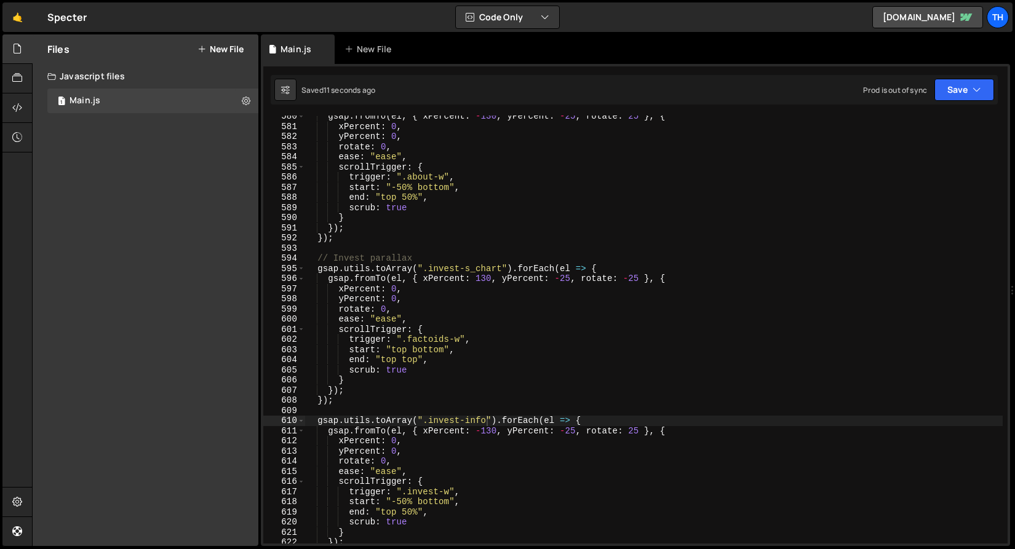
click at [467, 420] on div "gsap . fromTo ( el , { xPercent : - 130 , yPercent : - 25 , rotate : 25 } , { x…" at bounding box center [654, 335] width 698 height 449
click at [479, 268] on div "gsap . fromTo ( el , { xPercent : - 130 , yPercent : - 25 , rotate : 25 } , { x…" at bounding box center [654, 335] width 698 height 449
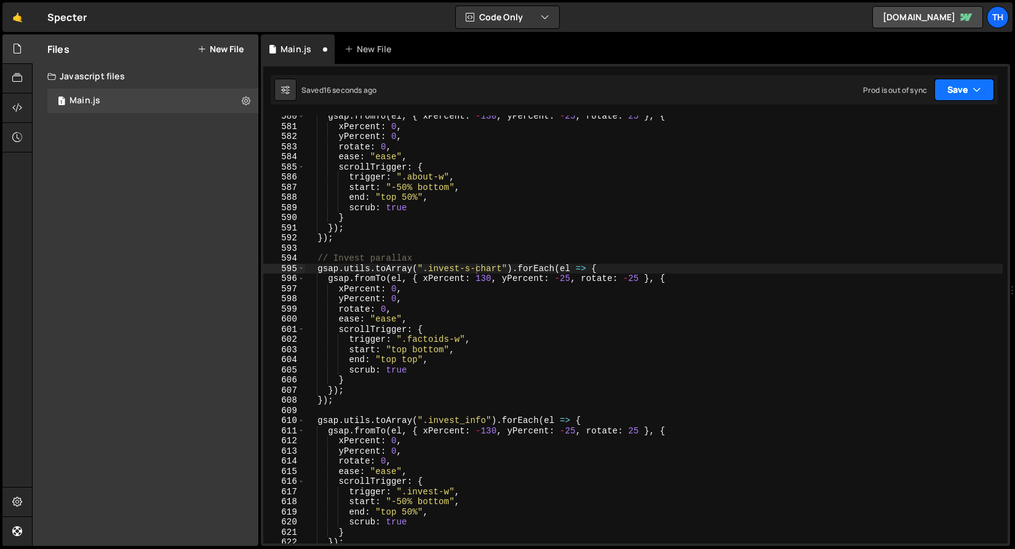
click at [969, 98] on button "Save" at bounding box center [965, 90] width 60 height 22
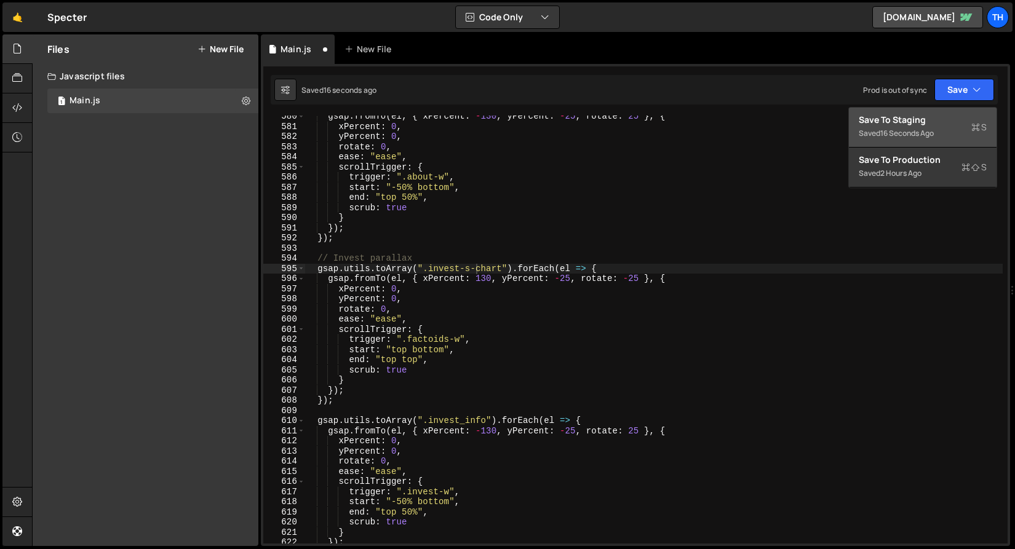
click at [959, 130] on div "Saved 16 seconds ago" at bounding box center [923, 133] width 128 height 15
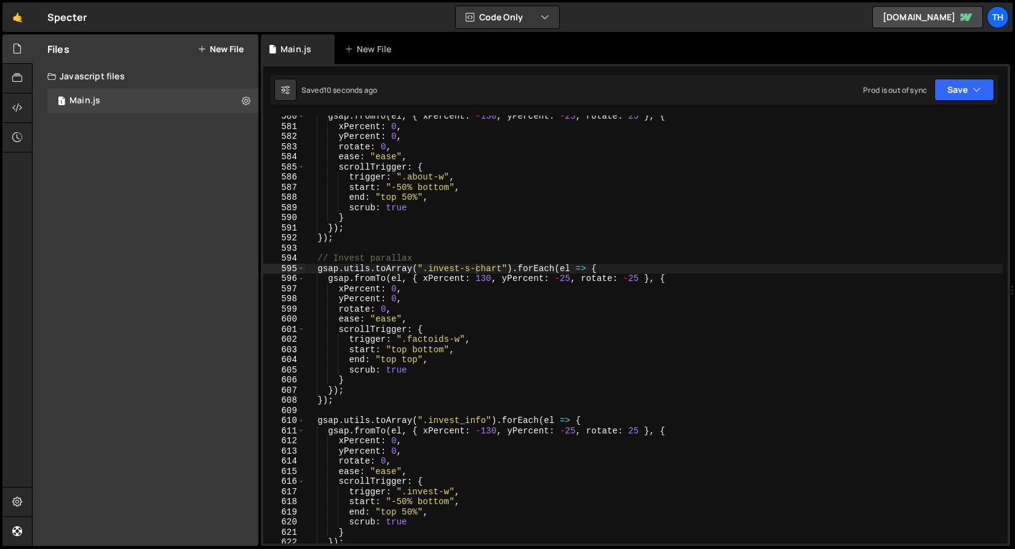
click at [482, 270] on div "gsap . fromTo ( el , { xPercent : - 130 , yPercent : - 25 , rotate : 25 } , { x…" at bounding box center [654, 335] width 698 height 449
click at [479, 270] on div "gsap . fromTo ( el , { xPercent : - 130 , yPercent : - 25 , rotate : 25 } , { x…" at bounding box center [654, 335] width 698 height 449
drag, startPoint x: 461, startPoint y: 267, endPoint x: 470, endPoint y: 268, distance: 9.2
click at [470, 268] on div "gsap . fromTo ( el , { xPercent : - 130 , yPercent : - 25 , rotate : 25 } , { x…" at bounding box center [654, 335] width 698 height 449
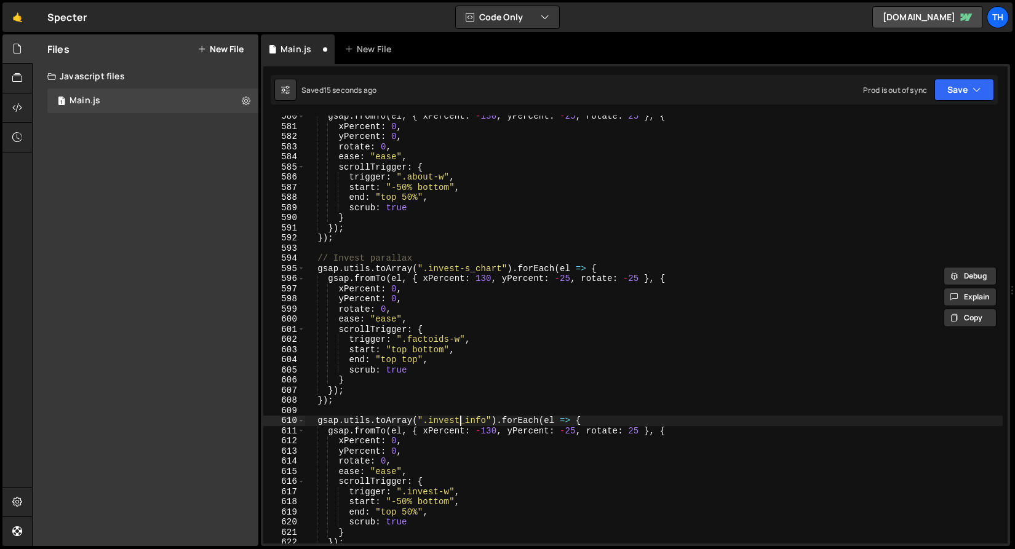
click at [460, 423] on div "gsap . fromTo ( el , { xPercent : - 130 , yPercent : - 25 , rotate : 25 } , { x…" at bounding box center [654, 335] width 698 height 449
paste textarea "-s"
click at [951, 95] on button "Save" at bounding box center [965, 90] width 60 height 22
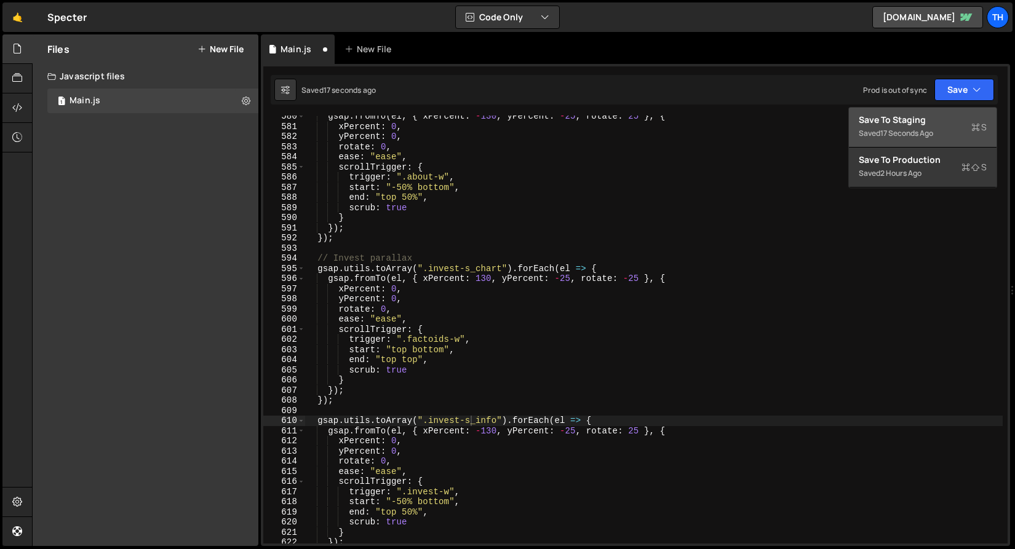
click at [946, 116] on div "Save to Staging S" at bounding box center [923, 120] width 128 height 12
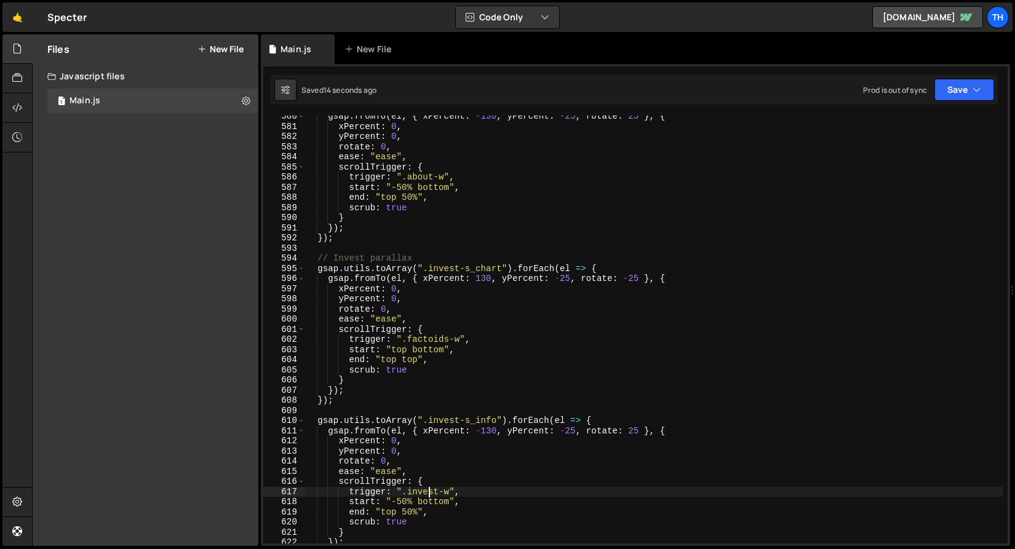
click at [427, 492] on div "gsap . fromTo ( el , { xPercent : - 130 , yPercent : - 25 , rotate : 25 } , { x…" at bounding box center [654, 335] width 698 height 449
click at [425, 336] on div "gsap . fromTo ( el , { xPercent : - 130 , yPercent : - 25 , rotate : 25 } , { x…" at bounding box center [654, 335] width 698 height 449
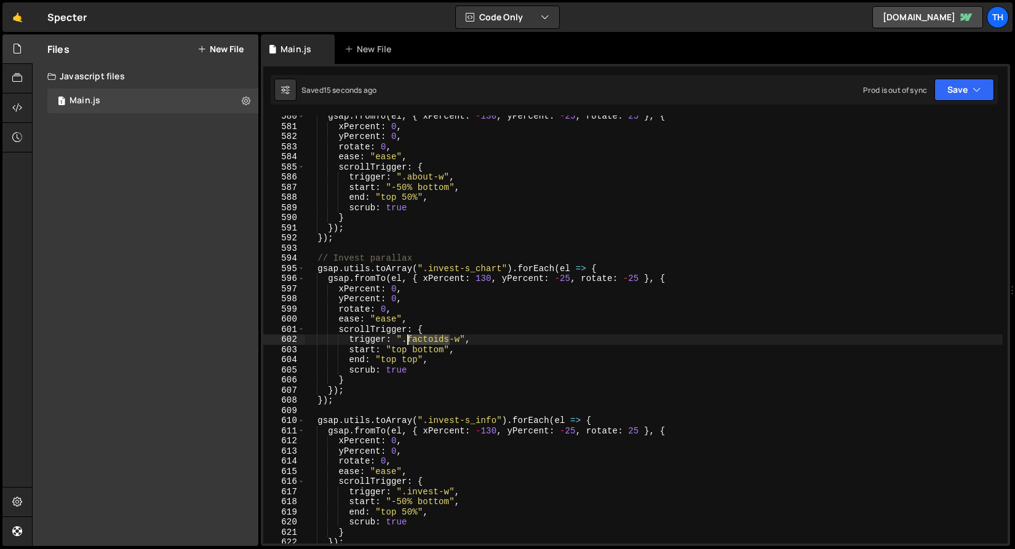
click at [425, 336] on div "gsap . fromTo ( el , { xPercent : - 130 , yPercent : - 25 , rotate : 25 } , { x…" at bounding box center [654, 335] width 698 height 449
paste textarea "invest"
click at [962, 88] on button "Save" at bounding box center [965, 90] width 60 height 22
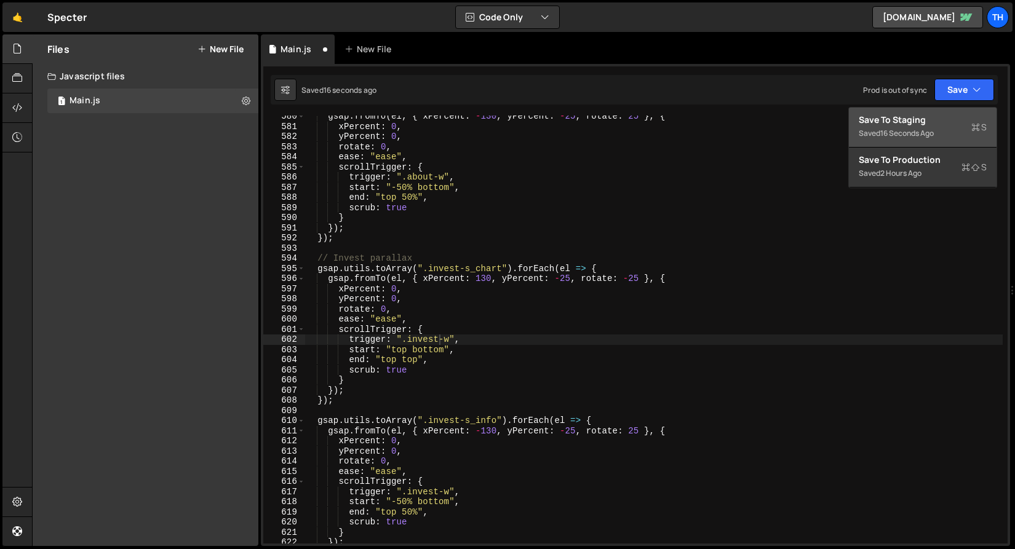
click at [943, 125] on div "Save to Staging S" at bounding box center [923, 120] width 128 height 12
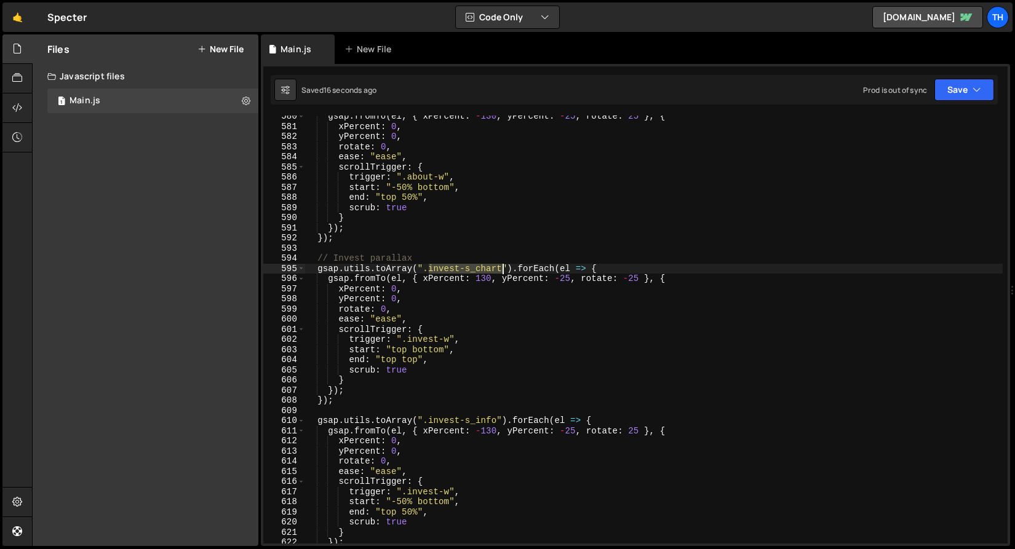
drag, startPoint x: 431, startPoint y: 269, endPoint x: 504, endPoint y: 268, distance: 73.2
click at [504, 268] on div "gsap . fromTo ( el , { xPercent : - 130 , yPercent : - 25 , rotate : 25 } , { x…" at bounding box center [654, 335] width 698 height 449
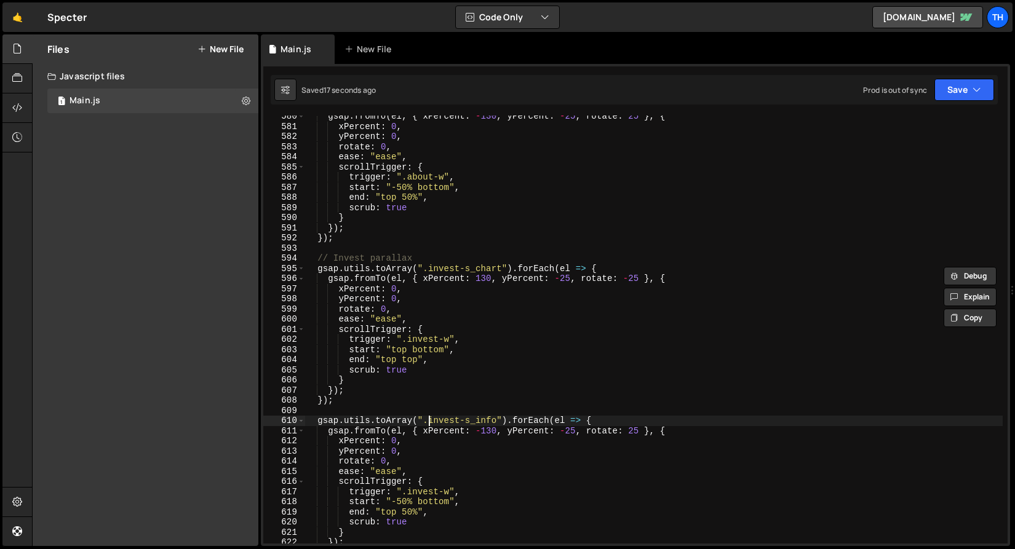
click at [429, 423] on div "gsap . fromTo ( el , { xPercent : - 130 , yPercent : - 25 , rotate : 25 } , { x…" at bounding box center [654, 335] width 698 height 449
paste textarea "chartinvest-s_"
drag, startPoint x: 503, startPoint y: 423, endPoint x: 569, endPoint y: 421, distance: 66.5
click at [569, 420] on div "gsap . fromTo ( el , { xPercent : - 130 , yPercent : - 25 , rotate : 25 } , { x…" at bounding box center [654, 335] width 698 height 449
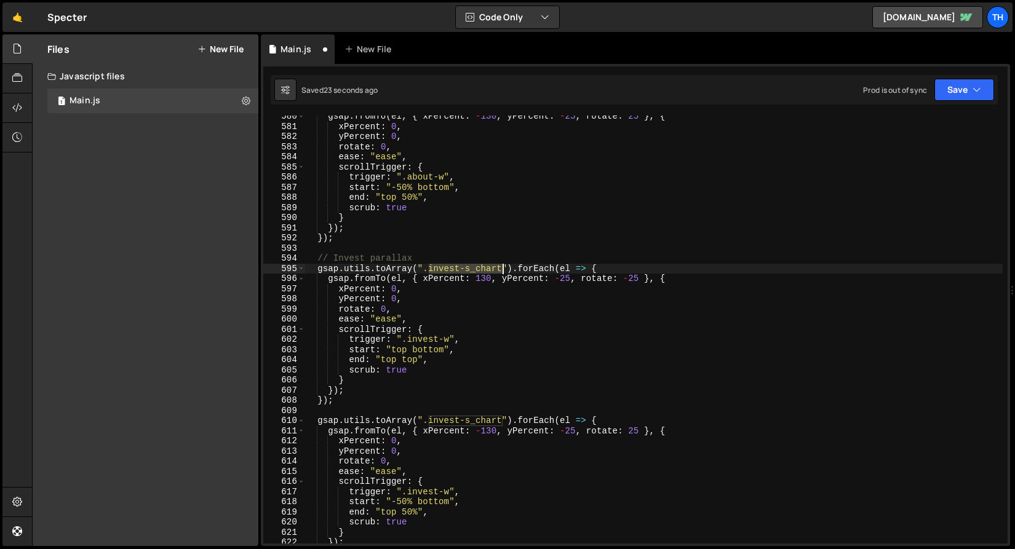
drag, startPoint x: 429, startPoint y: 268, endPoint x: 504, endPoint y: 267, distance: 75.1
click at [504, 267] on div "gsap . fromTo ( el , { xPercent : - 130 , yPercent : - 25 , rotate : 25 } , { x…" at bounding box center [654, 335] width 698 height 449
paste textarea "info"
click at [964, 98] on button "Save" at bounding box center [965, 90] width 60 height 22
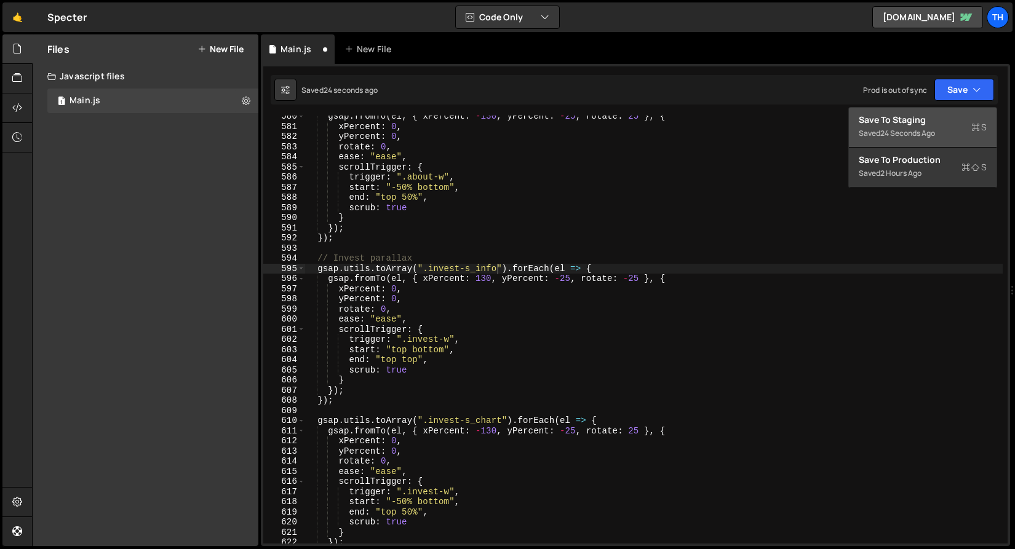
click at [951, 116] on div "Save to Staging S" at bounding box center [923, 120] width 128 height 12
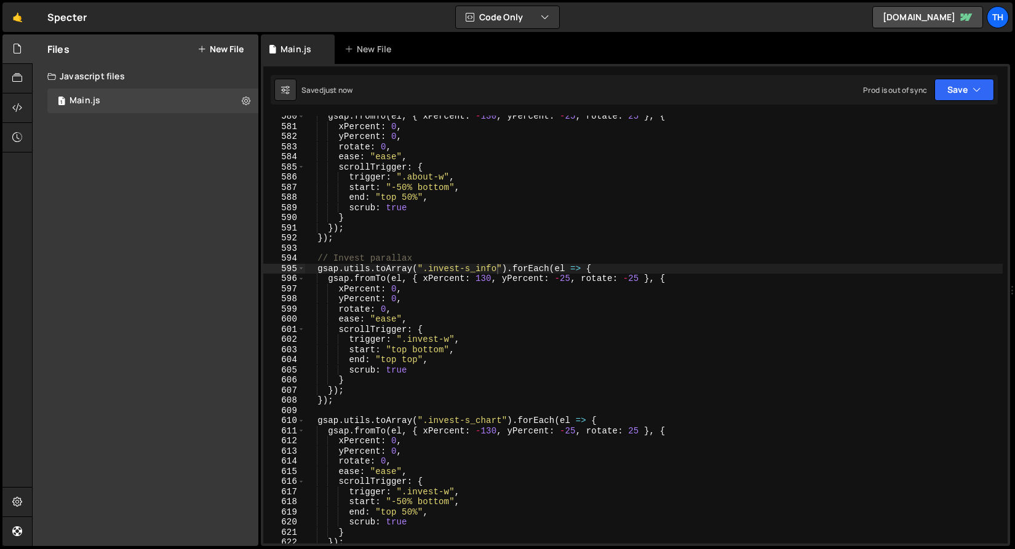
click at [476, 279] on div "gsap . fromTo ( el , { xPercent : - 130 , yPercent : - 25 , rotate : 25 } , { x…" at bounding box center [654, 335] width 698 height 449
click at [483, 431] on div "gsap . fromTo ( el , { xPercent : - 130 , yPercent : - 25 , rotate : 25 } , { x…" at bounding box center [654, 335] width 698 height 449
click at [636, 277] on div "gsap . fromTo ( el , { xPercent : - 130 , yPercent : - 25 , rotate : 25 } , { x…" at bounding box center [654, 335] width 698 height 449
click at [626, 428] on div "gsap . fromTo ( el , { xPercent : - 130 , yPercent : - 25 , rotate : 25 } , { x…" at bounding box center [654, 335] width 698 height 449
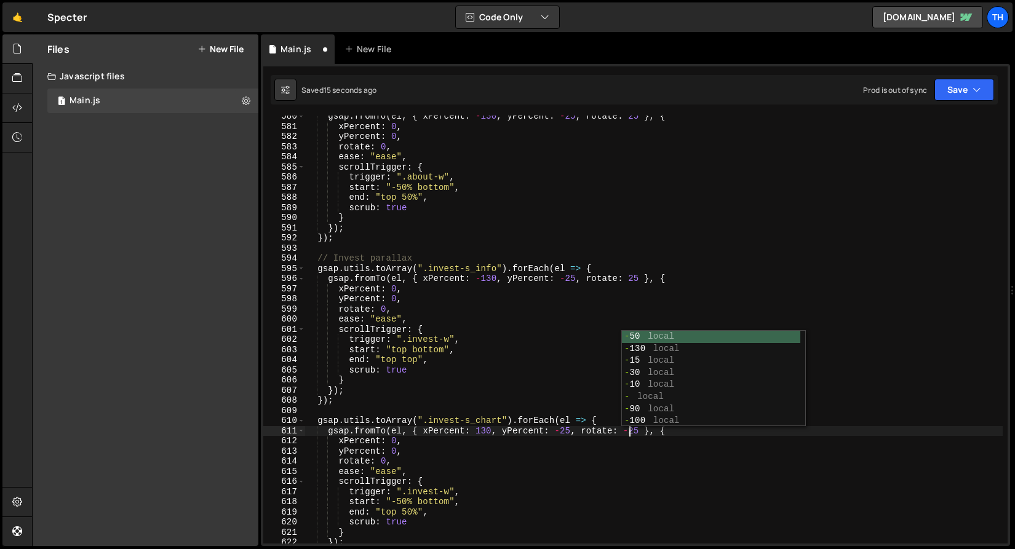
scroll to position [0, 22]
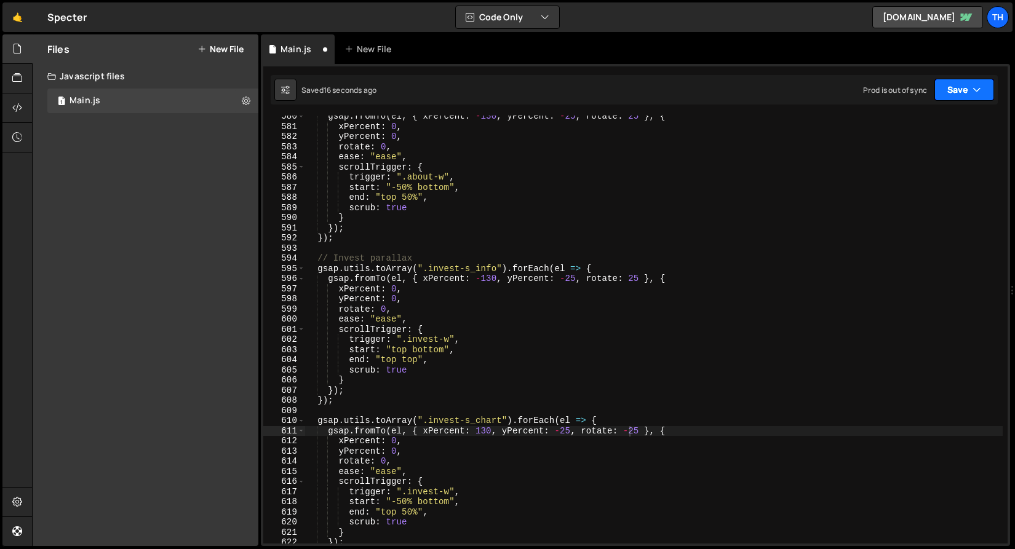
click at [956, 95] on button "Save" at bounding box center [965, 90] width 60 height 22
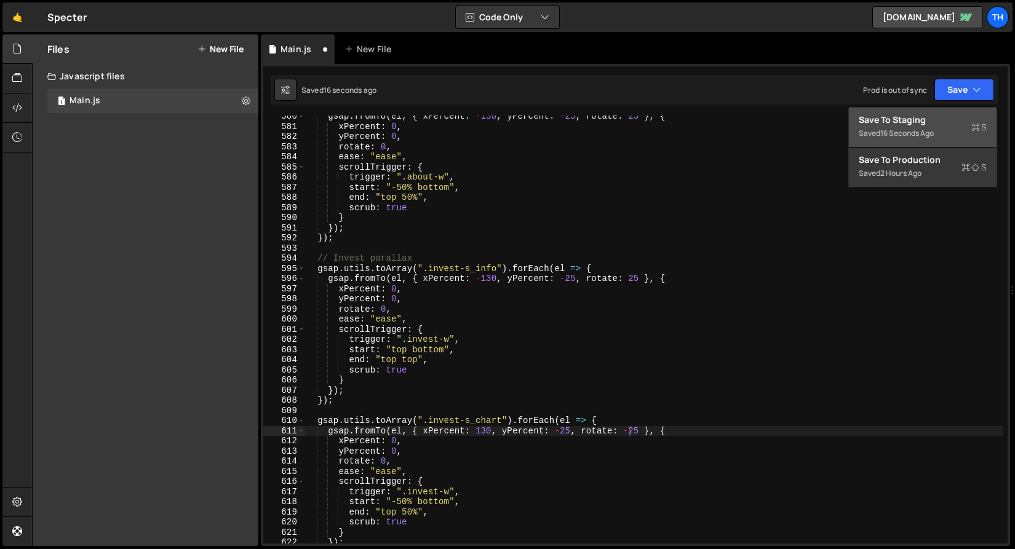
click at [956, 110] on button "Save to Staging S Saved 16 seconds ago" at bounding box center [923, 128] width 148 height 40
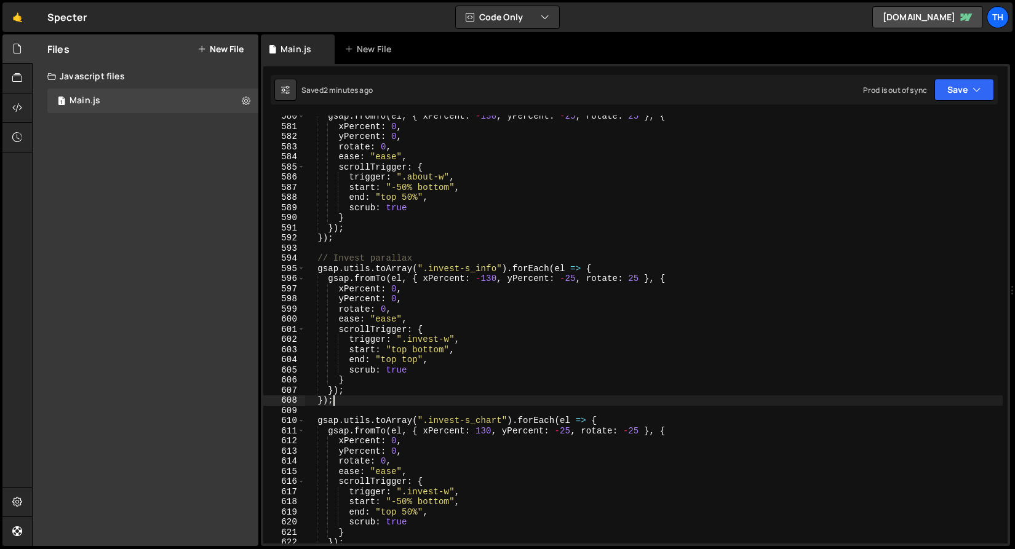
scroll to position [0, 1]
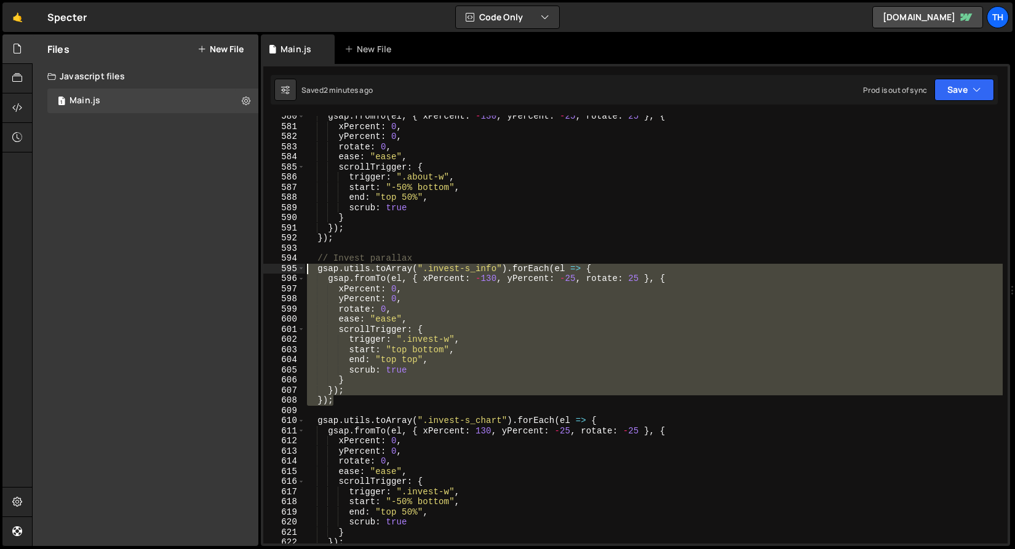
drag, startPoint x: 349, startPoint y: 400, endPoint x: 246, endPoint y: 268, distance: 167.5
click at [246, 268] on div "Files New File Javascript files 1 Main.js 0 CSS files Copy share link Edit File…" at bounding box center [523, 290] width 983 height 512
click at [349, 400] on div "gsap . fromTo ( el , { xPercent : - 130 , yPercent : - 25 , rotate : 25 } , { x…" at bounding box center [654, 330] width 698 height 428
drag, startPoint x: 351, startPoint y: 400, endPoint x: 237, endPoint y: 258, distance: 181.2
click at [237, 258] on div "Files New File Javascript files 1 Main.js 0 CSS files Copy share link Edit File…" at bounding box center [523, 290] width 983 height 512
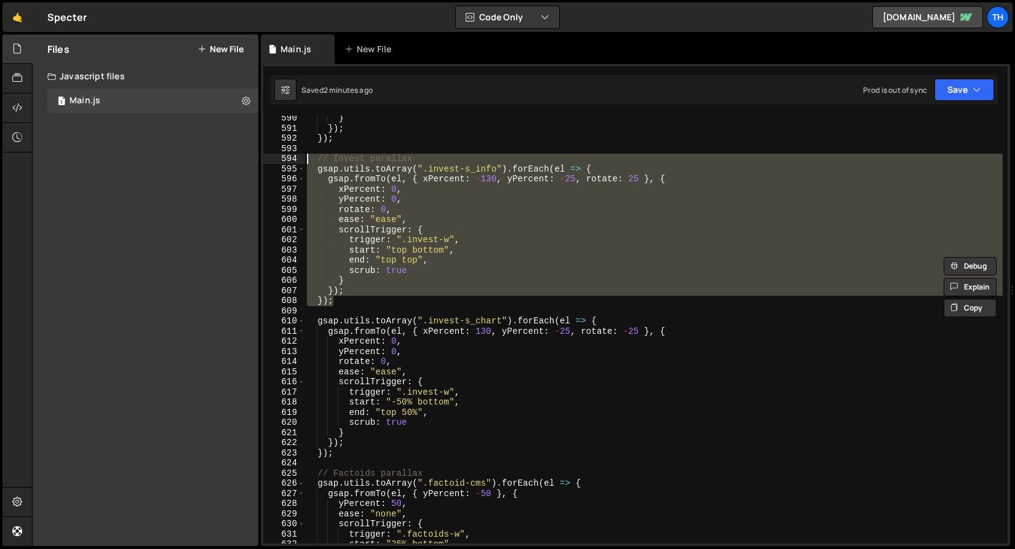
scroll to position [6002, 0]
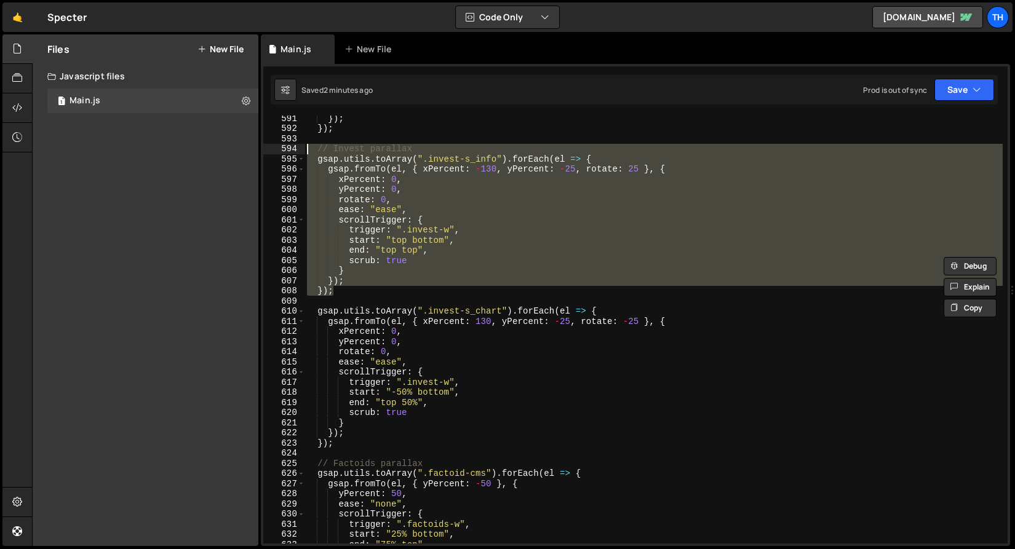
click at [326, 448] on div "}) ; }) ; // Invest parallax gsap . utils . toArray ( ".invest-s_info" ) . forE…" at bounding box center [654, 337] width 698 height 449
type textarea "});"
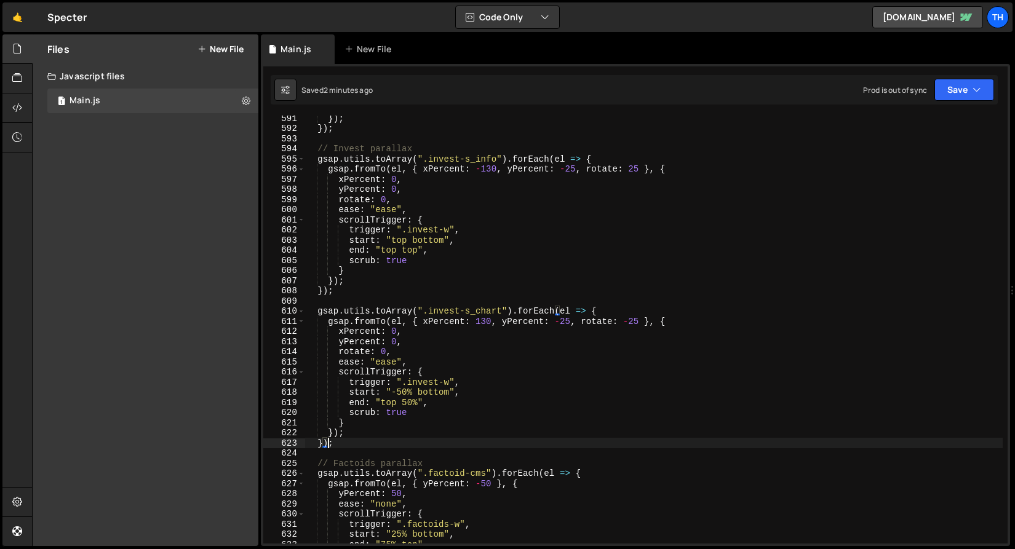
click at [326, 450] on div "}) ; }) ; // Invest parallax gsap . utils . toArray ( ".invest-s_info" ) . forE…" at bounding box center [654, 337] width 698 height 449
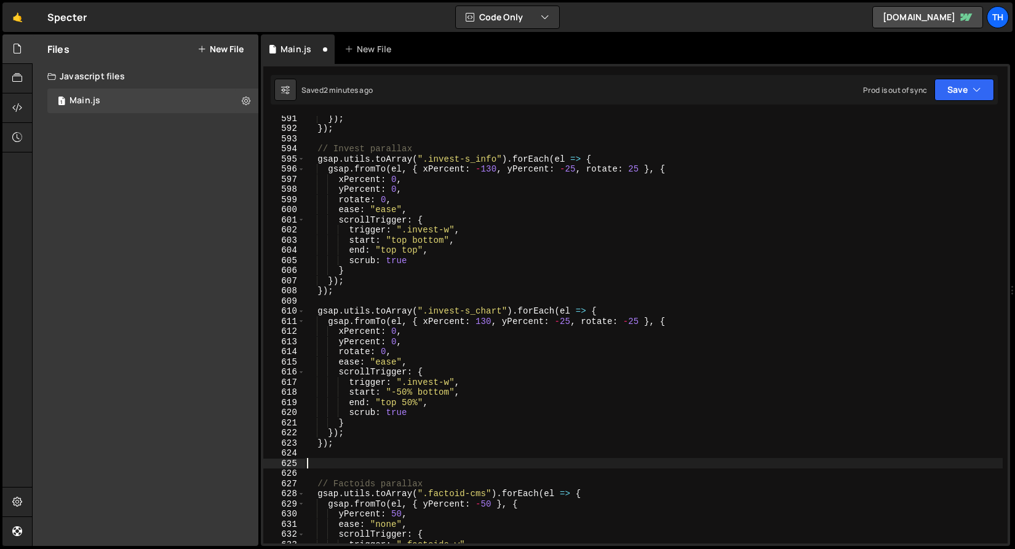
paste textarea "});"
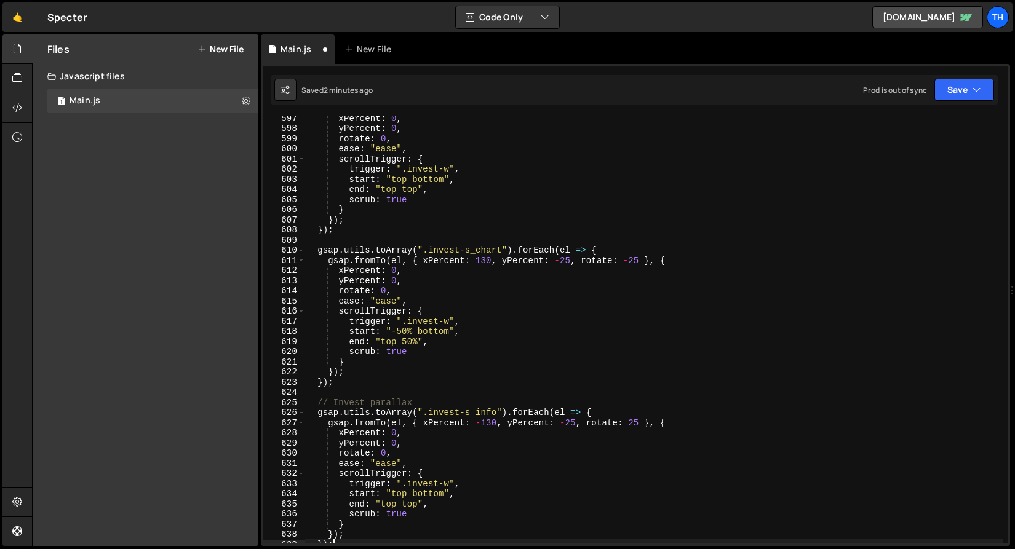
scroll to position [6063, 0]
click at [354, 398] on div "xPercent : 0 , yPercent : 0 , rotate : 0 , ease : "ease" , scrollTrigger : { tr…" at bounding box center [654, 338] width 698 height 449
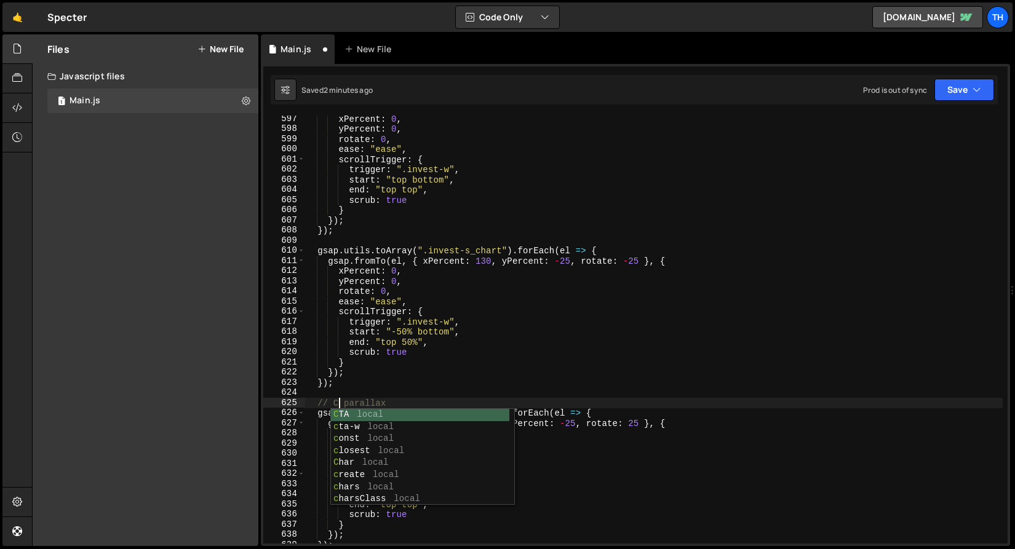
type textarea "// CTA parallax"
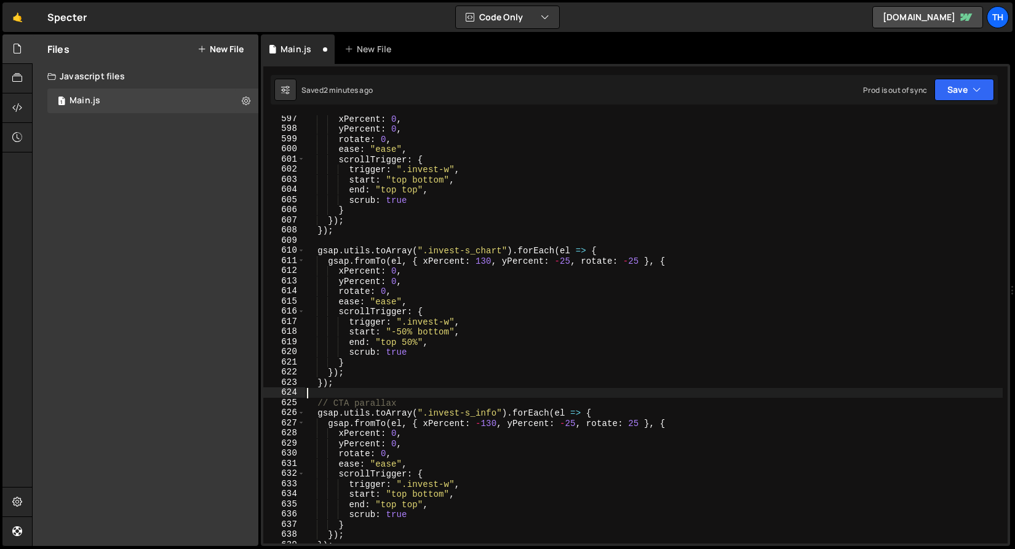
click at [380, 391] on div "xPercent : 0 , yPercent : 0 , rotate : 0 , ease : "ease" , scrollTrigger : { tr…" at bounding box center [654, 338] width 698 height 449
click at [380, 404] on div "xPercent : 0 , yPercent : 0 , rotate : 0 , ease : "ease" , scrollTrigger : { tr…" at bounding box center [654, 338] width 698 height 449
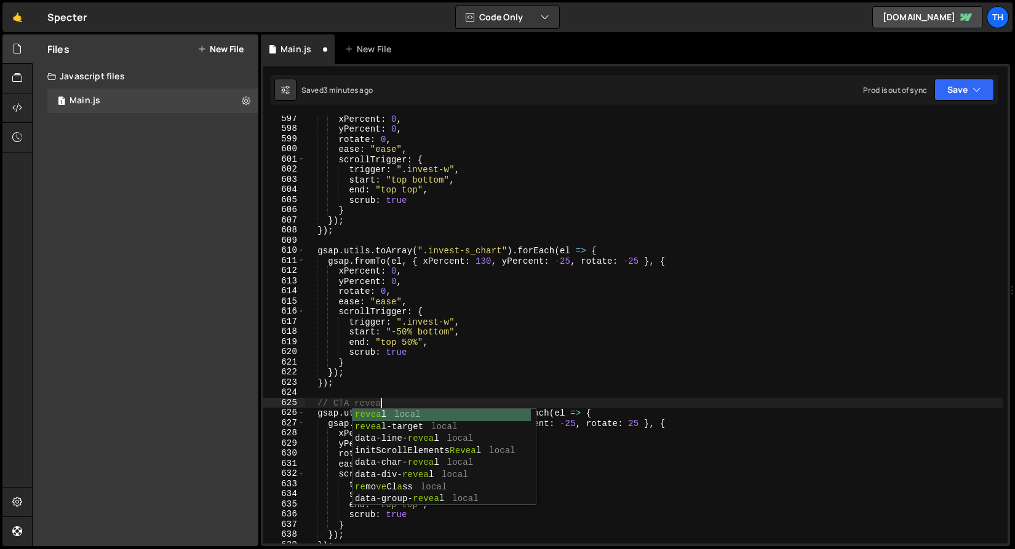
scroll to position [0, 5]
click at [372, 404] on div "xPercent : 0 , yPercent : 0 , rotate : 0 , ease : "ease" , scrollTrigger : { tr…" at bounding box center [654, 338] width 698 height 449
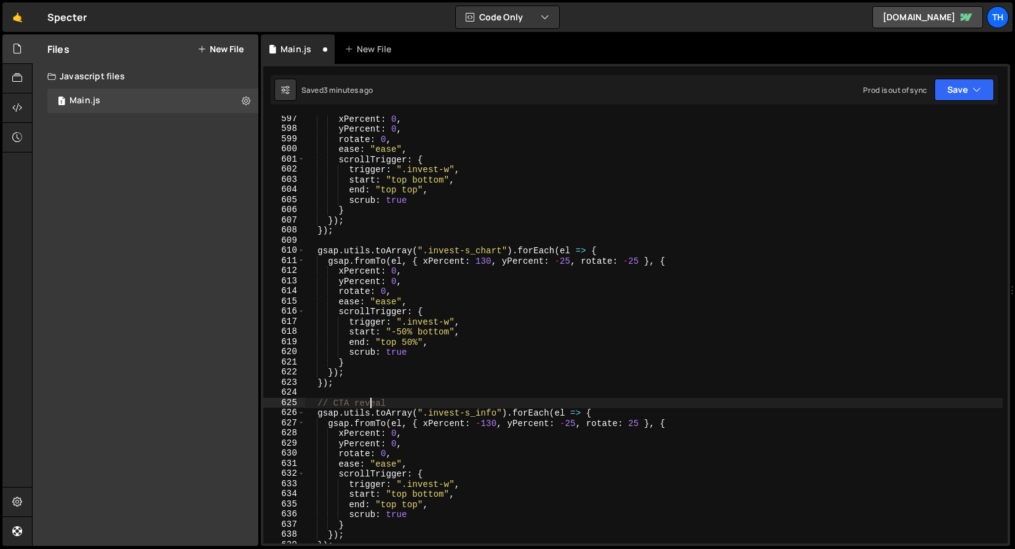
click at [372, 404] on div "xPercent : 0 , yPercent : 0 , rotate : 0 , ease : "ease" , scrollTrigger : { tr…" at bounding box center [654, 338] width 698 height 449
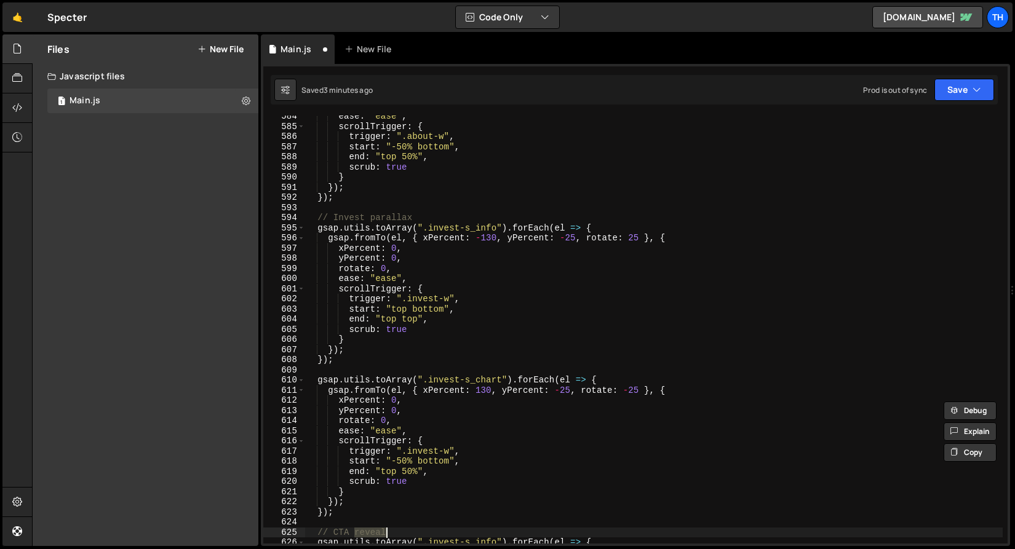
scroll to position [5880, 0]
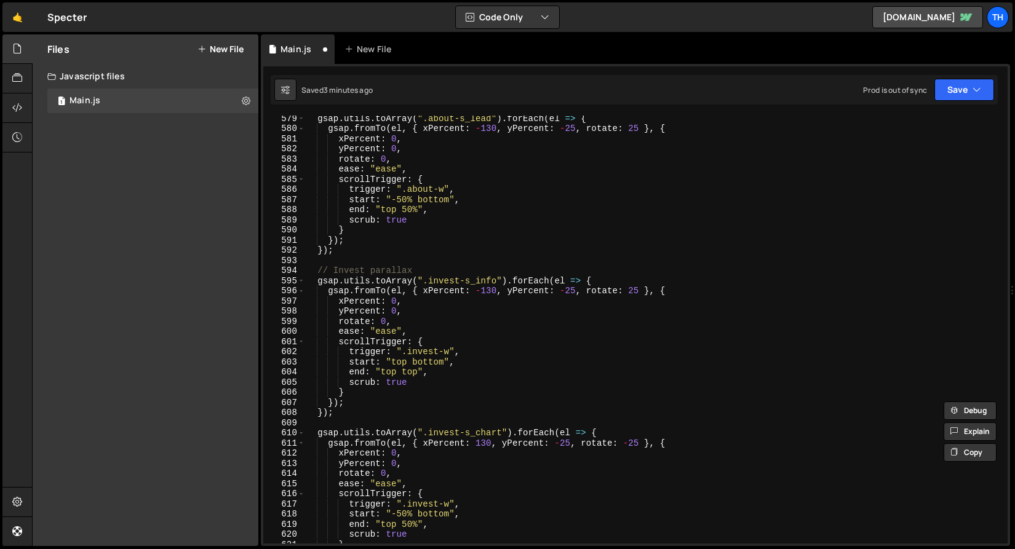
click at [396, 277] on div "gsap . utils . toArray ( ".about-s_lead" ) . forEach ( el => { gsap . fromTo ( …" at bounding box center [654, 337] width 698 height 449
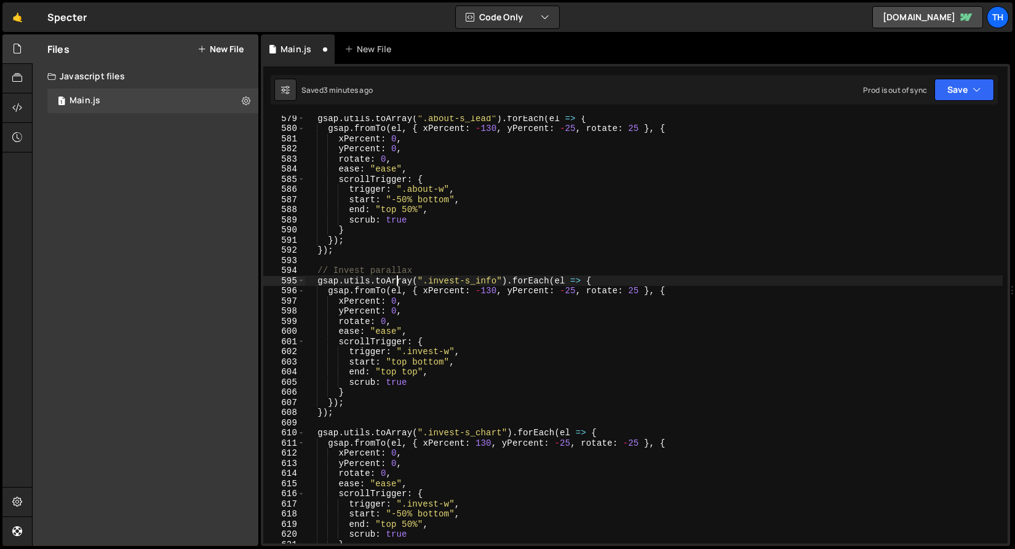
click at [396, 277] on div "gsap . utils . toArray ( ".about-s_lead" ) . forEach ( el => { gsap . fromTo ( …" at bounding box center [654, 337] width 698 height 449
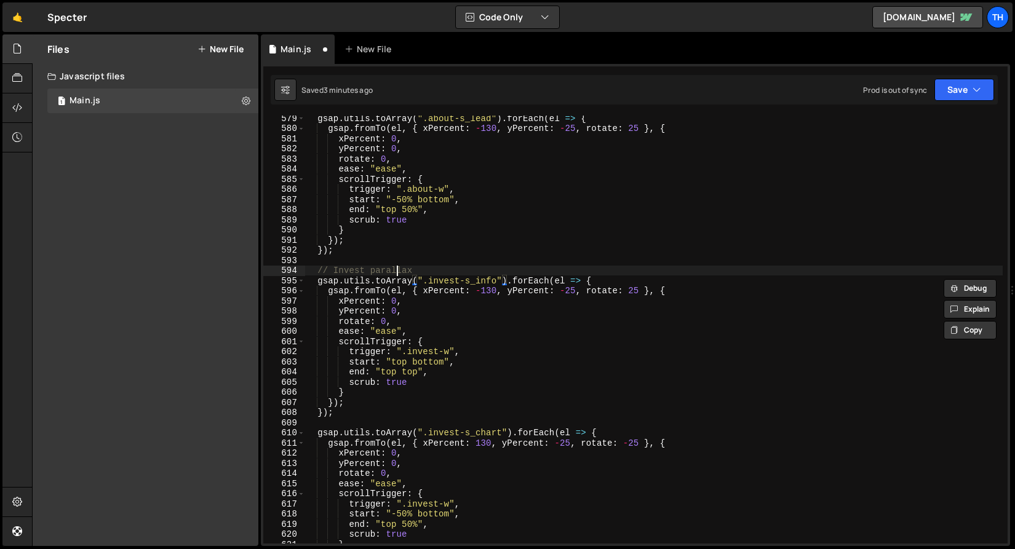
click at [396, 273] on div "gsap . utils . toArray ( ".about-s_lead" ) . forEach ( el => { gsap . fromTo ( …" at bounding box center [654, 337] width 698 height 449
paste textarea "reveal"
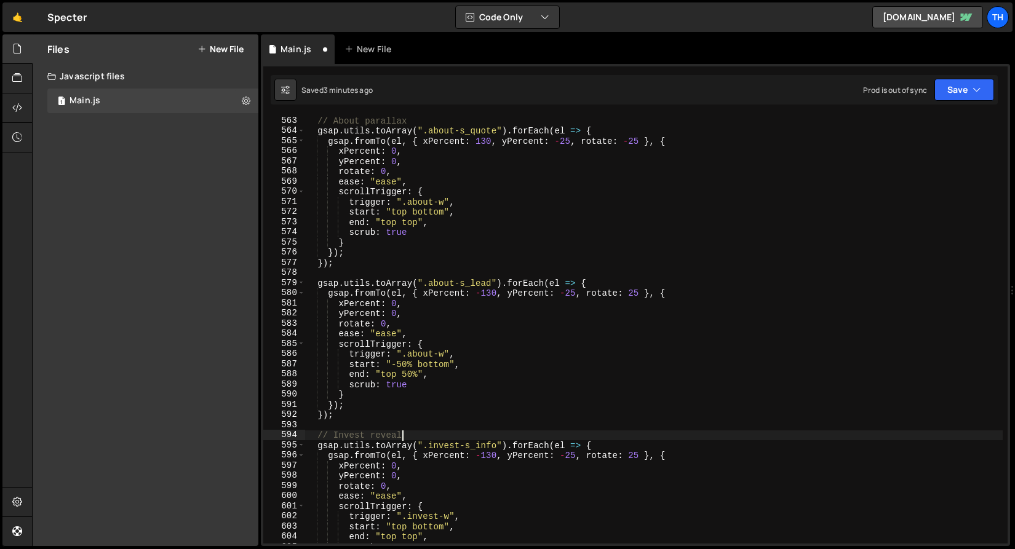
scroll to position [5681, 0]
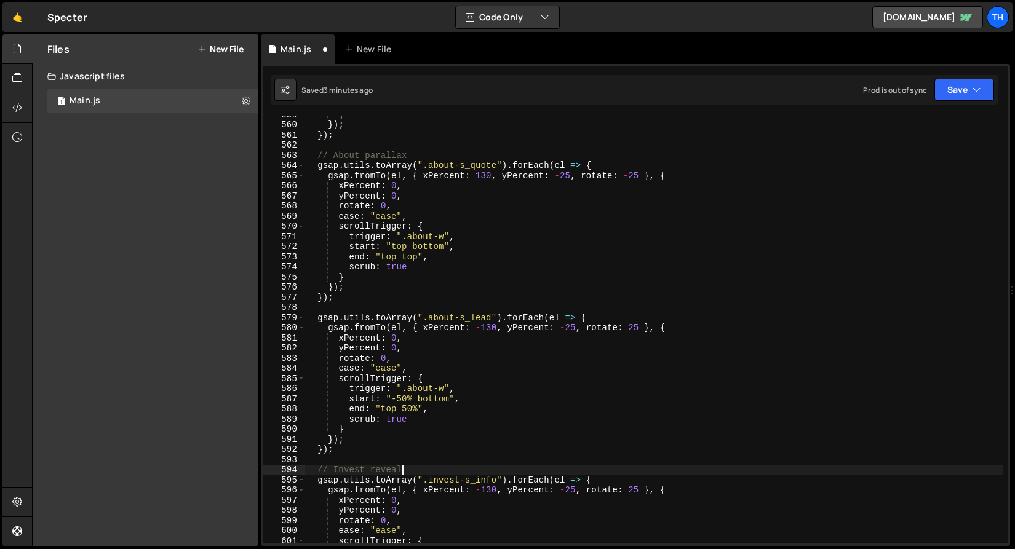
click at [380, 162] on div "} }) ; }) ; // About parallax gsap . utils . toArray ( ".about-s_quote" ) . for…" at bounding box center [654, 334] width 698 height 449
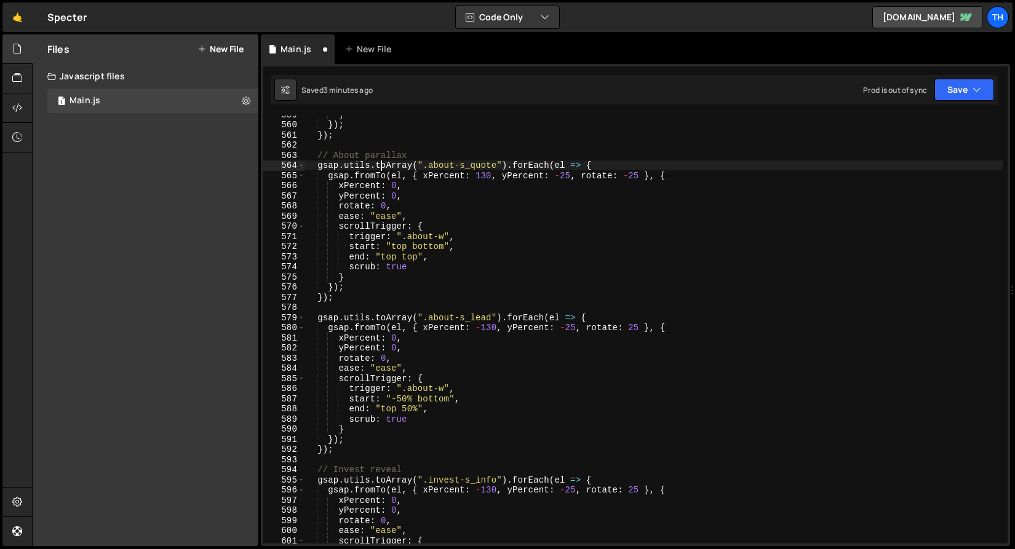
click at [380, 162] on div "} }) ; }) ; // About parallax gsap . utils . toArray ( ".about-s_quote" ) . for…" at bounding box center [654, 334] width 698 height 449
click at [380, 156] on div "} }) ; }) ; // About parallax gsap . utils . toArray ( ".about-s_quote" ) . for…" at bounding box center [654, 334] width 698 height 449
paste textarea "reveal"
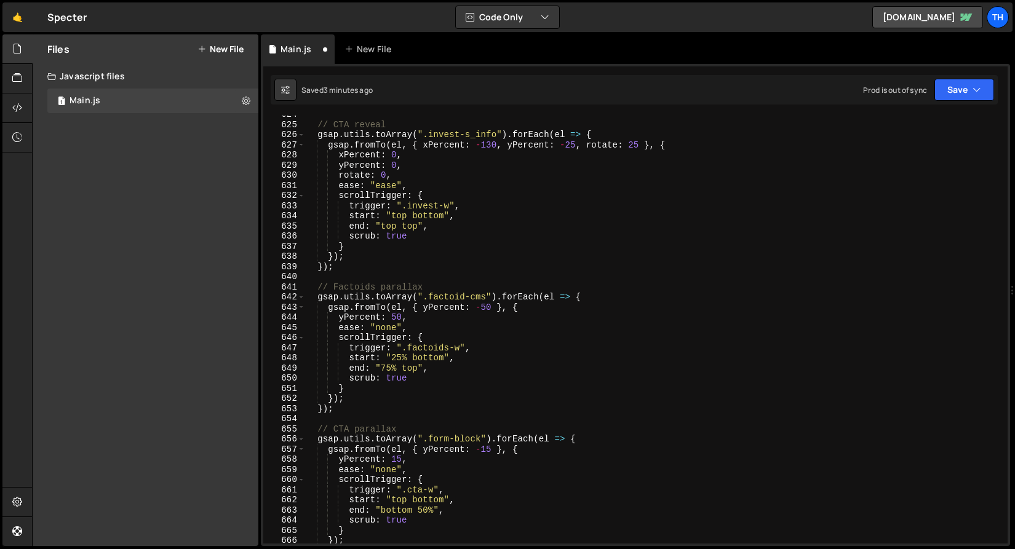
scroll to position [6341, 0]
drag, startPoint x: 431, startPoint y: 437, endPoint x: 480, endPoint y: 439, distance: 49.2
click at [480, 439] on div "// CTA reveal gsap . utils . toArray ( ".invest-s_info" ) . forEach ( el => { g…" at bounding box center [654, 334] width 698 height 449
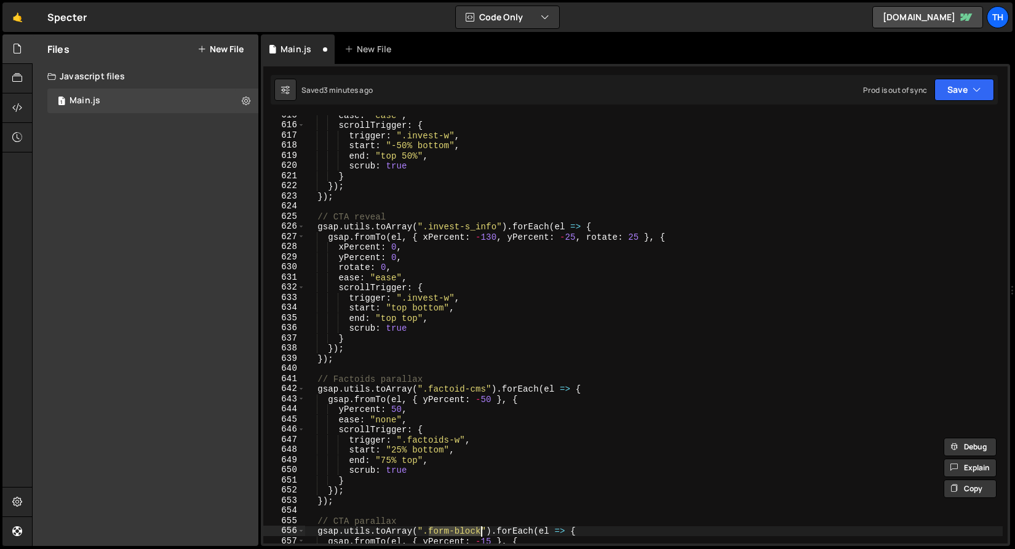
scroll to position [6247, 0]
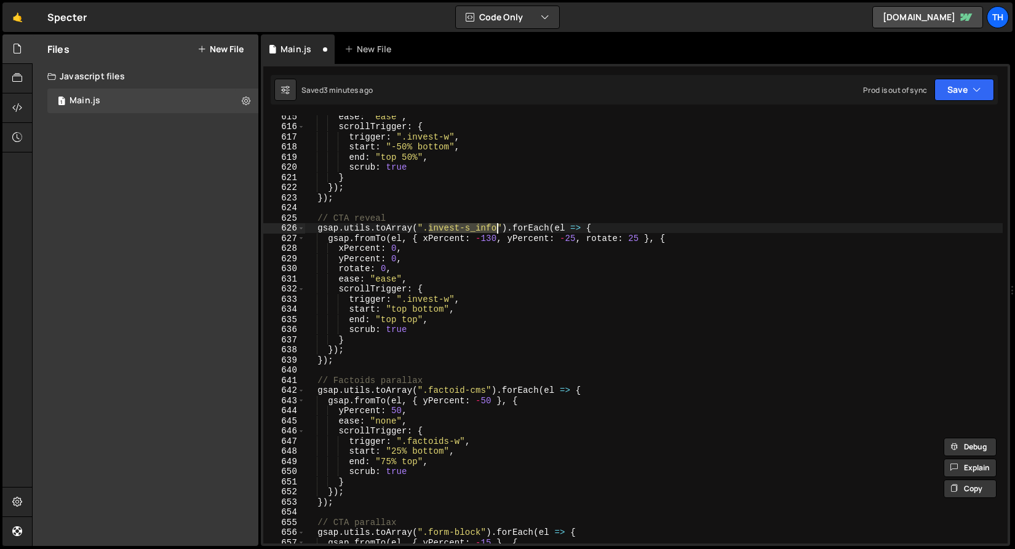
drag, startPoint x: 431, startPoint y: 227, endPoint x: 498, endPoint y: 226, distance: 66.4
click at [498, 226] on div "ease : "ease" , scrollTrigger : { trigger : ".invest-w" , start : "-50% bottom"…" at bounding box center [654, 335] width 698 height 449
paste textarea "form-block"
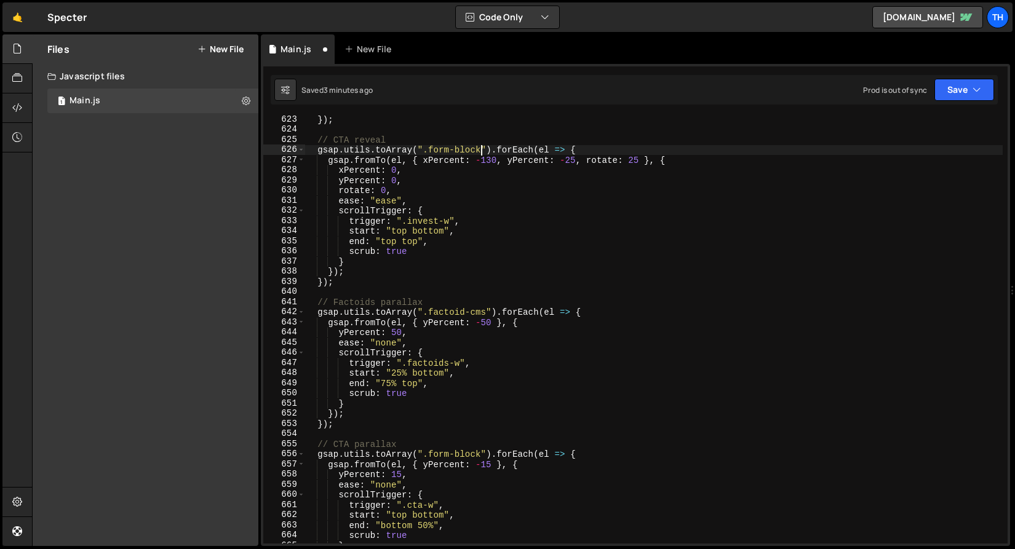
scroll to position [6325, 0]
click at [413, 508] on div "}) ; // CTA reveal gsap . utils . toArray ( ".form-block" ) . forEach ( el => {…" at bounding box center [654, 338] width 698 height 449
click at [422, 222] on div "}) ; // CTA reveal gsap . utils . toArray ( ".form-block" ) . forEach ( el => {…" at bounding box center [654, 338] width 698 height 449
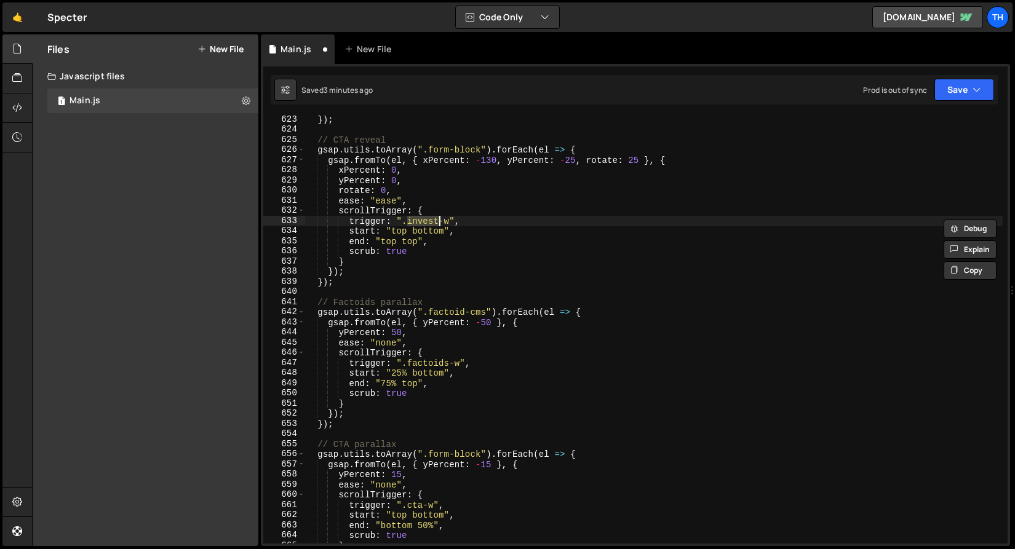
paste textarea "cta"
click at [943, 92] on button "Save" at bounding box center [965, 90] width 60 height 22
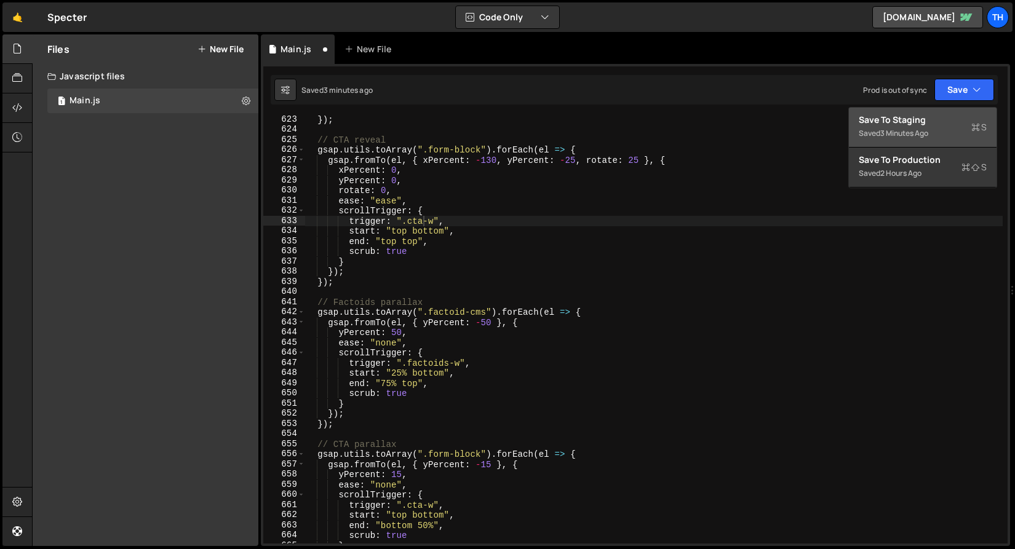
click at [932, 121] on div "Save to Staging S" at bounding box center [923, 120] width 128 height 12
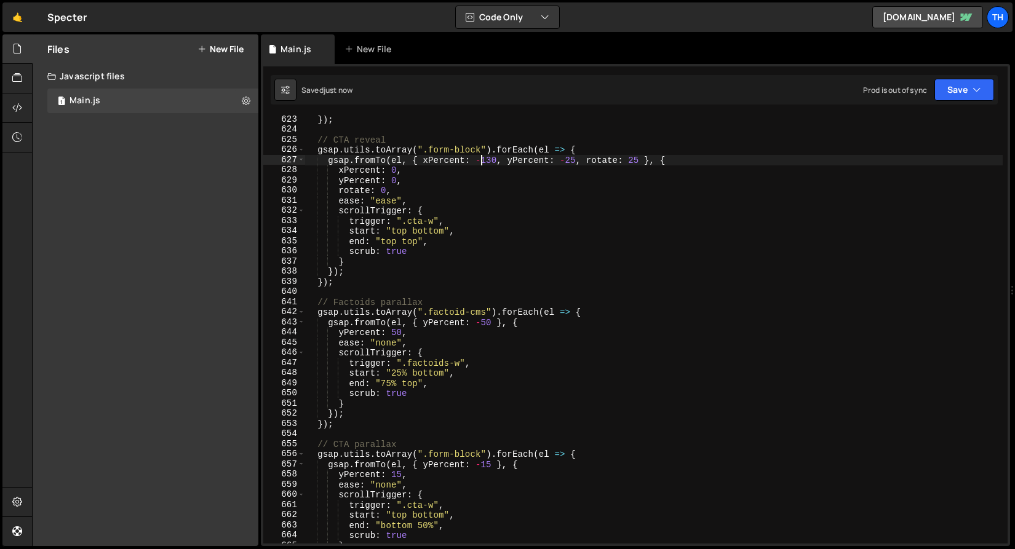
click at [483, 161] on div "}) ; // CTA reveal gsap . utils . toArray ( ".form-block" ) . forEach ( el => {…" at bounding box center [654, 338] width 698 height 449
click at [559, 160] on div "}) ; // CTA reveal gsap . utils . toArray ( ".form-block" ) . forEach ( el => {…" at bounding box center [654, 338] width 698 height 449
click at [626, 161] on div "}) ; // CTA reveal gsap . utils . toArray ( ".form-block" ) . forEach ( el => {…" at bounding box center [654, 338] width 698 height 449
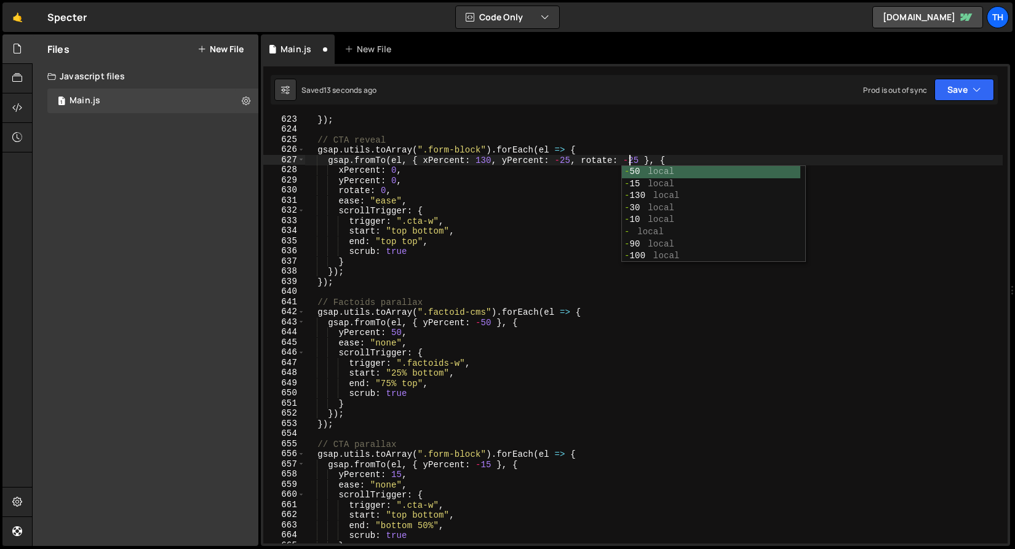
scroll to position [0, 22]
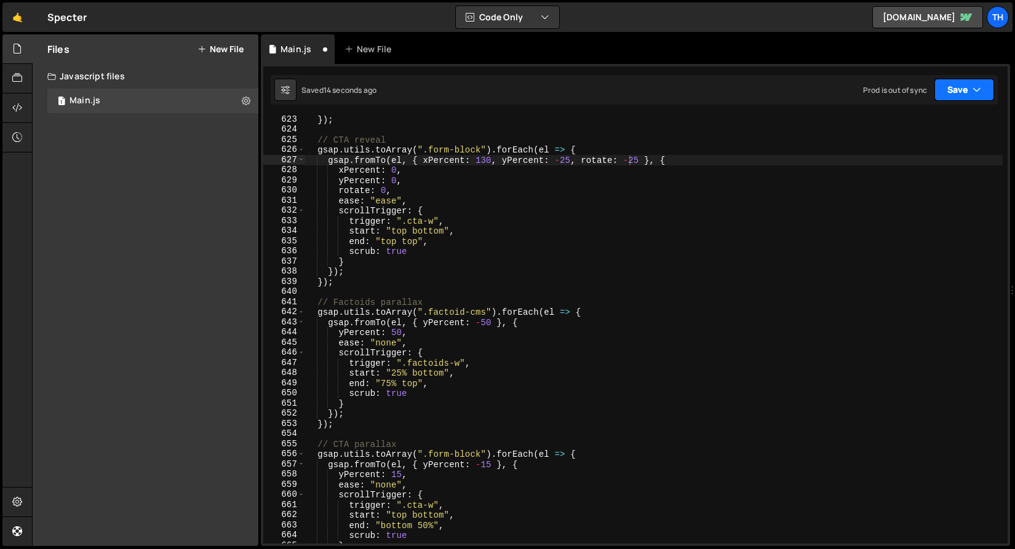
click at [984, 93] on button "Save" at bounding box center [965, 90] width 60 height 22
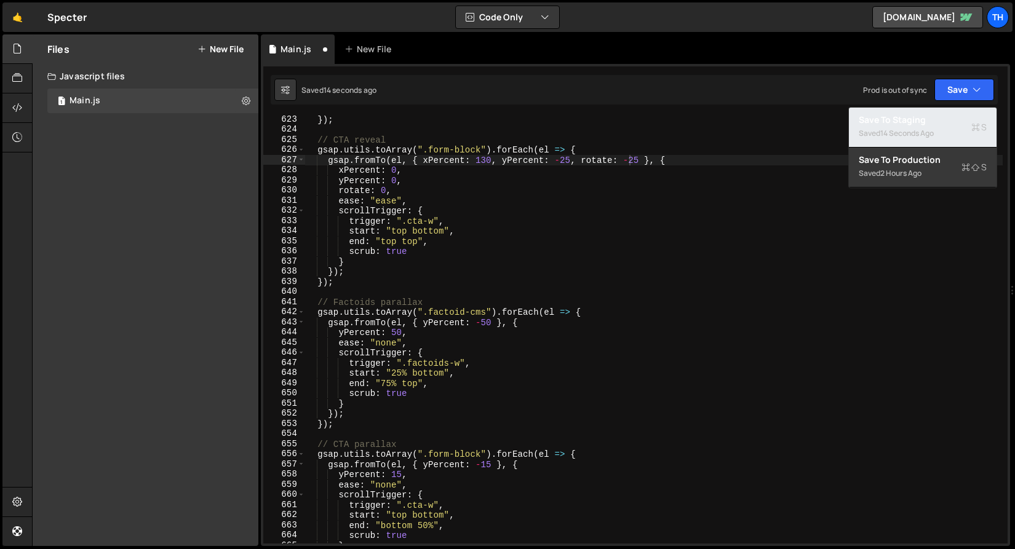
drag, startPoint x: 941, startPoint y: 126, endPoint x: 912, endPoint y: 130, distance: 29.9
click at [941, 126] on button "Save to Staging S Saved 14 seconds ago" at bounding box center [923, 128] width 148 height 40
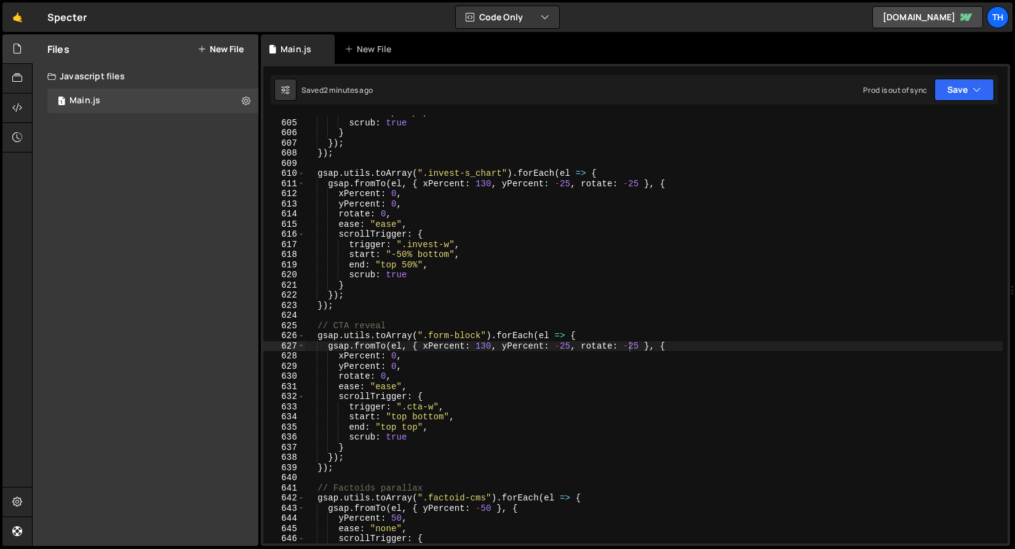
scroll to position [0, 6]
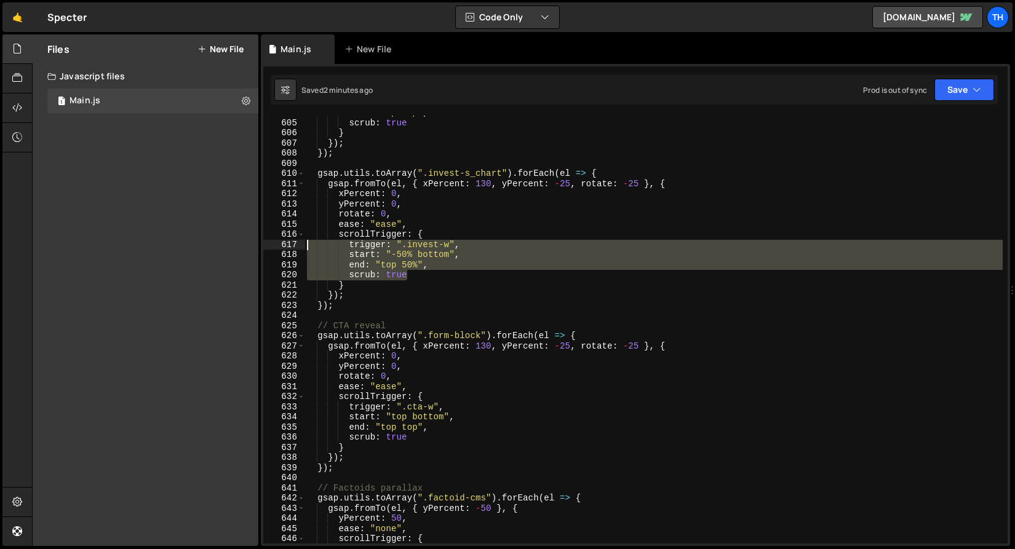
drag, startPoint x: 441, startPoint y: 274, endPoint x: 267, endPoint y: 245, distance: 176.4
click at [267, 245] on div "scrub: true 604 605 606 607 608 609 610 611 612 613 614 615 616 617 618 619 620…" at bounding box center [635, 330] width 744 height 428
click at [428, 273] on div "end : "top top" , scrub : true } }) ; }) ; gsap . utils . toArray ( ".invest-s_…" at bounding box center [654, 330] width 698 height 428
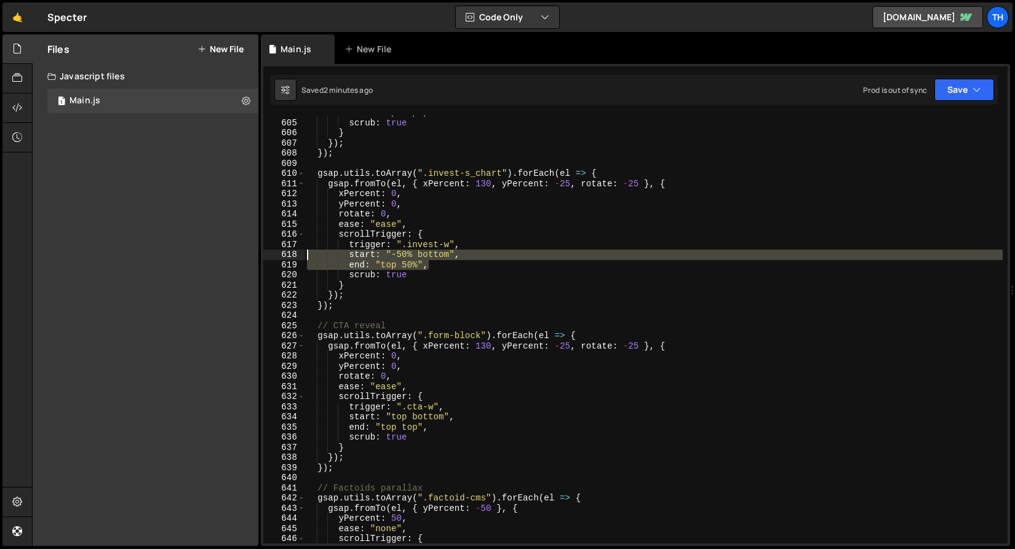
drag, startPoint x: 436, startPoint y: 267, endPoint x: 275, endPoint y: 257, distance: 161.5
click at [275, 257] on div "scrub: true 604 605 606 607 608 609 610 611 612 613 614 615 616 617 618 619 620…" at bounding box center [635, 330] width 744 height 428
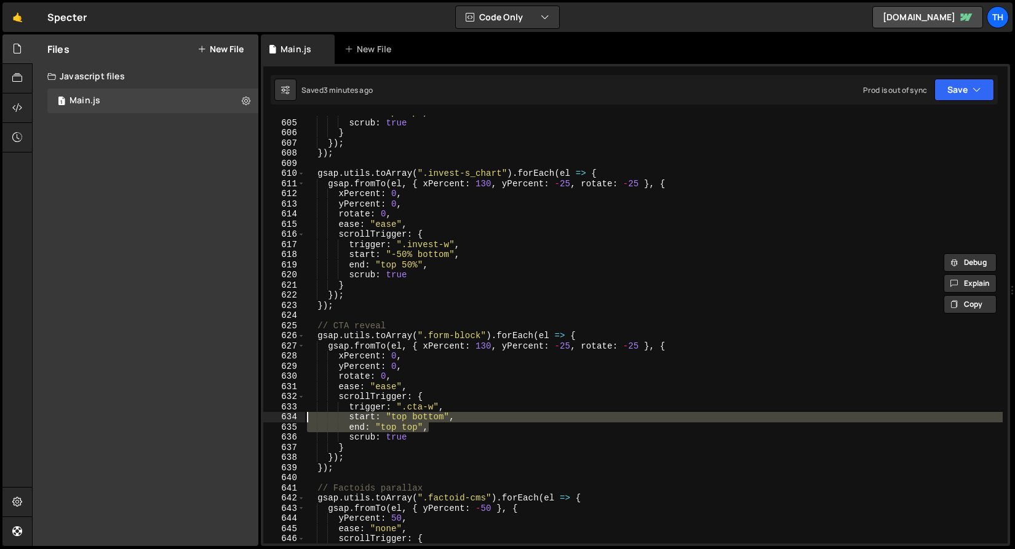
drag, startPoint x: 449, startPoint y: 427, endPoint x: 268, endPoint y: 417, distance: 180.6
click at [268, 417] on div "start: "-50% bottom", end: "top 50%", 604 605 606 607 608 609 610 611 612 613 6…" at bounding box center [635, 330] width 744 height 428
paste textarea "end: "top 50%"
type textarea "end: "top 50%","
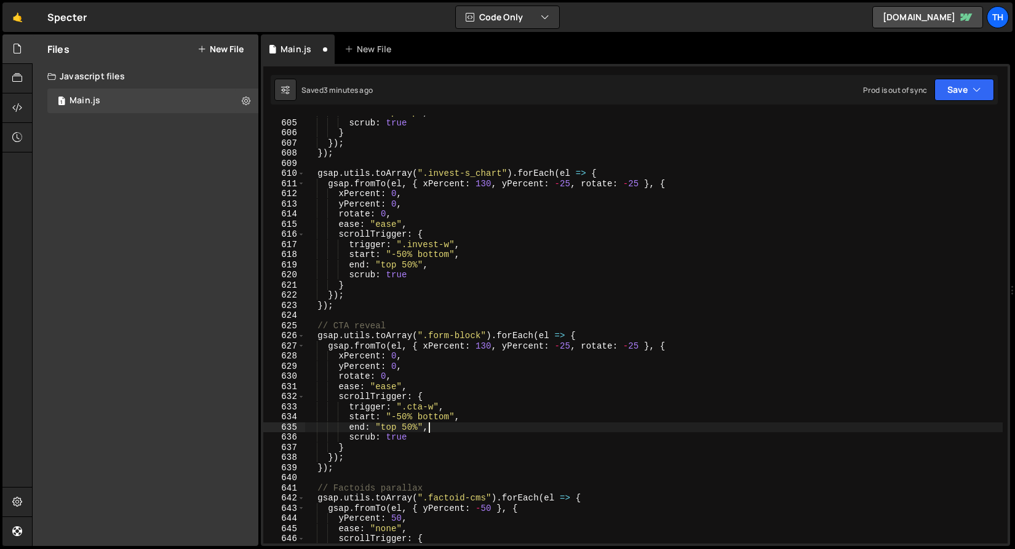
click at [996, 95] on div "Saved 3 minutes ago Prod is out of sync Upgrade to Edit Save Save to Staging S …" at bounding box center [634, 90] width 727 height 30
click at [984, 94] on button "Save" at bounding box center [965, 90] width 60 height 22
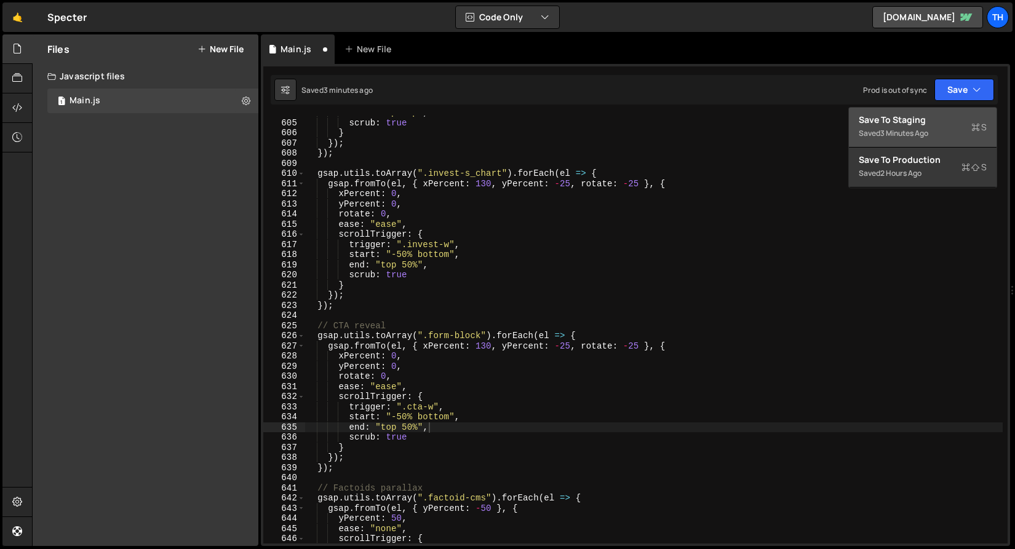
click at [978, 115] on div "Save to Staging S" at bounding box center [923, 120] width 128 height 12
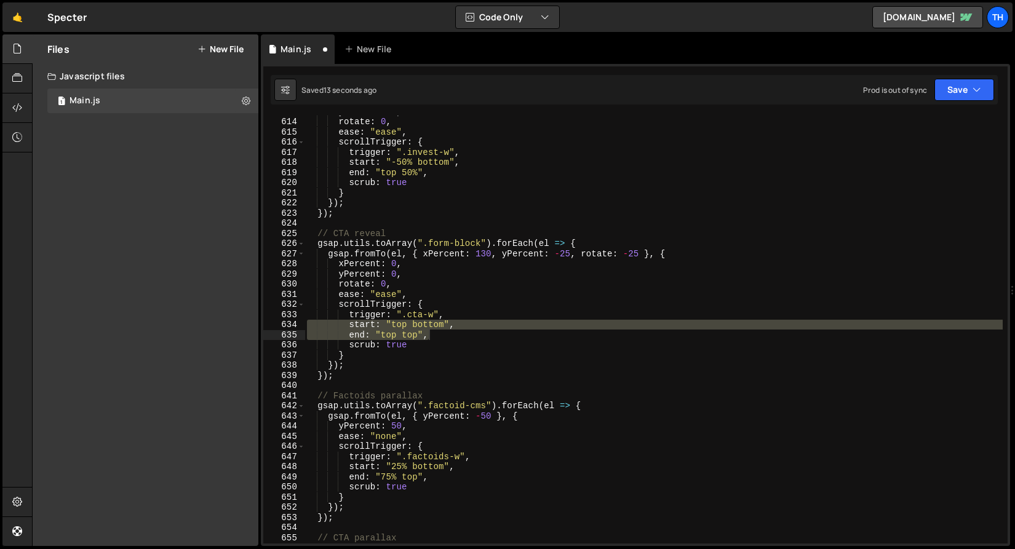
scroll to position [6232, 0]
click at [978, 89] on icon "button" at bounding box center [977, 90] width 9 height 12
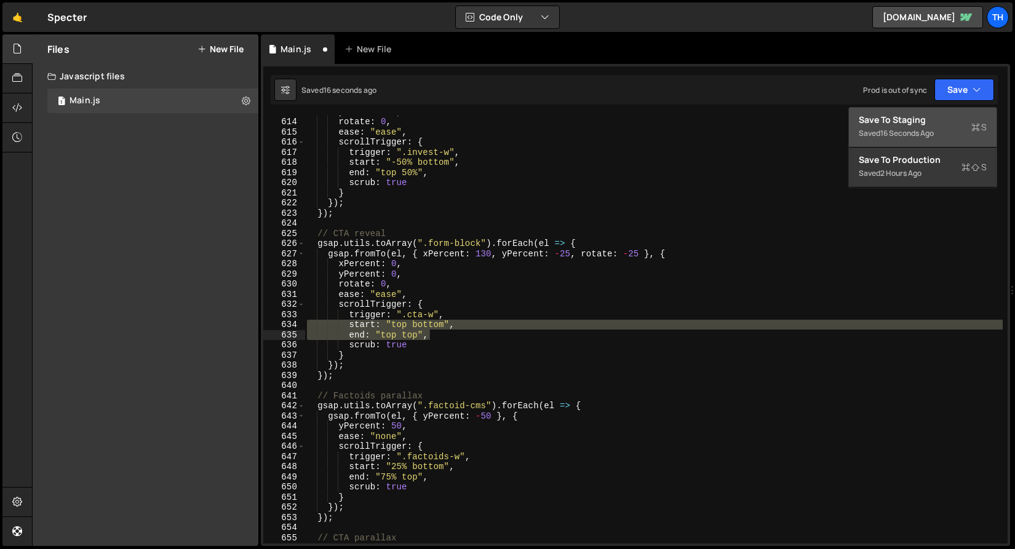
click at [954, 124] on div "Save to Staging S" at bounding box center [923, 120] width 128 height 12
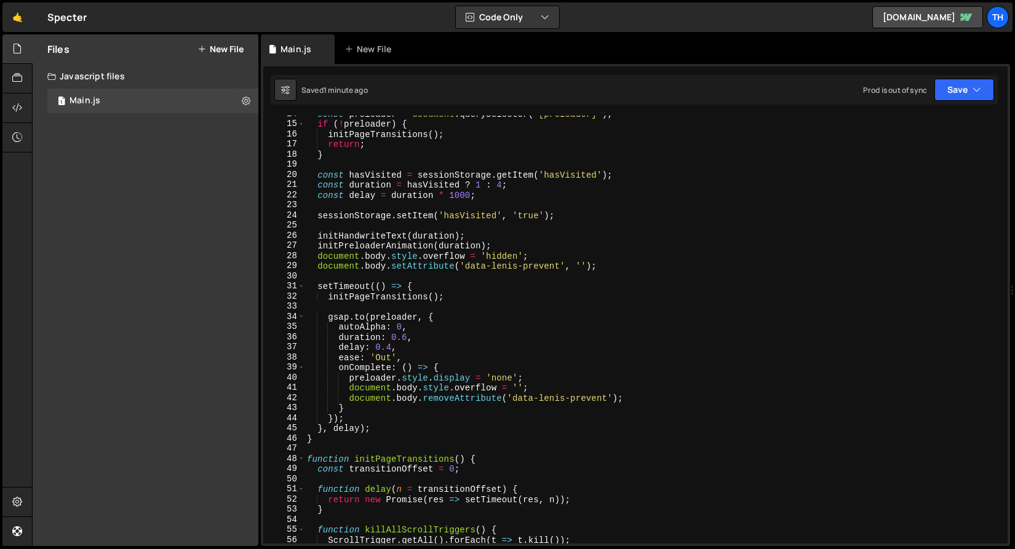
scroll to position [0, 0]
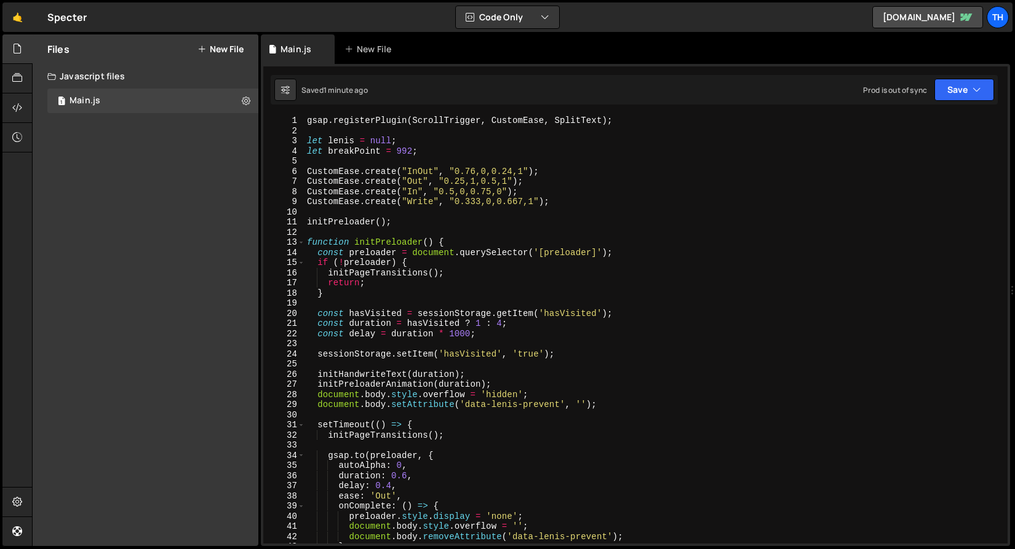
click at [599, 213] on div "gsap . registerPlugin ( ScrollTrigger , CustomEase , SplitText ) ; let lenis = …" at bounding box center [654, 340] width 698 height 449
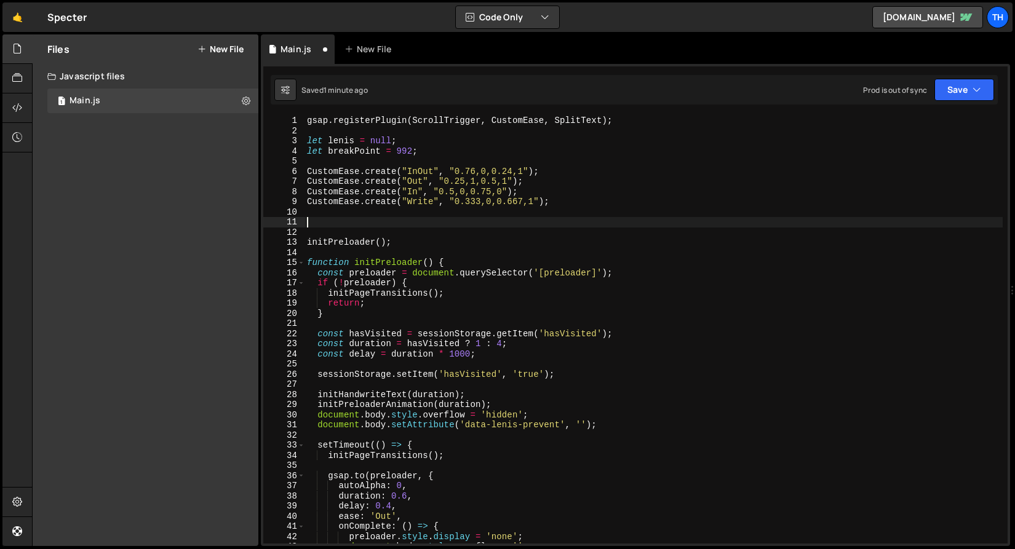
paste textarea "cubic-bezier(.251, .1, .25, 1)"
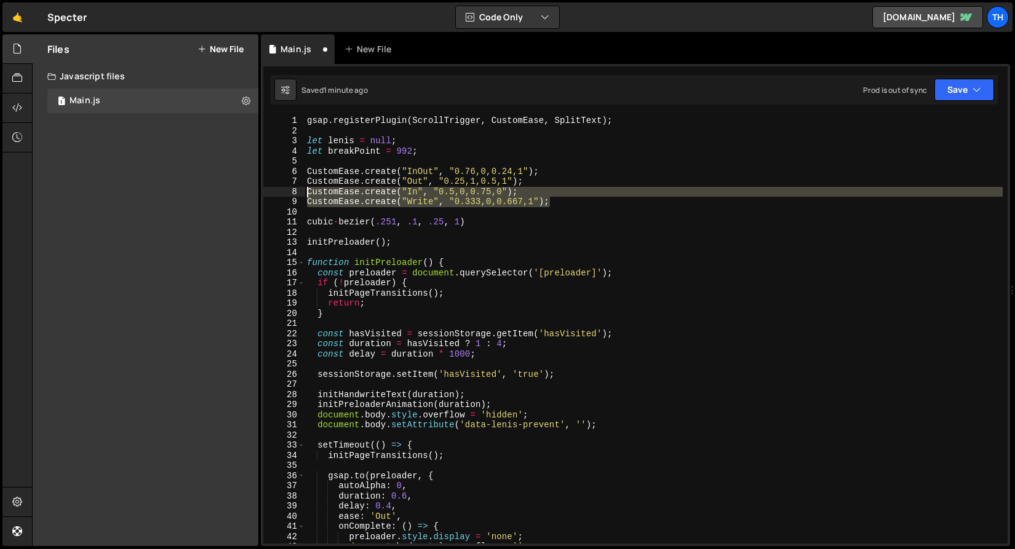
drag, startPoint x: 557, startPoint y: 200, endPoint x: 248, endPoint y: 196, distance: 308.9
click at [248, 196] on div "Files New File Javascript files 1 Main.js 0 CSS files Copy share link Edit File…" at bounding box center [523, 290] width 983 height 512
click at [495, 198] on div "gsap . registerPlugin ( ScrollTrigger , CustomEase , SplitText ) ; let lenis = …" at bounding box center [654, 330] width 698 height 428
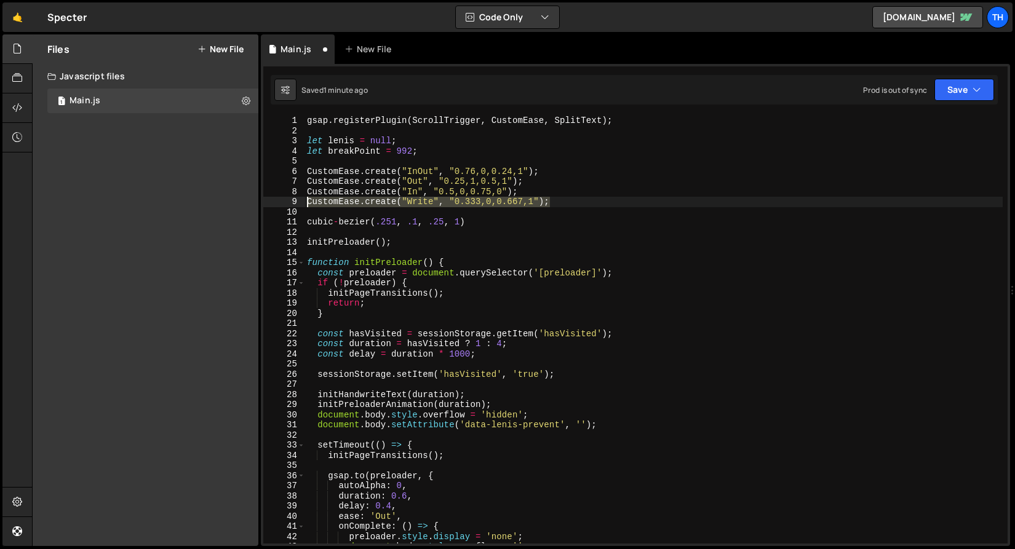
drag, startPoint x: 562, startPoint y: 198, endPoint x: 261, endPoint y: 202, distance: 300.3
click at [261, 202] on div "CustomEase.create("Write", "0.333,0,0.667,1"); 1 2 3 4 5 6 7 8 9 10 11 12 13 14…" at bounding box center [635, 305] width 749 height 482
click at [579, 193] on div "gsap . registerPlugin ( ScrollTrigger , CustomEase , SplitText ) ; let lenis = …" at bounding box center [654, 340] width 698 height 449
type textarea "CustomEase.create("In", "0.5,0,0.75,0");"
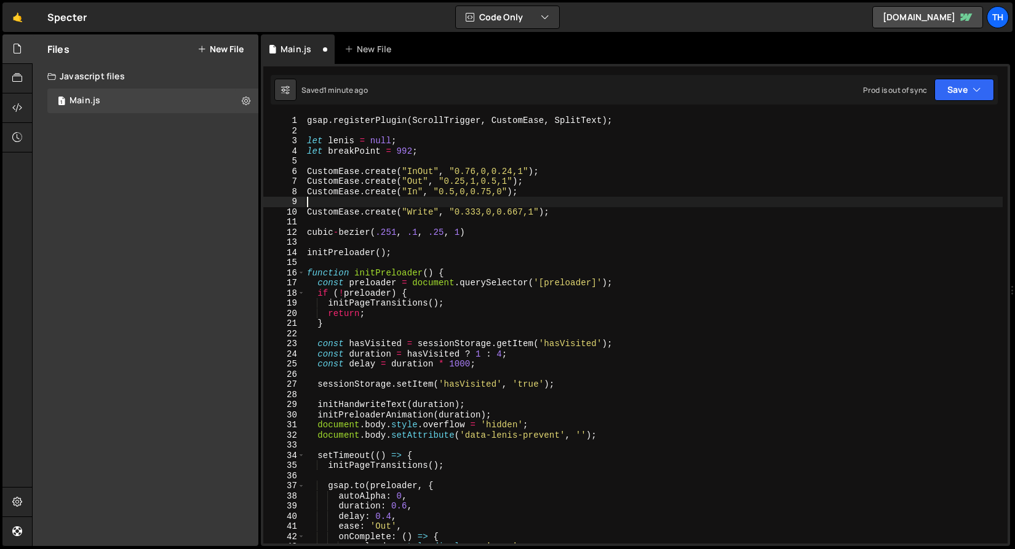
paste textarea "CustomEase.create("Write", "0.333,0,0.667,1");"
click at [429, 204] on div "gsap . registerPlugin ( ScrollTrigger , CustomEase , SplitText ) ; let lenis = …" at bounding box center [654, 340] width 698 height 449
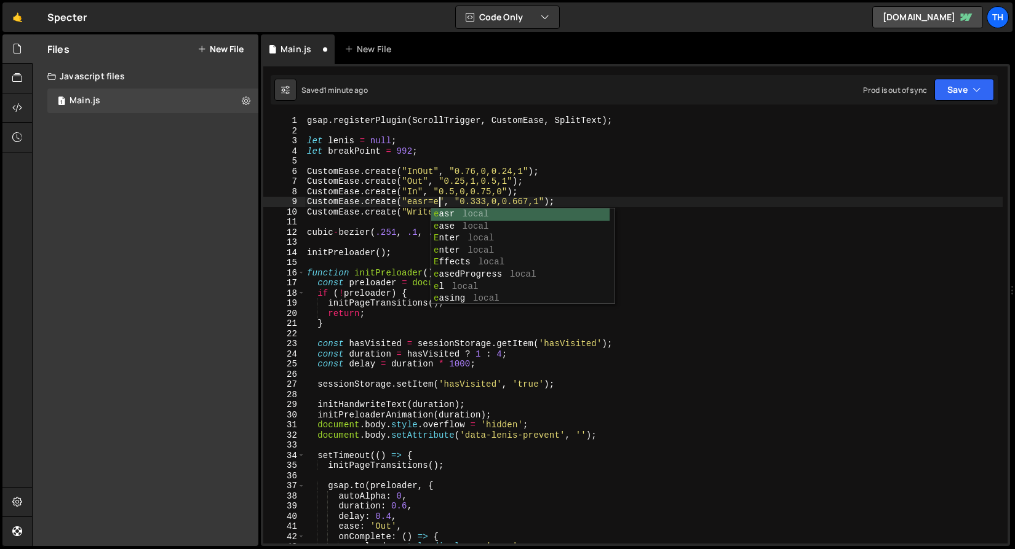
scroll to position [0, 9]
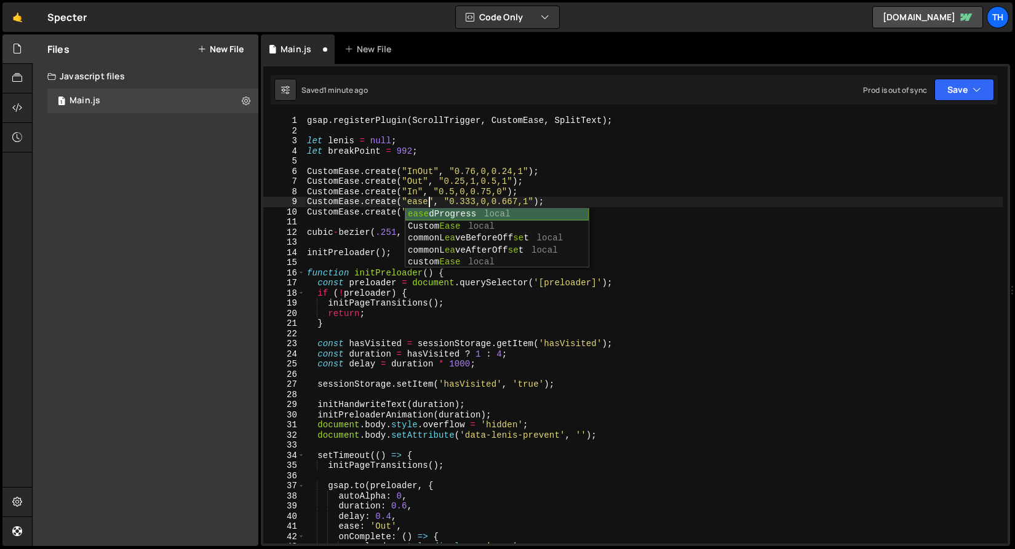
click at [355, 188] on div "gsap . registerPlugin ( ScrollTrigger , CustomEase , SplitText ) ; let lenis = …" at bounding box center [654, 340] width 698 height 449
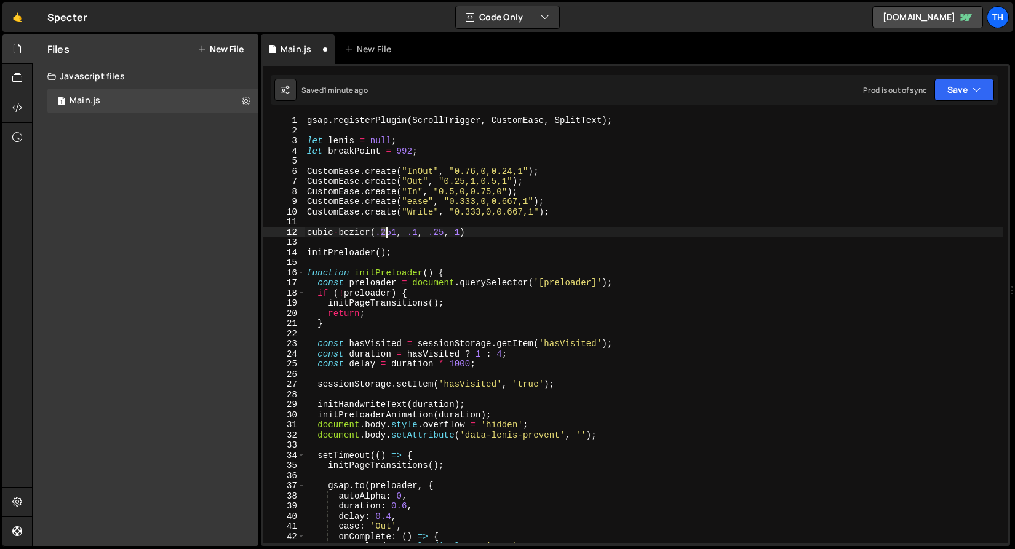
click at [388, 235] on div "gsap . registerPlugin ( ScrollTrigger , CustomEase , SplitText ) ; let lenis = …" at bounding box center [654, 340] width 698 height 449
click at [469, 201] on div "gsap . registerPlugin ( ScrollTrigger , CustomEase , SplitText ) ; let lenis = …" at bounding box center [654, 340] width 698 height 449
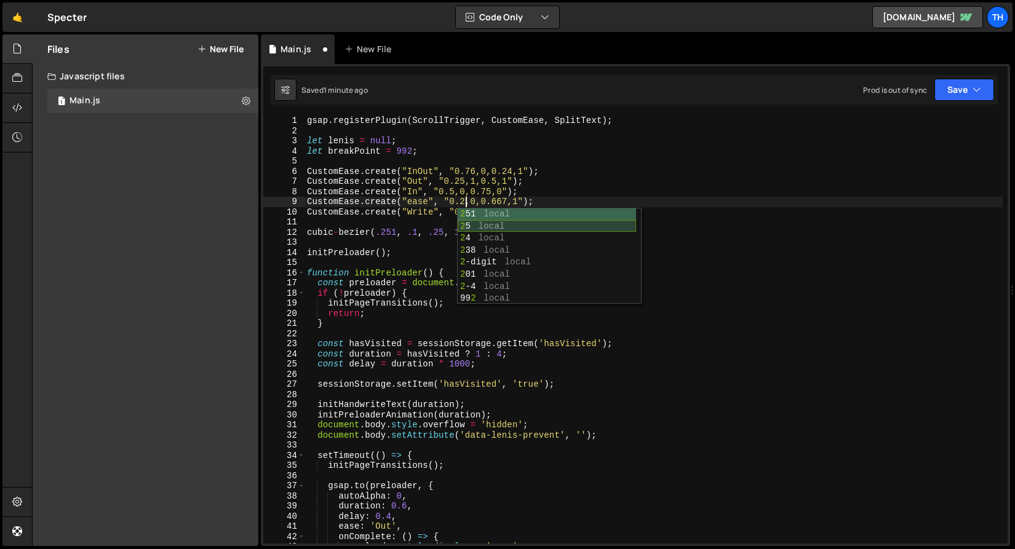
scroll to position [0, 11]
click at [403, 217] on div "gsap . registerPlugin ( ScrollTrigger , CustomEase , SplitText ) ; let lenis = …" at bounding box center [654, 340] width 698 height 449
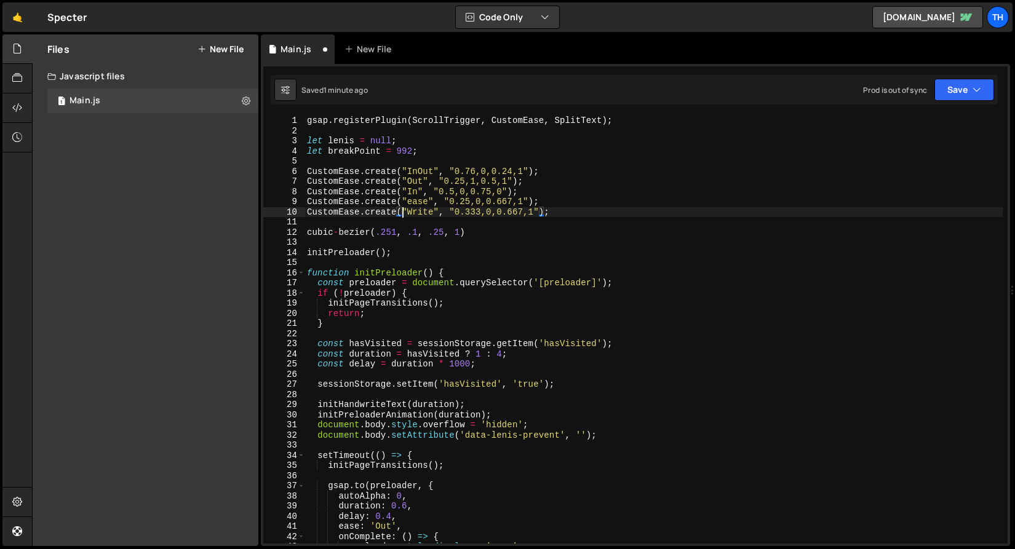
click at [481, 202] on div "gsap . registerPlugin ( ScrollTrigger , CustomEase , SplitText ) ; let lenis = …" at bounding box center [654, 340] width 698 height 449
click at [441, 228] on div "gsap . registerPlugin ( ScrollTrigger , CustomEase , SplitText ) ; let lenis = …" at bounding box center [654, 340] width 698 height 449
click at [500, 204] on div "gsap . registerPlugin ( ScrollTrigger , CustomEase , SplitText ) ; let lenis = …" at bounding box center [654, 340] width 698 height 449
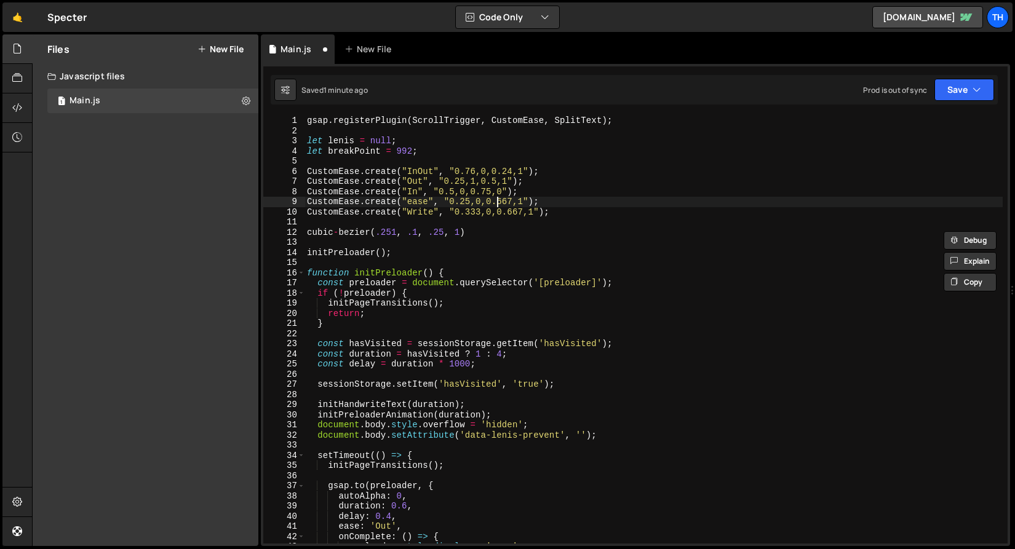
click at [500, 204] on div "gsap . registerPlugin ( ScrollTrigger , CustomEase , SplitText ) ; let lenis = …" at bounding box center [654, 340] width 698 height 449
paste textarea "25"
click at [481, 201] on div "gsap . registerPlugin ( ScrollTrigger , CustomEase , SplitText ) ; let lenis = …" at bounding box center [654, 340] width 698 height 449
type textarea "CustomEase.create("ease", "0.25,0.1,0.25,1");"
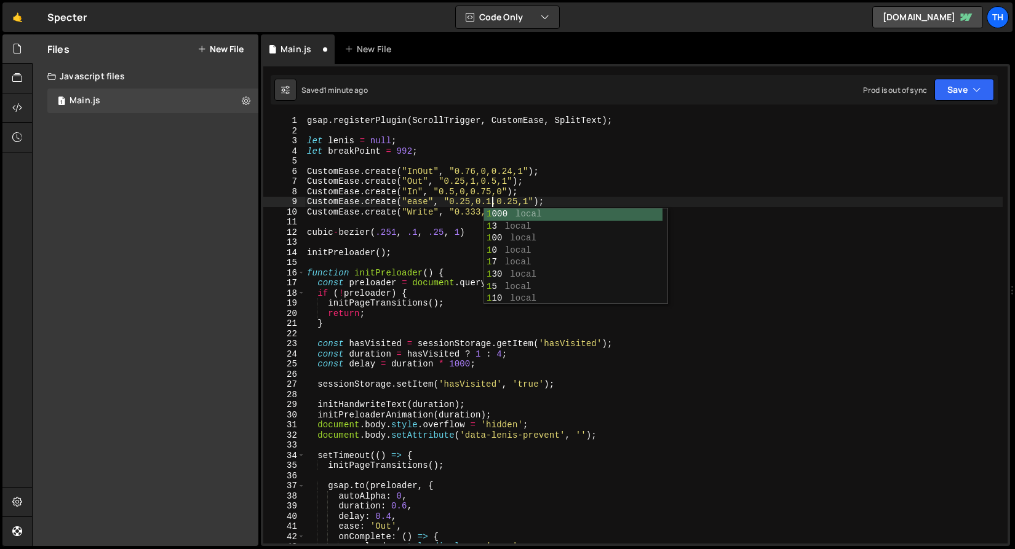
click at [397, 261] on div "gsap . registerPlugin ( ScrollTrigger , CustomEase , SplitText ) ; let lenis = …" at bounding box center [654, 340] width 698 height 449
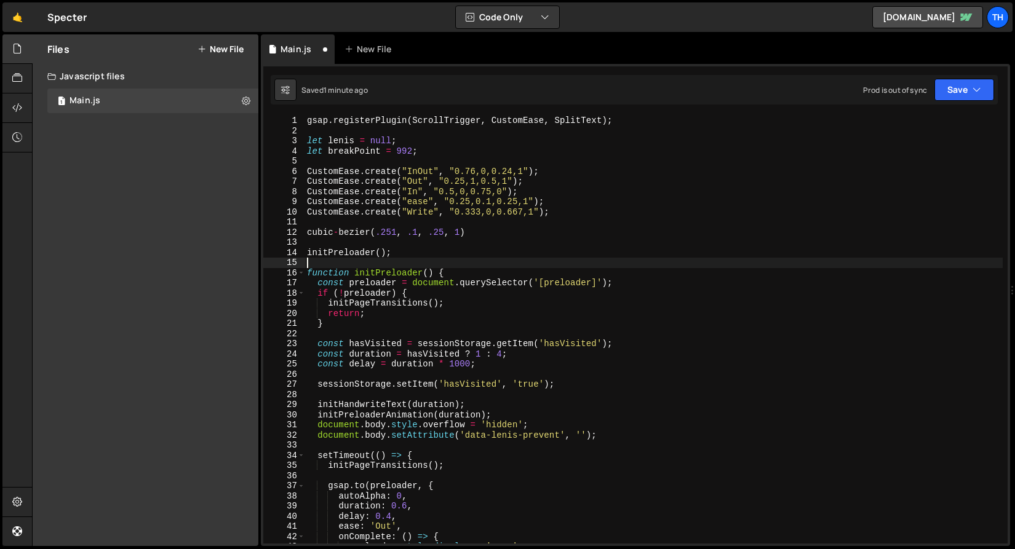
scroll to position [0, 0]
drag, startPoint x: 476, startPoint y: 232, endPoint x: 292, endPoint y: 233, distance: 184.0
click at [293, 231] on div "1 2 3 4 5 6 7 8 9 10 11 12 13 14 15 16 17 18 19 20 21 22 23 24 25 26 27 28 29 3…" at bounding box center [635, 330] width 744 height 428
type textarea "cubic-bezier(.251, .1, .25, 1)"
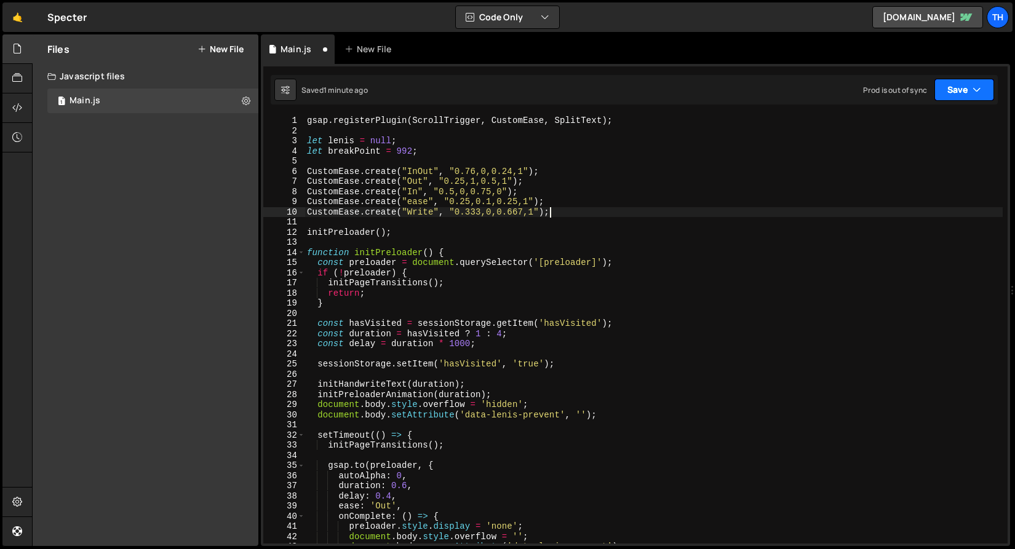
click at [954, 87] on button "Save" at bounding box center [965, 90] width 60 height 22
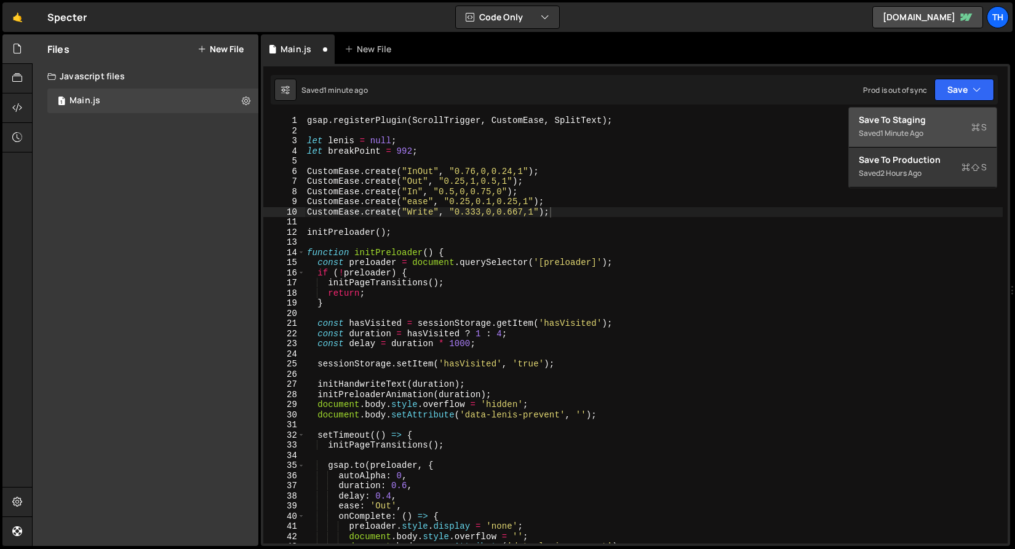
click at [936, 144] on button "Save to Staging S Saved 1 minute ago" at bounding box center [923, 128] width 148 height 40
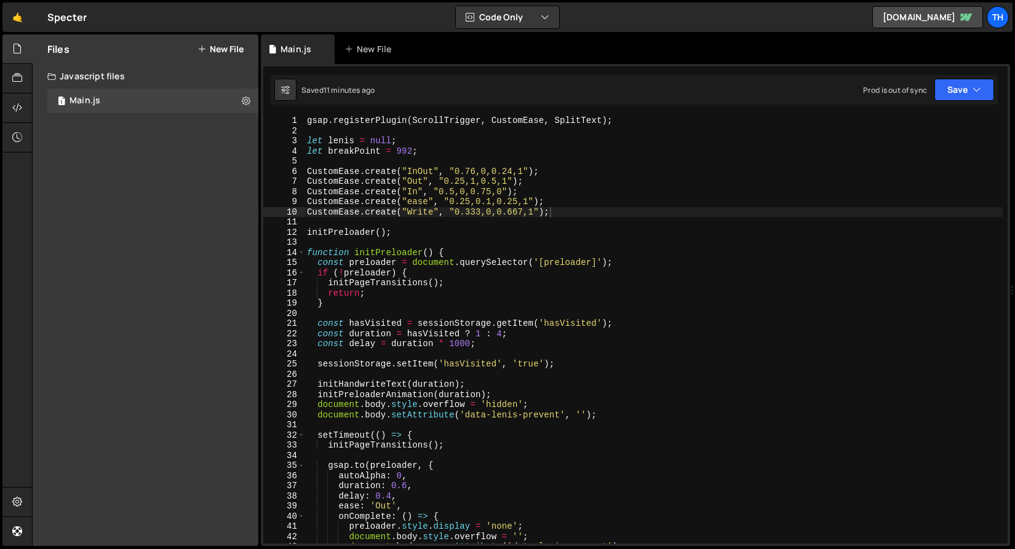
click at [297, 250] on div "14" at bounding box center [284, 253] width 42 height 10
click at [293, 251] on div "14" at bounding box center [284, 253] width 42 height 10
type textarea "function initPreloader() { const preloader = document.querySelector('[preloader…"
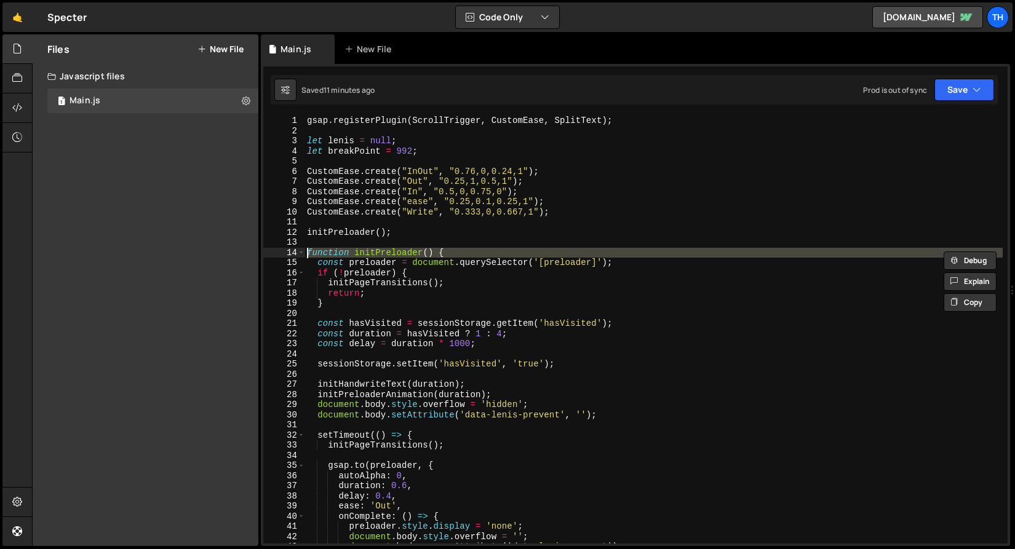
click at [338, 225] on div "gsap . registerPlugin ( ScrollTrigger , CustomEase , SplitText ) ; let lenis = …" at bounding box center [654, 340] width 698 height 449
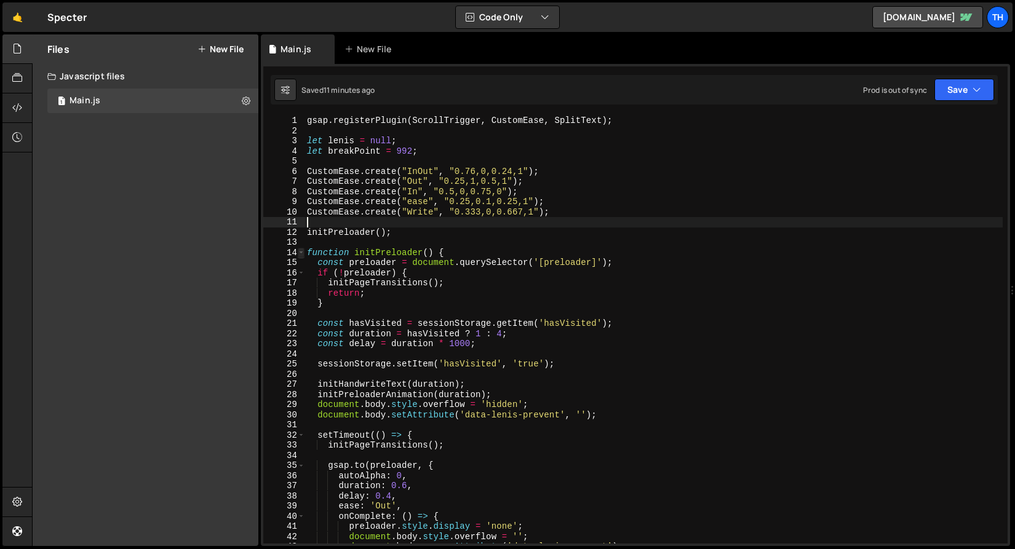
click at [302, 250] on span at bounding box center [301, 253] width 7 height 10
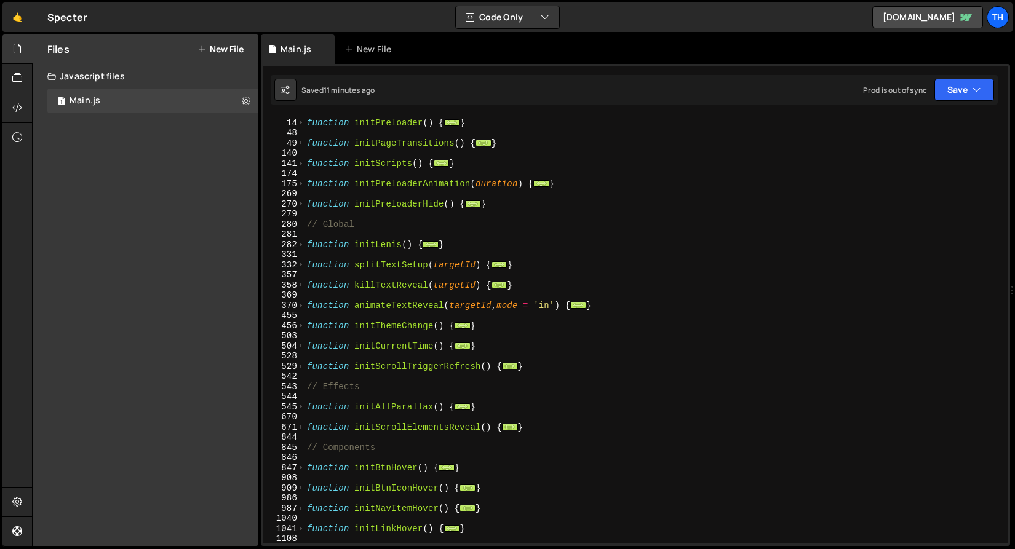
scroll to position [131, 0]
click at [303, 406] on span at bounding box center [301, 406] width 7 height 10
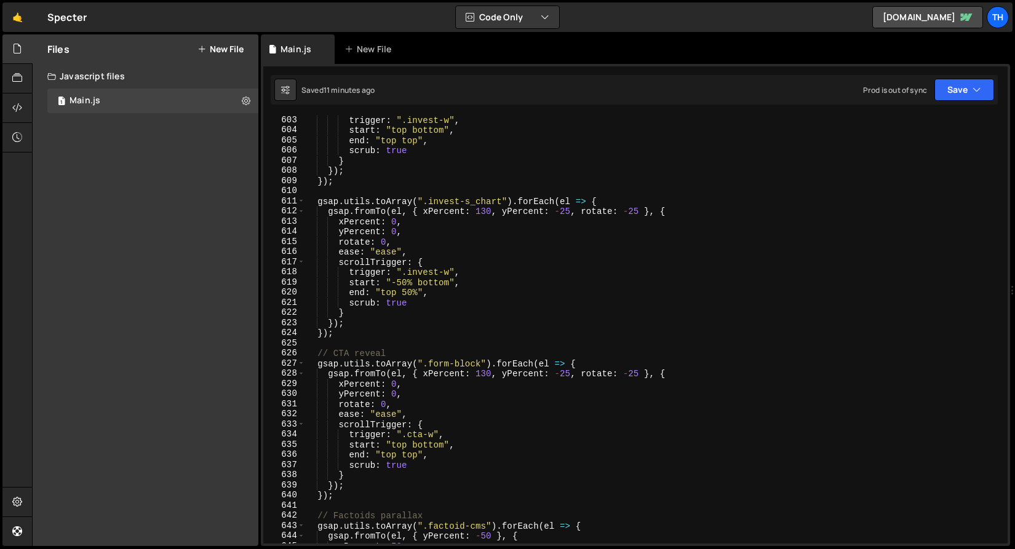
scroll to position [1006, 0]
drag, startPoint x: 430, startPoint y: 364, endPoint x: 480, endPoint y: 362, distance: 49.8
click at [480, 362] on div "trigger : ".invest-w" , start : "top bottom" , end : "top top" , scrub : true }…" at bounding box center [654, 339] width 698 height 449
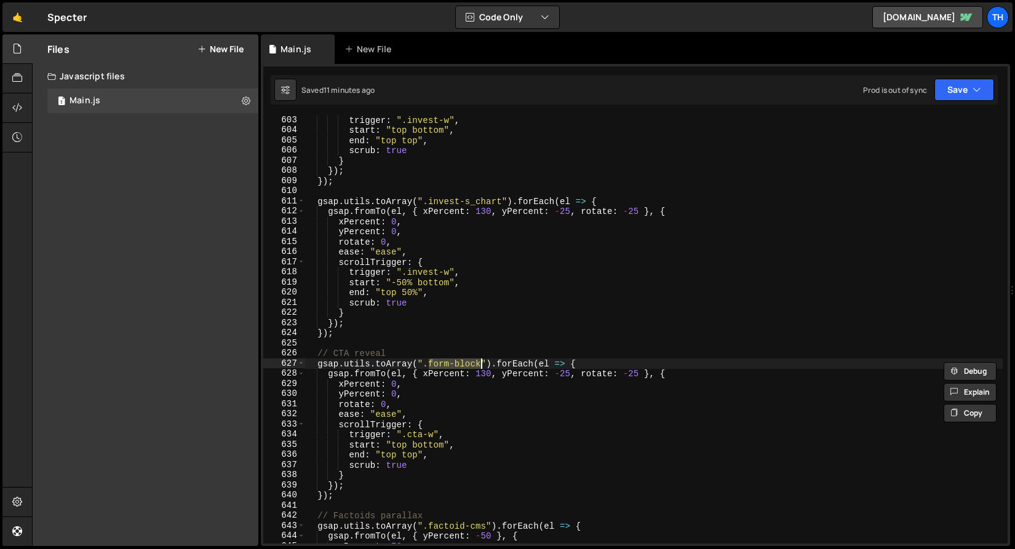
paste textarea "cta-s_form_c"
type textarea "gsap.utils.toArray(".cta-s_form_c").forEach(el => {"
click at [962, 79] on button "Save" at bounding box center [965, 90] width 60 height 22
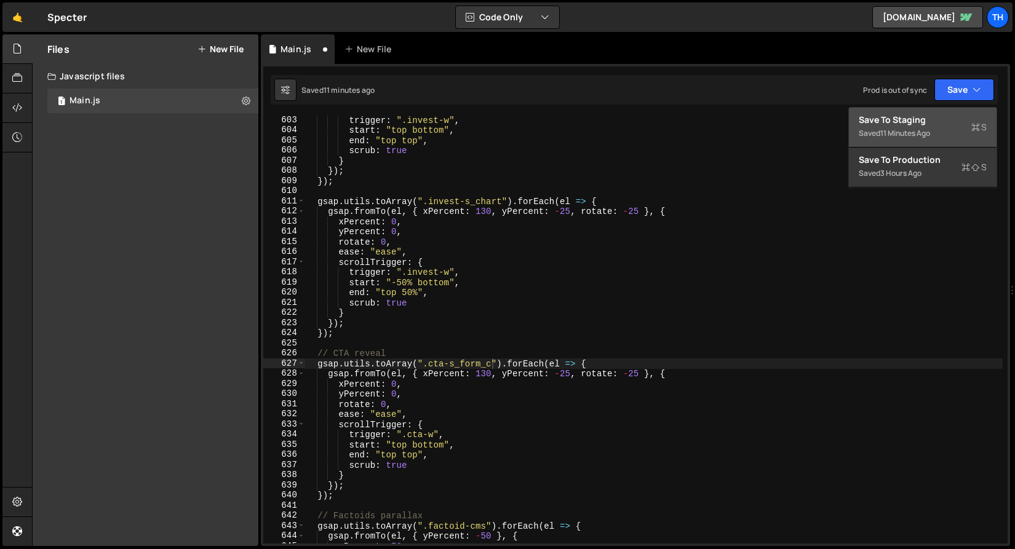
click at [937, 109] on button "Save to Staging S Saved 11 minutes ago" at bounding box center [923, 128] width 148 height 40
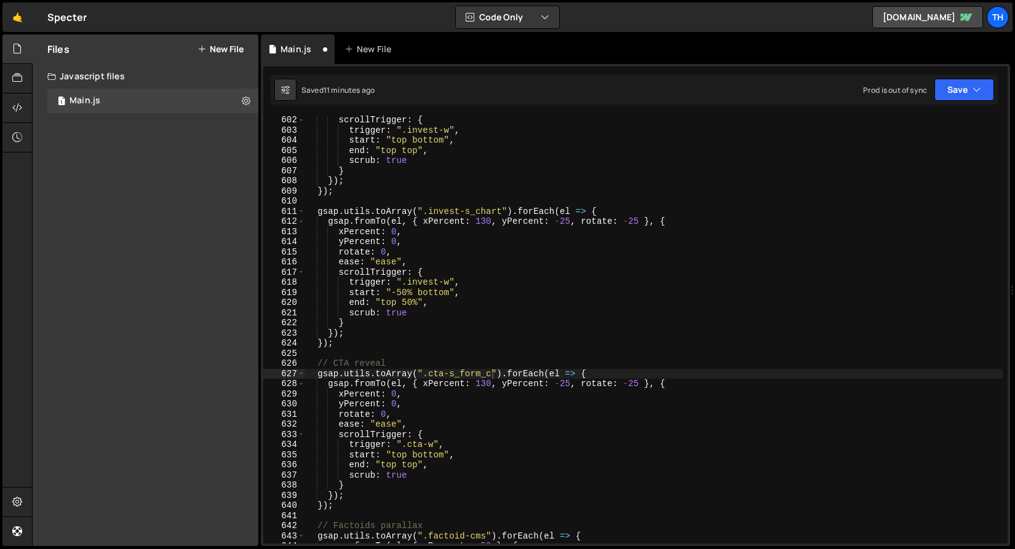
scroll to position [6112, 0]
